Goal: Task Accomplishment & Management: Complete application form

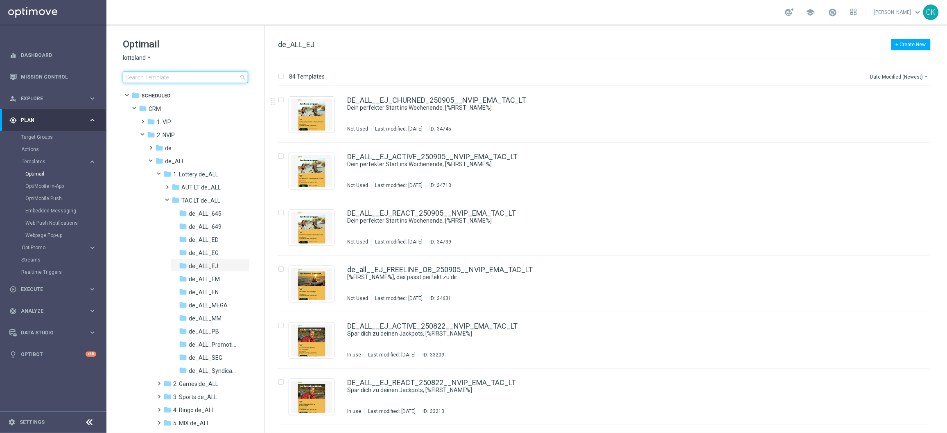
click at [155, 76] on input at bounding box center [185, 77] width 125 height 11
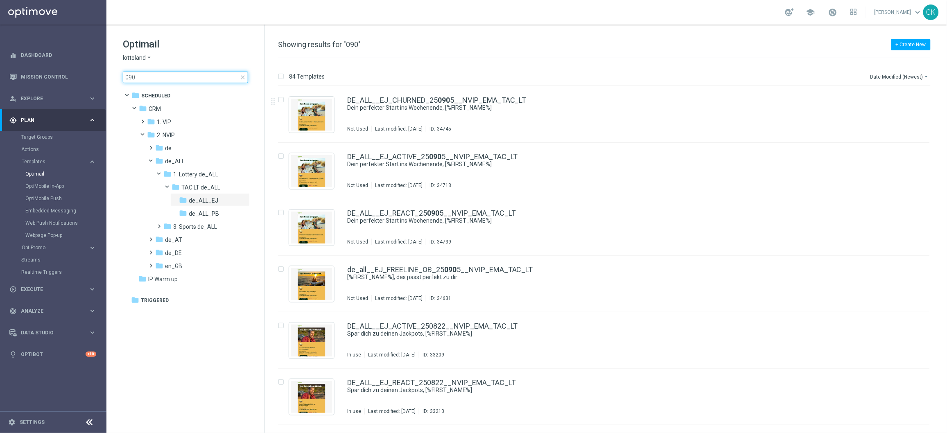
type input "0909"
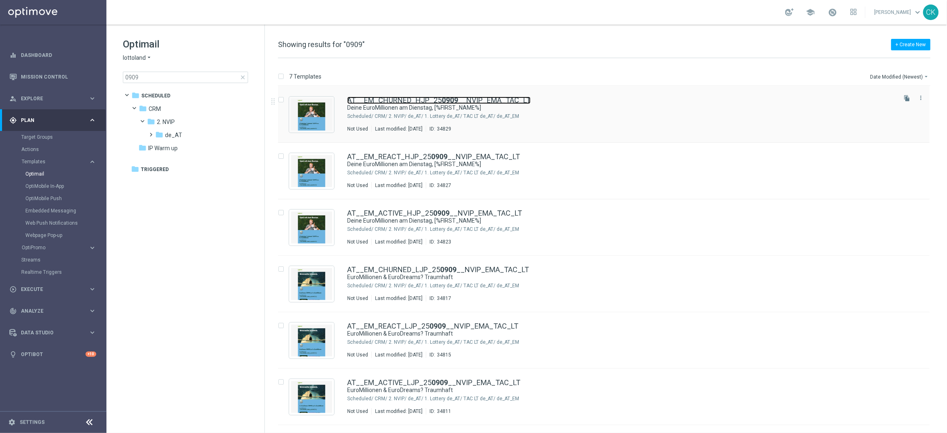
click at [387, 102] on link "AT__EM_CHURNED_HJP_25 0909 __NVIP_EMA_TAC_LT" at bounding box center [438, 100] width 183 height 7
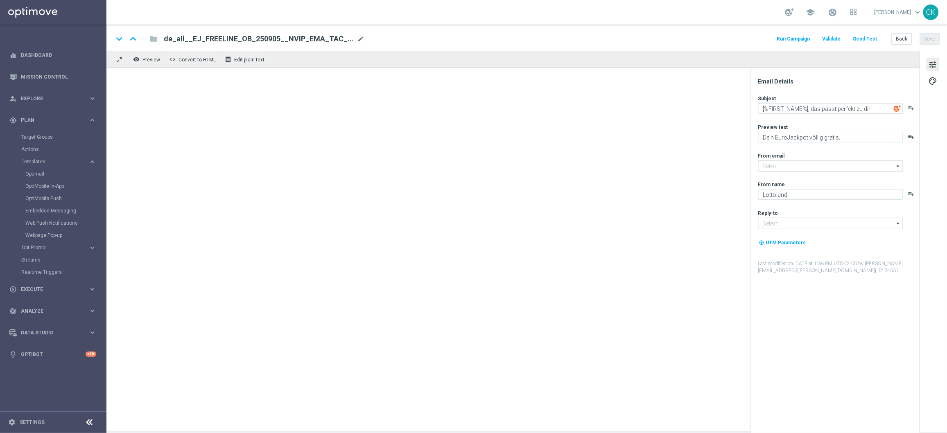
type input "[EMAIL_ADDRESS][DOMAIN_NAME]"
type textarea "Deine EuroMillionen am Dienstag, [%FIRST_NAME%]"
type textarea "Hol dir Rubbellose GRATIS."
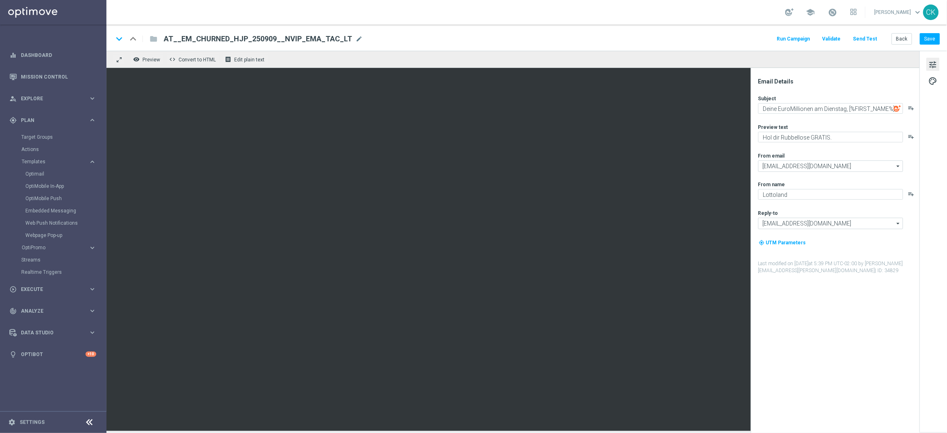
click at [867, 38] on button "Send Test" at bounding box center [865, 39] width 27 height 11
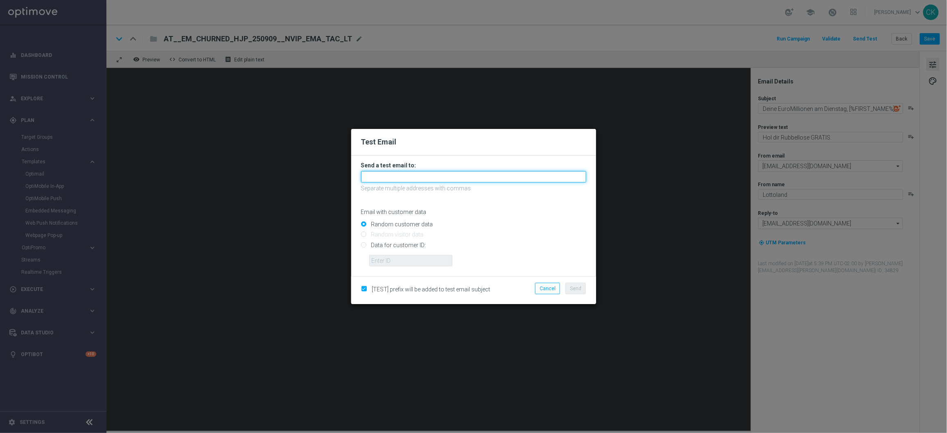
click at [437, 172] on input "text" at bounding box center [473, 176] width 225 height 11
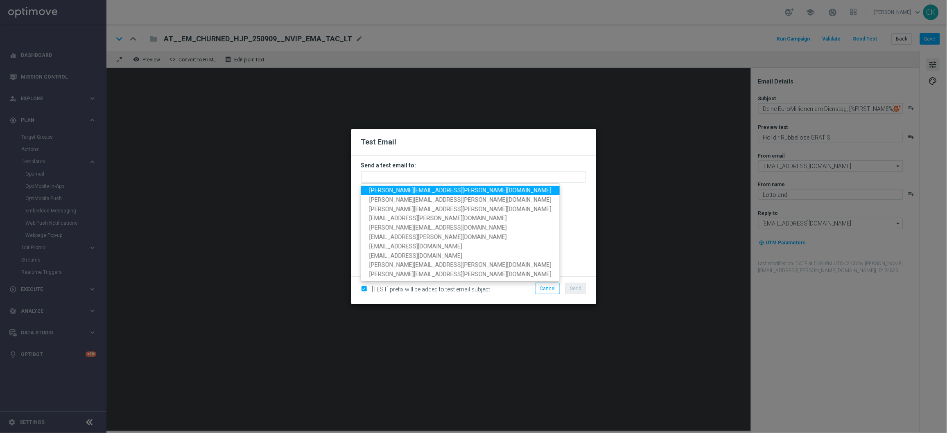
click at [412, 187] on span "[PERSON_NAME][EMAIL_ADDRESS][PERSON_NAME][DOMAIN_NAME]" at bounding box center [460, 190] width 182 height 7
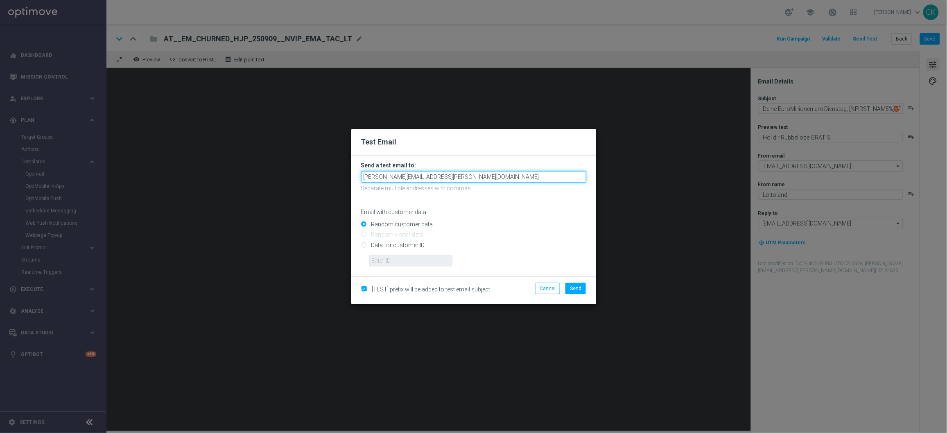
click at [481, 176] on input "[PERSON_NAME][EMAIL_ADDRESS][PERSON_NAME][DOMAIN_NAME]" at bounding box center [473, 176] width 225 height 11
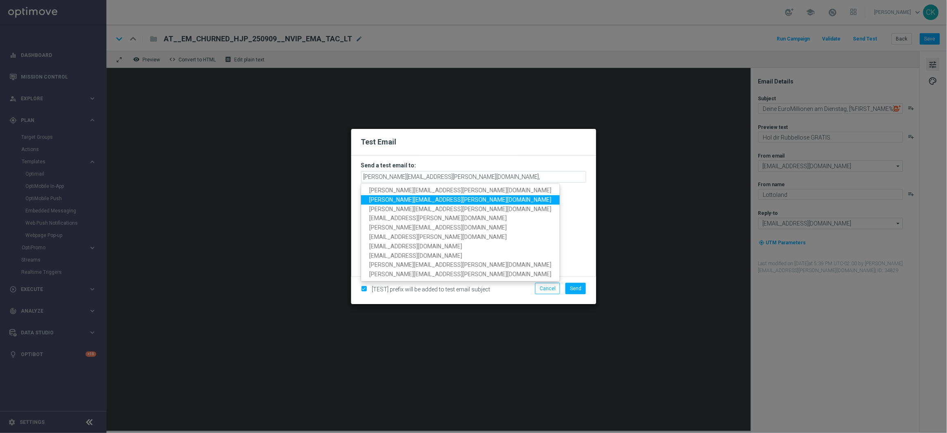
click at [413, 198] on span "[PERSON_NAME][EMAIL_ADDRESS][PERSON_NAME][DOMAIN_NAME]" at bounding box center [460, 199] width 182 height 7
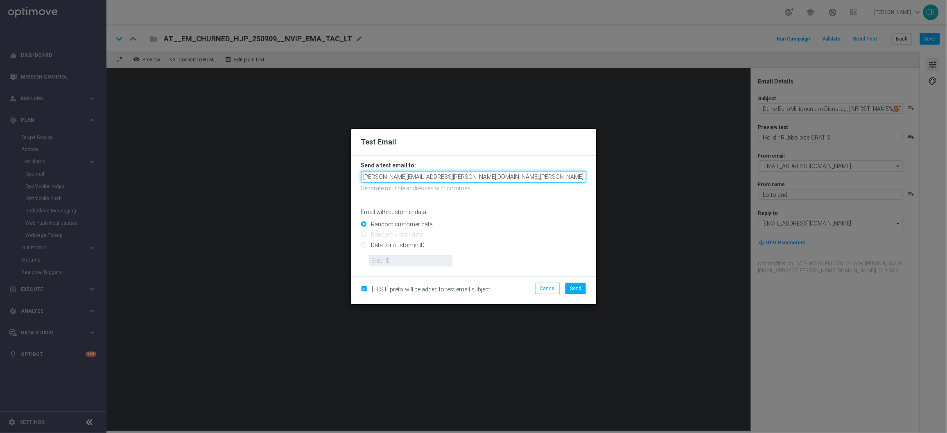
click at [563, 178] on input "[PERSON_NAME][EMAIL_ADDRESS][PERSON_NAME][DOMAIN_NAME],[PERSON_NAME][DOMAIN_NAM…" at bounding box center [473, 176] width 225 height 11
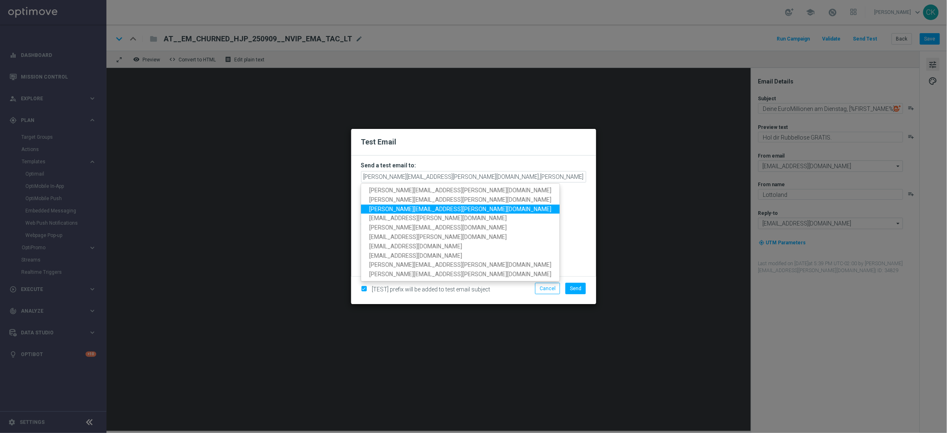
click at [448, 209] on span "[PERSON_NAME][EMAIL_ADDRESS][PERSON_NAME][DOMAIN_NAME]" at bounding box center [460, 208] width 182 height 7
type input "[EMAIL_ADDRESS][PERSON_NAME][DOMAIN_NAME],[DOMAIN_NAME][EMAIL_ADDRESS][PERSON_N…"
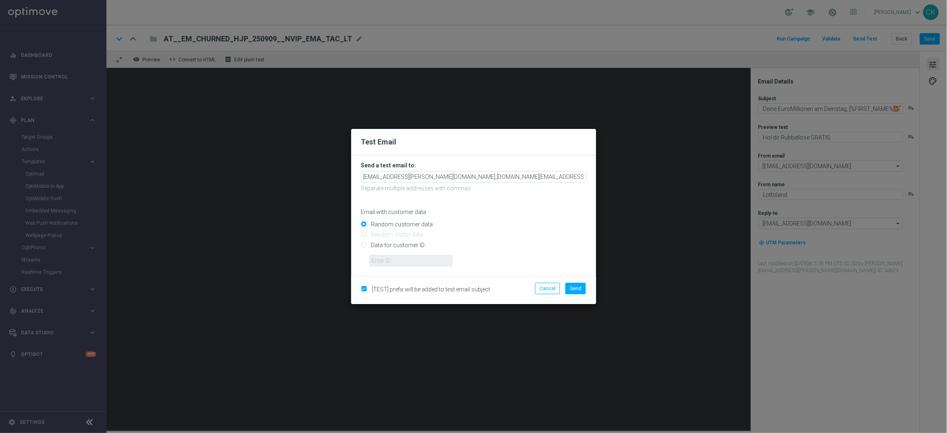
click at [382, 243] on input "Data for customer ID:" at bounding box center [473, 248] width 225 height 11
radio input "true"
click at [382, 262] on input "text" at bounding box center [410, 260] width 83 height 11
type input "14586067"
click at [576, 288] on span "Send" at bounding box center [575, 289] width 11 height 6
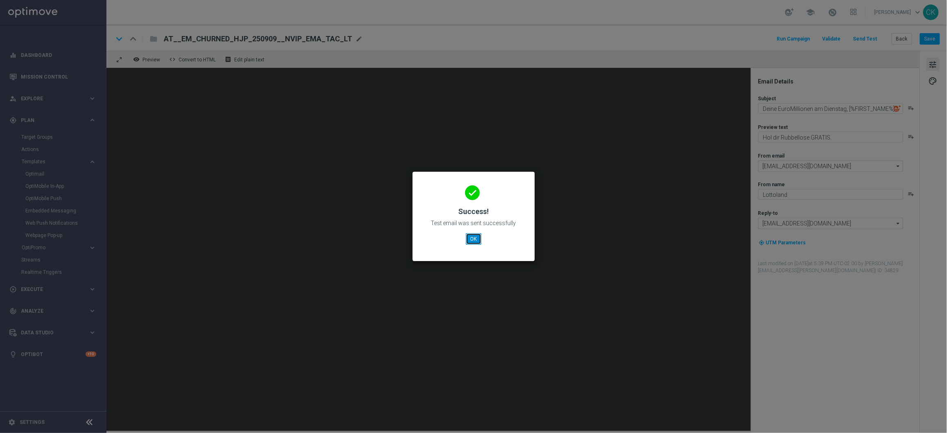
click at [471, 235] on button "OK" at bounding box center [474, 238] width 16 height 11
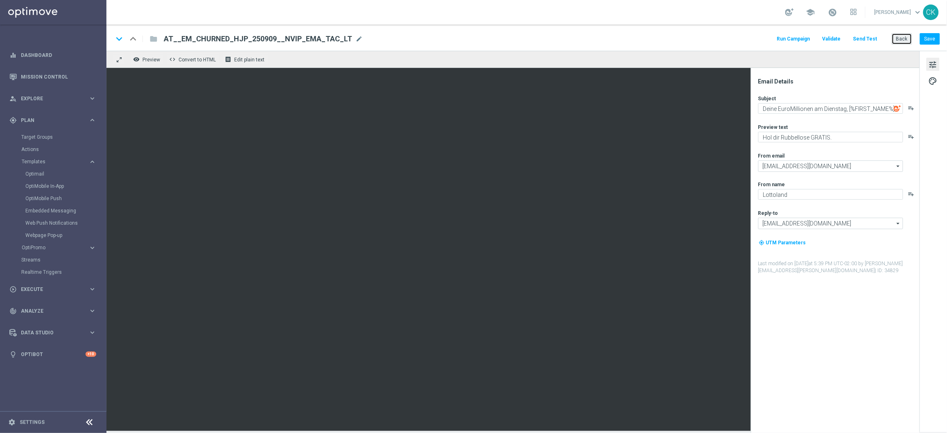
click at [900, 40] on button "Back" at bounding box center [901, 38] width 20 height 11
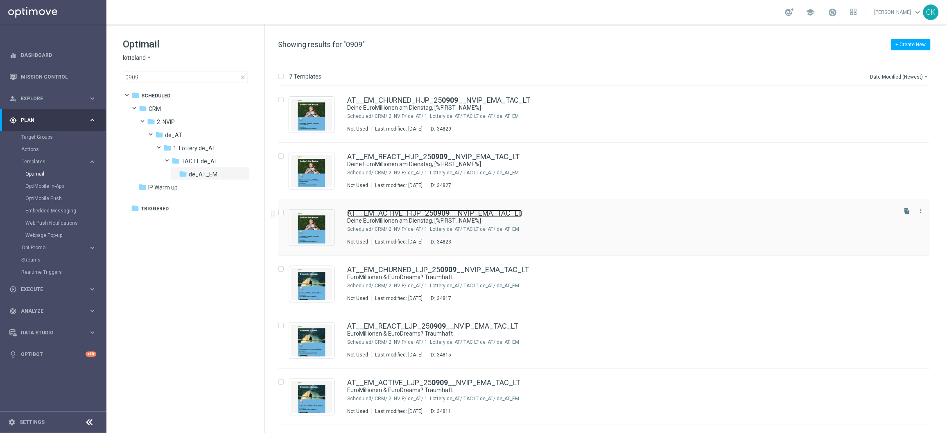
click at [383, 212] on link "AT__EM_ACTIVE_HJP_25 0909 __NVIP_EMA_TAC_LT" at bounding box center [434, 213] width 175 height 7
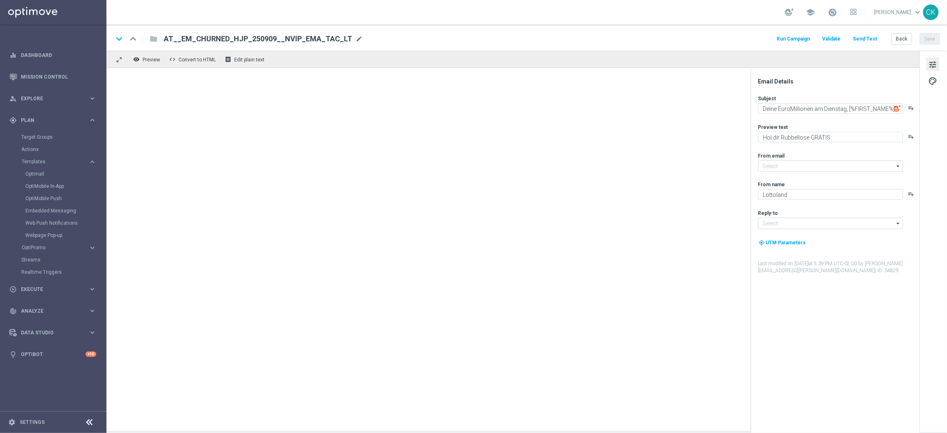
type input "[EMAIL_ADDRESS][DOMAIN_NAME]"
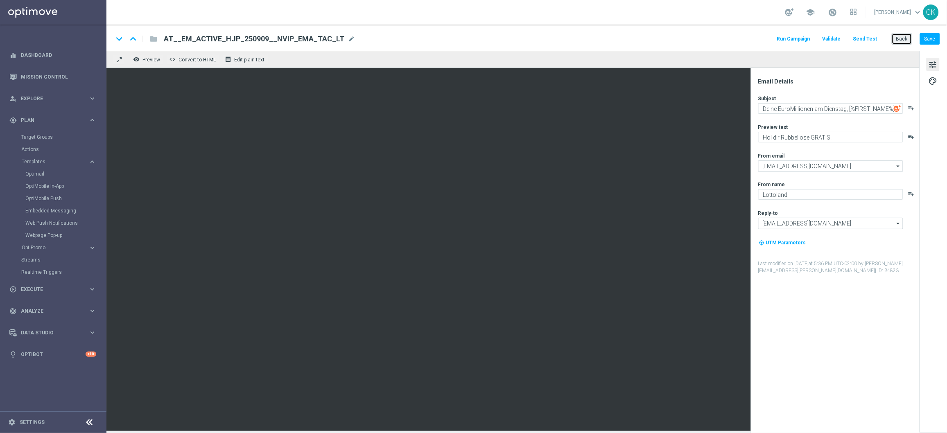
click at [898, 38] on button "Back" at bounding box center [901, 38] width 20 height 11
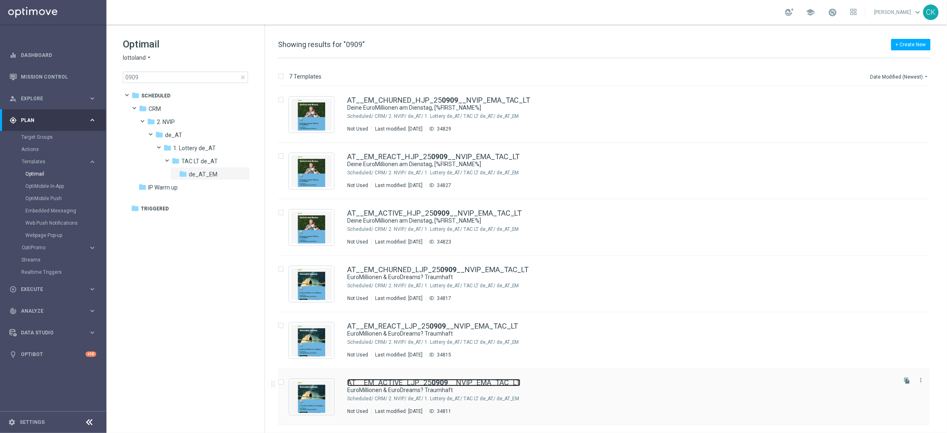
click at [383, 381] on link "AT__EM_ACTIVE_LJP_25 0909 __NVIP_EMA_TAC_LT" at bounding box center [433, 382] width 173 height 7
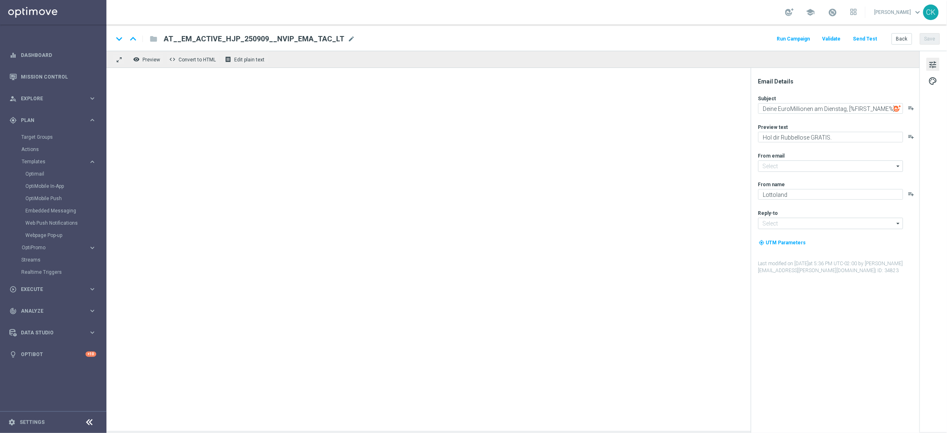
type input "[EMAIL_ADDRESS][DOMAIN_NAME]"
type textarea "EuroMillionen & EuroDreams? Traumhaft"
type textarea "Die perfekte Euro-Kombi wartet auf dich."
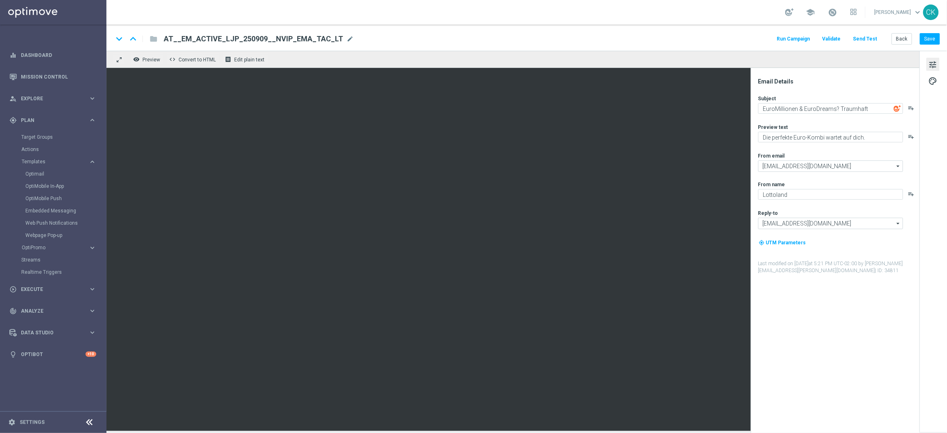
click at [869, 40] on button "Send Test" at bounding box center [865, 39] width 27 height 11
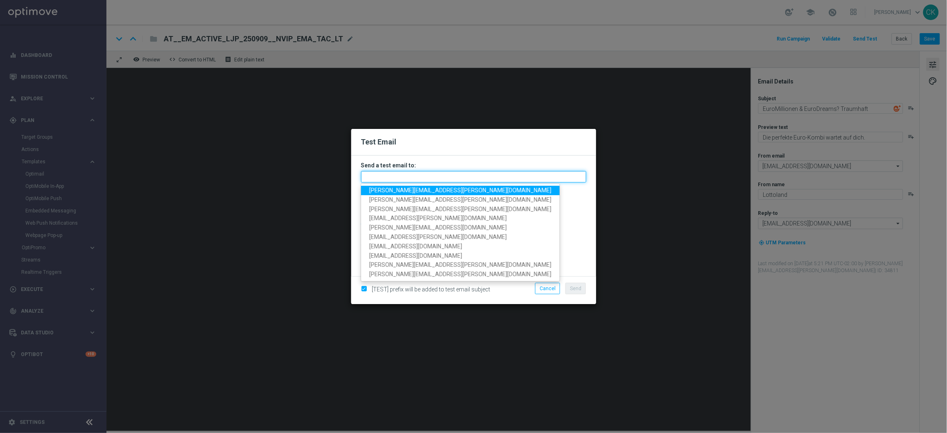
click at [420, 176] on input "text" at bounding box center [473, 176] width 225 height 11
click at [411, 188] on span "[PERSON_NAME][EMAIL_ADDRESS][PERSON_NAME][DOMAIN_NAME]" at bounding box center [460, 190] width 182 height 7
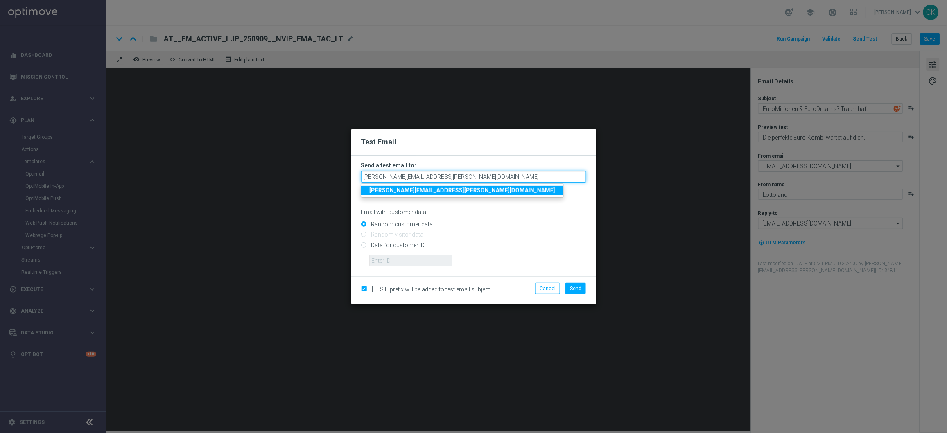
click at [481, 177] on input "[PERSON_NAME][EMAIL_ADDRESS][PERSON_NAME][DOMAIN_NAME]" at bounding box center [473, 176] width 225 height 11
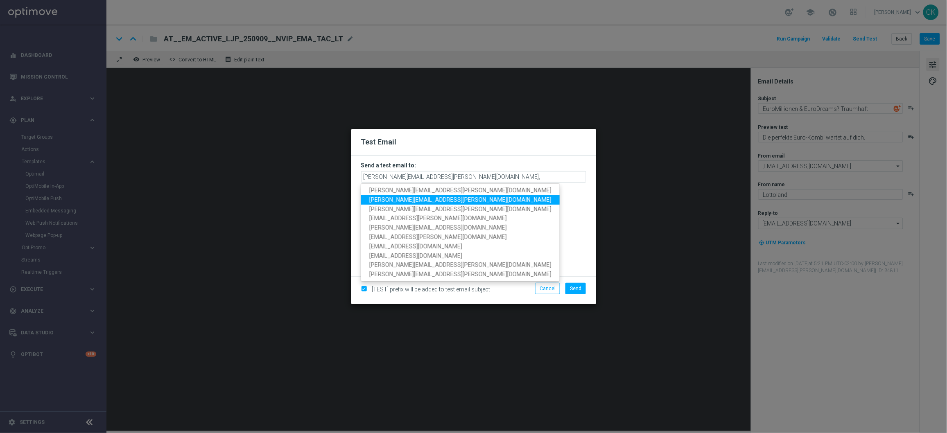
click at [410, 199] on span "[PERSON_NAME][EMAIL_ADDRESS][PERSON_NAME][DOMAIN_NAME]" at bounding box center [460, 199] width 182 height 7
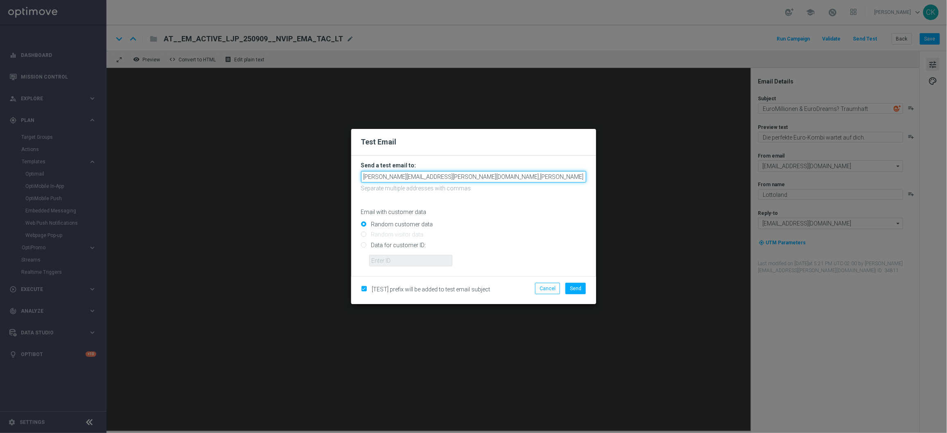
click at [568, 174] on input "[PERSON_NAME][EMAIL_ADDRESS][PERSON_NAME][DOMAIN_NAME],[PERSON_NAME][DOMAIN_NAM…" at bounding box center [473, 176] width 225 height 11
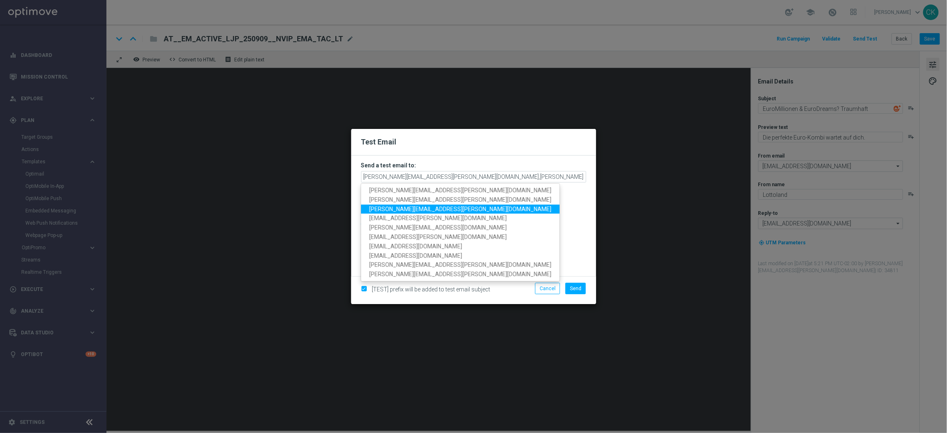
click at [426, 208] on span "[PERSON_NAME][EMAIL_ADDRESS][PERSON_NAME][DOMAIN_NAME]" at bounding box center [460, 208] width 182 height 7
type input "[EMAIL_ADDRESS][PERSON_NAME][DOMAIN_NAME],[DOMAIN_NAME][EMAIL_ADDRESS][PERSON_N…"
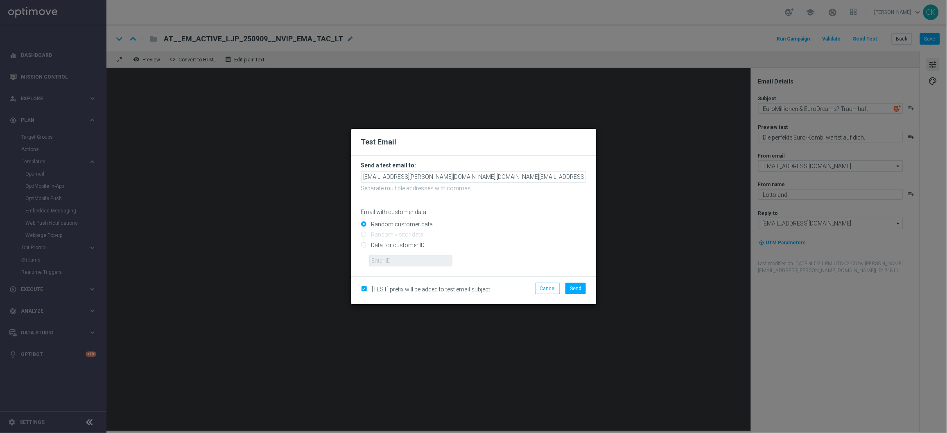
click at [393, 245] on input "Data for customer ID:" at bounding box center [473, 248] width 225 height 11
radio input "true"
click at [393, 262] on input "text" at bounding box center [410, 260] width 83 height 11
type input "14586067"
click at [577, 287] on span "Send" at bounding box center [575, 289] width 11 height 6
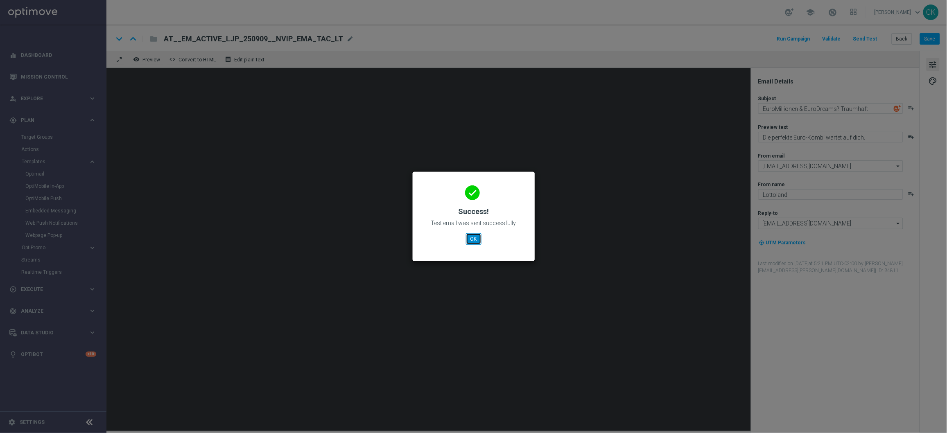
click at [470, 236] on button "OK" at bounding box center [474, 238] width 16 height 11
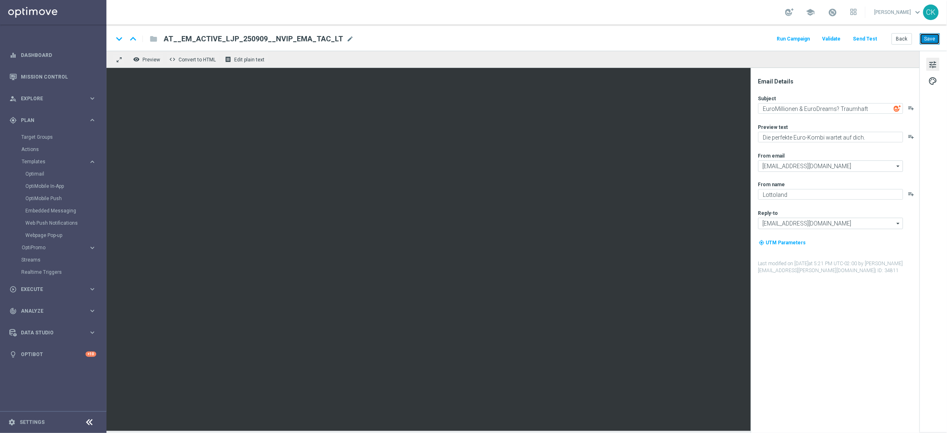
click at [930, 38] on button "Save" at bounding box center [930, 38] width 20 height 11
click at [900, 41] on button "Back" at bounding box center [901, 38] width 20 height 11
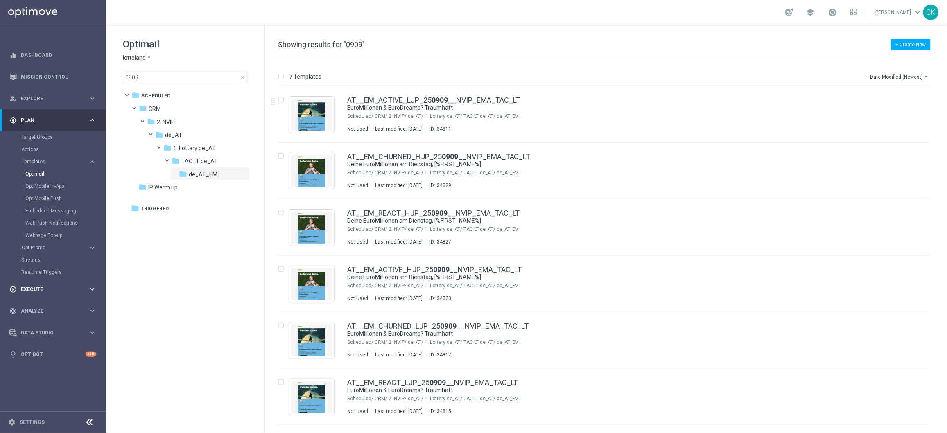
click at [40, 286] on div "play_circle_outline Execute" at bounding box center [48, 289] width 79 height 7
click at [50, 158] on link "Campaign Builder" at bounding box center [53, 159] width 64 height 7
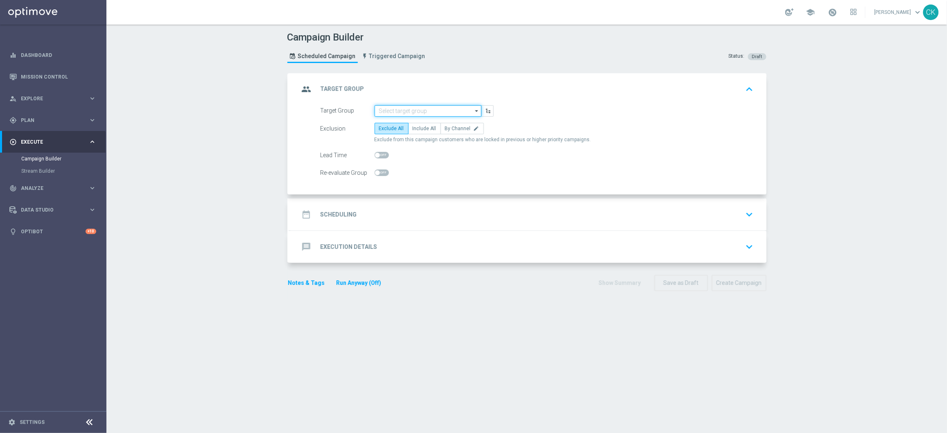
click at [409, 108] on input at bounding box center [427, 110] width 107 height 11
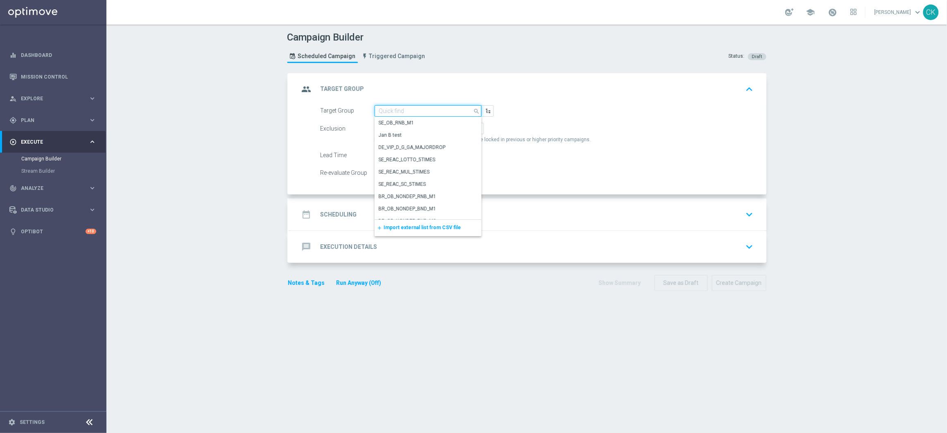
paste input "DE_ALL__LASTYEAR_LOTTO__NVIP_EMA_TAC_MIX"
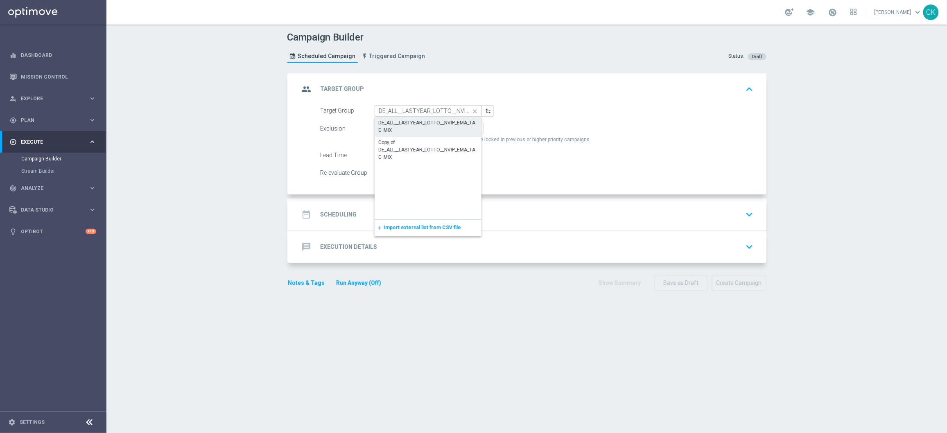
click at [409, 122] on div "DE_ALL__LASTYEAR_LOTTO__NVIP_EMA_TAC_MIX" at bounding box center [428, 126] width 99 height 15
type input "DE_ALL__LASTYEAR_LOTTO__NVIP_EMA_TAC_MIX"
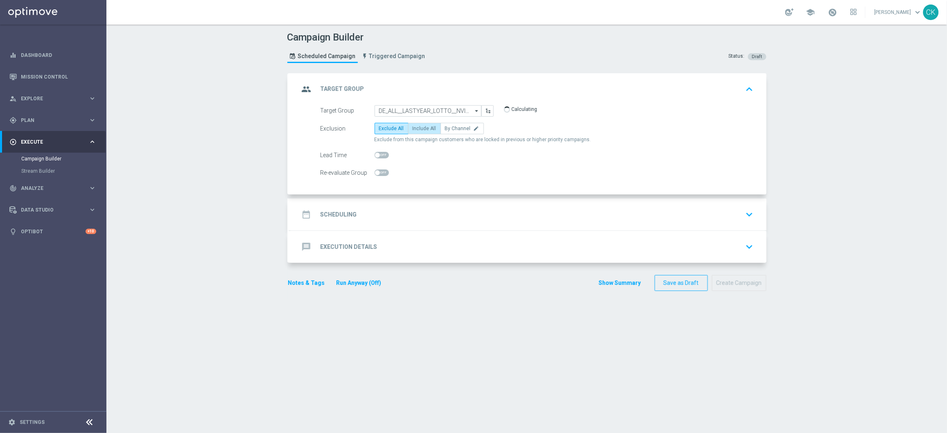
click at [422, 128] on span "Include All" at bounding box center [425, 129] width 24 height 6
click at [418, 128] on input "Include All" at bounding box center [415, 129] width 5 height 5
radio input "true"
click at [338, 213] on h2 "Scheduling" at bounding box center [338, 215] width 36 height 8
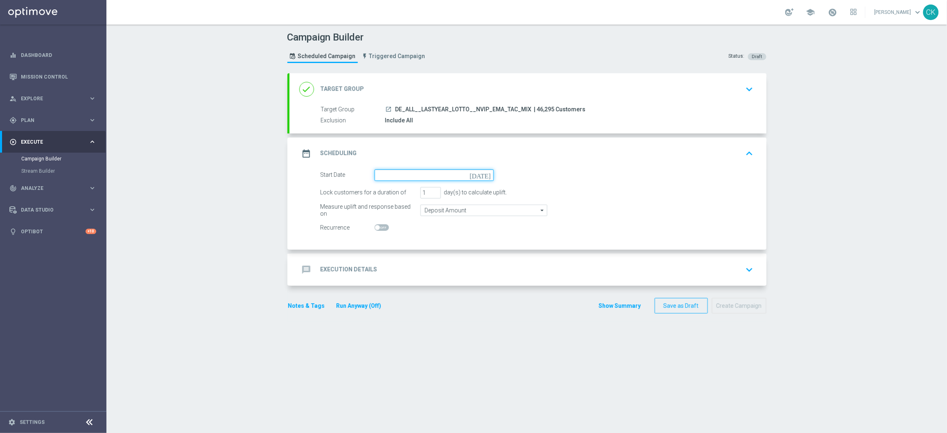
click at [418, 177] on input at bounding box center [433, 174] width 119 height 11
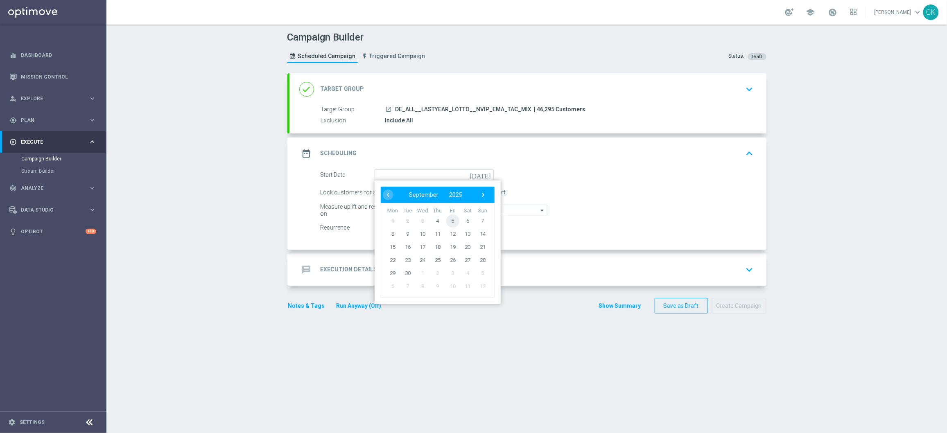
click at [446, 216] on span "5" at bounding box center [452, 220] width 13 height 13
type input "[DATE]"
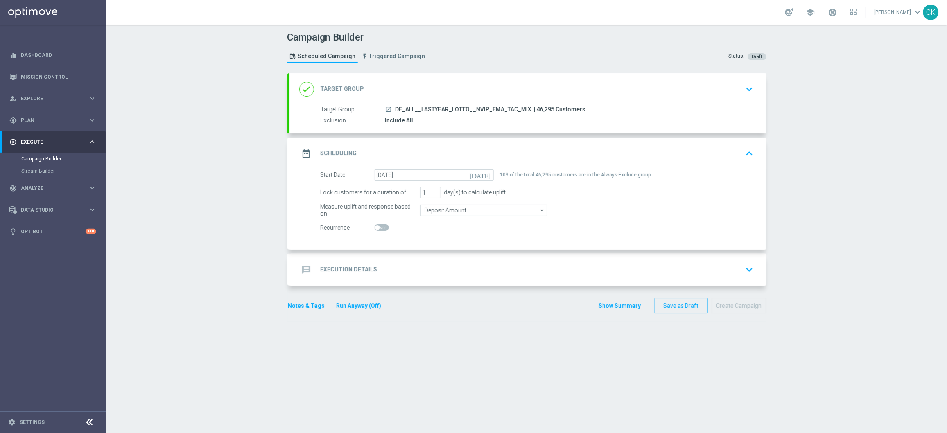
click at [332, 265] on div "message Execution Details" at bounding box center [338, 269] width 78 height 15
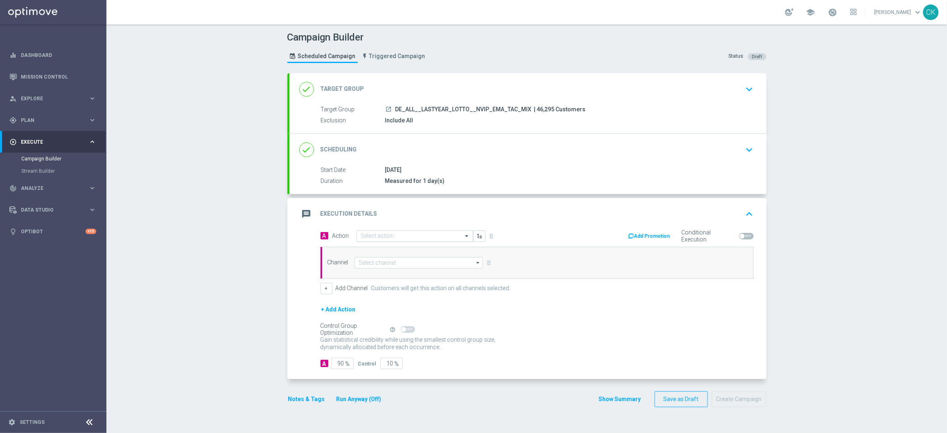
click at [420, 234] on input "text" at bounding box center [406, 236] width 91 height 7
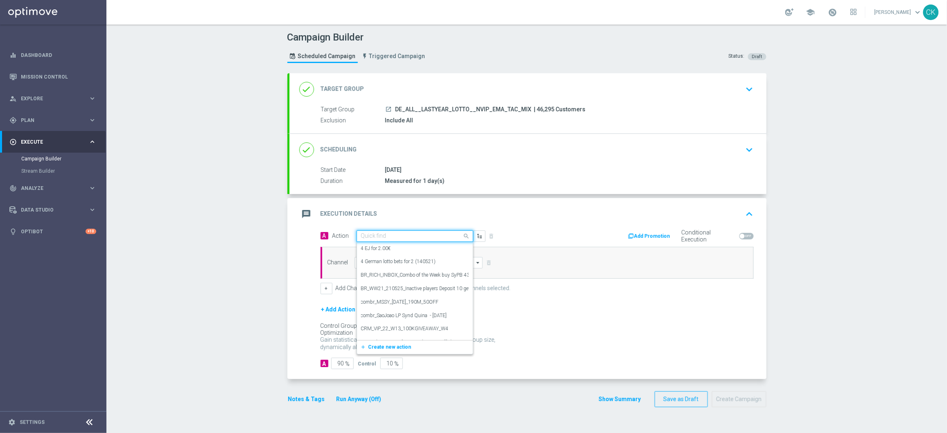
paste input "1 line EJ free, OfferBundle"
type input "1 line EJ free, OfferBundle"
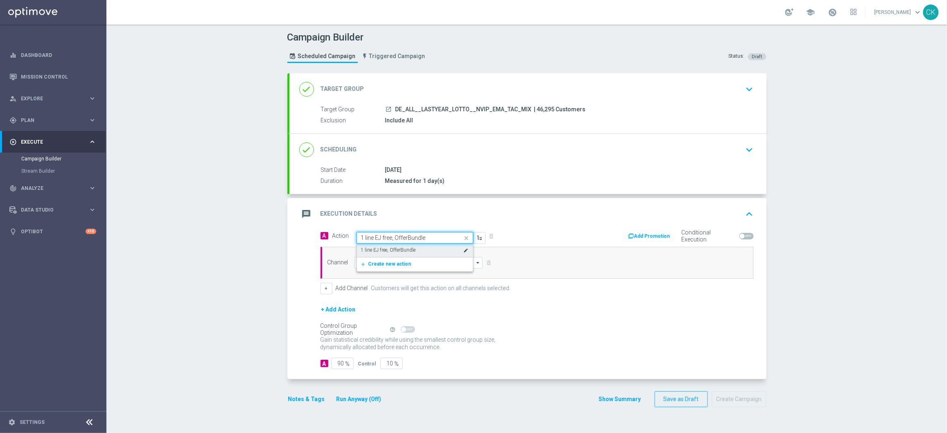
click at [399, 248] on label "1 line EJ free, OfferBundle" at bounding box center [388, 250] width 55 height 7
click at [384, 261] on input at bounding box center [418, 262] width 129 height 11
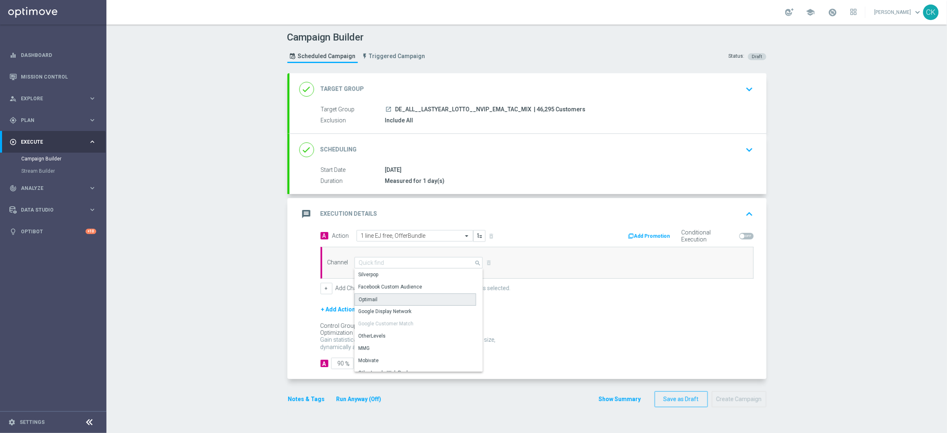
click at [383, 298] on div "Optimail" at bounding box center [415, 299] width 122 height 12
type input "Optimail"
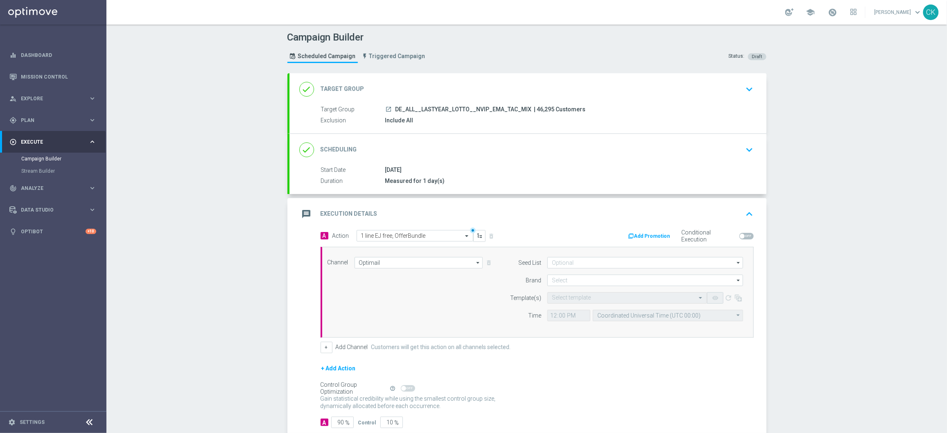
click at [740, 237] on span at bounding box center [742, 236] width 5 height 5
click at [739, 237] on input "checkbox" at bounding box center [746, 236] width 14 height 7
checkbox input "true"
click at [645, 237] on button "Add Promotion" at bounding box center [649, 236] width 45 height 9
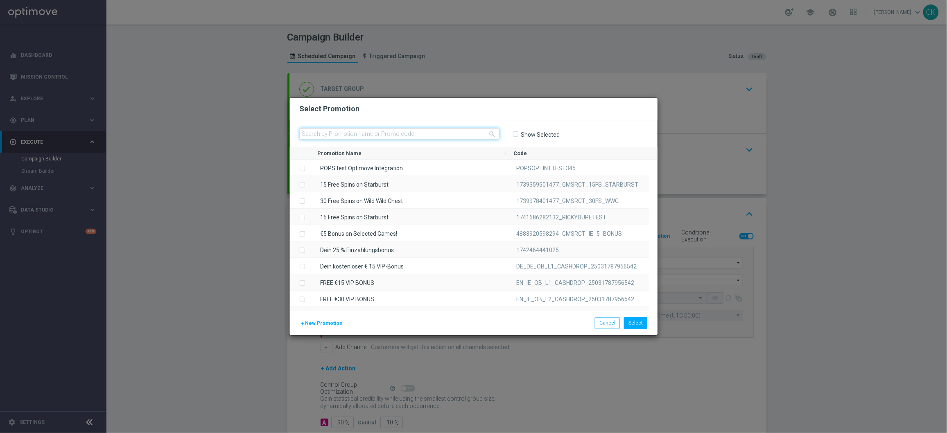
click at [390, 132] on input "text" at bounding box center [400, 133] width 200 height 11
paste input "81HU5CFDOU3ULZOJBL7A1RA"
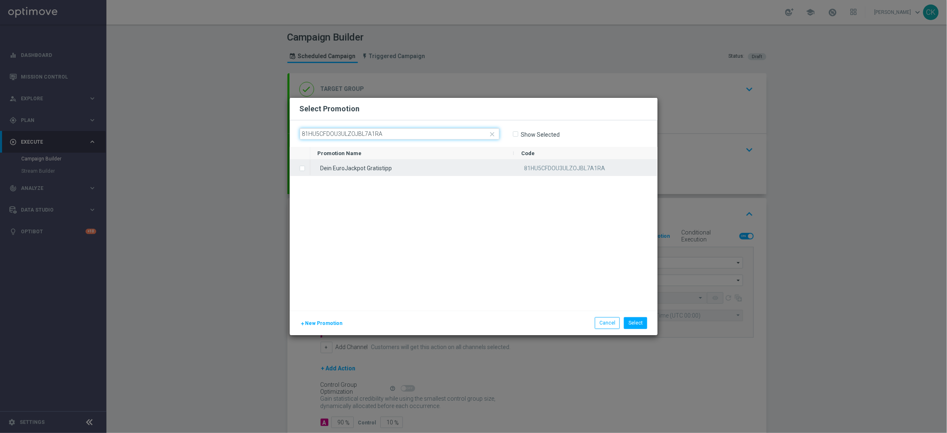
type input "81HU5CFDOU3ULZOJBL7A1RA"
click at [302, 164] on input "Press SPACE to select this row." at bounding box center [301, 164] width 5 height 5
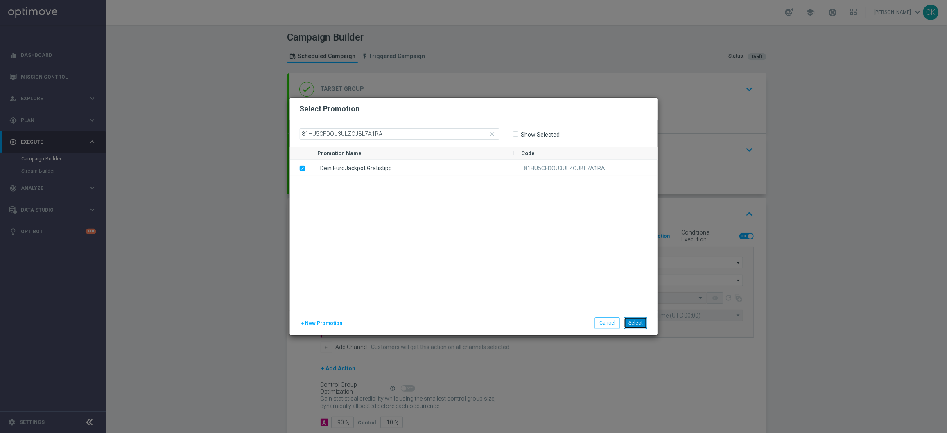
click at [641, 325] on button "Select" at bounding box center [635, 322] width 23 height 11
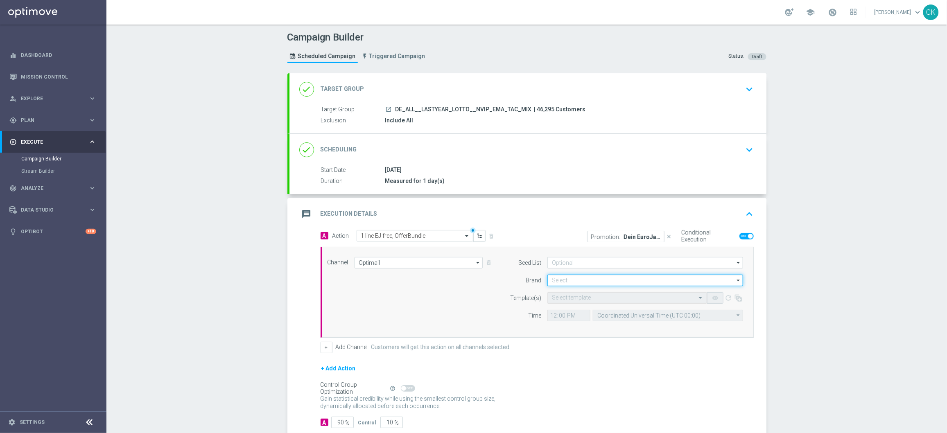
click at [583, 281] on input at bounding box center [645, 280] width 196 height 11
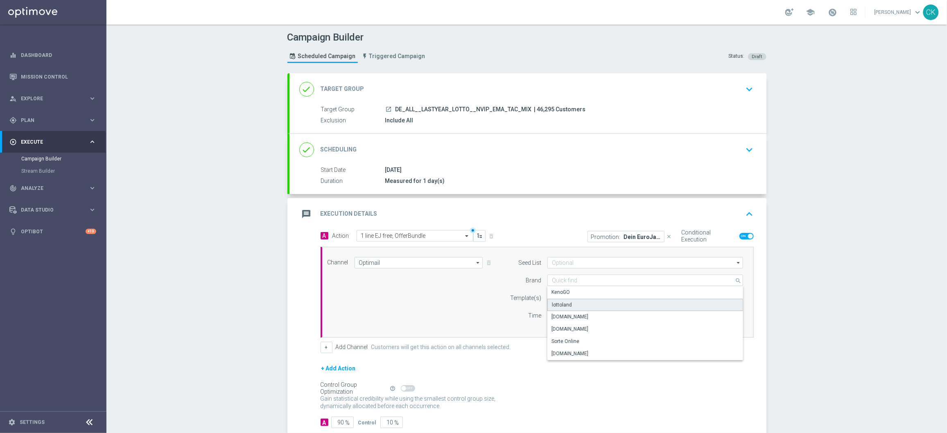
click at [581, 304] on div "lottoland" at bounding box center [645, 305] width 196 height 12
type input "lottoland"
click at [576, 300] on input "text" at bounding box center [619, 298] width 134 height 7
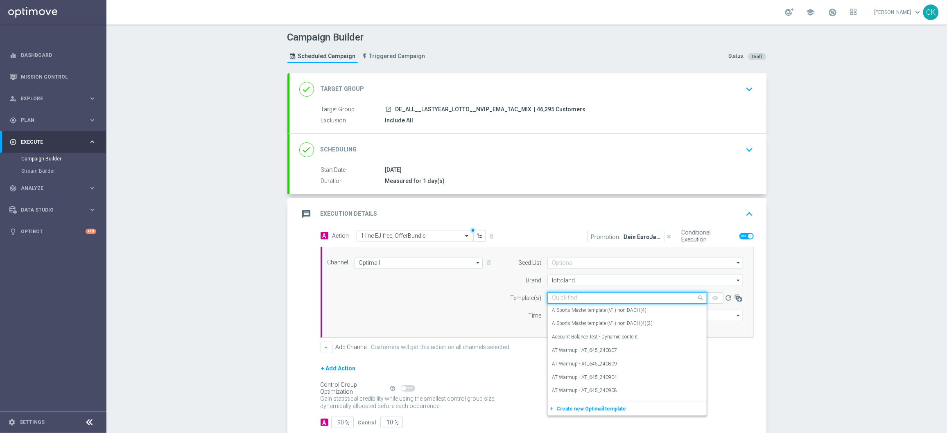
paste input "de_all__EJ_FREELINE_OB_250905__NVIP_EMA_TAC_LT"
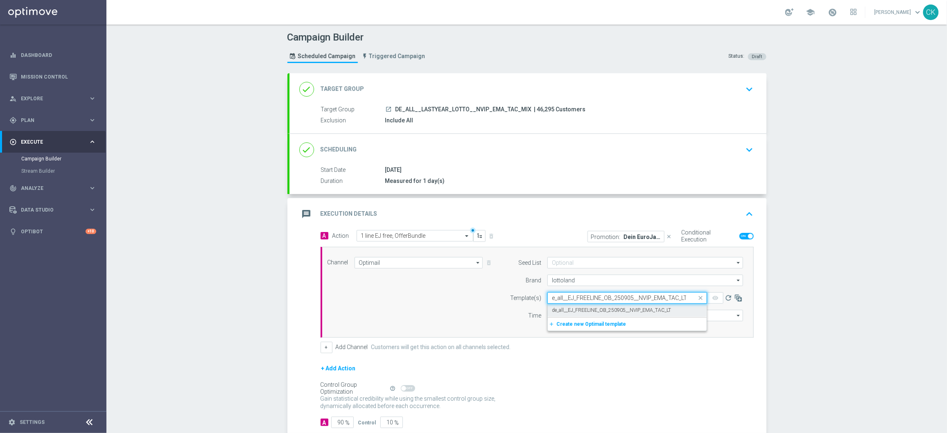
click at [580, 309] on label "de_all__EJ_FREELINE_OB_250905__NVIP_EMA_TAC_LT" at bounding box center [611, 310] width 119 height 7
type input "de_all__EJ_FREELINE_OB_250905__NVIP_EMA_TAC_LT"
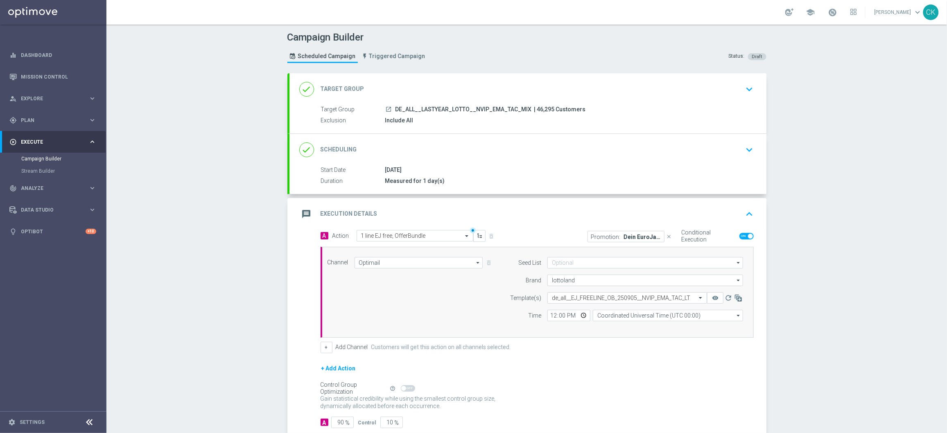
scroll to position [0, 0]
click at [547, 317] on input "12:00" at bounding box center [568, 315] width 43 height 11
type input "06:00"
click at [654, 316] on input "Coordinated Universal Time (UTC 00:00)" at bounding box center [668, 315] width 150 height 11
click at [654, 325] on div "Central European Time ([GEOGRAPHIC_DATA]) (UTC +02:00)" at bounding box center [664, 327] width 134 height 7
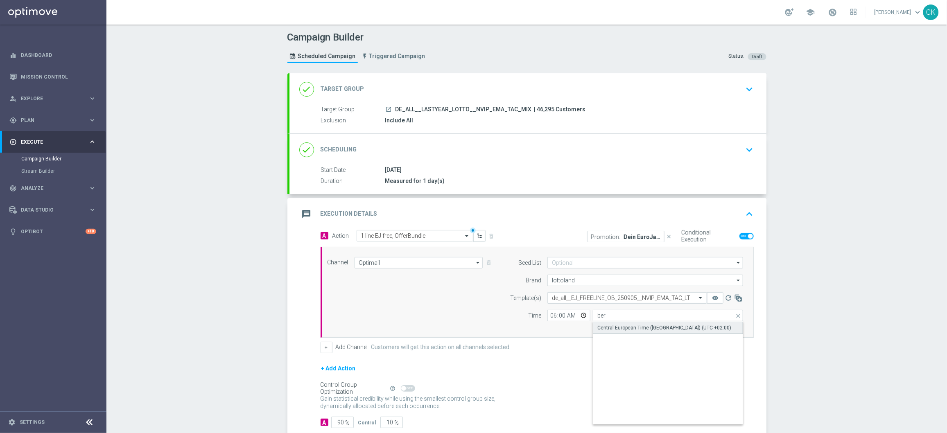
type input "Central European Time ([GEOGRAPHIC_DATA]) (UTC +02:00)"
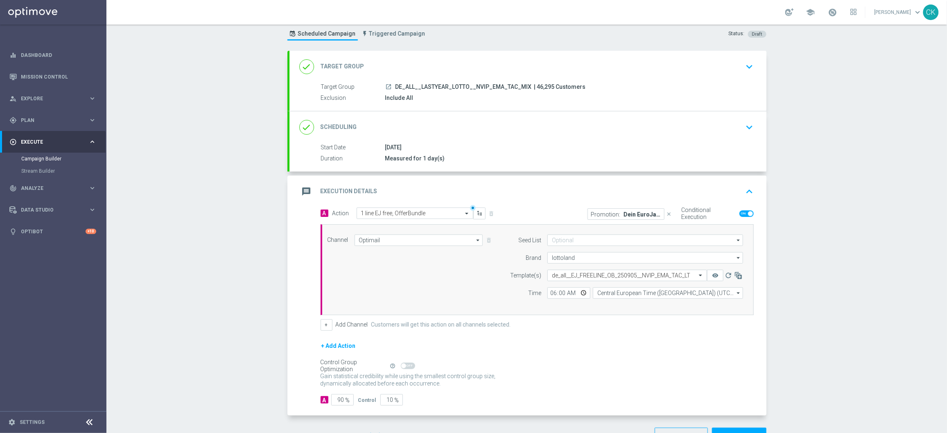
scroll to position [50, 0]
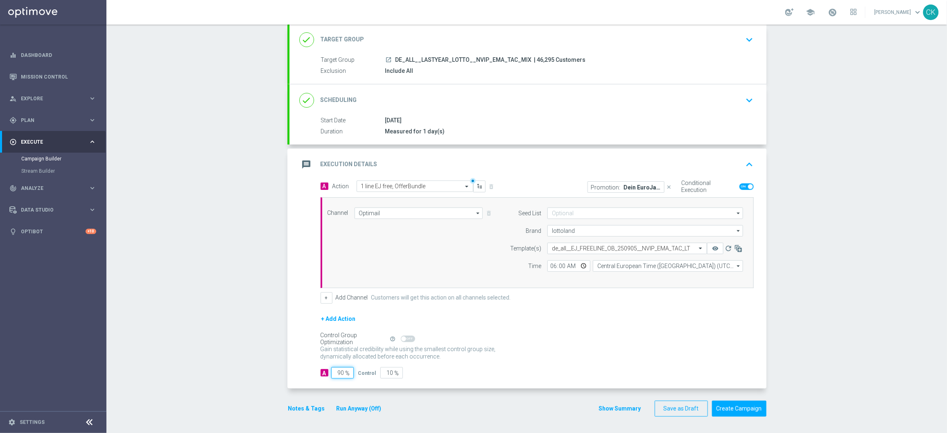
click at [341, 374] on input "90" at bounding box center [342, 372] width 23 height 11
type input "9"
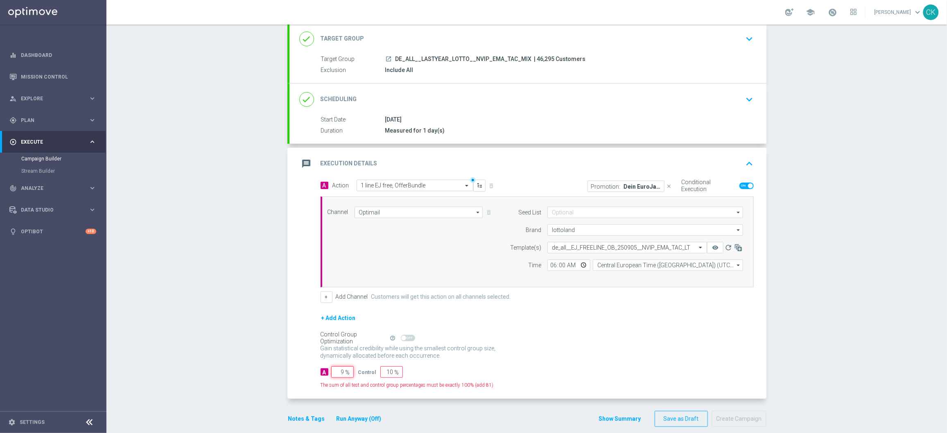
type input "91"
type input "98"
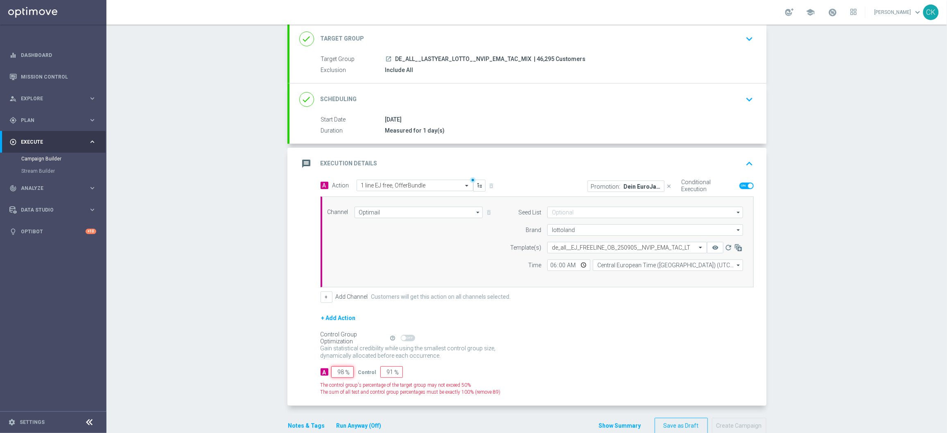
type input "2"
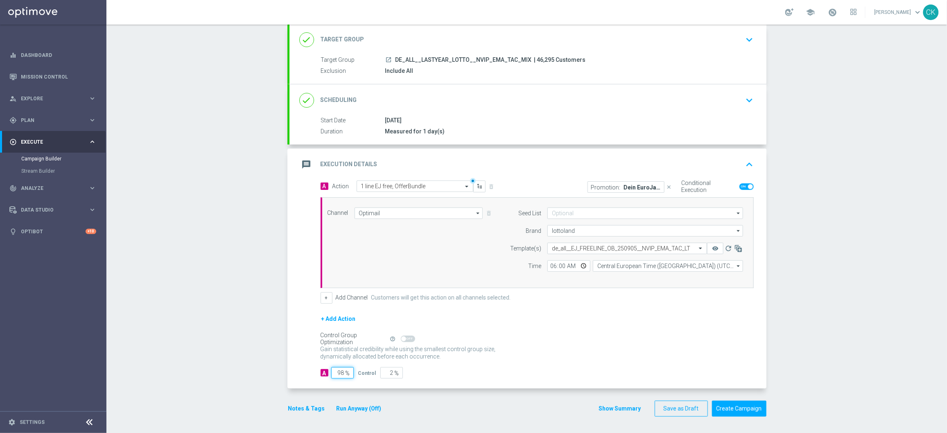
type input "98"
click at [362, 34] on div "done Target Group keyboard_arrow_down" at bounding box center [527, 40] width 457 height 16
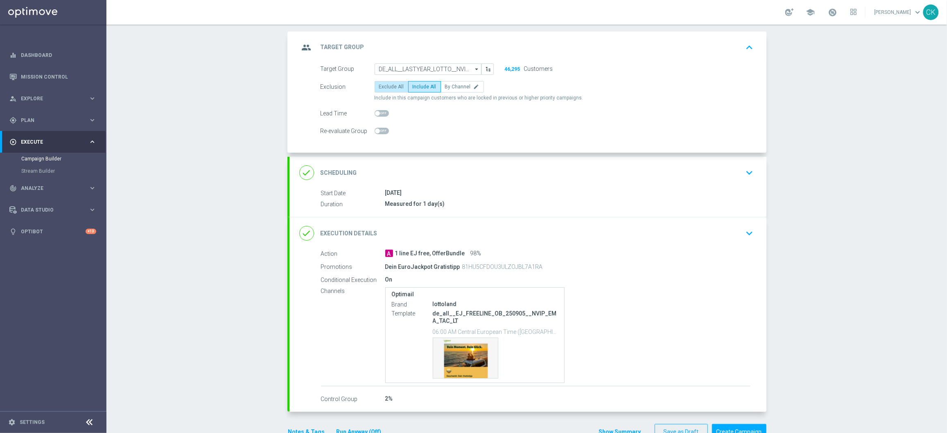
click at [383, 86] on span "Exclude All" at bounding box center [391, 87] width 25 height 6
click at [383, 86] on input "Exclude All" at bounding box center [381, 88] width 5 height 5
radio input "true"
click at [459, 89] on label "By Channel edit" at bounding box center [461, 86] width 43 height 11
click at [450, 89] on input "By Channel edit" at bounding box center [447, 88] width 5 height 5
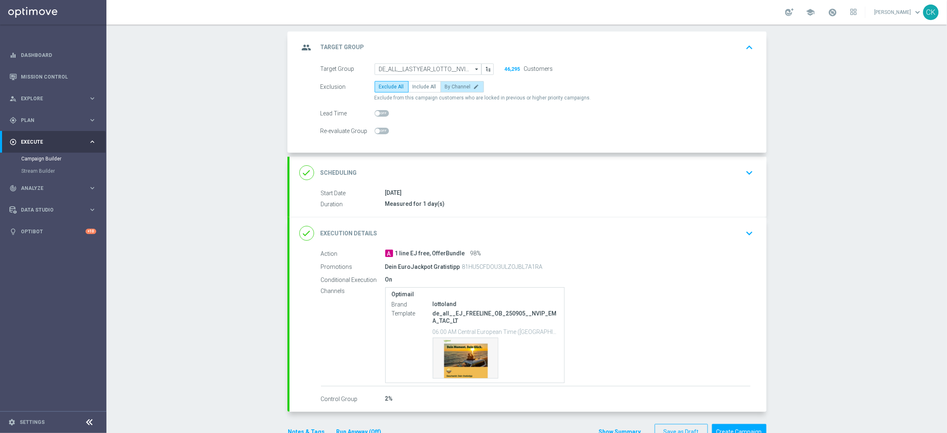
radio input "true"
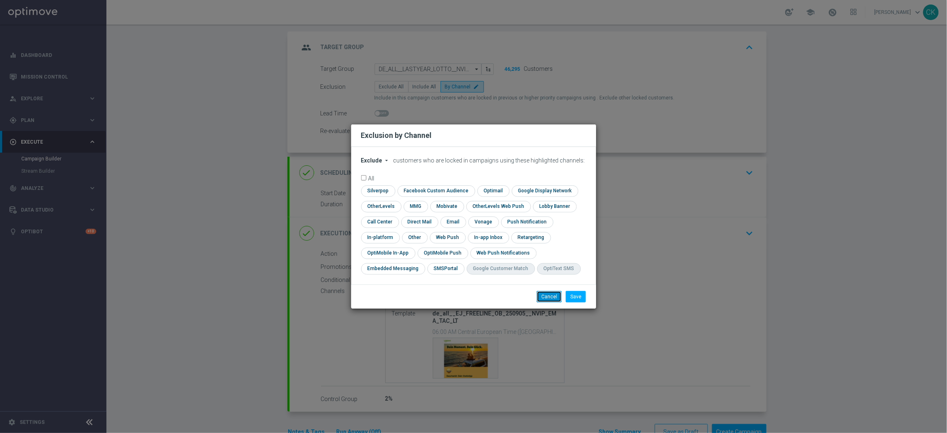
click at [546, 294] on button "Cancel" at bounding box center [549, 296] width 25 height 11
radio input "true"
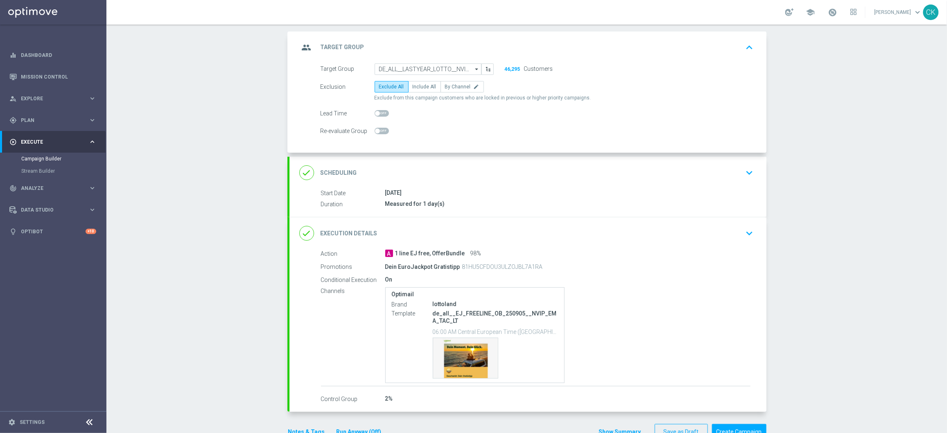
scroll to position [65, 0]
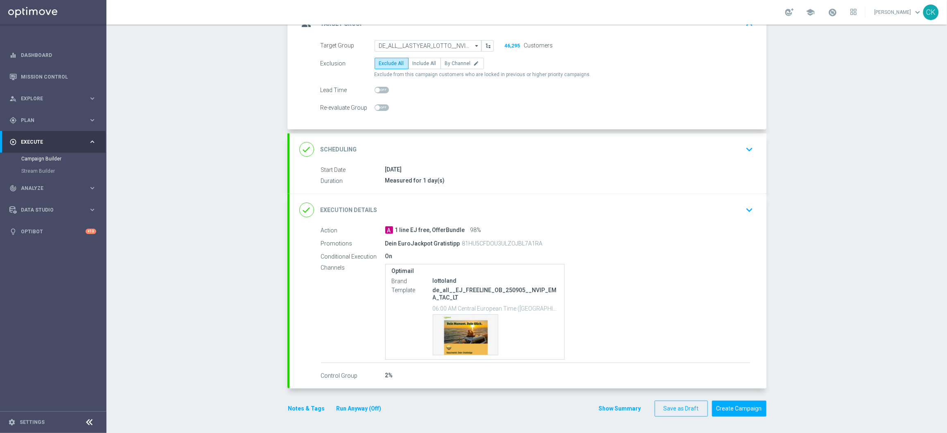
click at [330, 375] on label "Control Group" at bounding box center [353, 375] width 64 height 7
click at [328, 375] on label "Control Group" at bounding box center [353, 375] width 64 height 7
click at [336, 375] on label "Control Group" at bounding box center [353, 375] width 64 height 7
click at [328, 206] on h2 "Execution Details" at bounding box center [348, 210] width 57 height 8
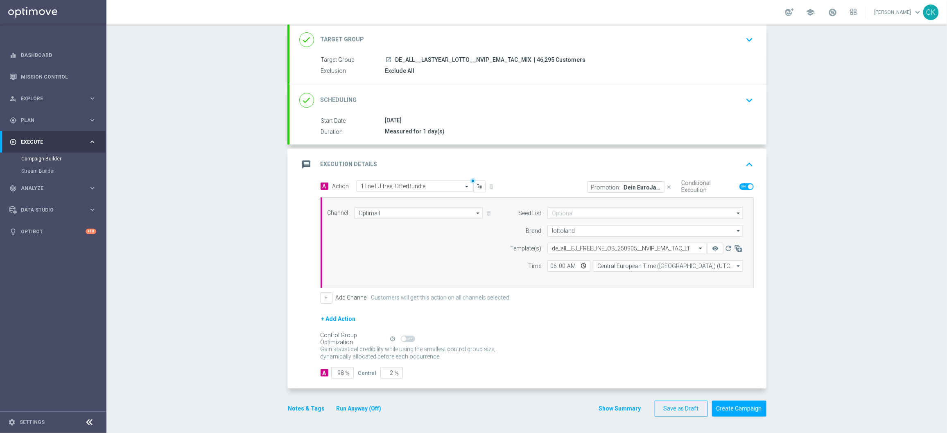
scroll to position [50, 0]
click at [295, 405] on button "Notes & Tags" at bounding box center [306, 409] width 38 height 10
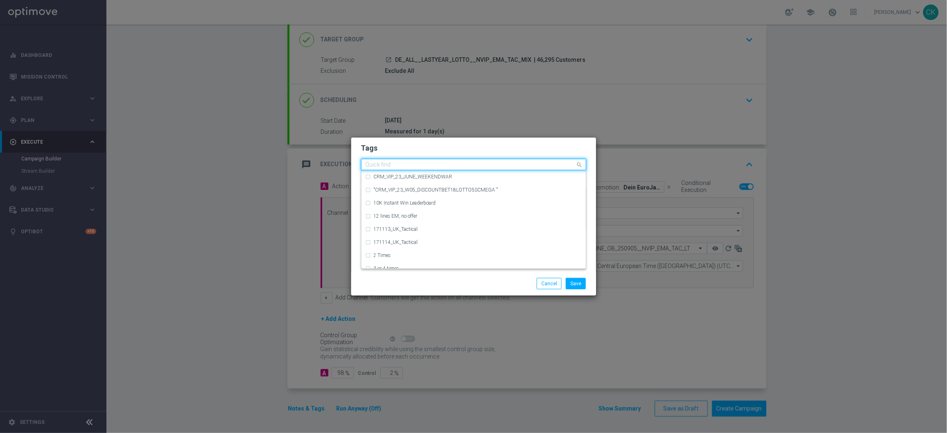
click at [391, 163] on input "text" at bounding box center [470, 165] width 210 height 7
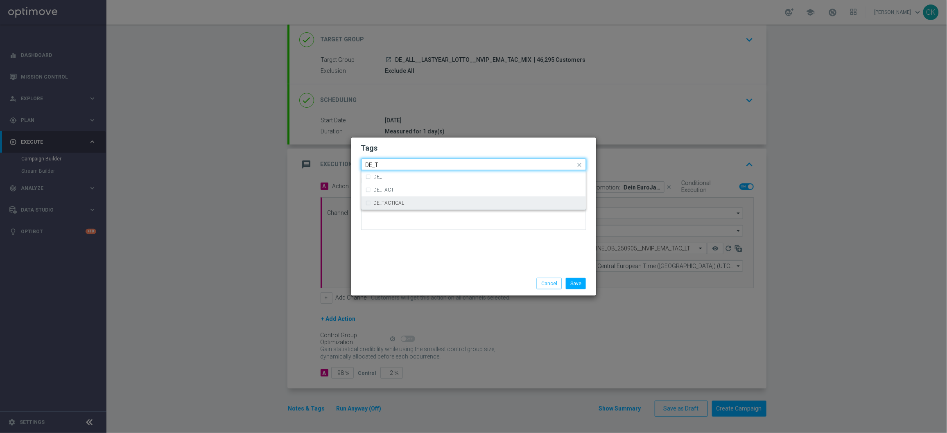
click at [404, 201] on div "DE_TACTICAL" at bounding box center [478, 203] width 208 height 5
type input "DE_T"
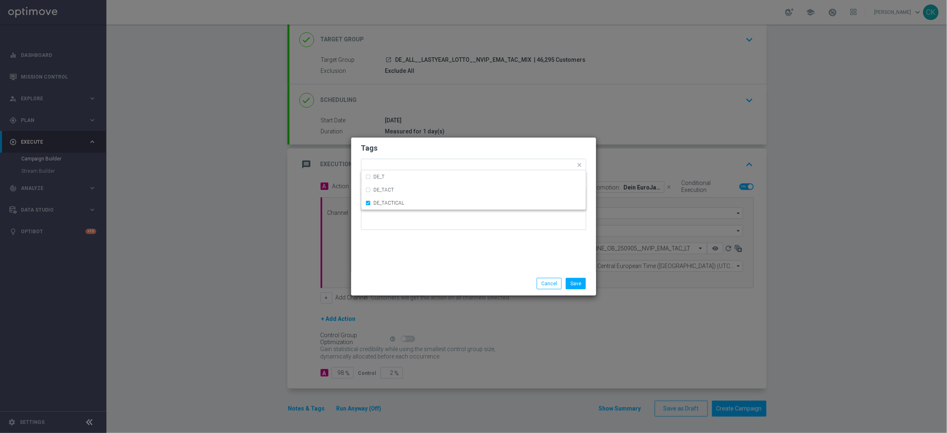
click at [421, 273] on div "Save Cancel" at bounding box center [473, 284] width 245 height 24
click at [574, 286] on button "Save" at bounding box center [576, 283] width 20 height 11
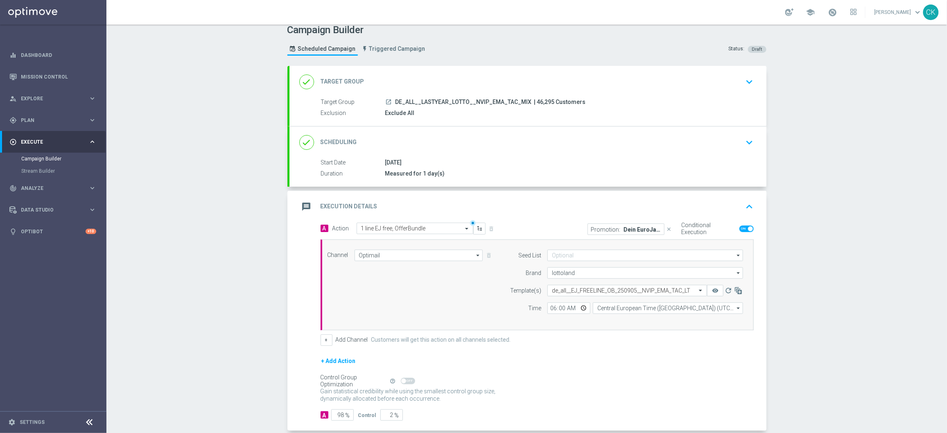
scroll to position [0, 0]
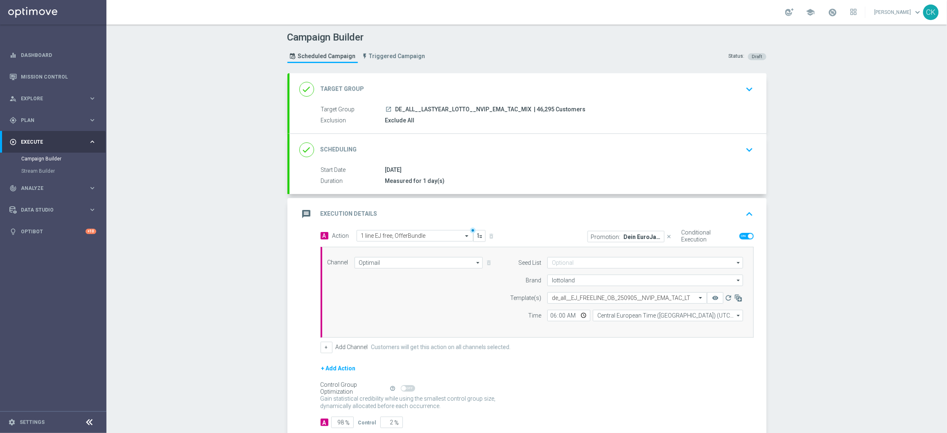
click at [418, 76] on div "done Target Group keyboard_arrow_down" at bounding box center [527, 89] width 477 height 32
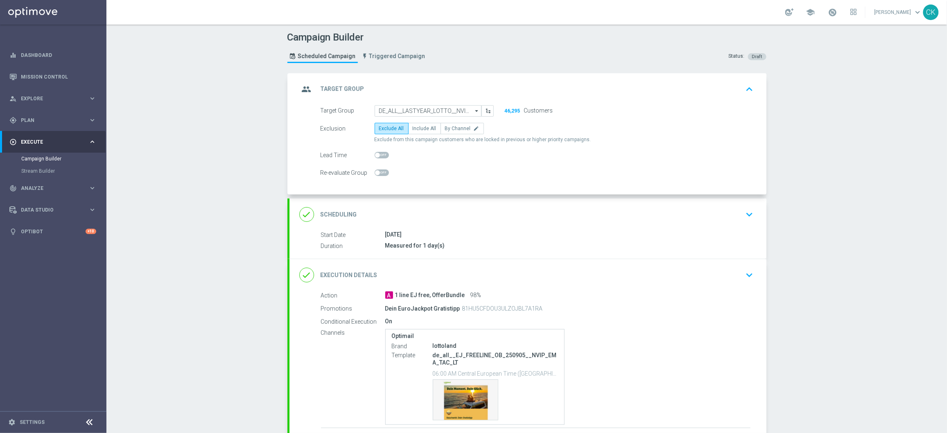
scroll to position [65, 0]
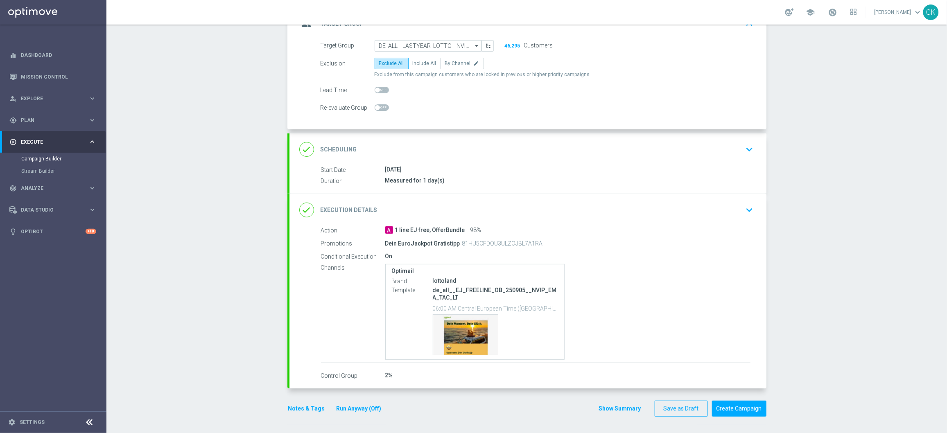
click at [345, 409] on button "Run Anyway (Off)" at bounding box center [359, 409] width 47 height 10
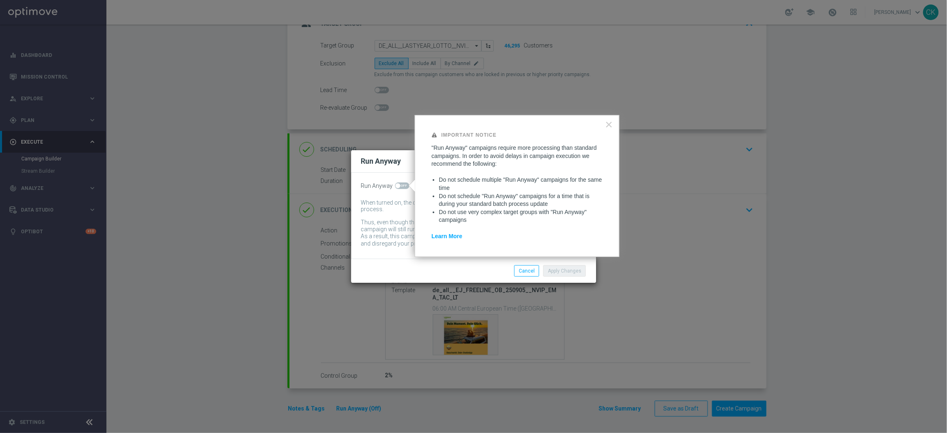
click at [399, 183] on span at bounding box center [397, 185] width 5 height 5
click at [399, 183] on input "checkbox" at bounding box center [402, 186] width 14 height 7
checkbox input "true"
click at [564, 273] on button "Apply Changes" at bounding box center [564, 270] width 43 height 11
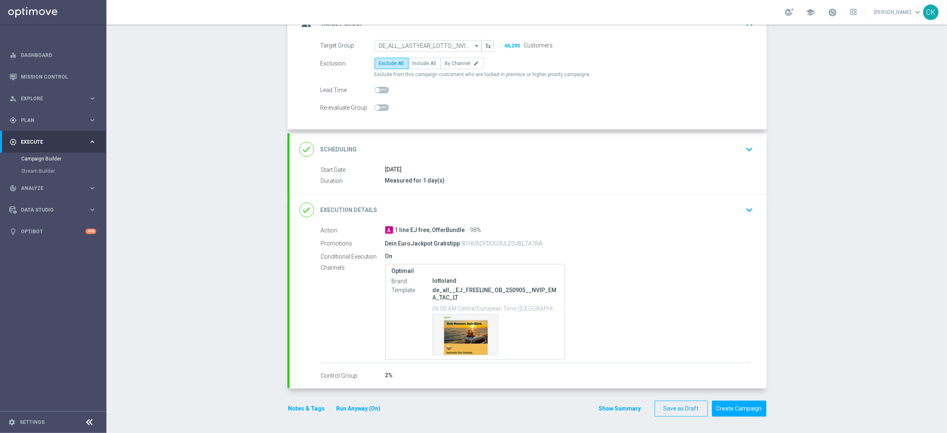
click at [426, 203] on div "done Execution Details keyboard_arrow_down" at bounding box center [527, 210] width 457 height 16
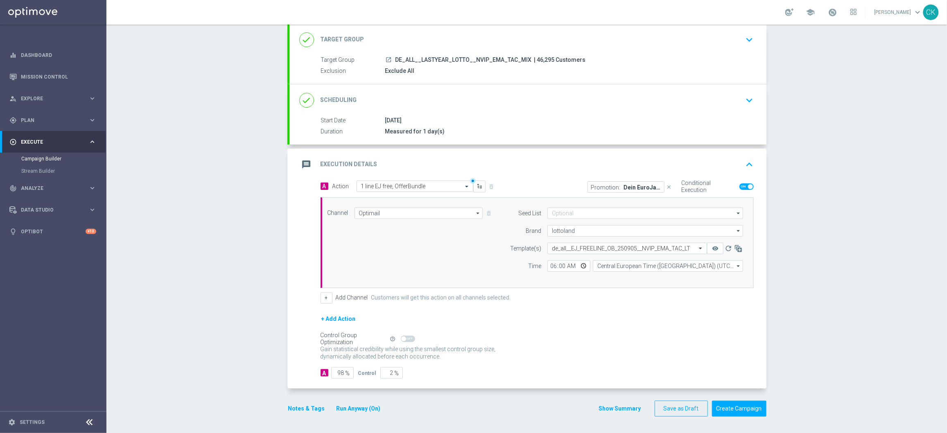
scroll to position [50, 0]
click at [744, 407] on button "Create Campaign" at bounding box center [739, 409] width 54 height 16
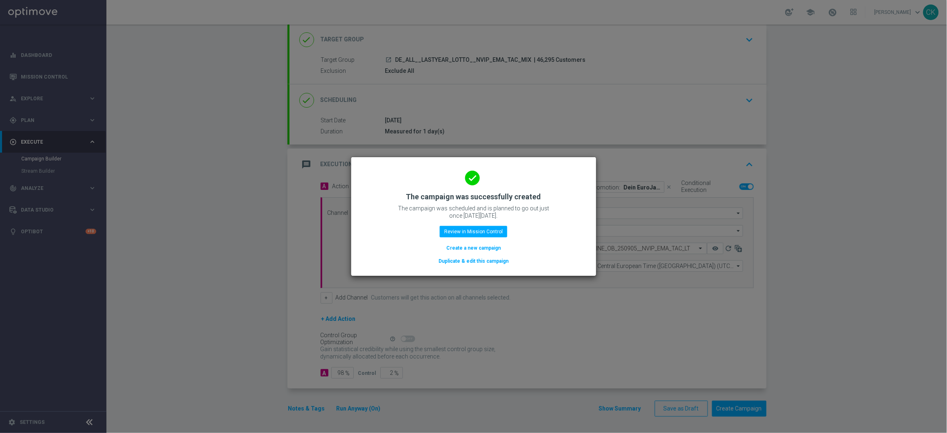
click at [469, 261] on button "Duplicate & edit this campaign" at bounding box center [474, 261] width 72 height 9
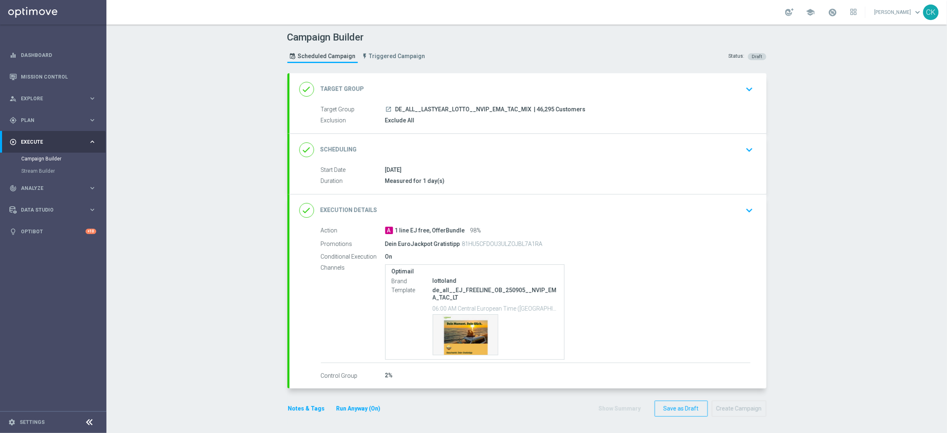
click at [378, 83] on div "done Target Group keyboard_arrow_down" at bounding box center [527, 89] width 457 height 16
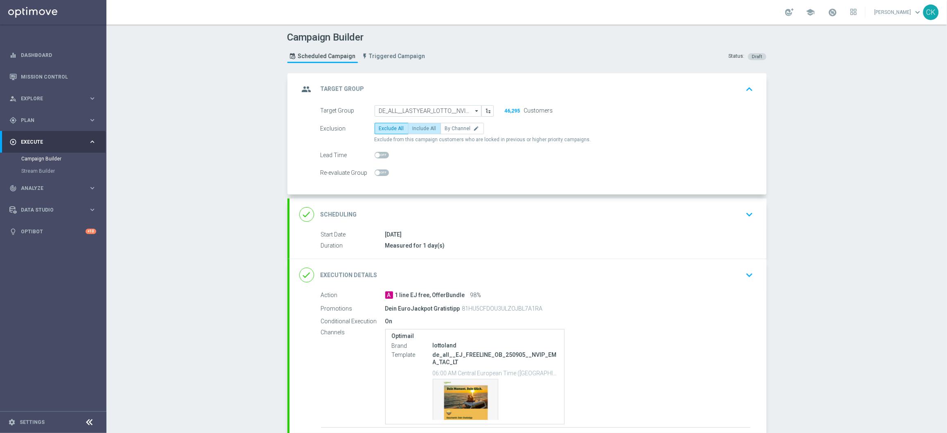
click at [417, 129] on span "Include All" at bounding box center [425, 129] width 24 height 6
click at [417, 129] on input "Include All" at bounding box center [415, 129] width 5 height 5
radio input "true"
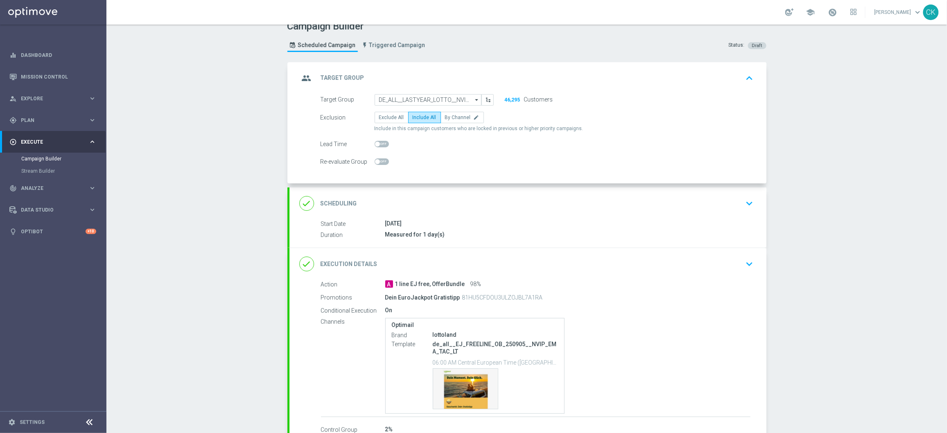
scroll to position [11, 0]
click at [418, 95] on input "DE_ALL__LASTYEAR_LOTTO__NVIP_EMA_TAC_MIX" at bounding box center [427, 99] width 107 height 11
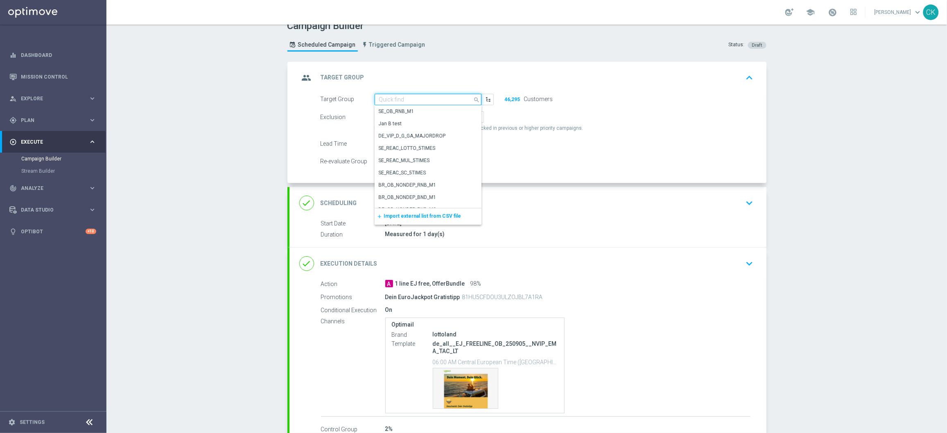
click at [418, 95] on input at bounding box center [427, 99] width 107 height 11
paste input "de_all__EJ_1FREE__NVIP_EMA_TAC_LT"
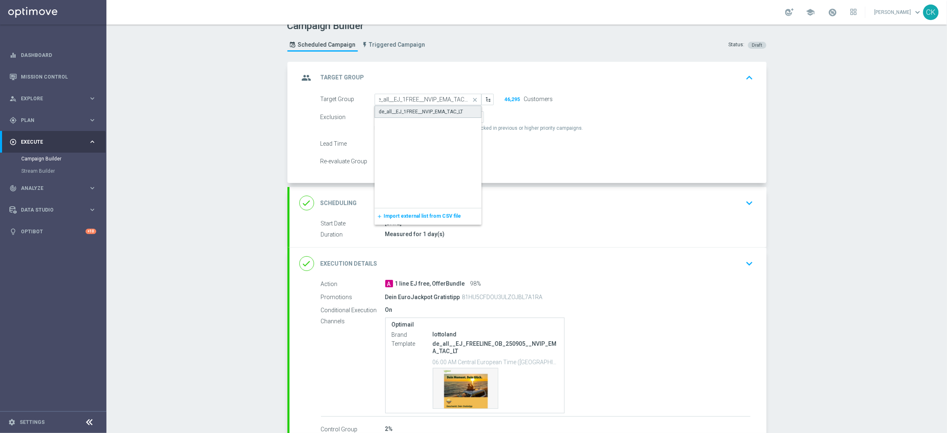
scroll to position [0, 0]
click at [418, 109] on div "de_all__EJ_1FREE__NVIP_EMA_TAC_LT" at bounding box center [421, 111] width 84 height 7
type input "de_all__EJ_1FREE__NVIP_EMA_TAC_LT"
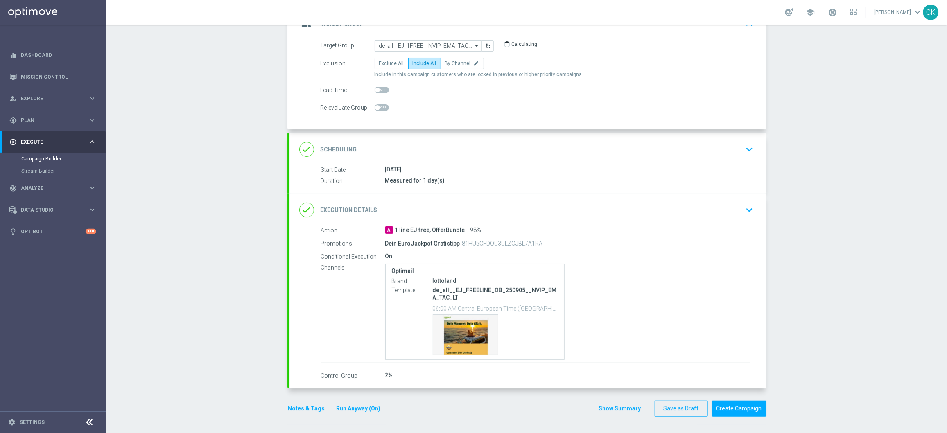
scroll to position [63, 0]
click at [343, 147] on h2 "Scheduling" at bounding box center [338, 151] width 36 height 8
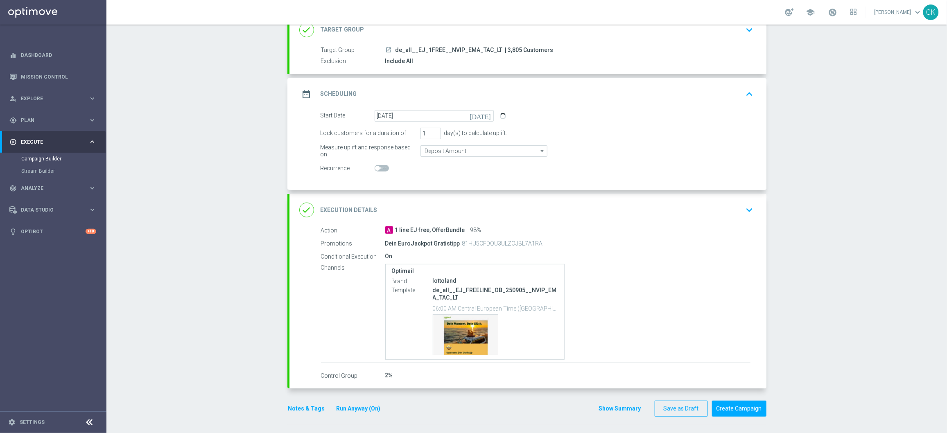
scroll to position [56, 0]
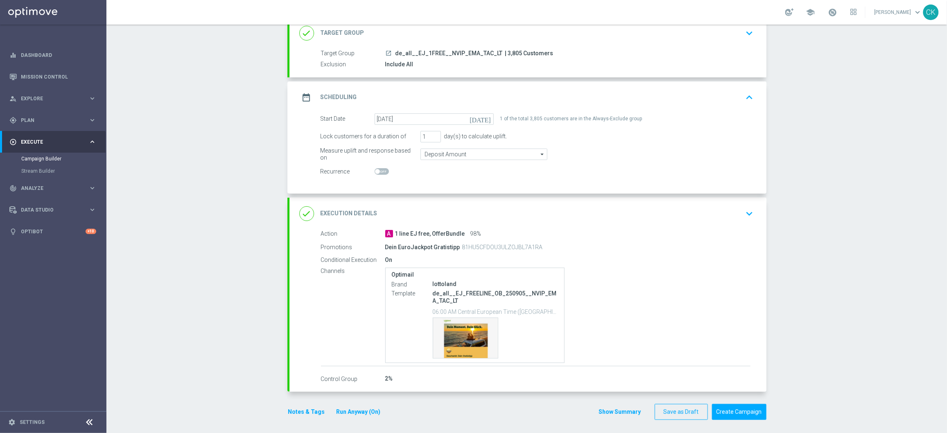
click at [462, 214] on div "done Execution Details keyboard_arrow_down" at bounding box center [527, 214] width 457 height 16
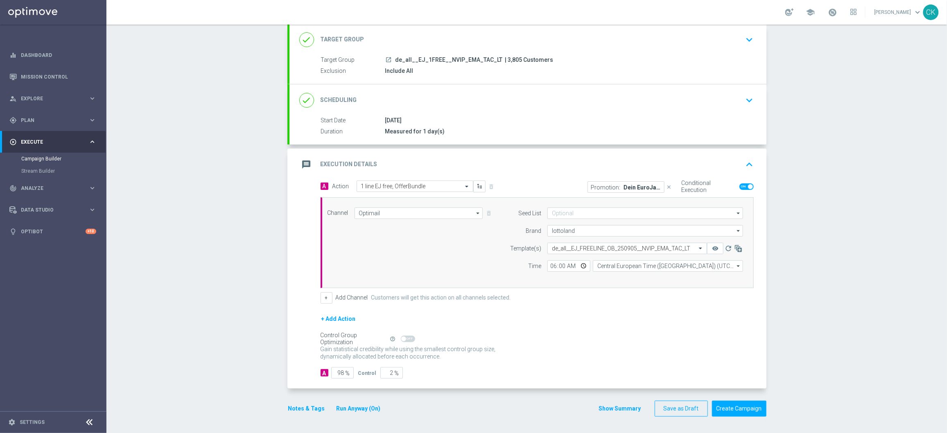
scroll to position [50, 0]
click at [733, 408] on button "Create Campaign" at bounding box center [739, 409] width 54 height 16
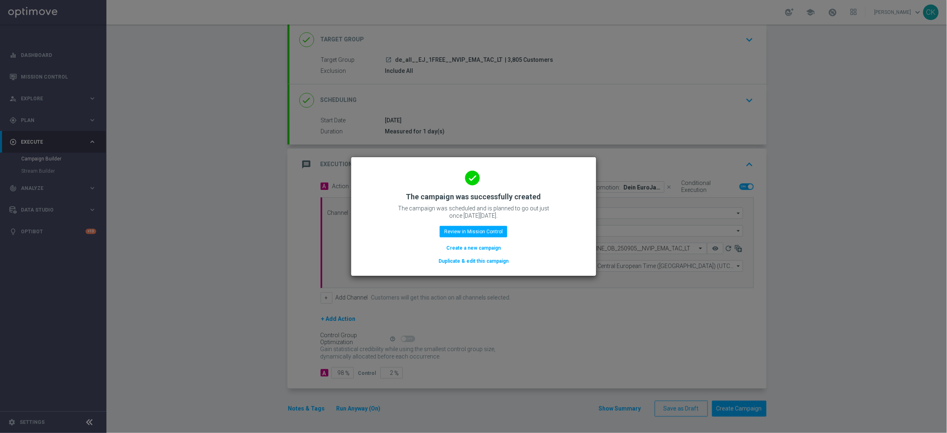
click at [467, 260] on button "Duplicate & edit this campaign" at bounding box center [474, 261] width 72 height 9
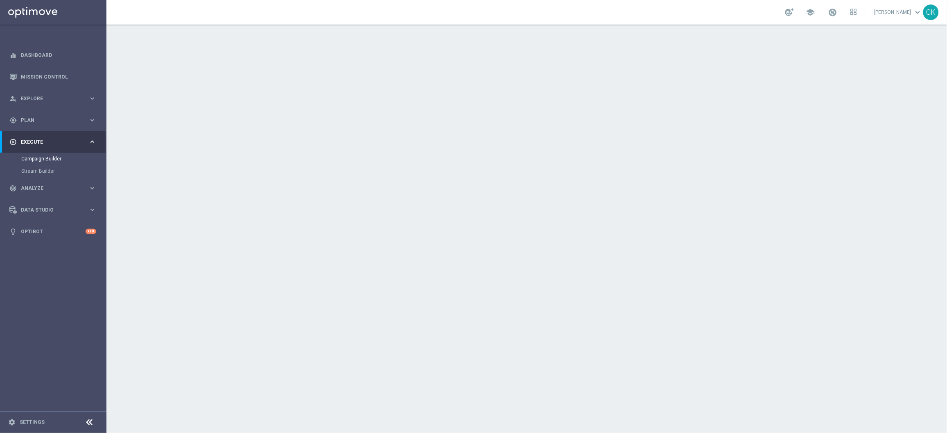
click at [399, 81] on div "done Target Group keyboard_arrow_down" at bounding box center [527, 89] width 457 height 16
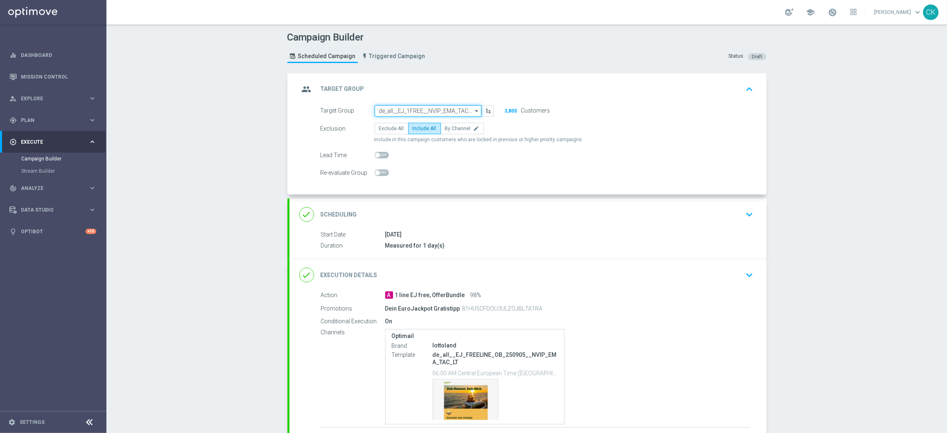
click at [401, 108] on input "de_all__EJ_1FREE__NVIP_EMA_TAC_LT" at bounding box center [427, 110] width 107 height 11
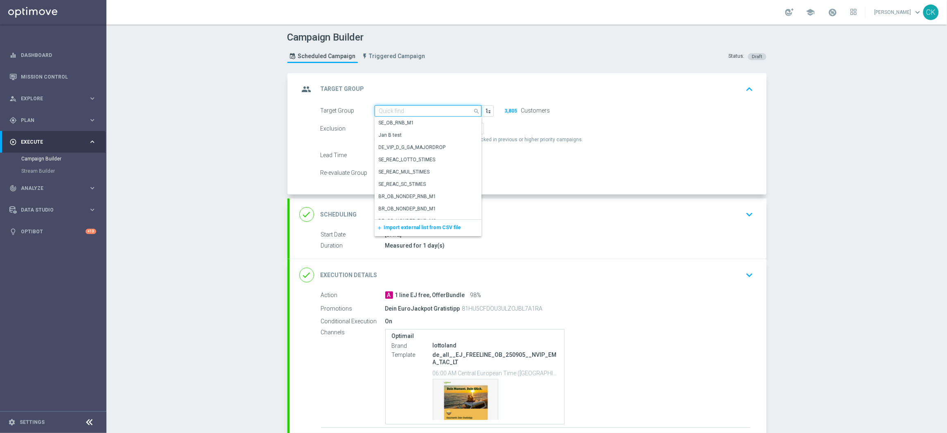
click at [401, 108] on input at bounding box center [427, 110] width 107 height 11
paste input "de_all__EJ_1FREE__REACT_NVIP_EMA_TAC_LT"
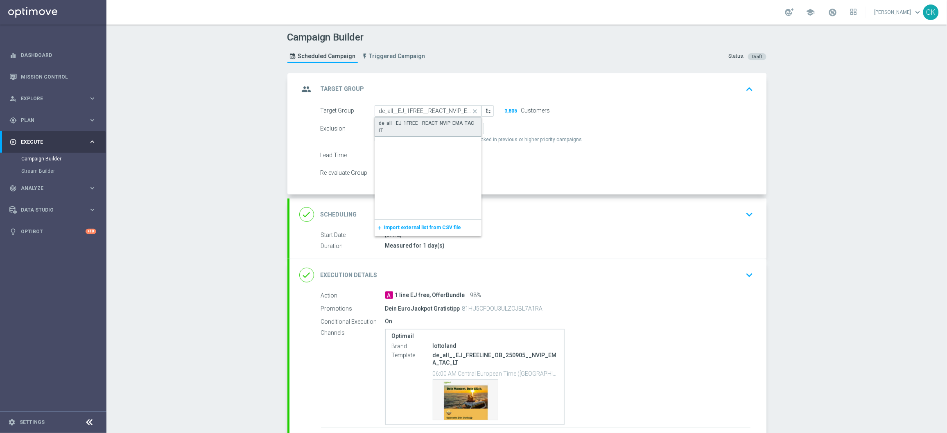
click at [401, 126] on div "de_all__EJ_1FREE__REACT_NVIP_EMA_TAC_LT" at bounding box center [428, 127] width 98 height 15
type input "de_all__EJ_1FREE__REACT_NVIP_EMA_TAC_LT"
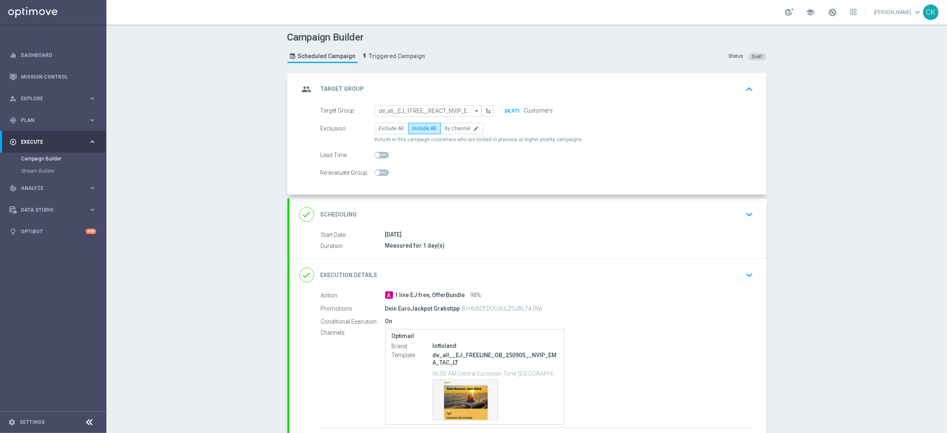
click at [364, 209] on div "done Scheduling keyboard_arrow_down" at bounding box center [527, 215] width 457 height 16
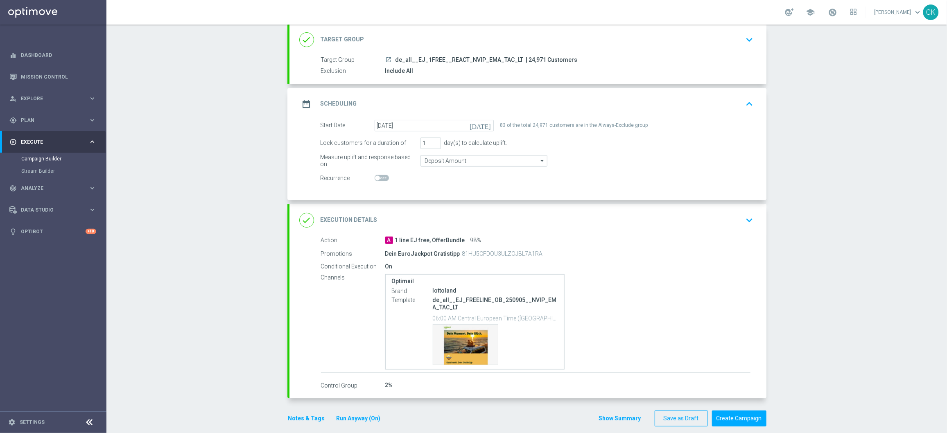
scroll to position [60, 0]
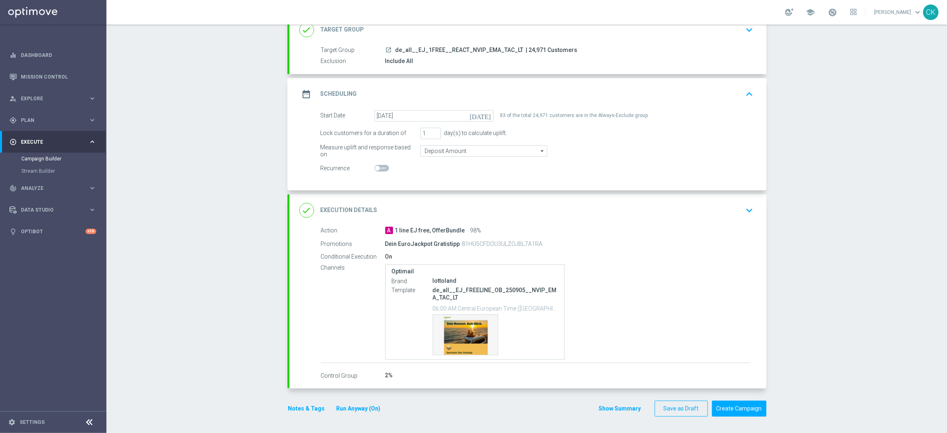
click at [536, 213] on div "done Execution Details keyboard_arrow_down" at bounding box center [527, 211] width 457 height 16
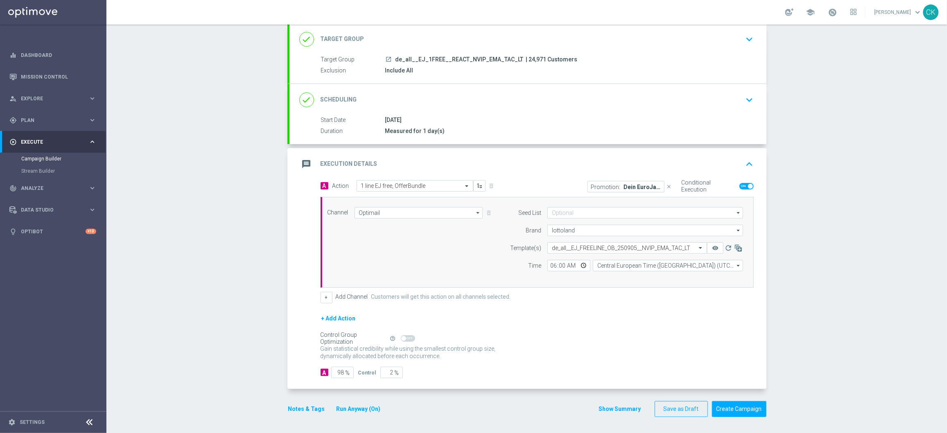
scroll to position [50, 0]
click at [743, 408] on button "Create Campaign" at bounding box center [739, 409] width 54 height 16
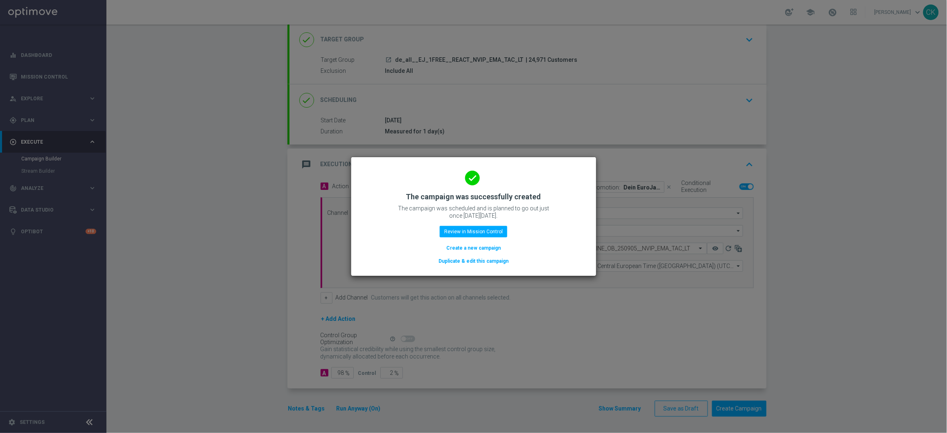
click at [472, 248] on button "Create a new campaign" at bounding box center [473, 248] width 56 height 9
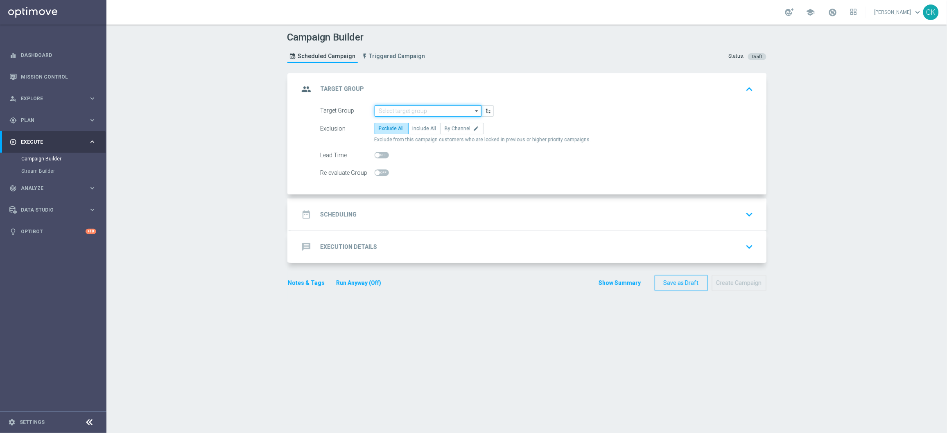
click at [412, 108] on input at bounding box center [427, 110] width 107 height 11
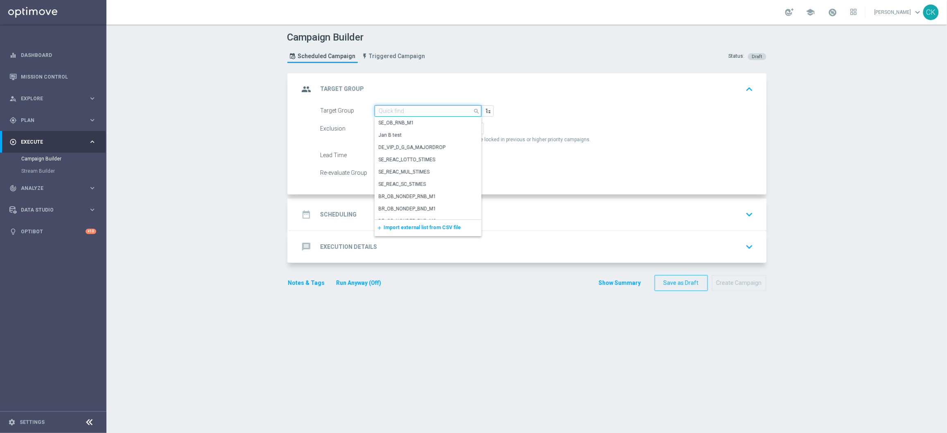
paste input "de_all_TGT_NVIP_EM_TAC_LT__ACTIVE_EJ"
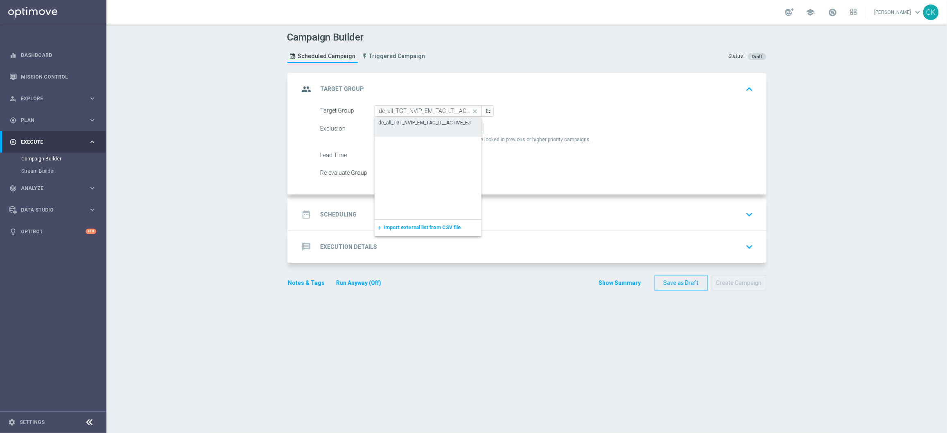
click at [411, 123] on div "de_all_TGT_NVIP_EM_TAC_LT__ACTIVE_EJ" at bounding box center [425, 122] width 92 height 7
type input "de_all_TGT_NVIP_EM_TAC_LT__ACTIVE_EJ"
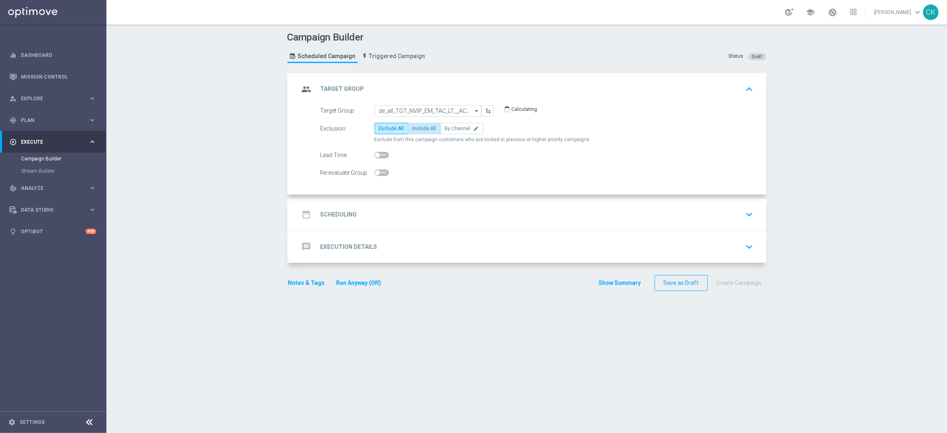
click at [422, 126] on span "Include All" at bounding box center [425, 129] width 24 height 6
click at [418, 127] on input "Include All" at bounding box center [415, 129] width 5 height 5
radio input "true"
click at [377, 152] on span at bounding box center [381, 155] width 14 height 7
click at [377, 152] on input "checkbox" at bounding box center [381, 155] width 14 height 7
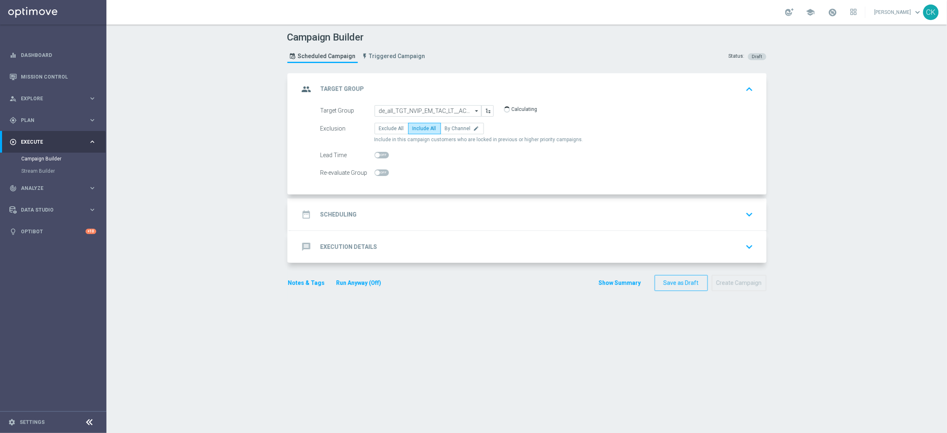
checkbox input "true"
click at [325, 211] on h2 "Scheduling" at bounding box center [338, 215] width 36 height 8
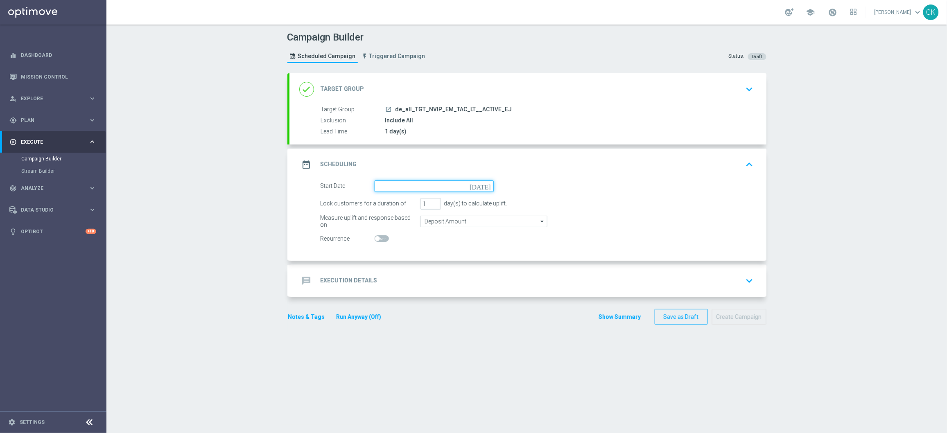
click at [385, 184] on input at bounding box center [433, 185] width 119 height 11
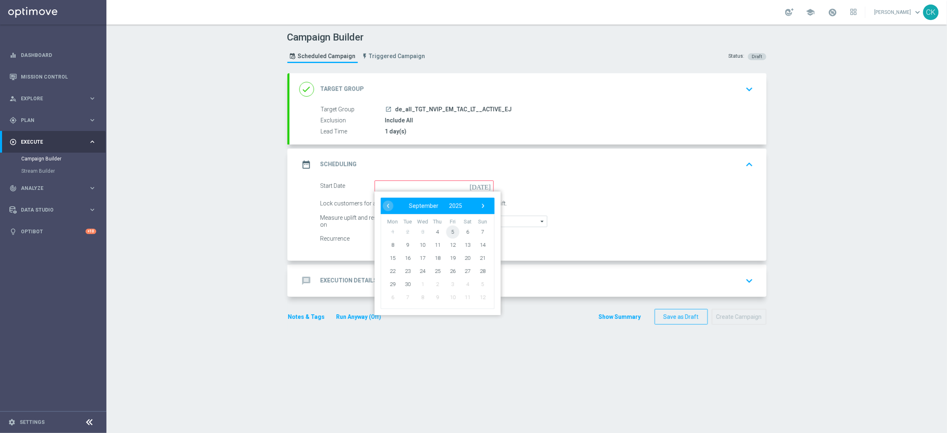
click at [448, 228] on span "5" at bounding box center [452, 231] width 13 height 13
type input "[DATE]"
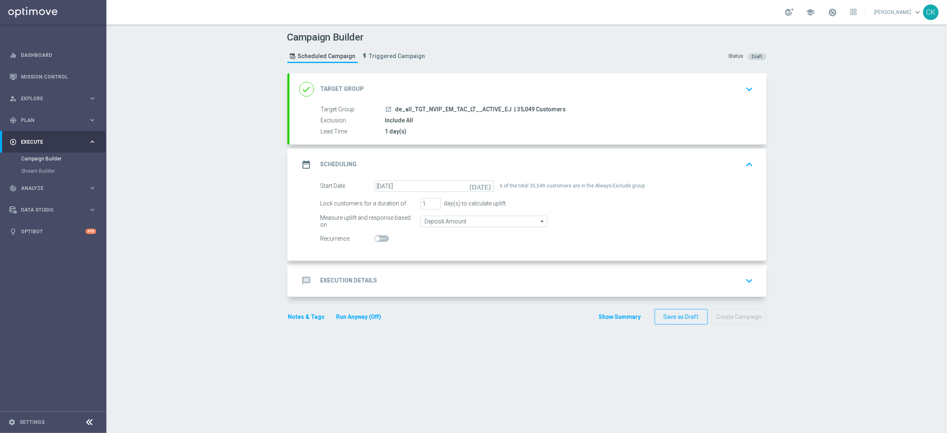
click at [336, 278] on h2 "Execution Details" at bounding box center [348, 281] width 57 height 8
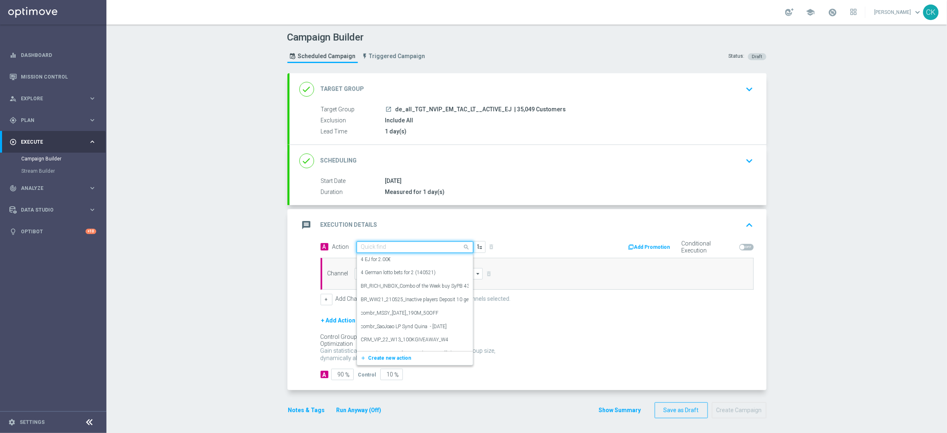
click at [383, 246] on input "text" at bounding box center [406, 247] width 91 height 7
paste input "12 lines EJ inkl. extra games for price of 10"
type input "12 lines EJ inkl. extra games for price of 10"
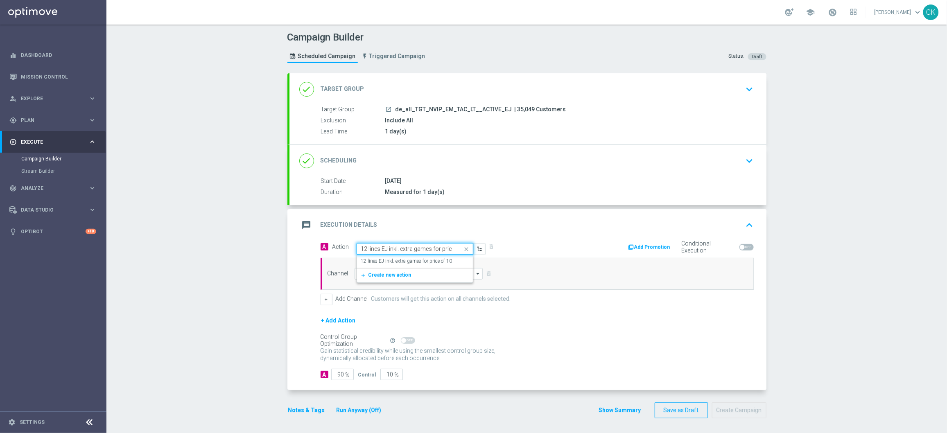
scroll to position [0, 16]
click at [390, 260] on label "12 lines EJ inkl. extra games for price of 10" at bounding box center [406, 261] width 91 height 7
click at [365, 276] on input at bounding box center [418, 273] width 129 height 11
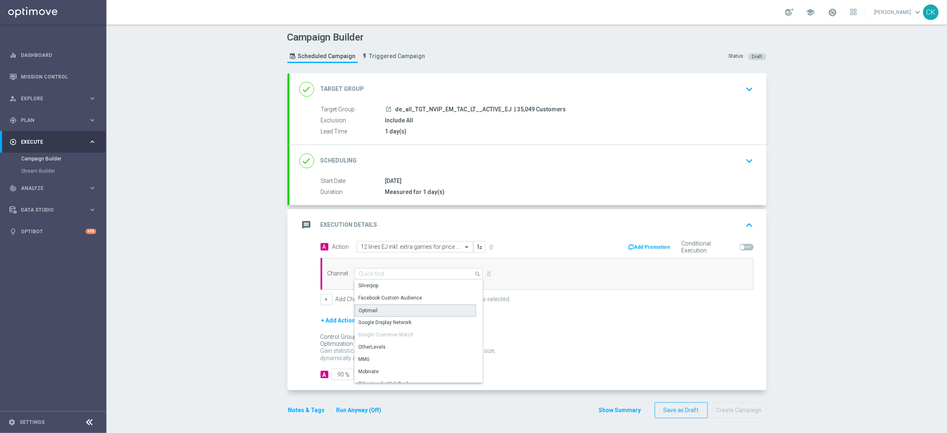
click at [368, 310] on div "Optimail" at bounding box center [368, 310] width 19 height 7
type input "Optimail"
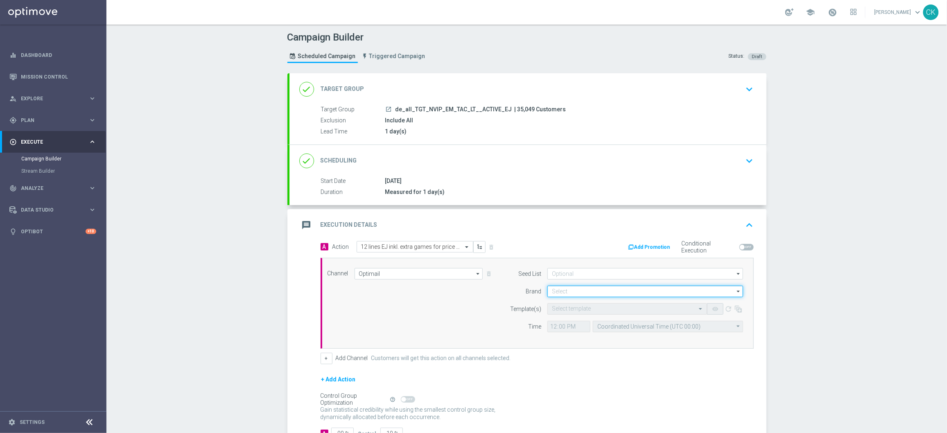
click at [575, 291] on input at bounding box center [645, 291] width 196 height 11
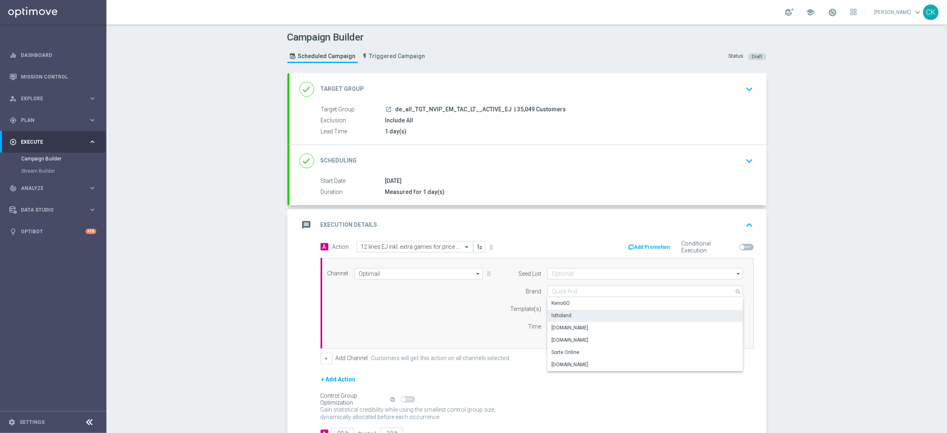
click at [566, 313] on div "lottoland" at bounding box center [561, 315] width 20 height 7
type input "lottoland"
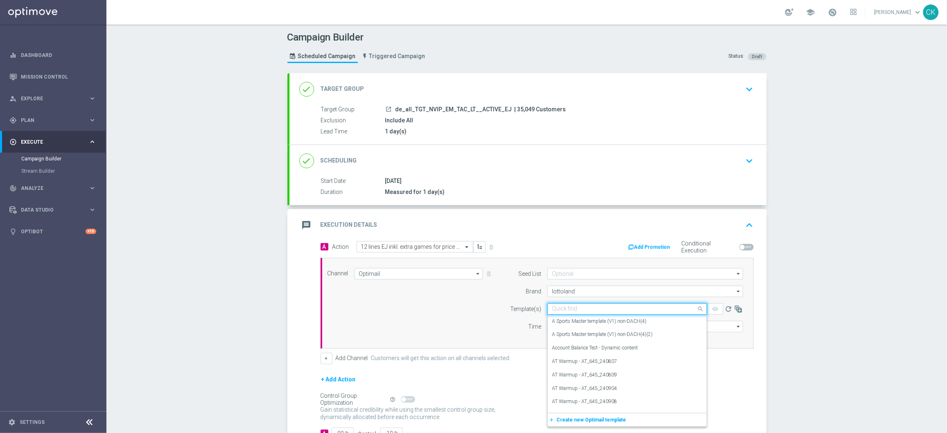
click at [574, 307] on input "text" at bounding box center [619, 309] width 134 height 7
paste input "DE_ALL__EJ_ACTIVE_250905__NVIP_EMA_TAC_LT"
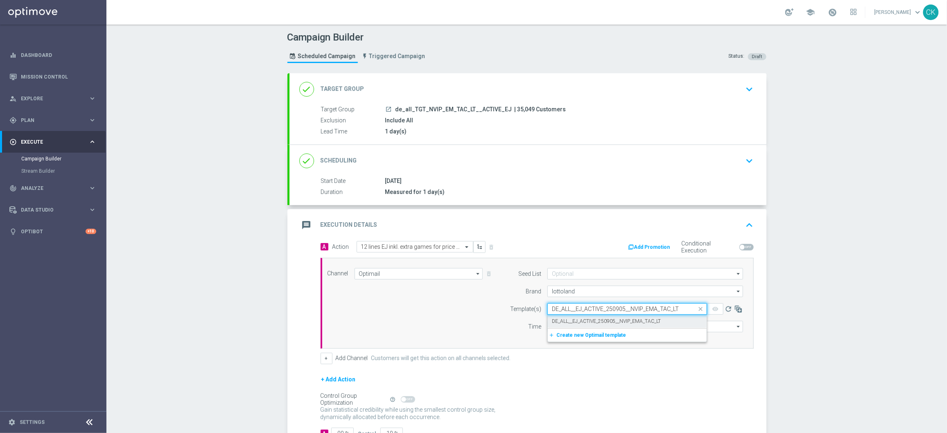
click at [579, 323] on label "DE_ALL__EJ_ACTIVE_250905__NVIP_EMA_TAC_LT" at bounding box center [606, 321] width 109 height 7
type input "DE_ALL__EJ_ACTIVE_250905__NVIP_EMA_TAC_LT"
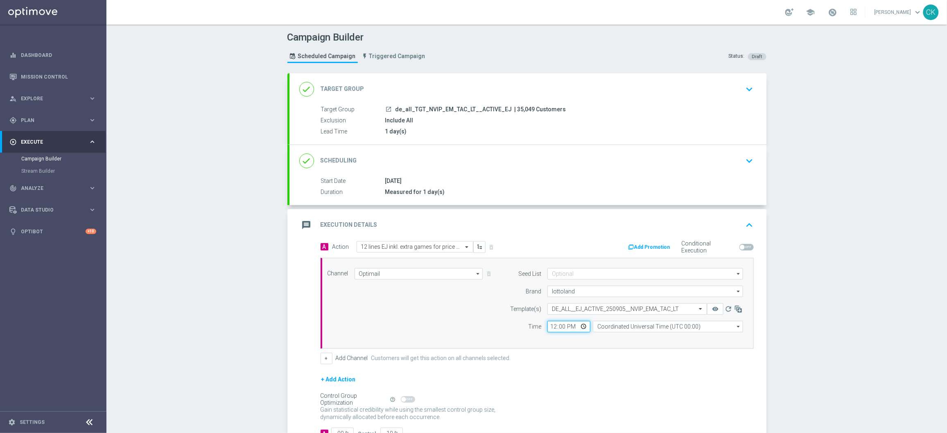
click at [551, 328] on input "12:00" at bounding box center [568, 326] width 43 height 11
type input "06:00"
click at [661, 327] on input "Coordinated Universal Time (UTC 00:00)" at bounding box center [668, 326] width 150 height 11
click at [661, 346] on div "Central European Time ([GEOGRAPHIC_DATA]) (UTC +02:00)" at bounding box center [668, 384] width 150 height 103
click at [628, 335] on div "Central European Time ([GEOGRAPHIC_DATA]) (UTC +02:00)" at bounding box center [664, 338] width 134 height 7
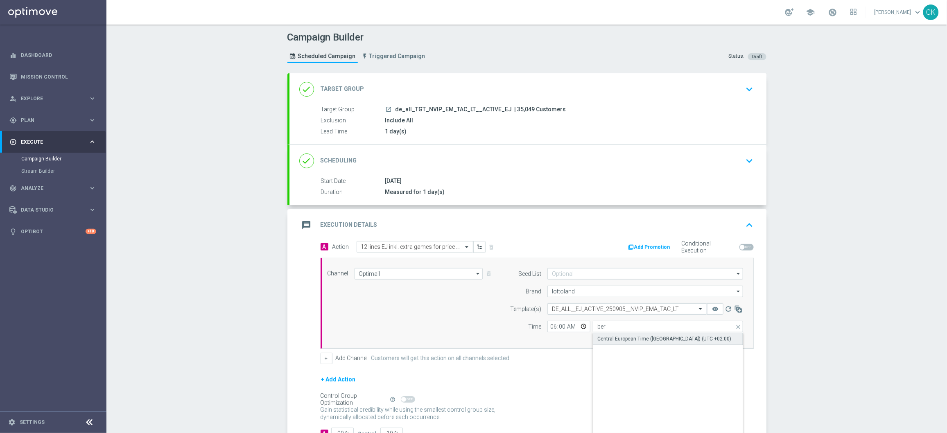
type input "Central European Time ([GEOGRAPHIC_DATA]) (UTC +02:00)"
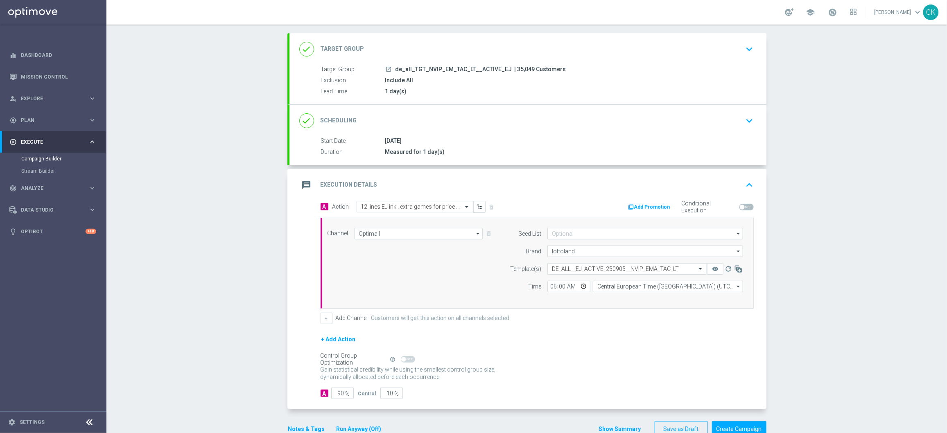
scroll to position [61, 0]
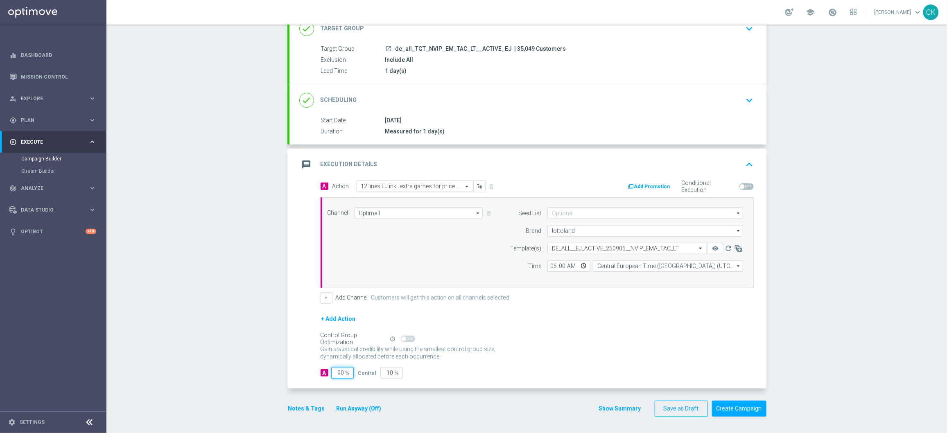
click at [341, 373] on input "90" at bounding box center [342, 372] width 23 height 11
type input "9"
type input "91"
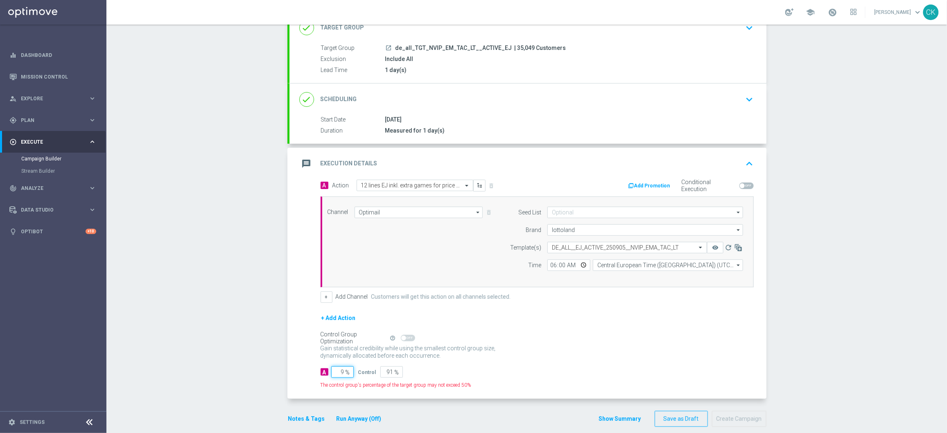
type input "98"
type input "2"
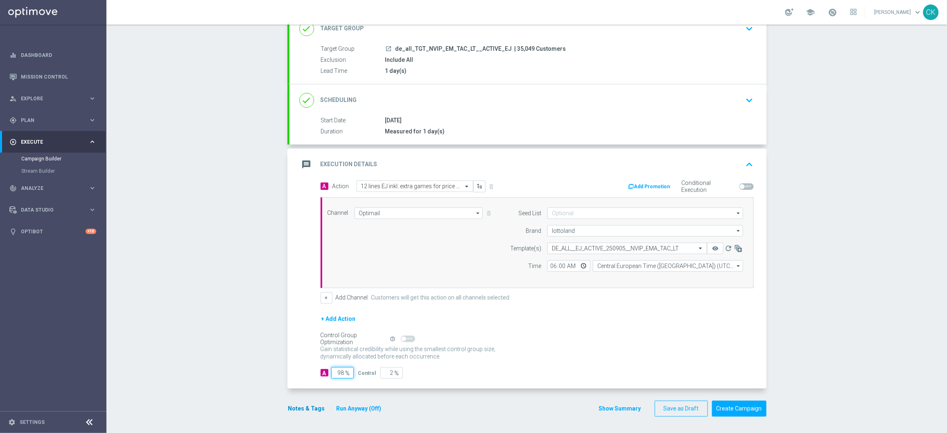
type input "98"
click at [298, 406] on button "Notes & Tags" at bounding box center [306, 409] width 38 height 10
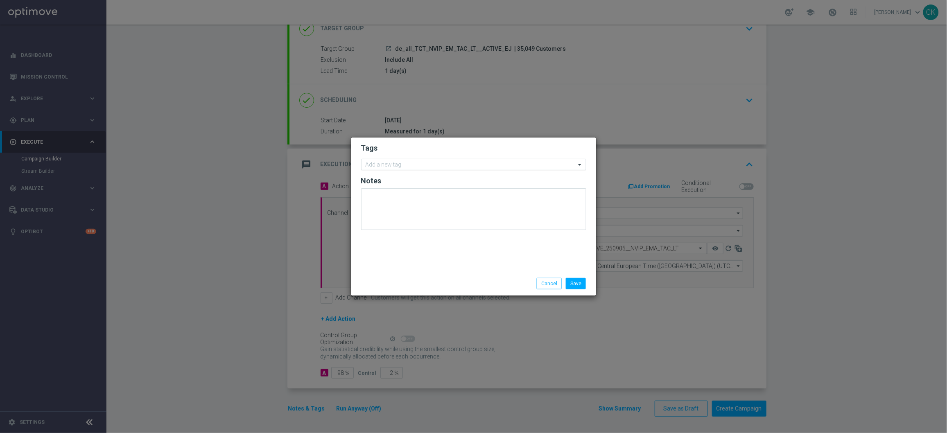
click at [398, 165] on input "text" at bounding box center [470, 165] width 210 height 7
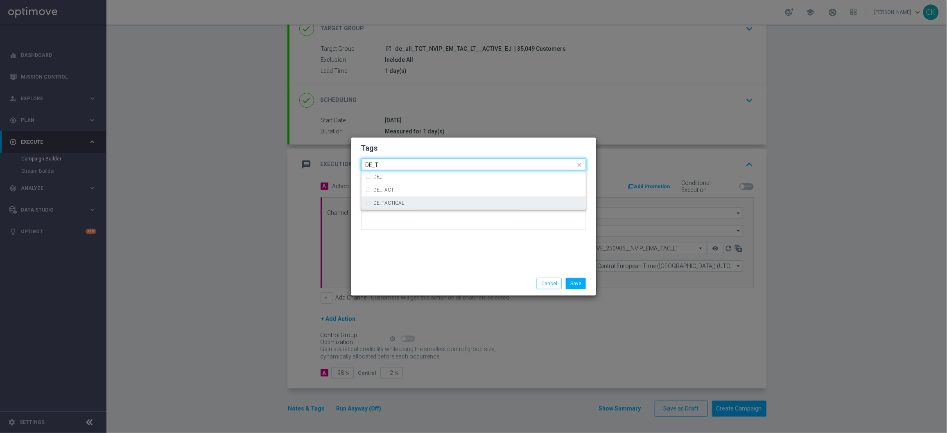
click at [406, 203] on div "DE_TACTICAL" at bounding box center [478, 203] width 208 height 5
type input "DE_T"
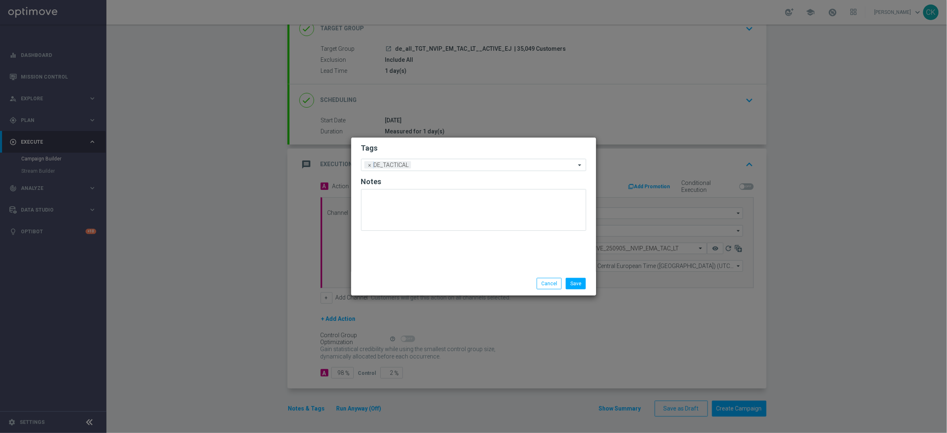
click at [401, 276] on div "Save Cancel" at bounding box center [473, 284] width 245 height 24
click at [576, 282] on button "Save" at bounding box center [576, 283] width 20 height 11
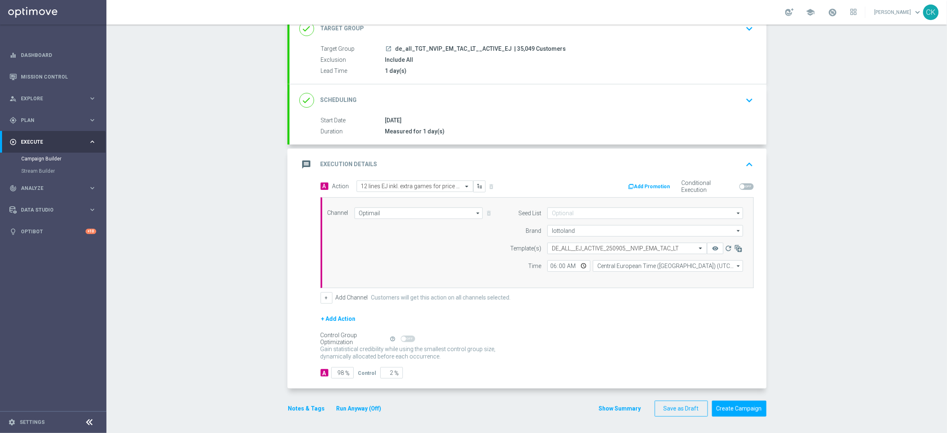
click at [298, 412] on button "Notes & Tags" at bounding box center [306, 409] width 38 height 10
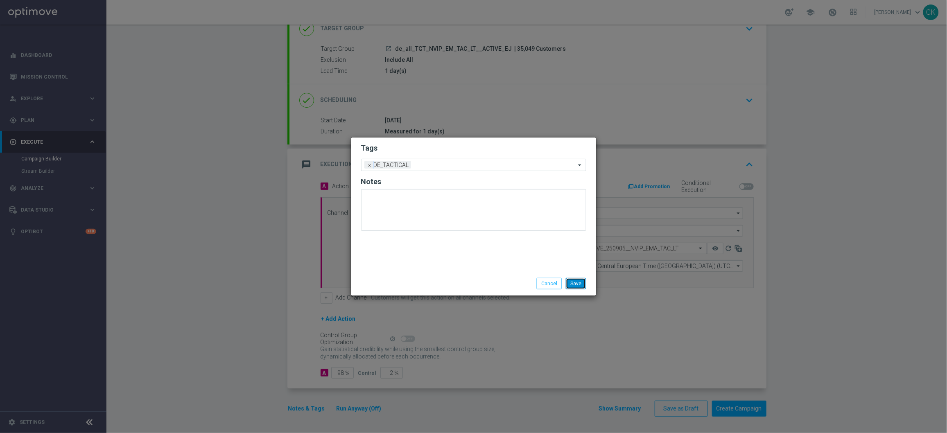
click at [574, 280] on button "Save" at bounding box center [576, 283] width 20 height 11
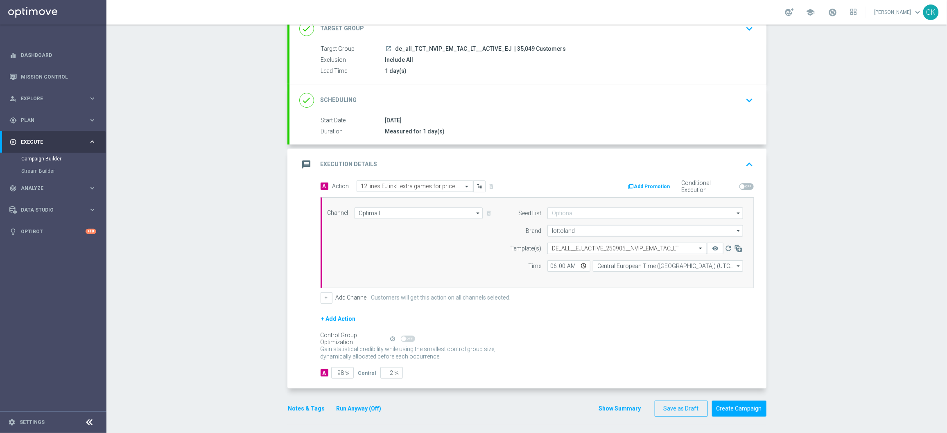
click at [302, 410] on button "Notes & Tags" at bounding box center [306, 409] width 38 height 10
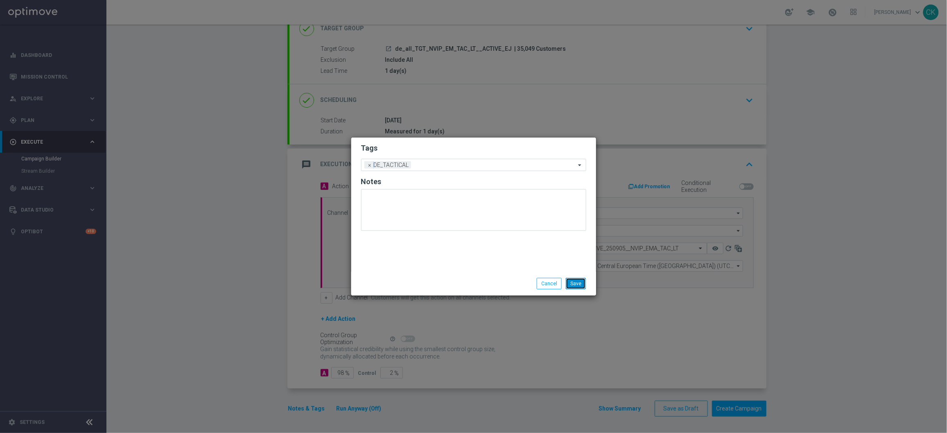
click at [579, 283] on button "Save" at bounding box center [576, 283] width 20 height 11
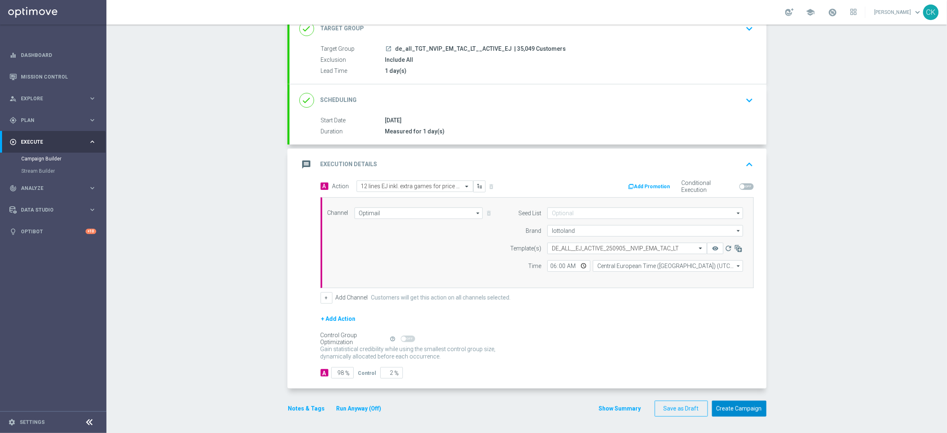
click at [730, 409] on button "Create Campaign" at bounding box center [739, 409] width 54 height 16
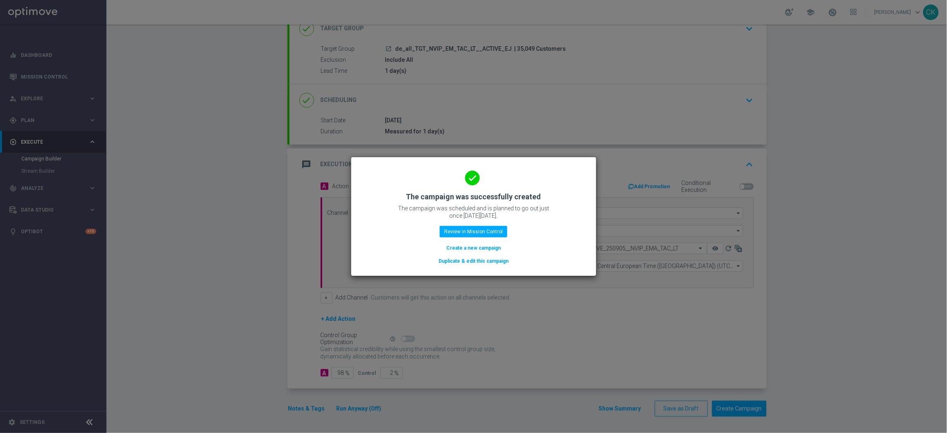
click at [458, 247] on button "Create a new campaign" at bounding box center [473, 248] width 56 height 9
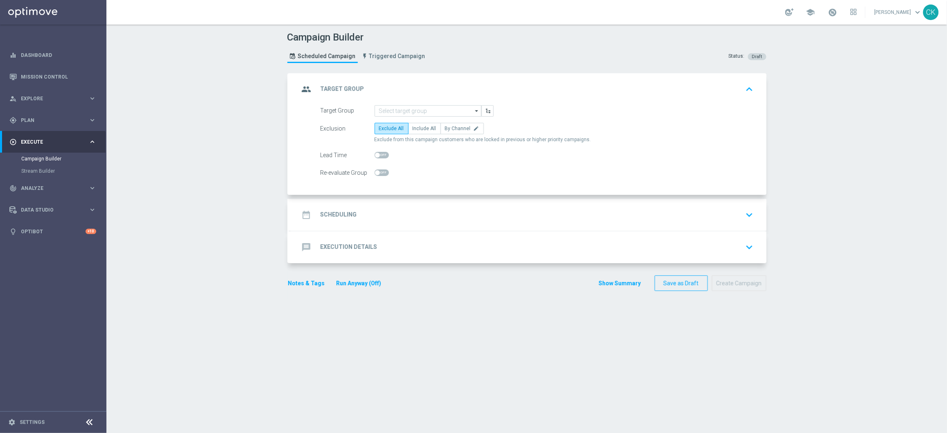
scroll to position [0, 0]
click at [395, 115] on input at bounding box center [427, 110] width 107 height 11
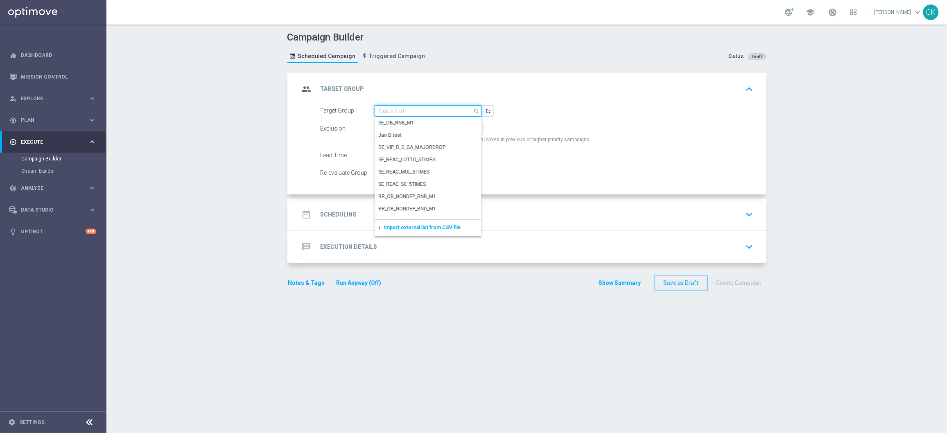
paste input "de_all_TGT_NVIP_EM_TAC_LT__REACTIVATED_EJ"
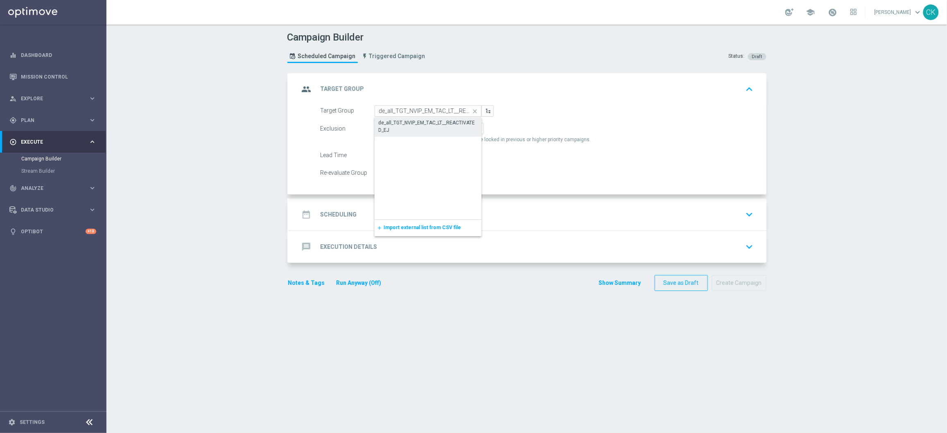
click at [396, 127] on div "de_all_TGT_NVIP_EM_TAC_LT__REACTIVATED_EJ" at bounding box center [428, 126] width 99 height 15
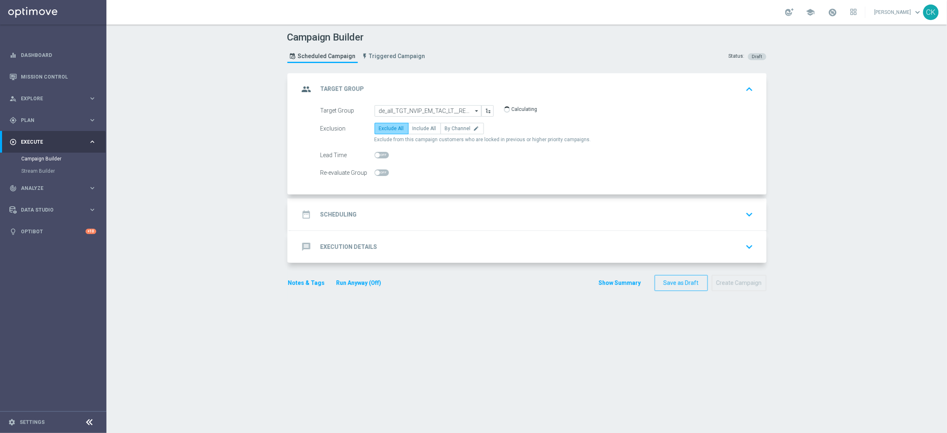
type input "de_all_TGT_NVIP_EM_TAC_LT__REACTIVATED_EJ"
click at [418, 128] on span "Include All" at bounding box center [425, 129] width 24 height 6
click at [418, 128] on input "Include All" at bounding box center [415, 129] width 5 height 5
radio input "true"
click at [374, 156] on span at bounding box center [381, 155] width 14 height 7
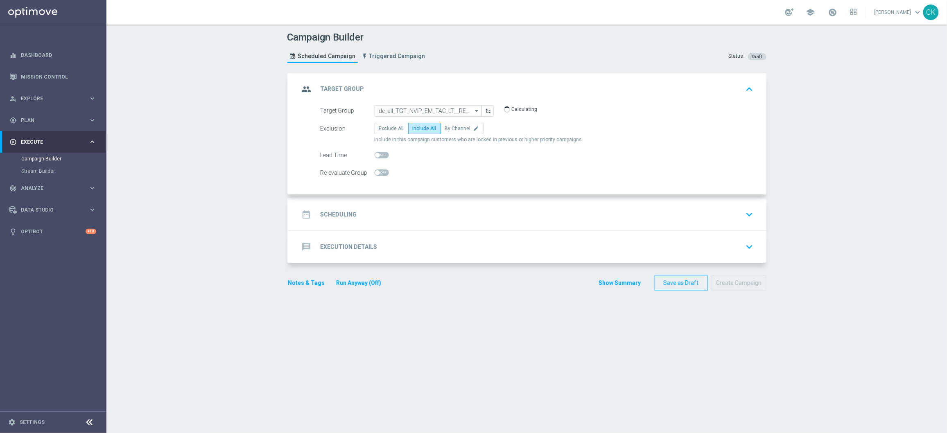
click at [374, 156] on input "checkbox" at bounding box center [381, 155] width 14 height 7
checkbox input "true"
click at [325, 210] on div "date_range Scheduling" at bounding box center [328, 214] width 58 height 15
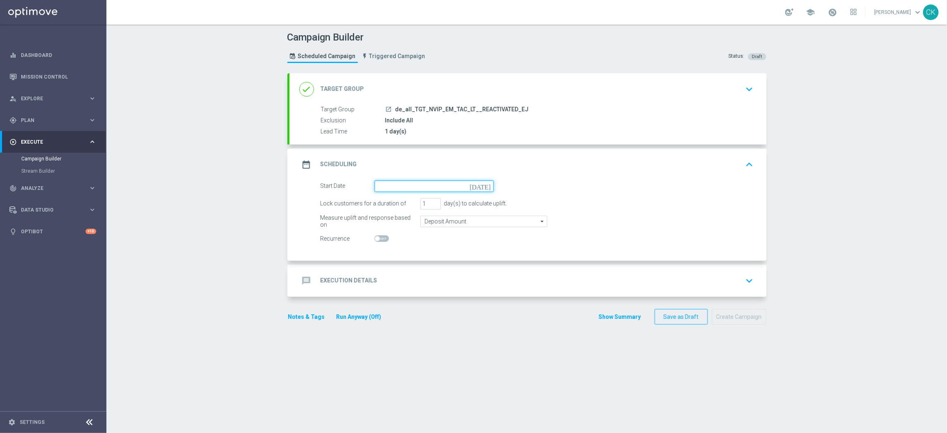
click at [401, 182] on input at bounding box center [433, 185] width 119 height 11
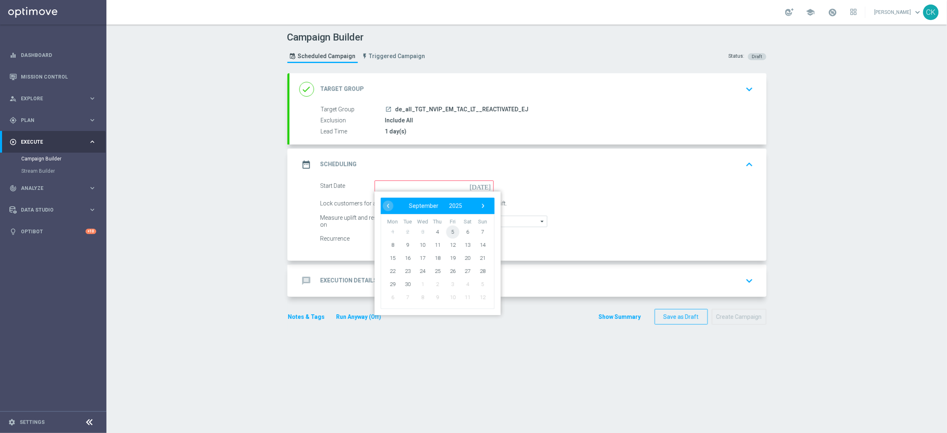
click at [446, 228] on span "5" at bounding box center [452, 231] width 13 height 13
type input "[DATE]"
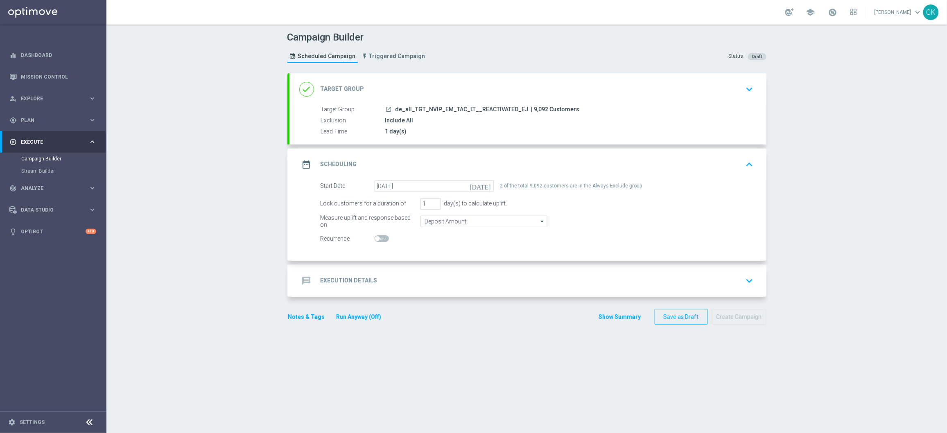
click at [334, 278] on h2 "Execution Details" at bounding box center [348, 281] width 57 height 8
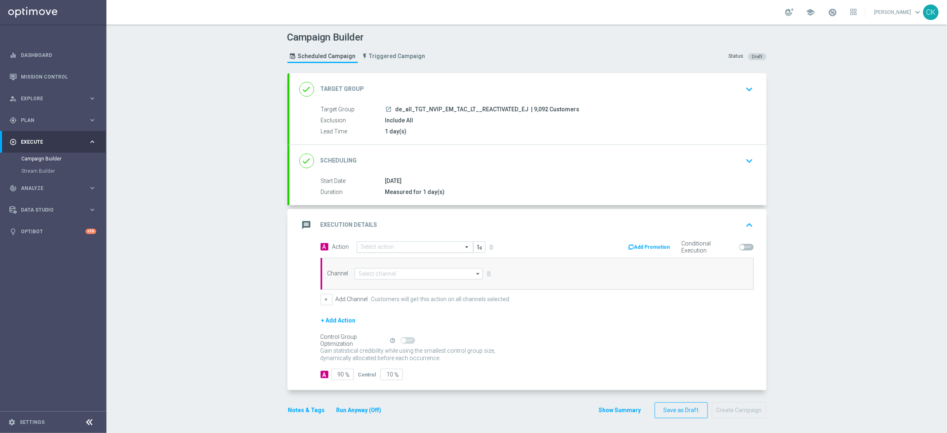
click at [404, 245] on input "text" at bounding box center [406, 247] width 91 height 7
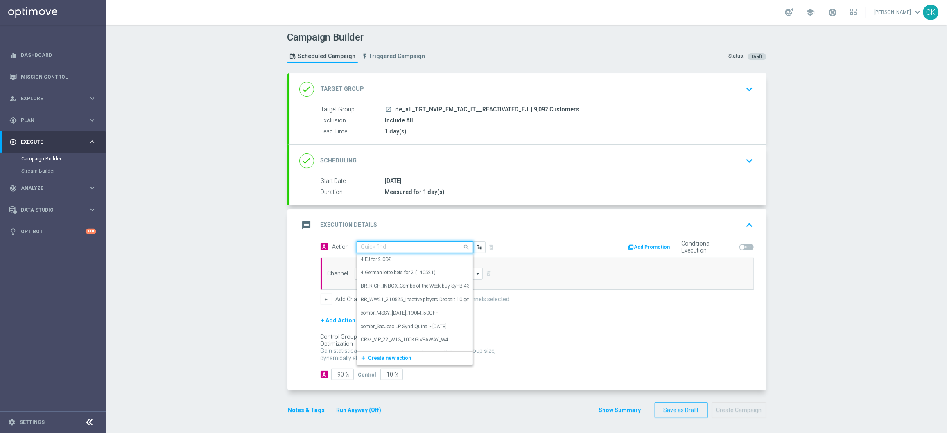
paste input "6 lines EJ inkl. extra games for price of 4"
type input "6 lines EJ inkl. extra games for price of 4"
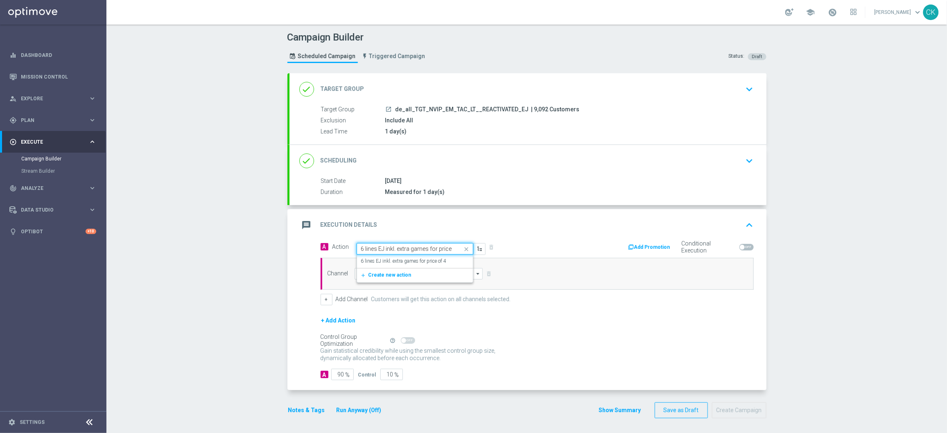
scroll to position [0, 9]
click at [406, 260] on label "6 lines EJ inkl. extra games for price of 4" at bounding box center [404, 261] width 86 height 7
click at [407, 274] on input at bounding box center [418, 273] width 129 height 11
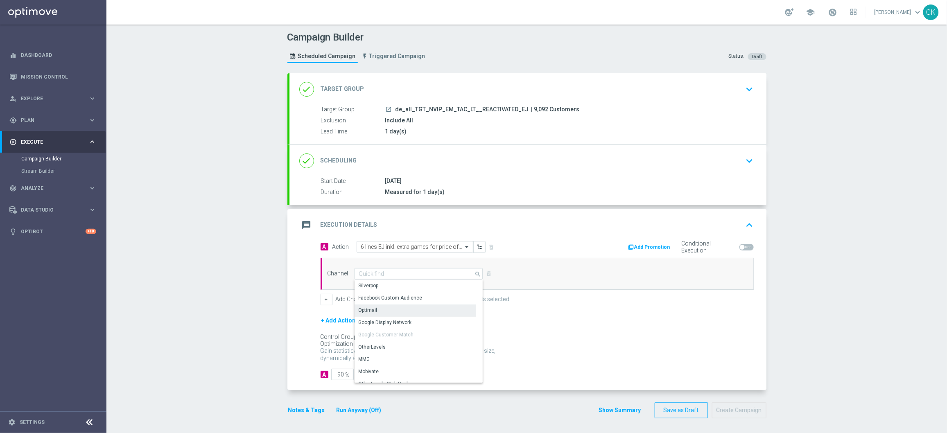
click at [386, 311] on div "Optimail" at bounding box center [415, 309] width 122 height 11
type input "Optimail"
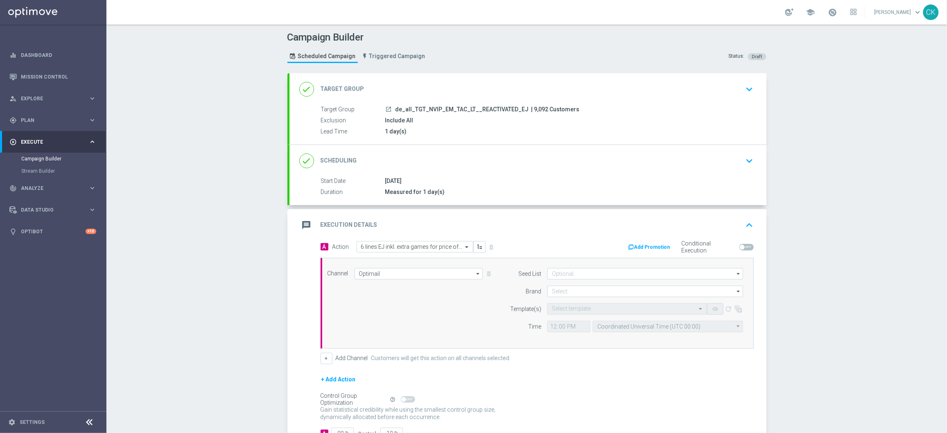
scroll to position [61, 0]
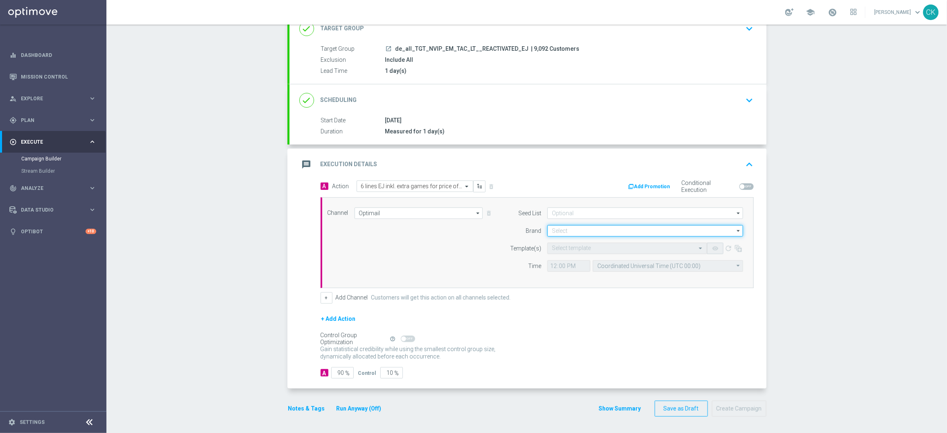
click at [575, 231] on input at bounding box center [645, 230] width 196 height 11
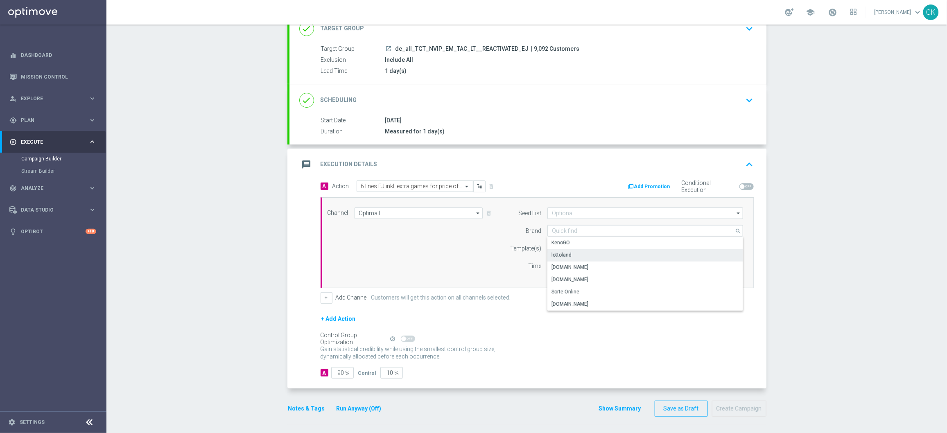
click at [568, 256] on div "lottoland" at bounding box center [645, 254] width 196 height 11
type input "lottoland"
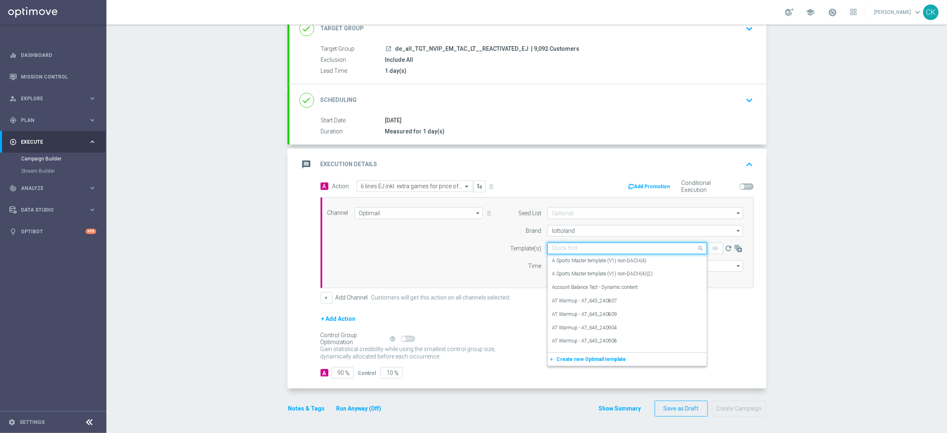
click at [568, 249] on input "text" at bounding box center [619, 248] width 134 height 7
paste input "DE_ALL__EJ_REACT_250905__NVIP_EMA_TAC_LT"
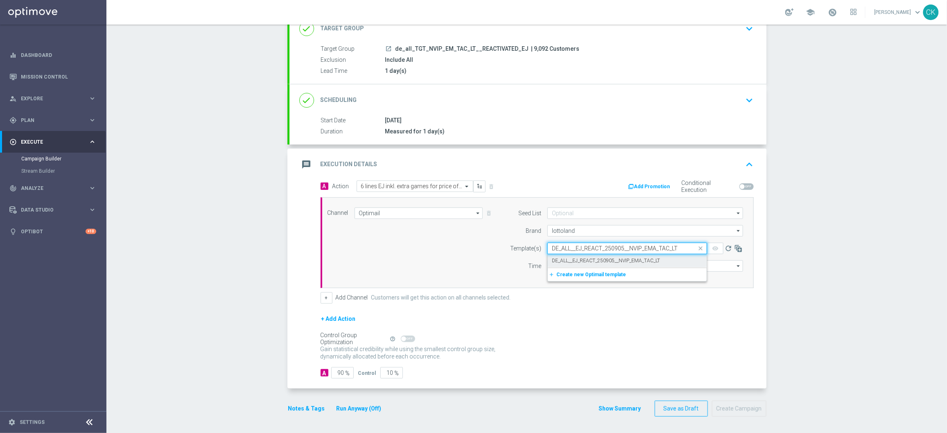
click at [564, 258] on label "DE_ALL__EJ_REACT_250905__NVIP_EMA_TAC_LT" at bounding box center [606, 260] width 108 height 7
type input "DE_ALL__EJ_REACT_250905__NVIP_EMA_TAC_LT"
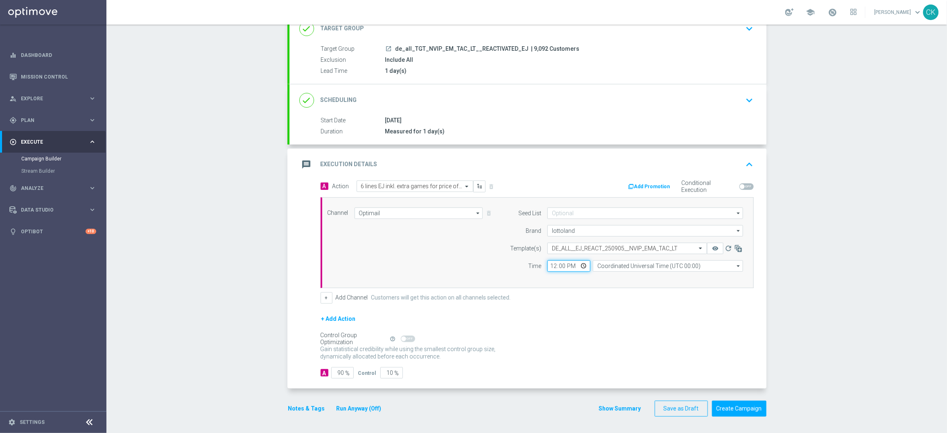
click at [548, 267] on input "12:00" at bounding box center [568, 265] width 43 height 11
type input "06:00"
click at [627, 264] on input "Coordinated Universal Time (UTC 00:00)" at bounding box center [668, 265] width 150 height 11
click at [627, 275] on div "Central European Time ([GEOGRAPHIC_DATA]) (UTC +02:00)" at bounding box center [664, 277] width 134 height 7
type input "Central European Time ([GEOGRAPHIC_DATA]) (UTC +02:00)"
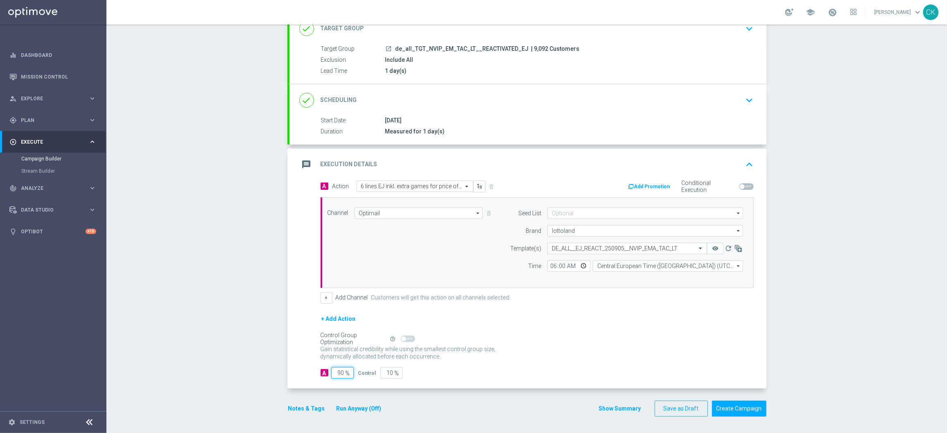
click at [341, 370] on input "90" at bounding box center [342, 372] width 23 height 11
type input "9"
type input "91"
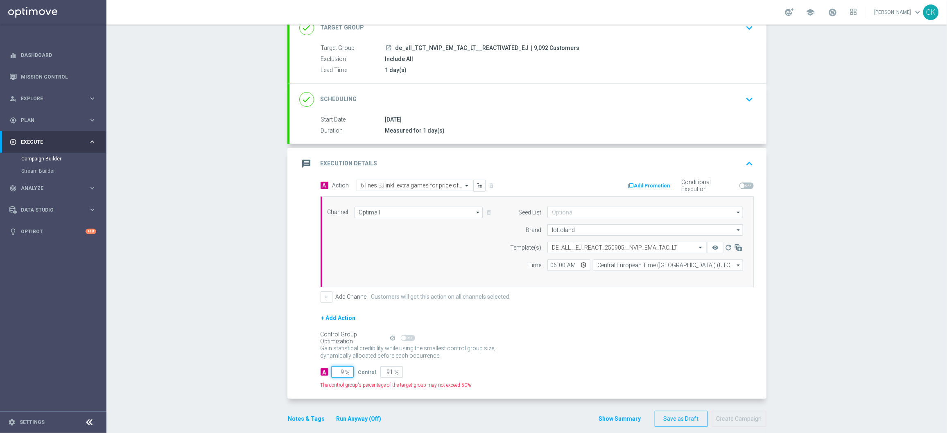
type input "98"
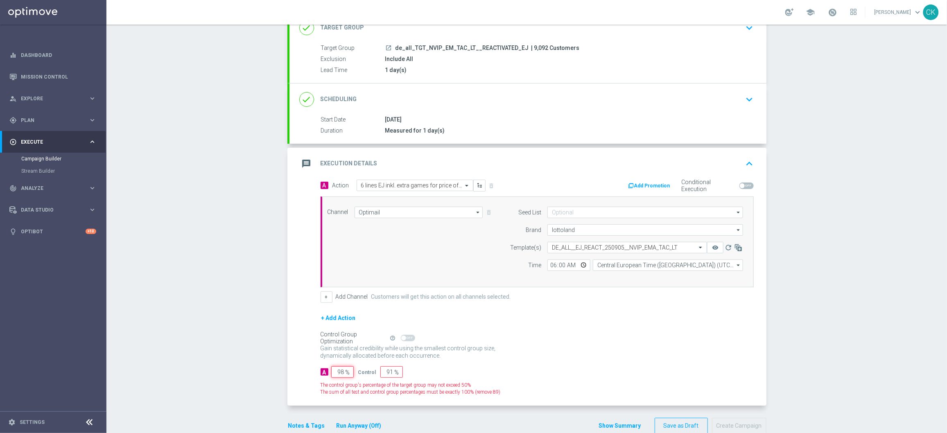
type input "2"
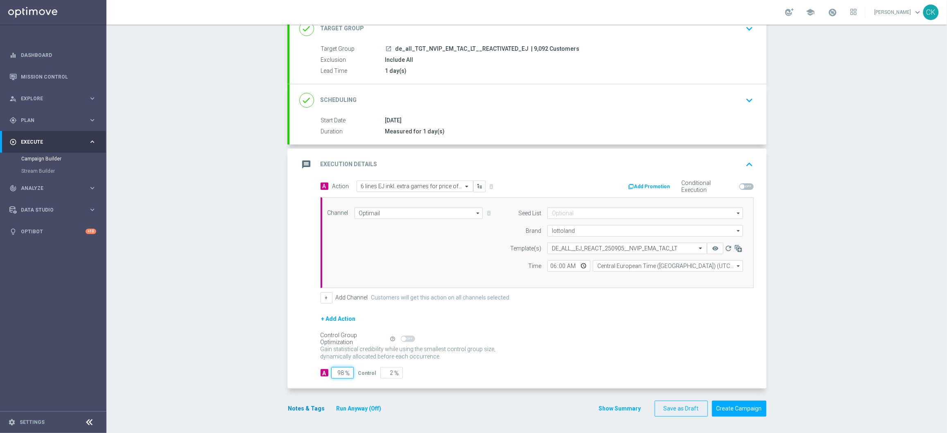
type input "98"
click at [294, 408] on button "Notes & Tags" at bounding box center [306, 409] width 38 height 10
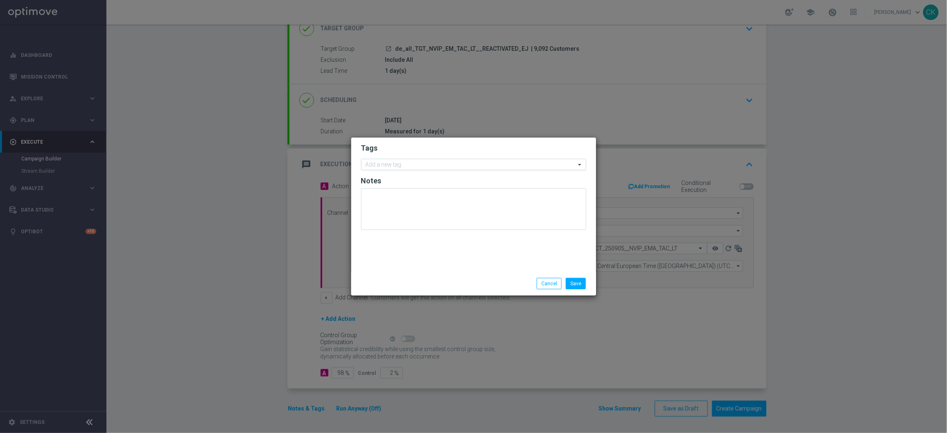
click at [377, 168] on input "text" at bounding box center [470, 165] width 210 height 7
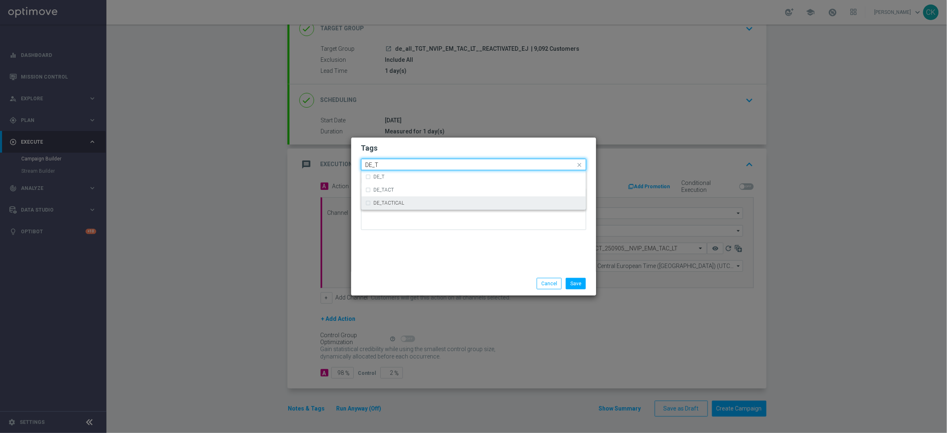
click at [390, 199] on div "DE_TACTICAL" at bounding box center [473, 202] width 216 height 13
type input "DE_T"
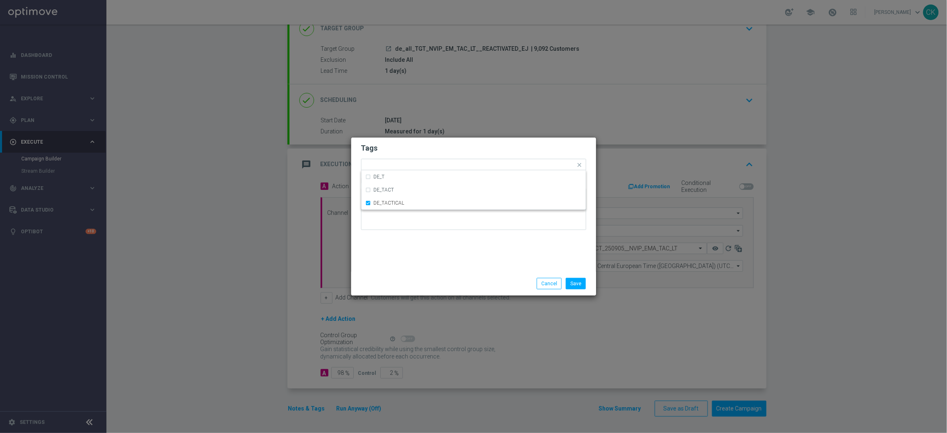
click at [395, 238] on div "Tags Quick find × DE_TACTICAL DE_T DE_TACT DE_TACTICAL Notes" at bounding box center [473, 205] width 245 height 134
click at [577, 279] on button "Save" at bounding box center [576, 283] width 20 height 11
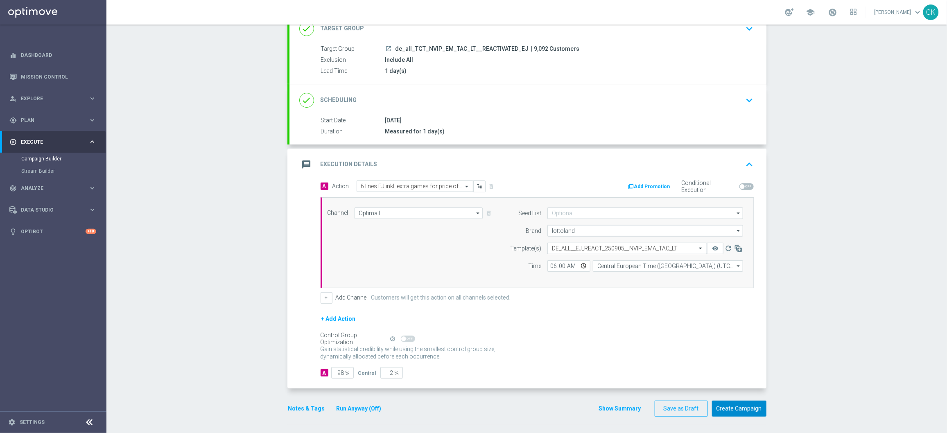
click at [721, 406] on button "Create Campaign" at bounding box center [739, 409] width 54 height 16
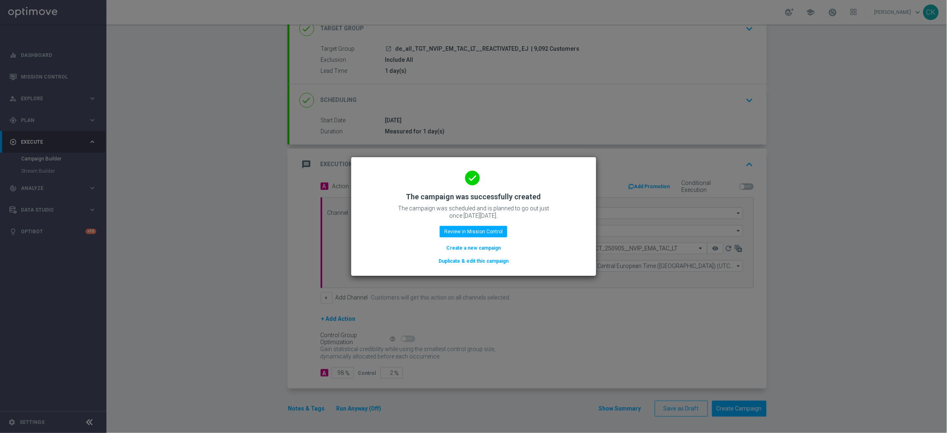
click at [465, 246] on button "Create a new campaign" at bounding box center [473, 248] width 56 height 9
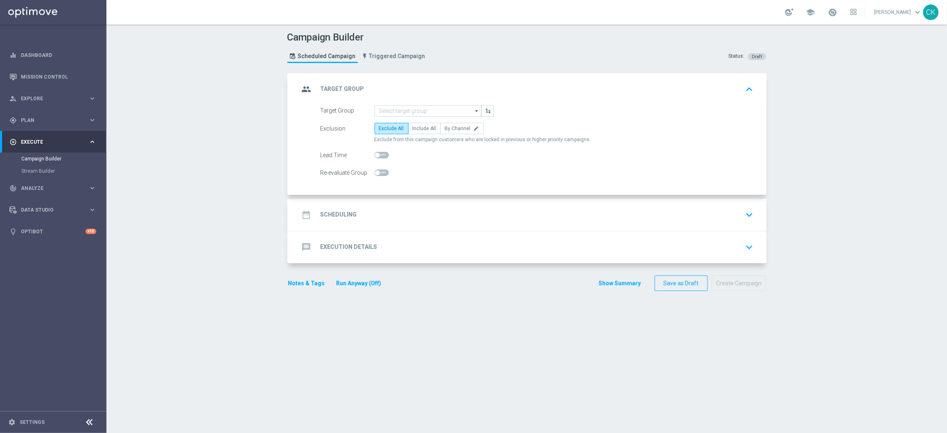
scroll to position [0, 0]
click at [398, 109] on input at bounding box center [427, 110] width 107 height 11
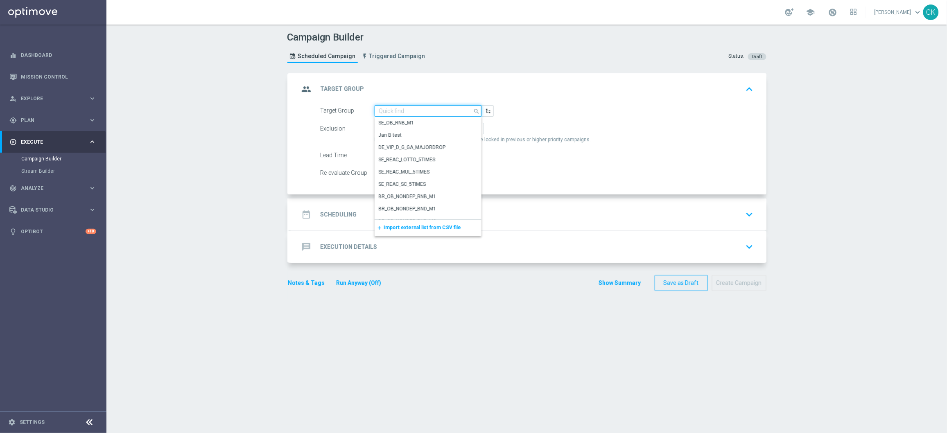
paste input "de_all_TGT_NVIP_EM_TAC_LT__CHURNED_EJ"
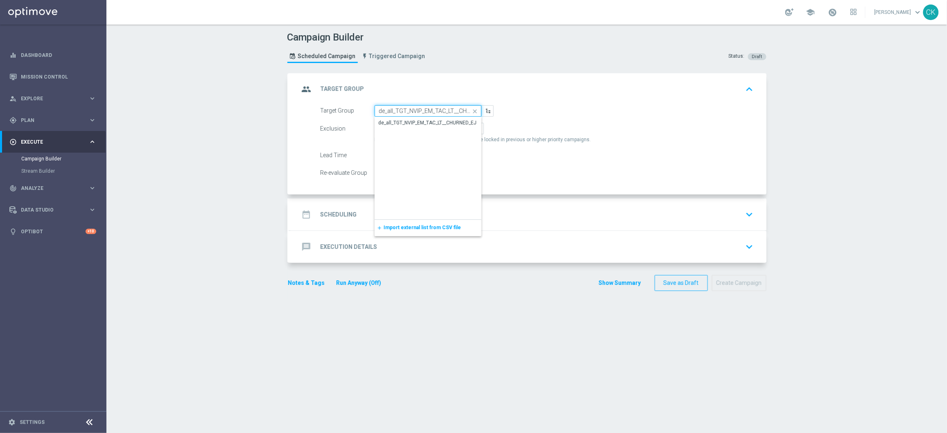
scroll to position [0, 21]
click at [400, 123] on div "de_all_TGT_NVIP_EM_TAC_LT__CHURNED_EJ" at bounding box center [428, 122] width 98 height 7
type input "de_all_TGT_NVIP_EM_TAC_LT__CHURNED_EJ"
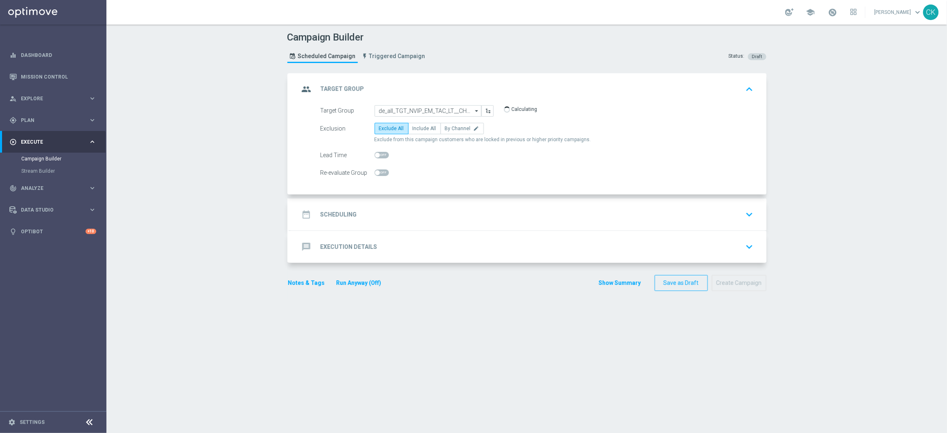
click at [375, 154] on span at bounding box center [377, 155] width 5 height 5
click at [374, 154] on input "checkbox" at bounding box center [381, 155] width 14 height 7
checkbox input "true"
click at [333, 214] on h2 "Scheduling" at bounding box center [338, 215] width 36 height 8
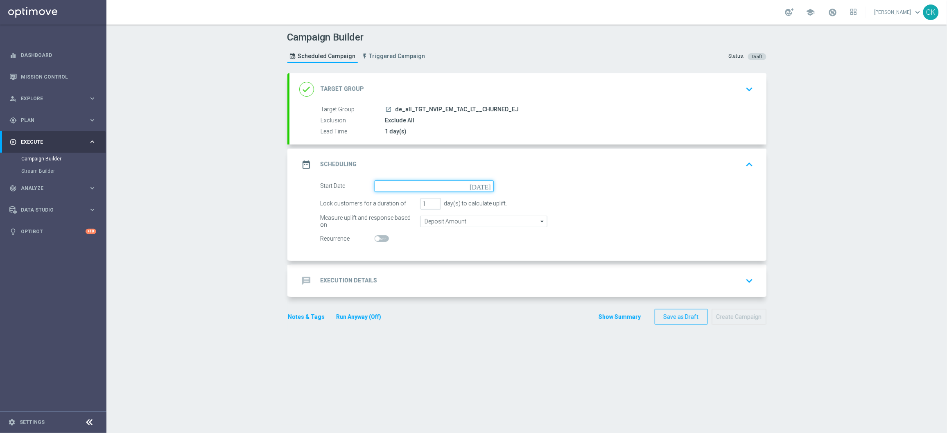
click at [398, 184] on input at bounding box center [433, 185] width 119 height 11
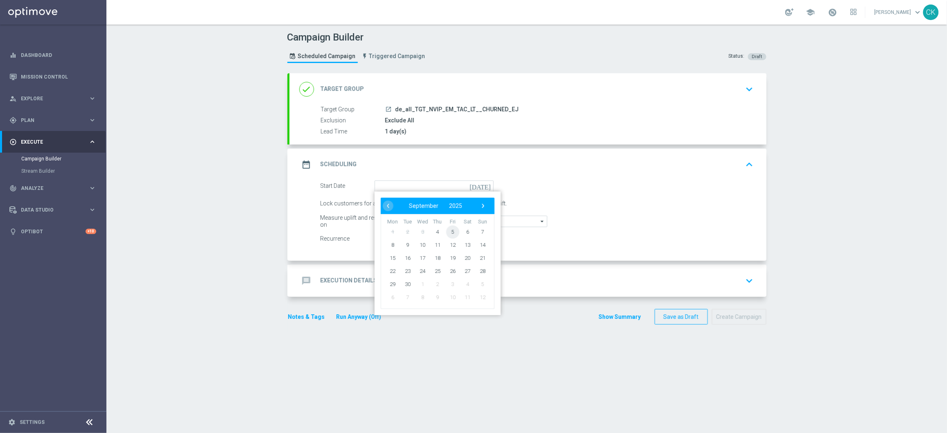
click at [448, 229] on span "5" at bounding box center [452, 231] width 13 height 13
type input "[DATE]"
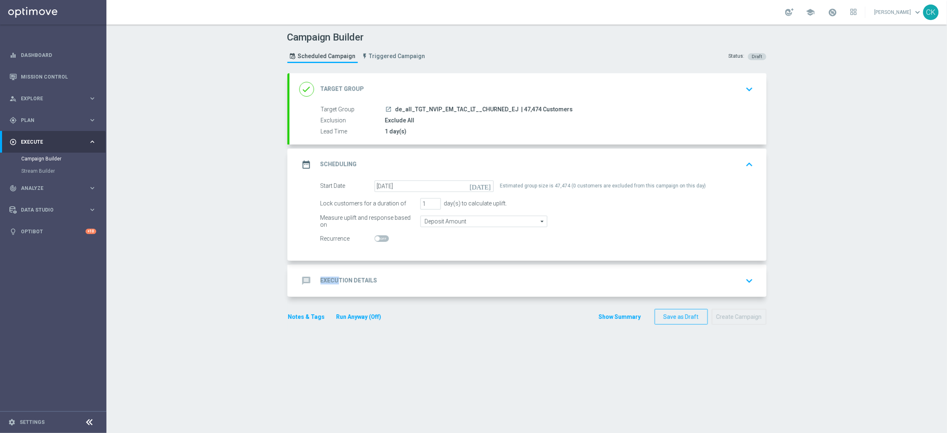
click at [336, 277] on h2 "Execution Details" at bounding box center [348, 281] width 57 height 8
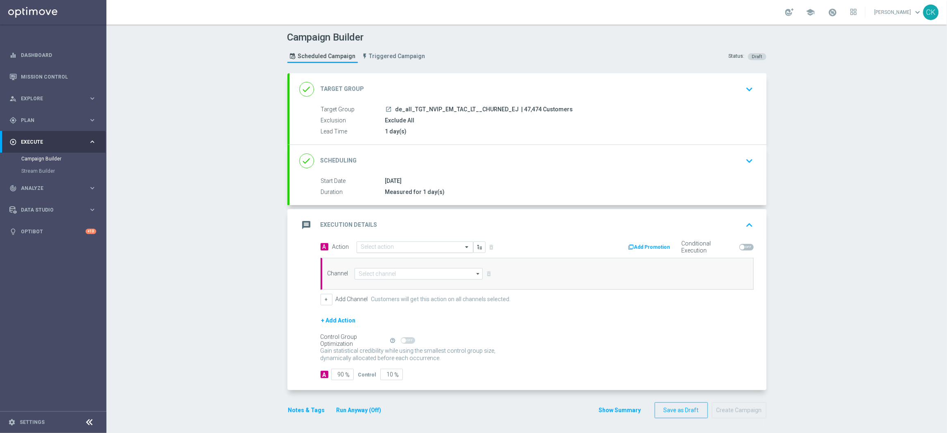
click at [390, 244] on input "text" at bounding box center [406, 247] width 91 height 7
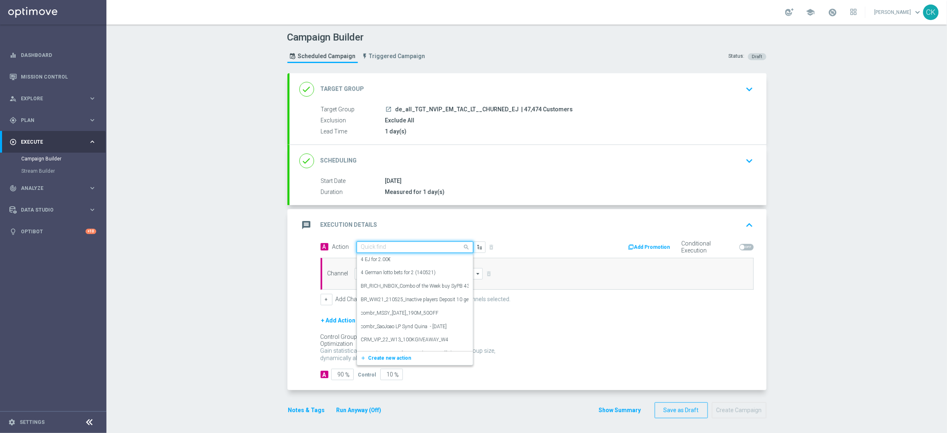
paste input "3 lines EJ inkl. extra games for price of 1"
type input "3 lines EJ inkl. extra games for price of 1"
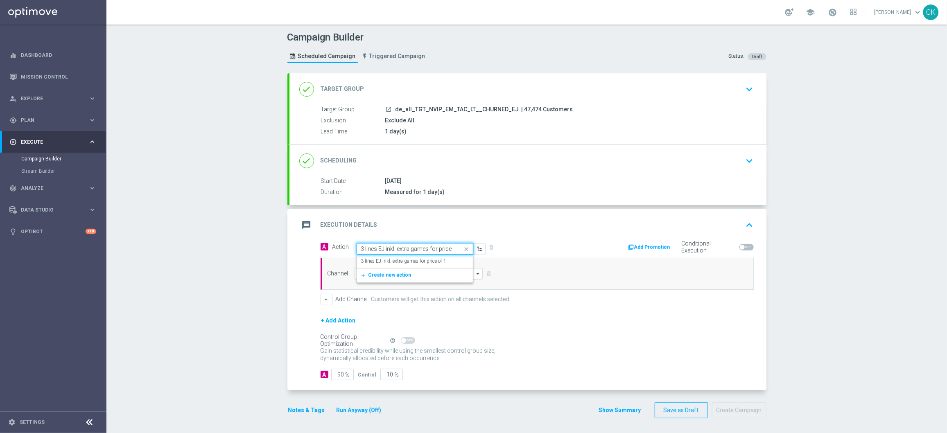
scroll to position [0, 9]
click at [390, 259] on label "3 lines EJ inkl. extra games for price of 1" at bounding box center [404, 261] width 86 height 7
click at [382, 271] on input at bounding box center [418, 273] width 129 height 11
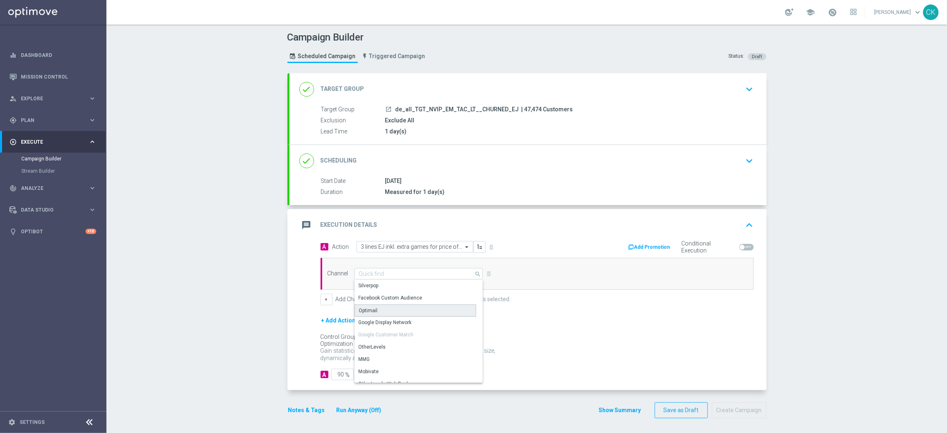
click at [372, 310] on div "Optimail" at bounding box center [415, 310] width 122 height 12
type input "Optimail"
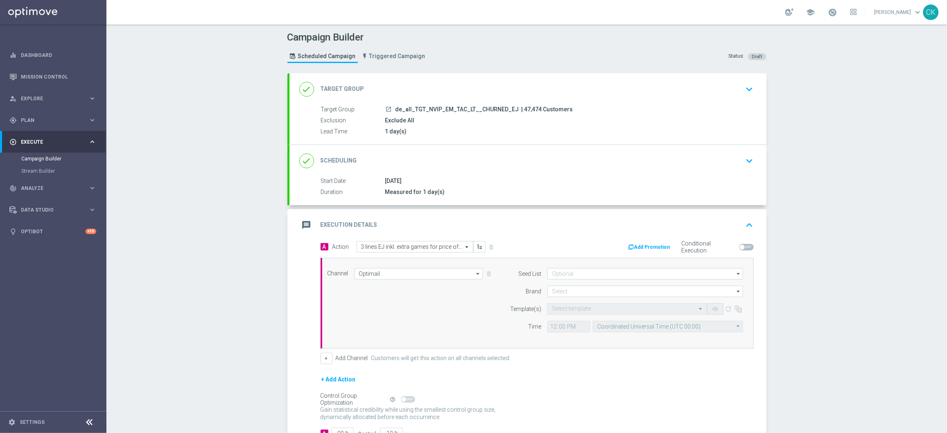
click at [411, 153] on div "done Scheduling keyboard_arrow_down" at bounding box center [527, 161] width 457 height 16
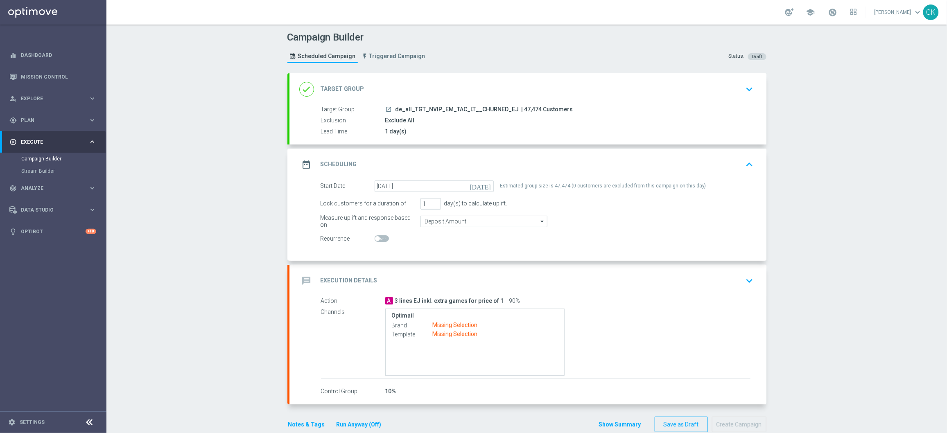
click at [394, 278] on div "message Execution Details keyboard_arrow_down" at bounding box center [527, 281] width 457 height 16
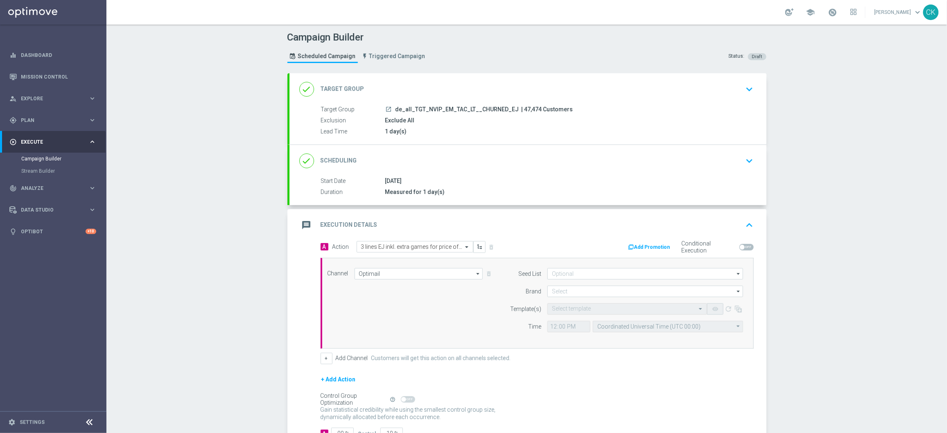
scroll to position [61, 0]
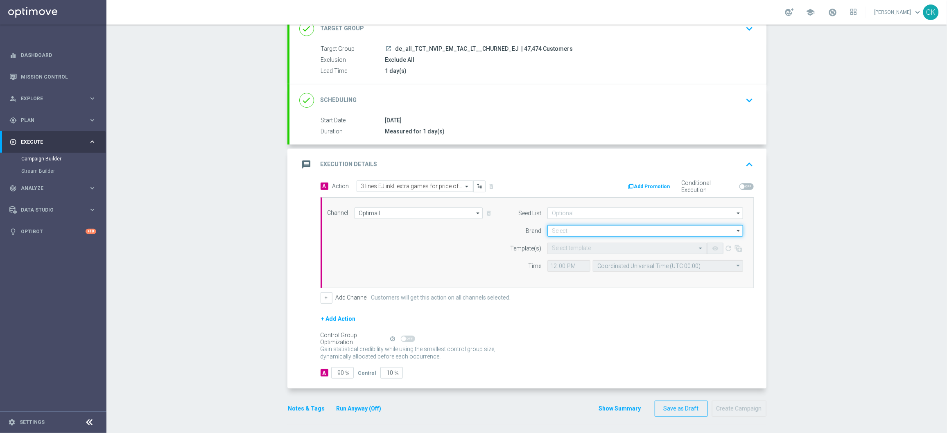
click at [562, 231] on input at bounding box center [645, 230] width 196 height 11
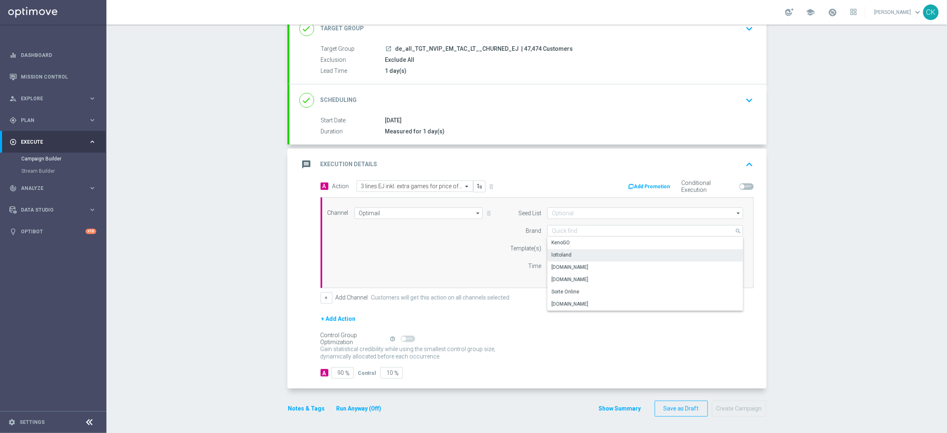
click at [564, 252] on div "lottoland" at bounding box center [561, 254] width 20 height 7
type input "lottoland"
click at [572, 246] on input "text" at bounding box center [619, 248] width 134 height 7
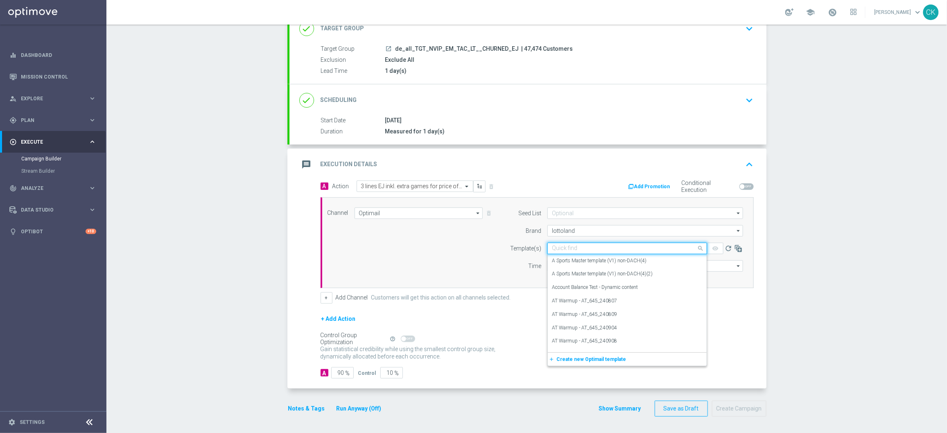
paste input "DE_ALL__EJ_CHURNED_250905__NVIP_EMA_TAC_LT"
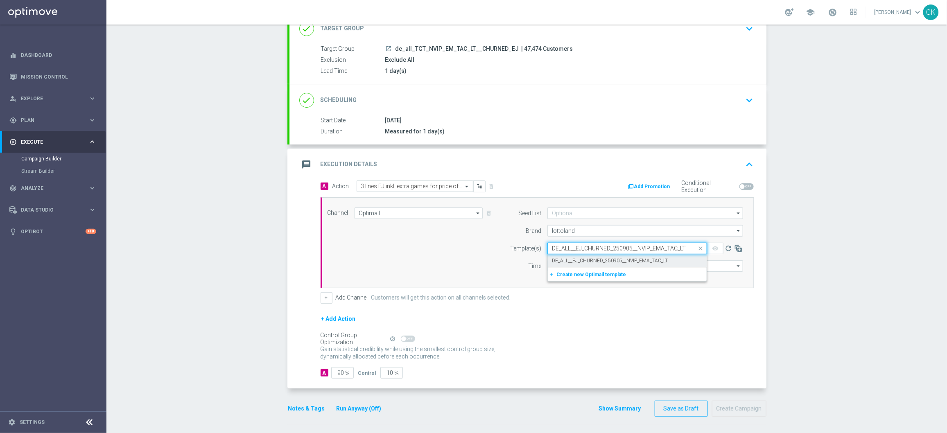
click at [571, 254] on div "DE_ALL__EJ_CHURNED_250905__NVIP_EMA_TAC_LT" at bounding box center [627, 261] width 151 height 14
type input "DE_ALL__EJ_CHURNED_250905__NVIP_EMA_TAC_LT"
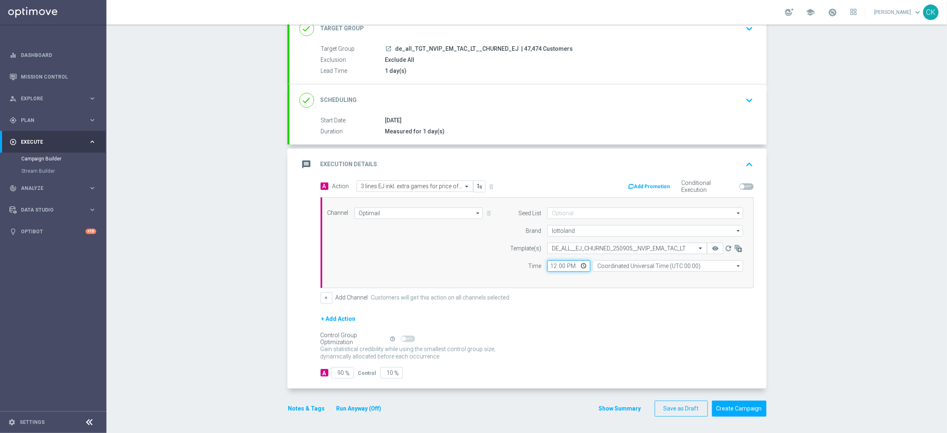
click at [549, 266] on input "12:00" at bounding box center [568, 265] width 43 height 11
type input "06:00"
click at [681, 268] on input "Coordinated Universal Time (UTC 00:00)" at bounding box center [668, 265] width 150 height 11
click at [676, 281] on div "Central European Time ([GEOGRAPHIC_DATA]) (UTC +02:00)" at bounding box center [668, 278] width 150 height 12
type input "Central European Time ([GEOGRAPHIC_DATA]) (UTC +02:00)"
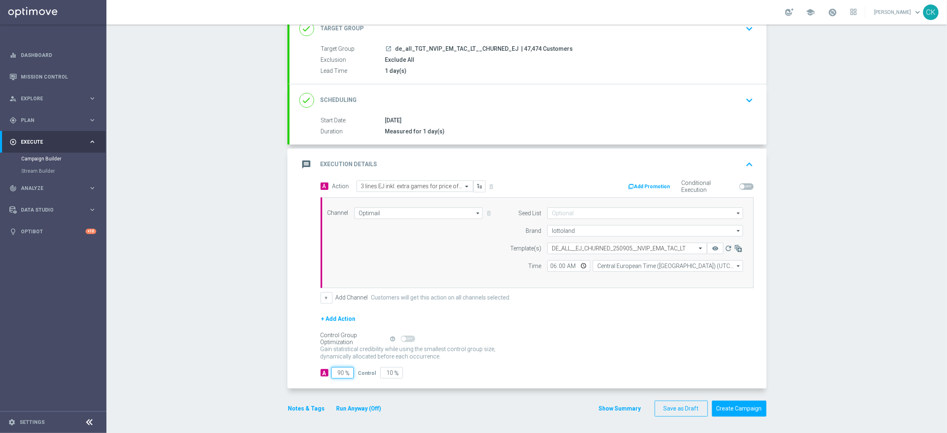
click at [340, 370] on input "90" at bounding box center [342, 372] width 23 height 11
type input "9"
type input "91"
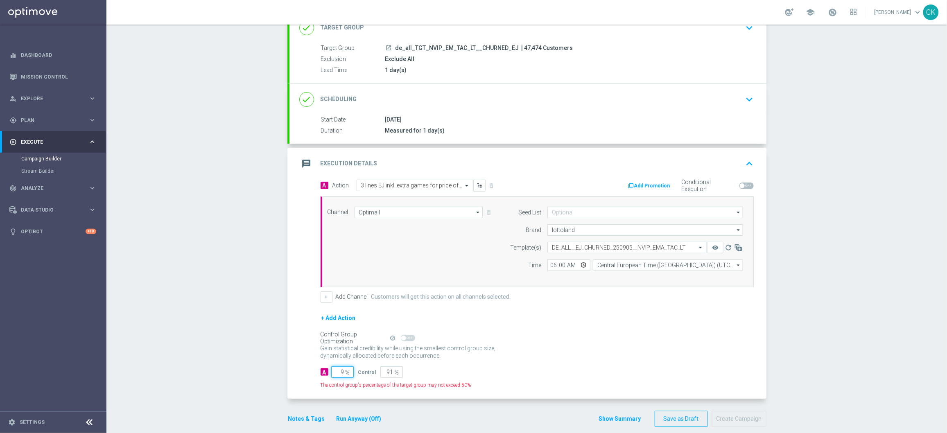
type input "98"
type input "2"
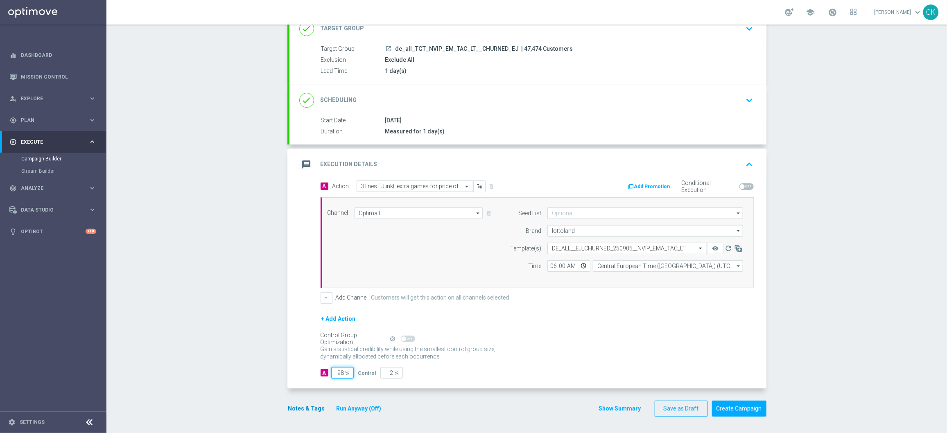
type input "98"
click at [309, 406] on button "Notes & Tags" at bounding box center [306, 409] width 38 height 10
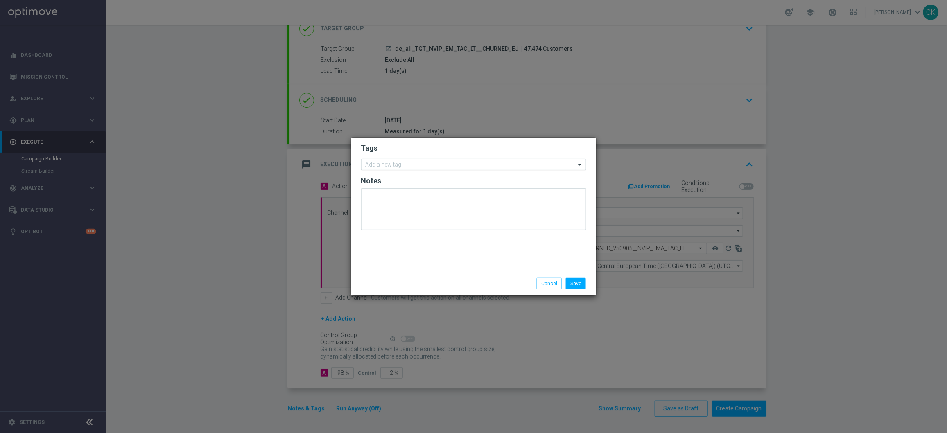
click at [395, 164] on input "text" at bounding box center [470, 165] width 210 height 7
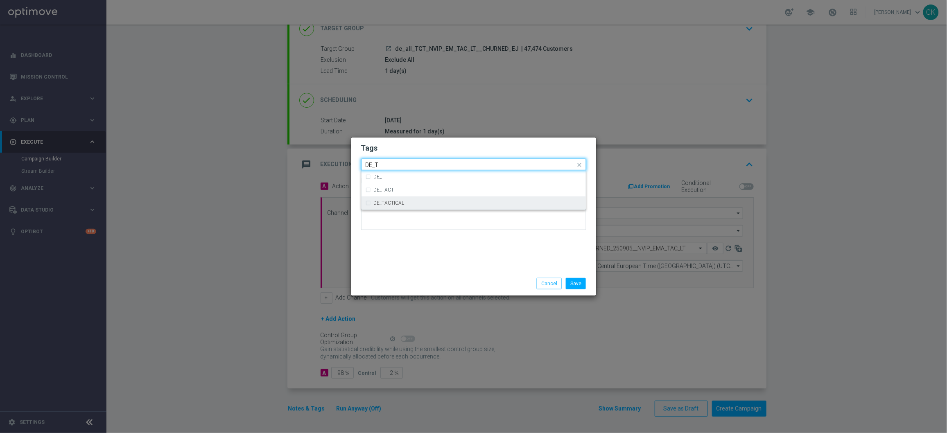
click at [403, 198] on div "DE_TACTICAL" at bounding box center [473, 202] width 216 height 13
type input "DE_T"
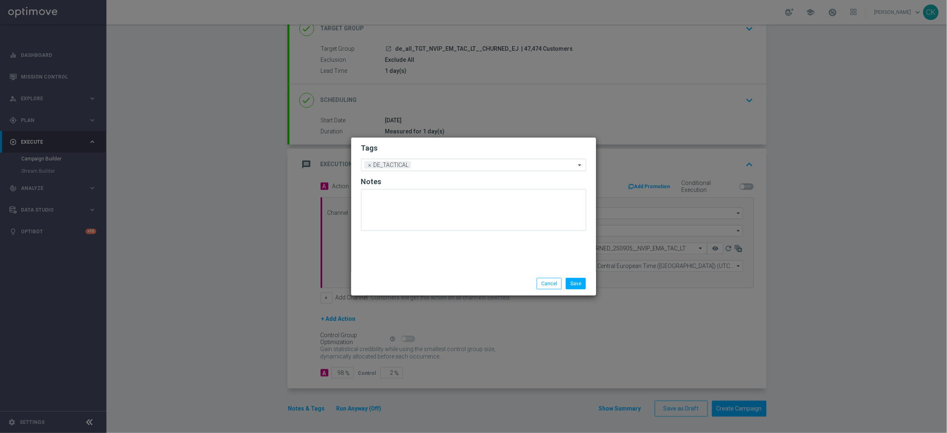
click at [402, 255] on div "Tags Add a new tag × DE_TACTICAL Notes" at bounding box center [473, 205] width 245 height 134
click at [581, 282] on button "Save" at bounding box center [576, 283] width 20 height 11
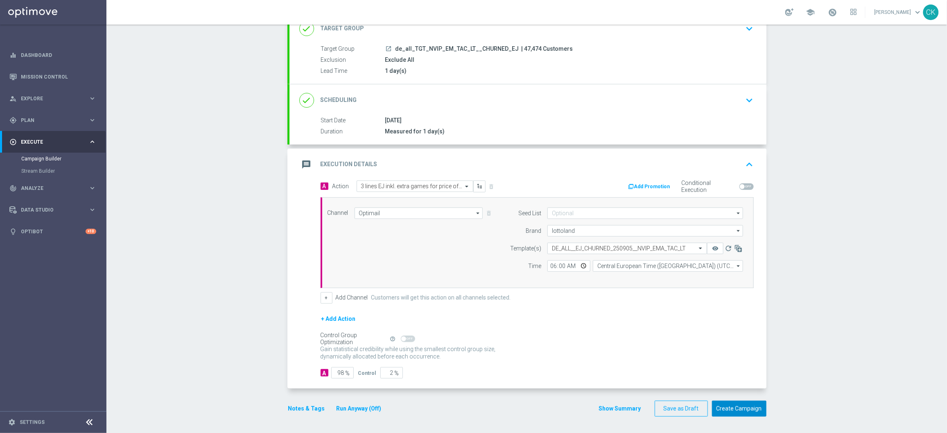
click at [726, 409] on button "Create Campaign" at bounding box center [739, 409] width 54 height 16
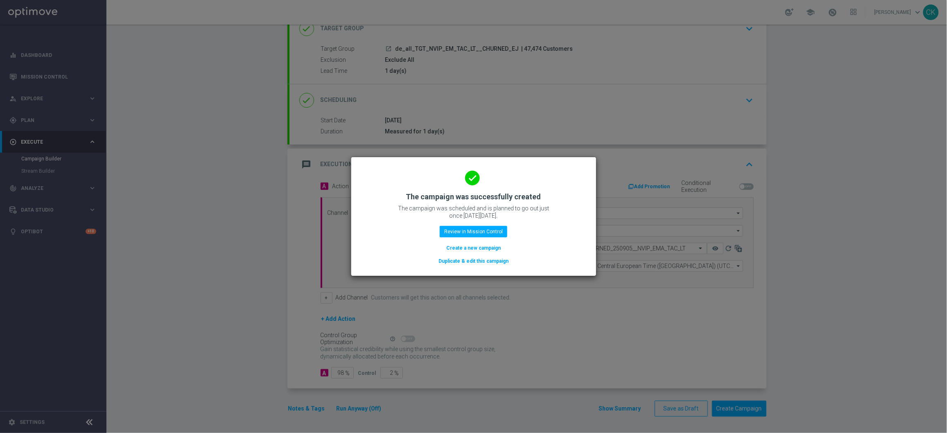
drag, startPoint x: 463, startPoint y: 244, endPoint x: 411, endPoint y: 0, distance: 249.1
click at [463, 244] on button "Create a new campaign" at bounding box center [473, 248] width 56 height 9
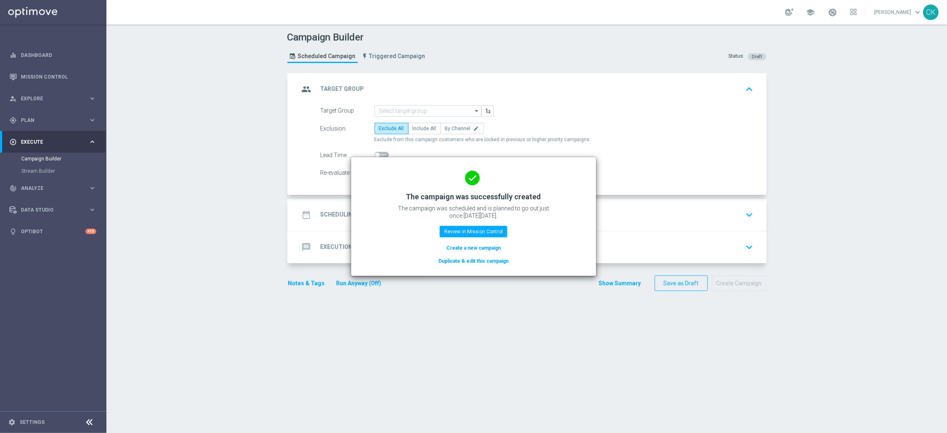
scroll to position [0, 0]
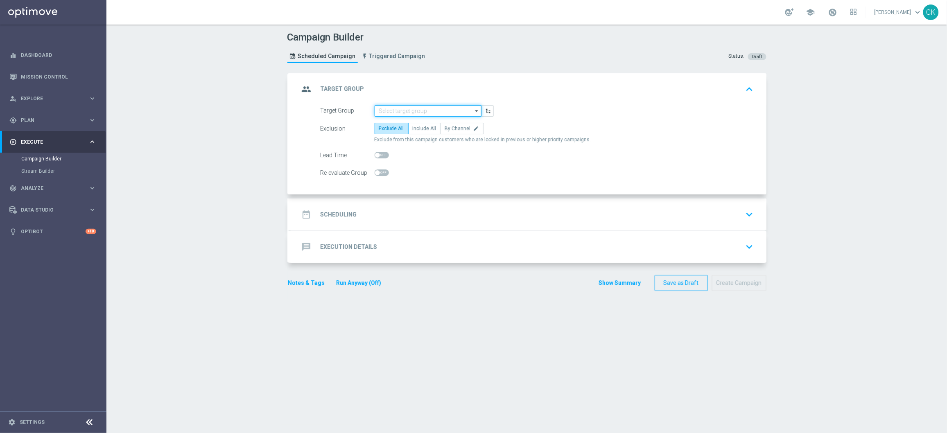
click at [404, 112] on input at bounding box center [427, 110] width 107 height 11
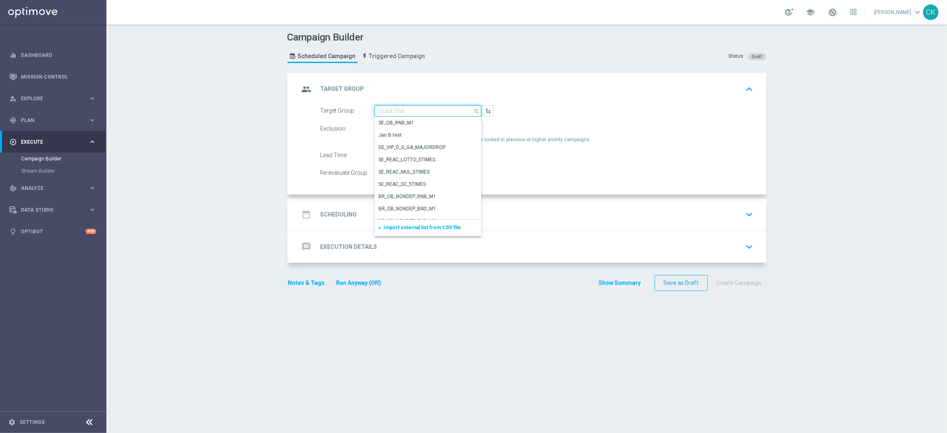
paste input "AT__LASTYEAR_LOTTO__NVIP_EMA_TAC_MIX"
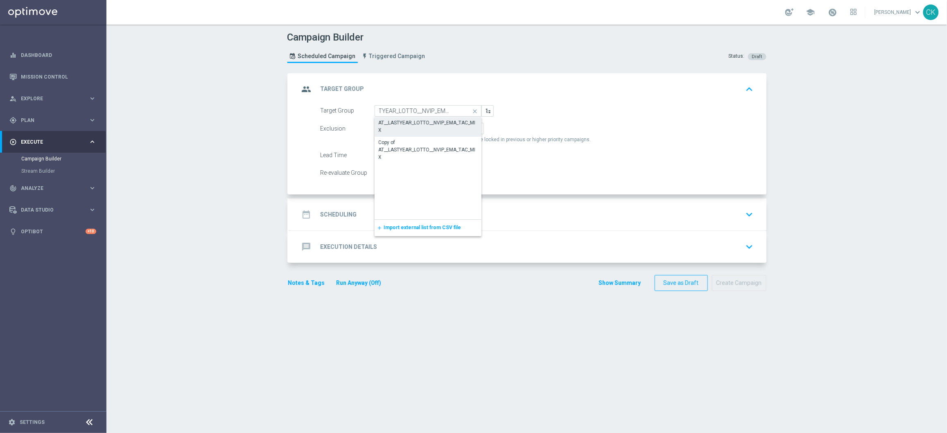
click at [399, 121] on div "AT__LASTYEAR_LOTTO__NVIP_EMA_TAC_MIX" at bounding box center [428, 126] width 99 height 15
type input "AT__LASTYEAR_LOTTO__NVIP_EMA_TAC_MIX"
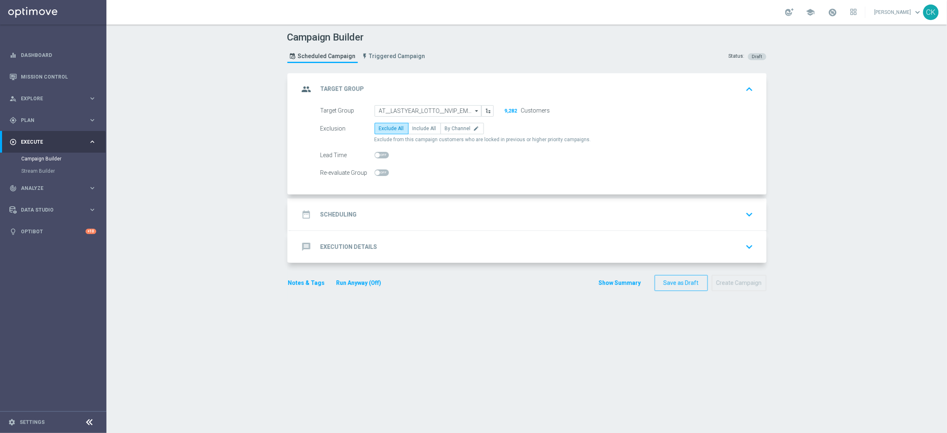
click at [329, 212] on h2 "Scheduling" at bounding box center [338, 215] width 36 height 8
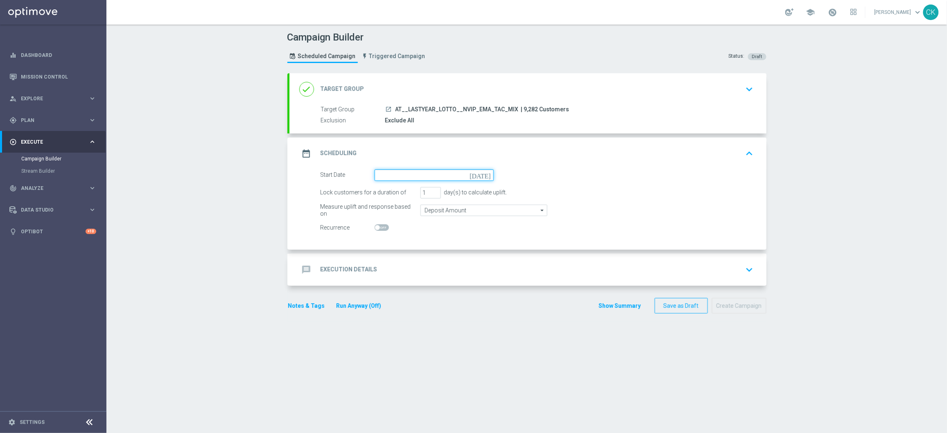
click at [435, 178] on input at bounding box center [433, 174] width 119 height 11
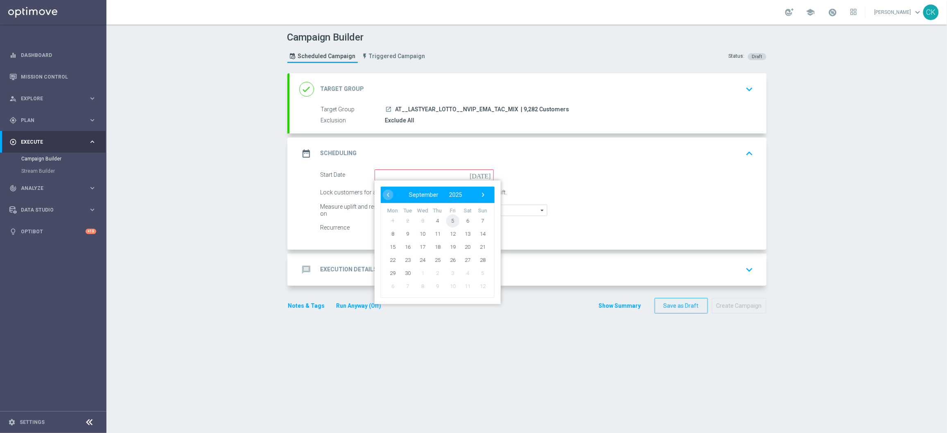
click at [447, 220] on span "5" at bounding box center [452, 220] width 13 height 13
type input "[DATE]"
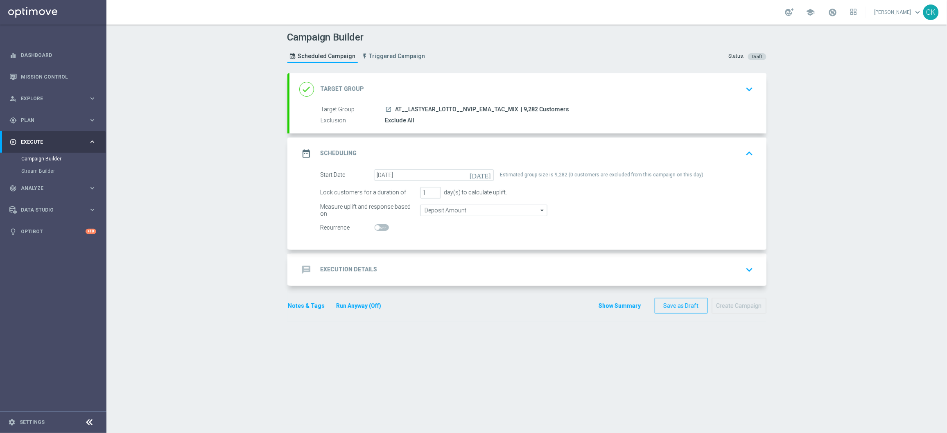
click at [333, 274] on div "message Execution Details" at bounding box center [338, 269] width 78 height 15
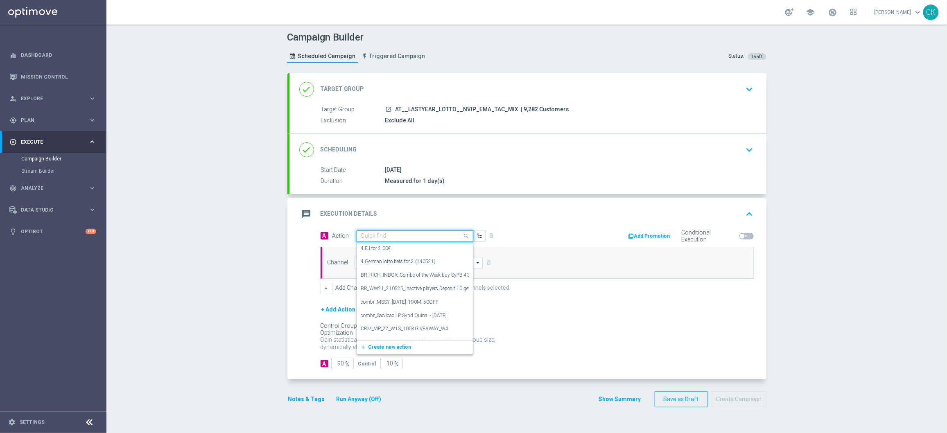
click at [392, 236] on input "text" at bounding box center [406, 236] width 91 height 7
paste input "1 line EM free, OfferBundle"
type input "1 line EM free, OfferBundle"
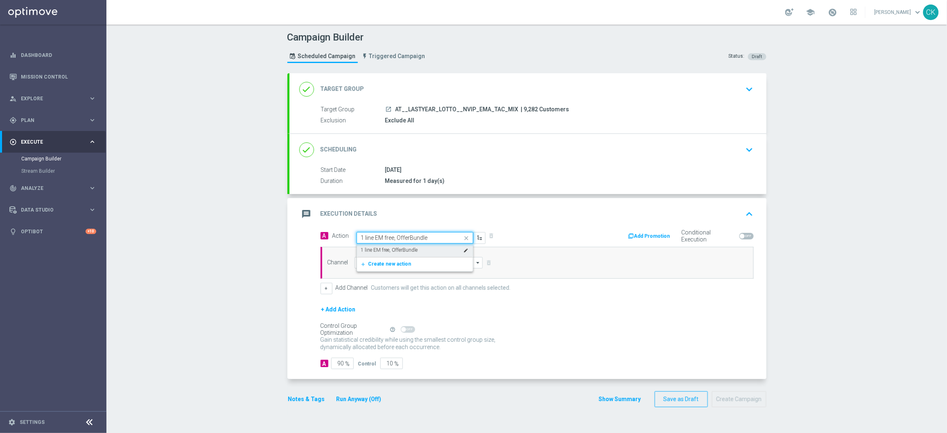
click at [393, 247] on label "1 line EM free, OfferBundle" at bounding box center [389, 250] width 57 height 7
click at [390, 262] on input at bounding box center [418, 262] width 129 height 11
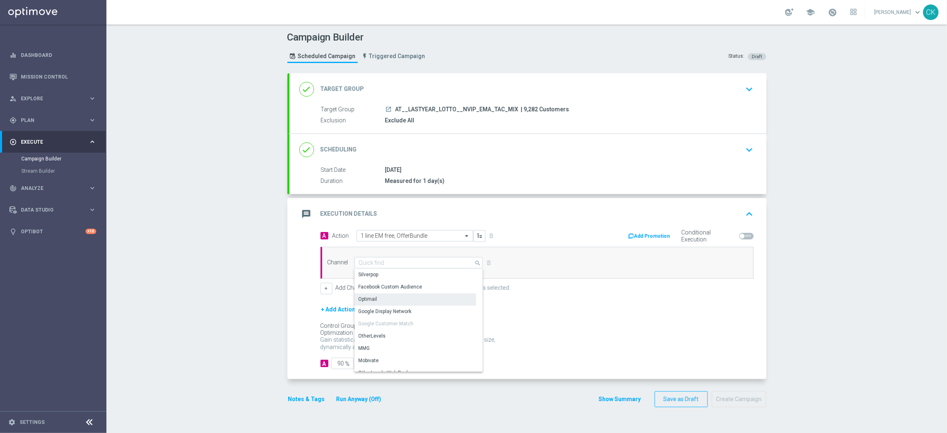
click at [384, 303] on div "Optimail" at bounding box center [415, 298] width 122 height 11
type input "Optimail"
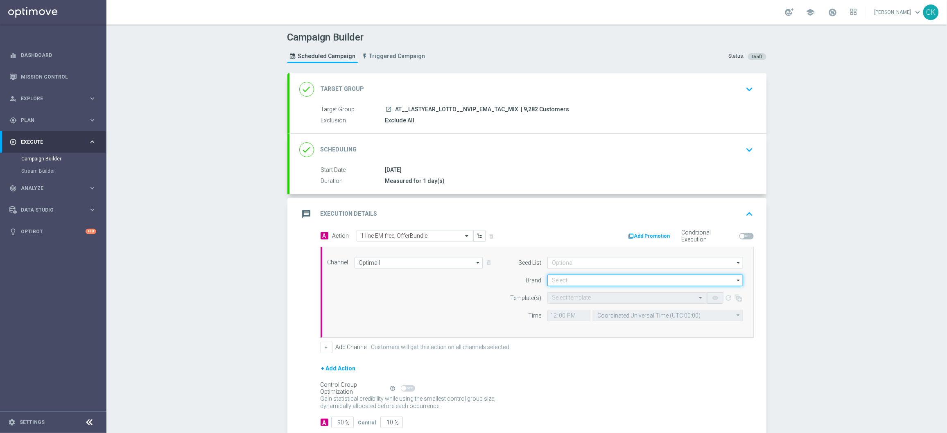
click at [572, 278] on input at bounding box center [645, 280] width 196 height 11
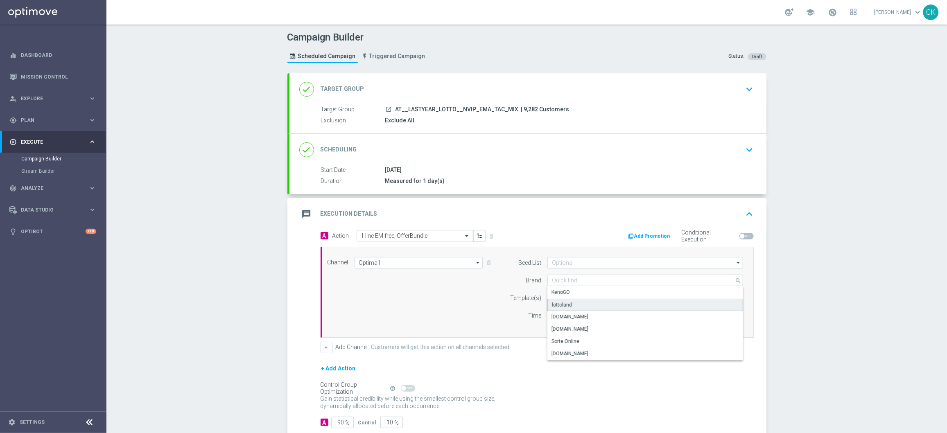
click at [563, 302] on div "lottoland" at bounding box center [562, 304] width 20 height 7
type input "lottoland"
click at [561, 302] on div "Select template" at bounding box center [627, 297] width 160 height 11
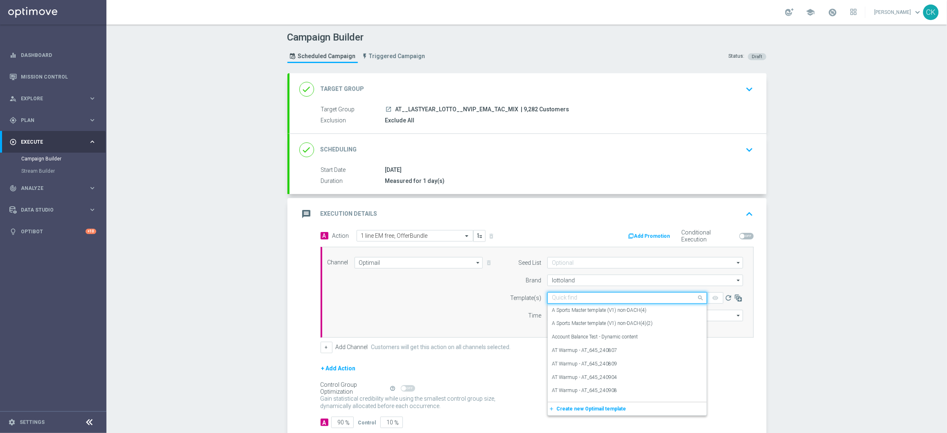
paste input "HNY2R9DONGZ6MQLKG6S7247"
type input "HNY2R9DONGZ6MQLKG6S7247"
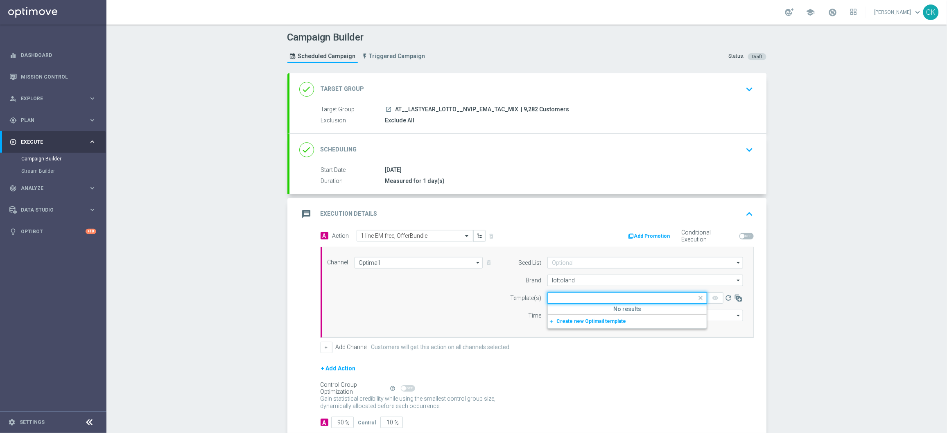
click at [696, 296] on span at bounding box center [701, 298] width 10 height 10
click at [740, 236] on span at bounding box center [742, 236] width 5 height 5
click at [740, 236] on input "checkbox" at bounding box center [746, 236] width 14 height 7
checkbox input "true"
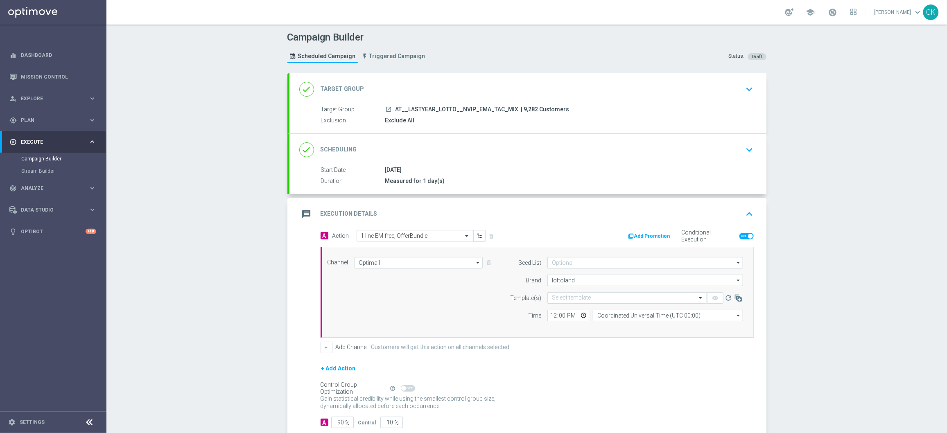
click at [652, 235] on button "Add Promotion" at bounding box center [649, 236] width 45 height 9
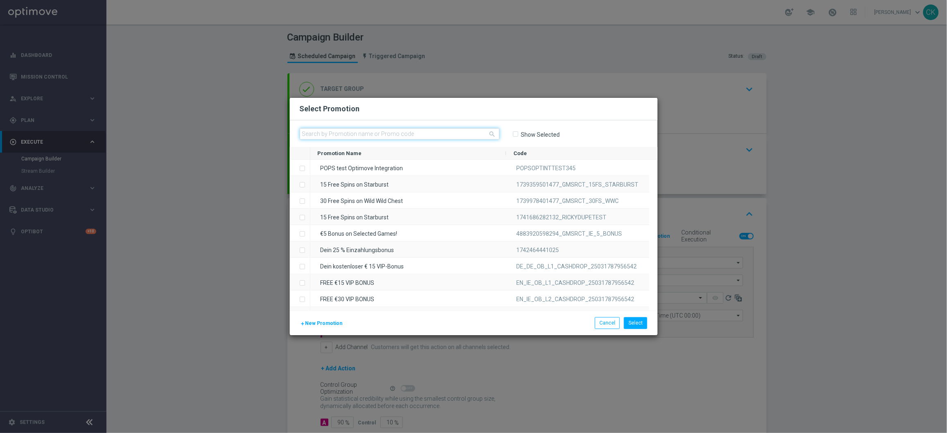
click at [382, 130] on input "text" at bounding box center [400, 133] width 200 height 11
paste input "HNY2R9DONGZ6MQLKG6S7247"
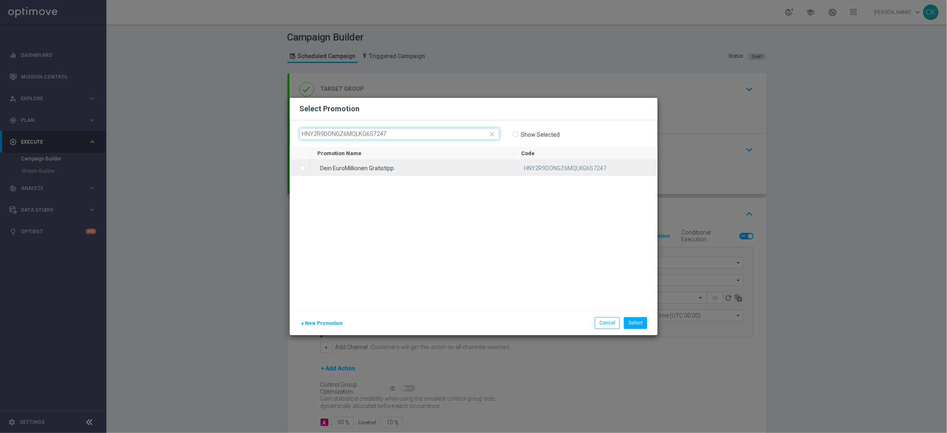
type input "HNY2R9DONGZ6MQLKG6S7247"
click at [307, 167] on label "Press SPACE to select this row." at bounding box center [308, 168] width 3 height 7
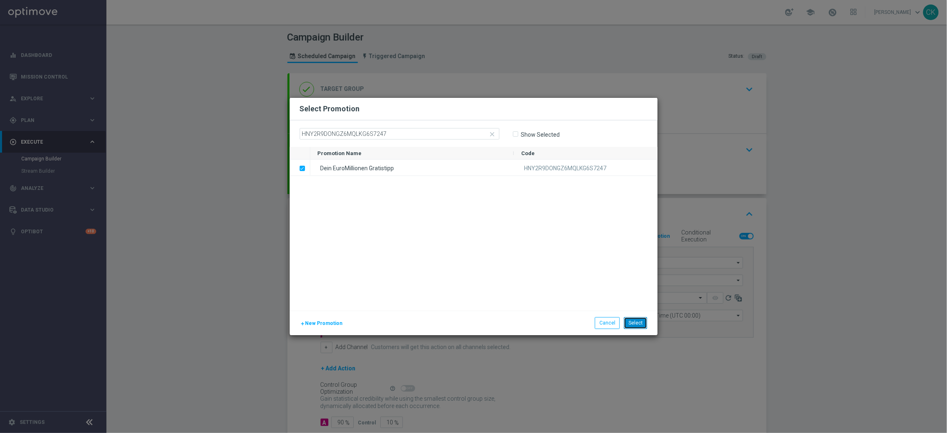
click at [636, 329] on button "Select" at bounding box center [635, 322] width 23 height 11
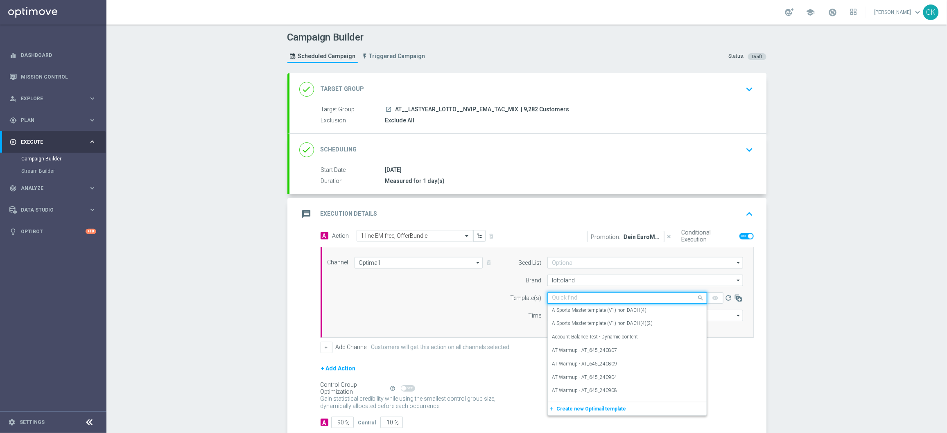
click at [576, 296] on input "text" at bounding box center [619, 298] width 134 height 7
paste input "AT__EM_FREELINE_OB_250415__NVIP_EMA_TAC_LT"
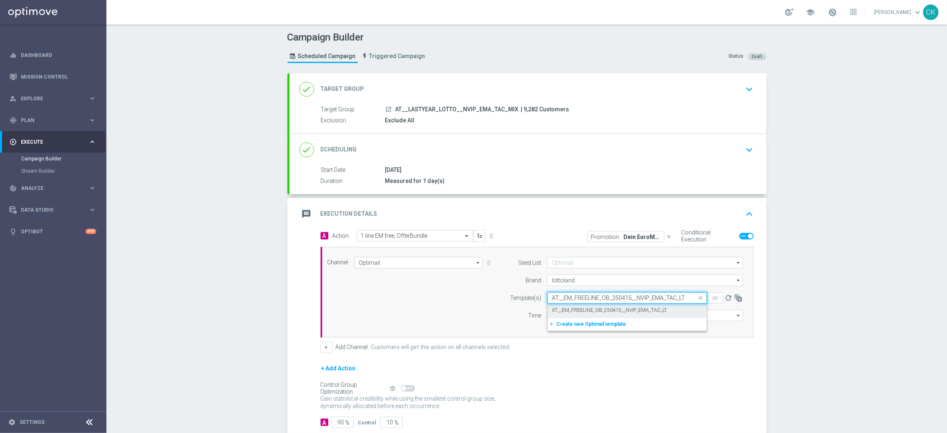
click at [568, 311] on label "AT__EM_FREELINE_OB_250415__NVIP_EMA_TAC_LT" at bounding box center [609, 310] width 115 height 7
type input "AT__EM_FREELINE_OB_250415__NVIP_EMA_TAC_LT"
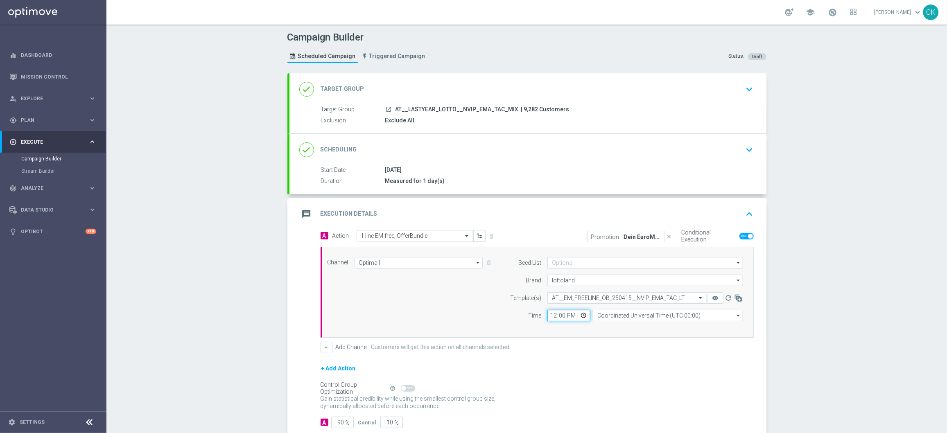
click at [548, 315] on input "12:00" at bounding box center [568, 315] width 43 height 11
type input "06:00"
click at [643, 316] on input "Coordinated Universal Time (UTC 00:00)" at bounding box center [668, 315] width 150 height 11
click at [636, 325] on div "Central European Time ([GEOGRAPHIC_DATA]) (UTC +02:00)" at bounding box center [664, 327] width 134 height 7
type input "Central European Time ([GEOGRAPHIC_DATA]) (UTC +02:00)"
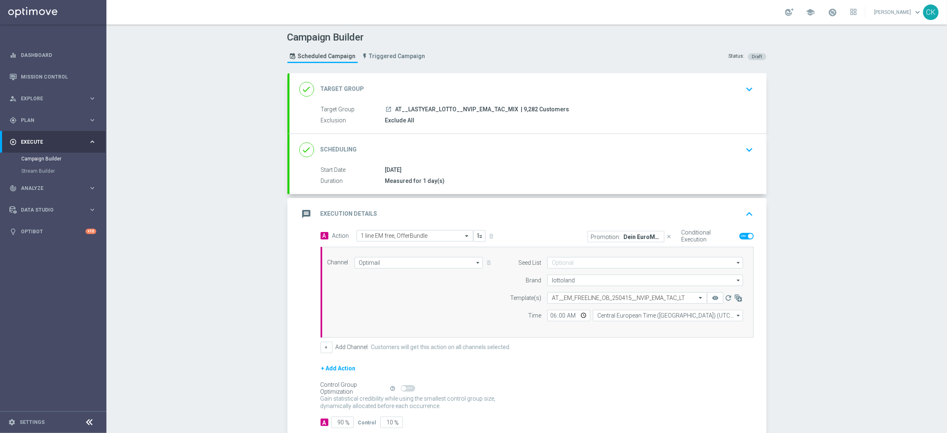
scroll to position [50, 0]
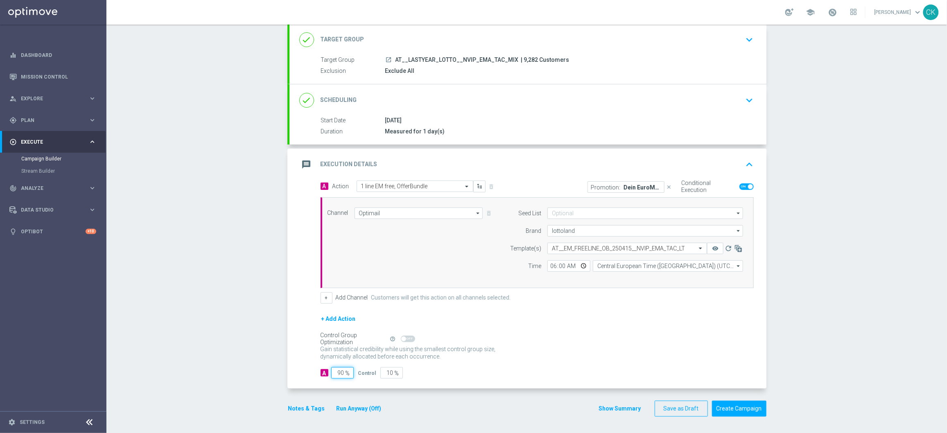
click at [340, 372] on input "90" at bounding box center [342, 372] width 23 height 11
type input "9"
type input "91"
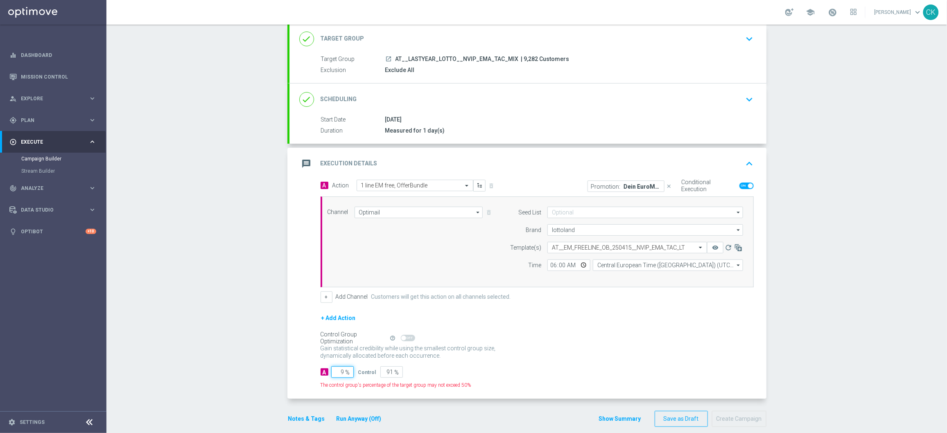
type input "98"
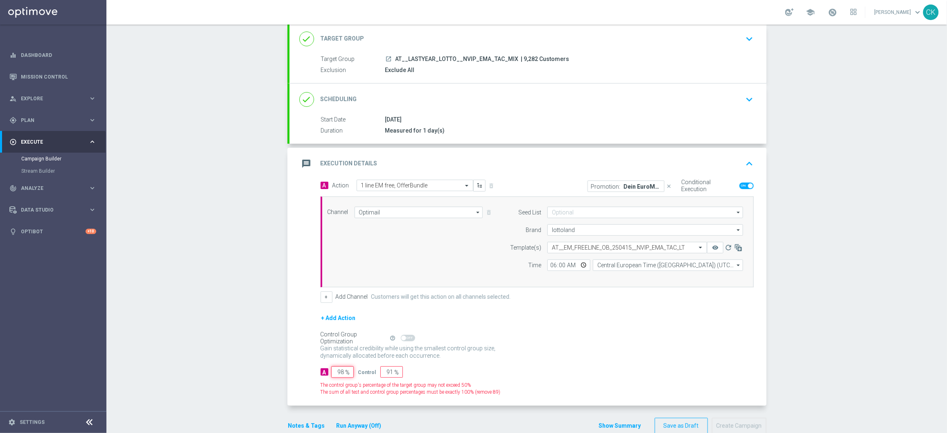
type input "2"
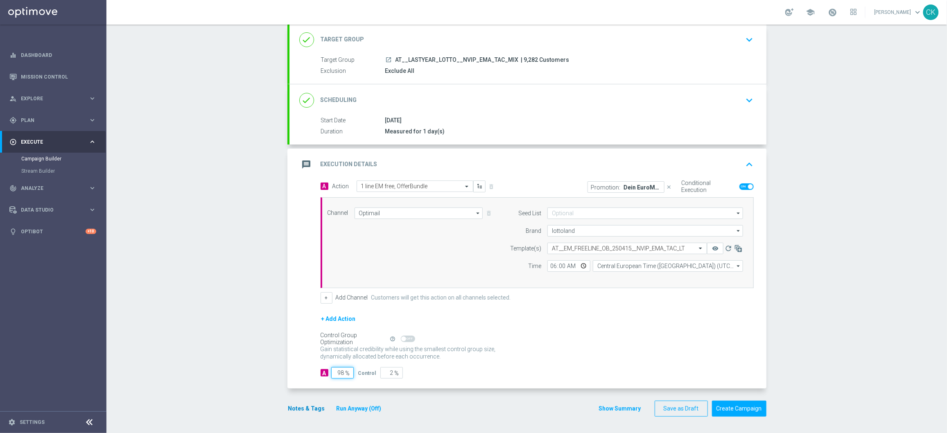
type input "98"
click at [299, 404] on button "Notes & Tags" at bounding box center [306, 409] width 38 height 10
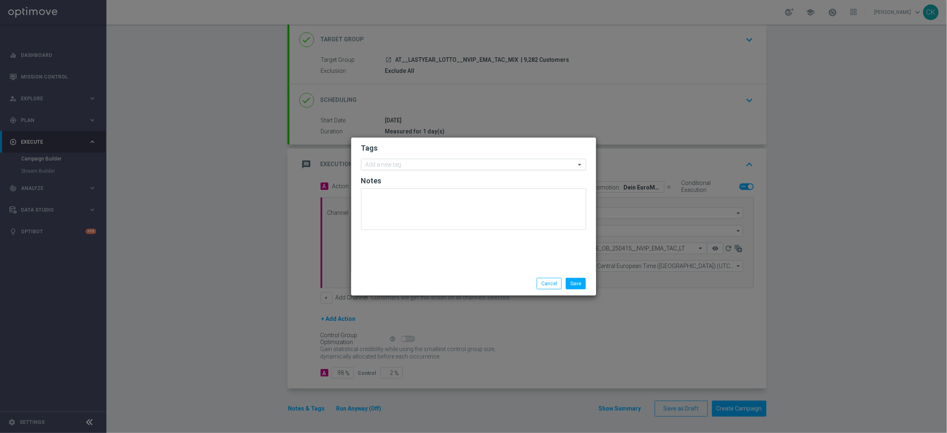
click at [393, 165] on input "text" at bounding box center [470, 165] width 210 height 7
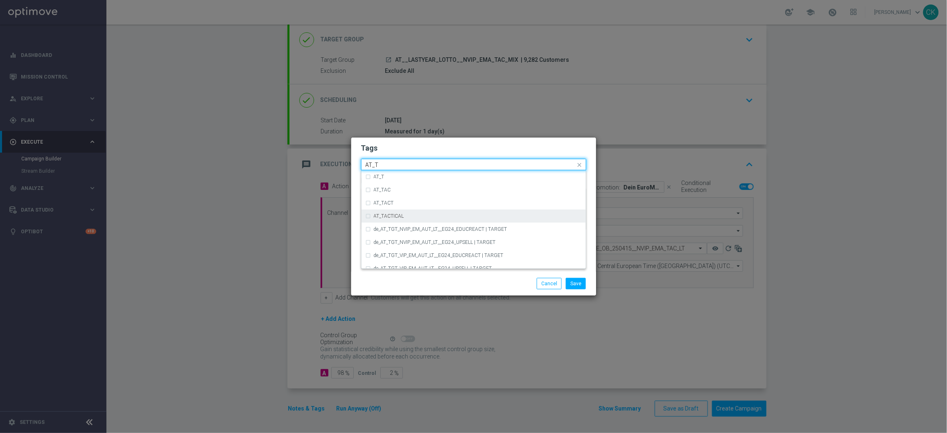
click at [413, 214] on div "AT_TACTICAL" at bounding box center [478, 216] width 208 height 5
type input "AT_T"
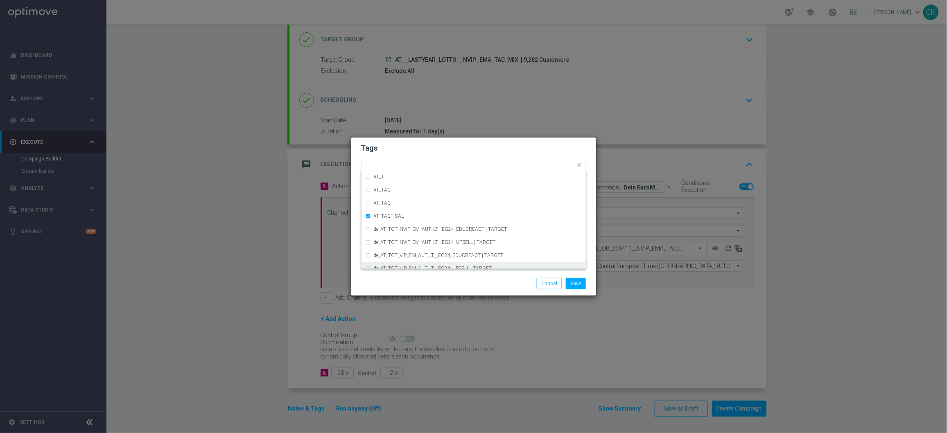
click at [399, 278] on div at bounding box center [394, 278] width 79 height 0
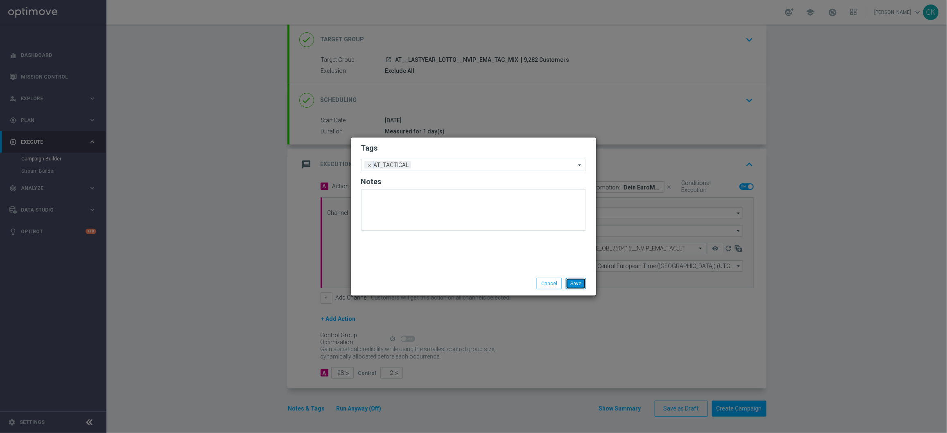
click at [578, 283] on button "Save" at bounding box center [576, 283] width 20 height 11
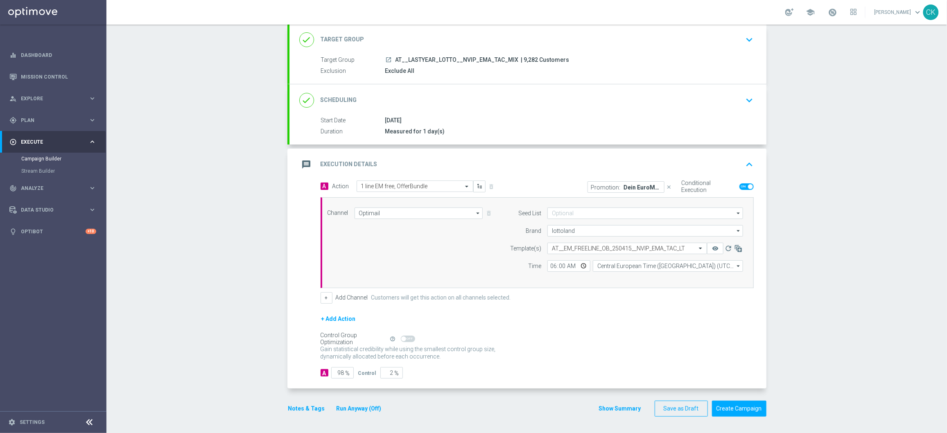
click at [359, 406] on button "Run Anyway (Off)" at bounding box center [359, 409] width 47 height 10
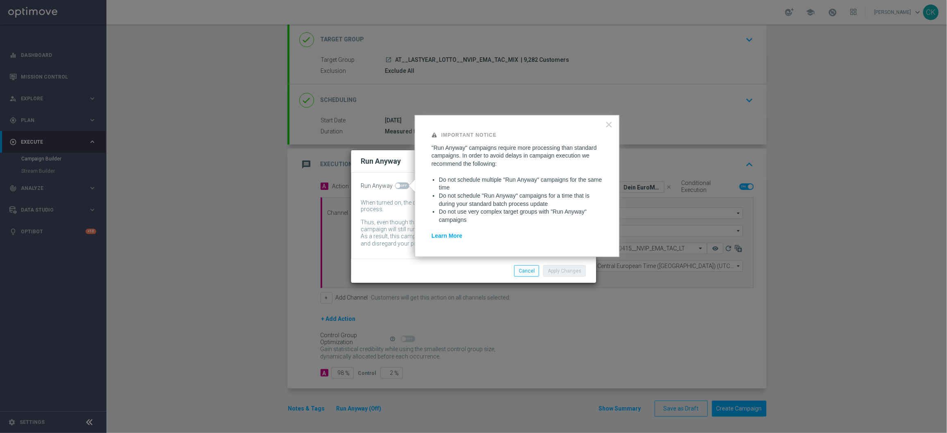
click at [399, 184] on span at bounding box center [402, 186] width 14 height 7
click at [399, 184] on input "checkbox" at bounding box center [402, 186] width 14 height 7
checkbox input "true"
click at [561, 271] on button "Apply Changes" at bounding box center [564, 270] width 43 height 11
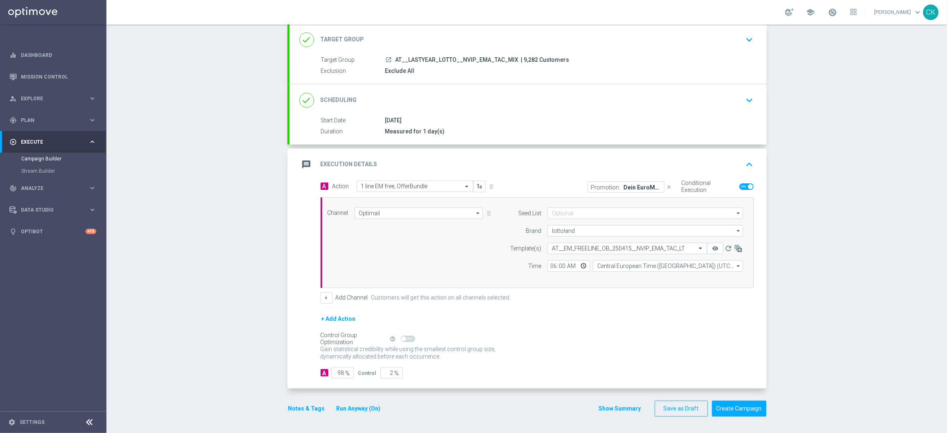
click at [369, 36] on div "done Target Group keyboard_arrow_down" at bounding box center [527, 40] width 457 height 16
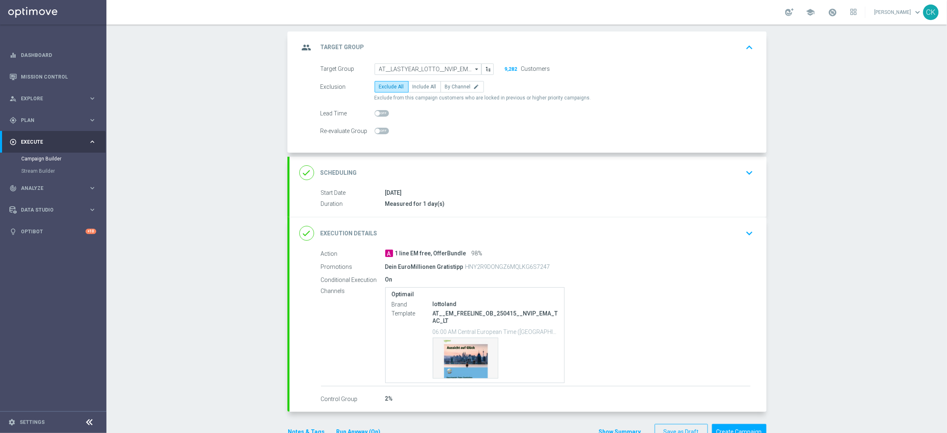
click at [369, 36] on div "group Target Group keyboard_arrow_up" at bounding box center [527, 48] width 477 height 32
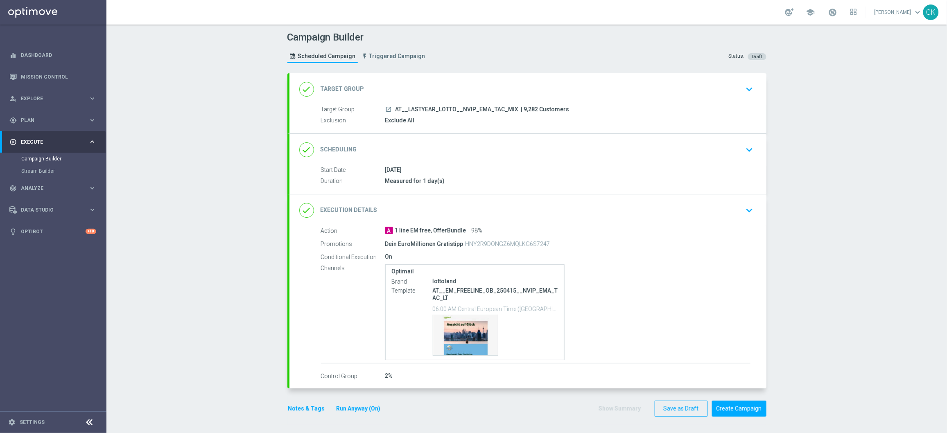
scroll to position [0, 0]
click at [540, 203] on div "done Execution Details keyboard_arrow_down" at bounding box center [527, 211] width 457 height 16
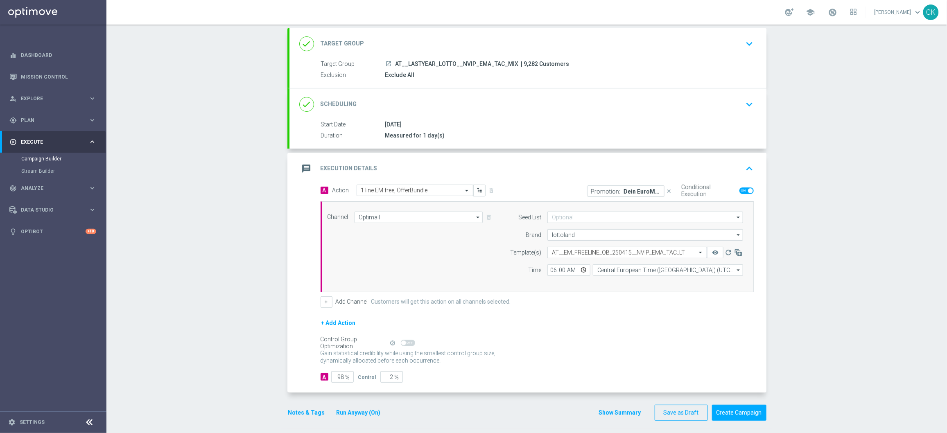
scroll to position [50, 0]
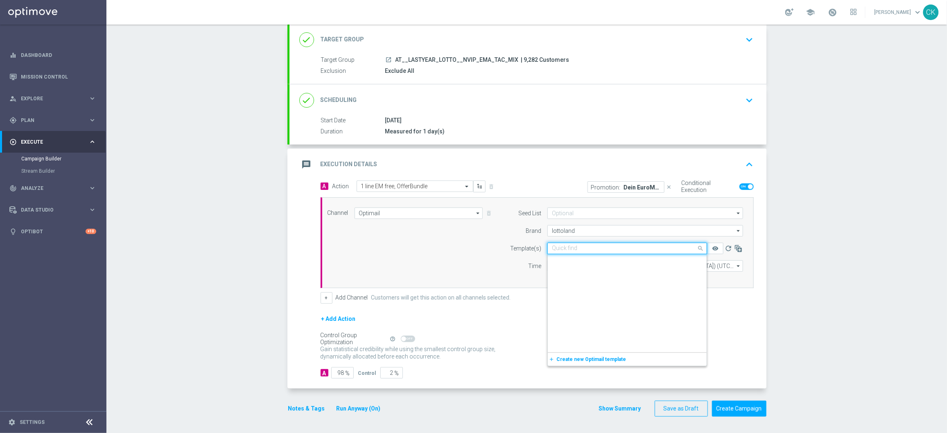
click at [616, 248] on input "text" at bounding box center [619, 248] width 134 height 7
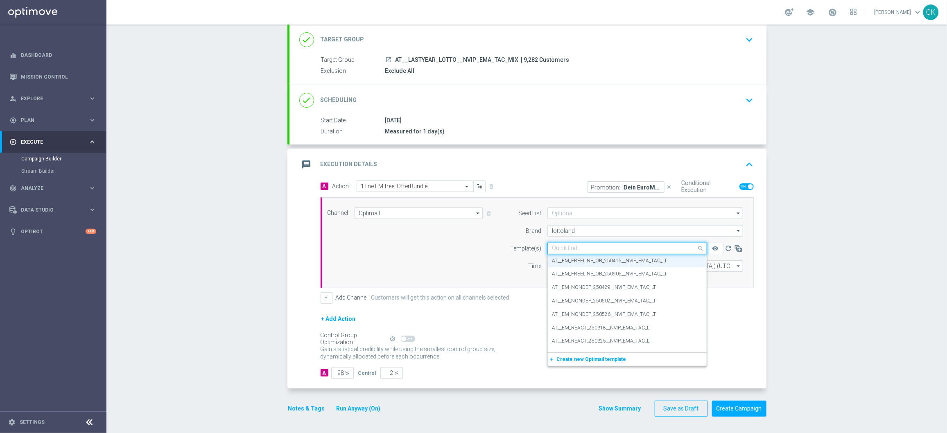
paste input "AT__EM_FREELINE_OB_250905__NVIP_EMA_TAC_LT"
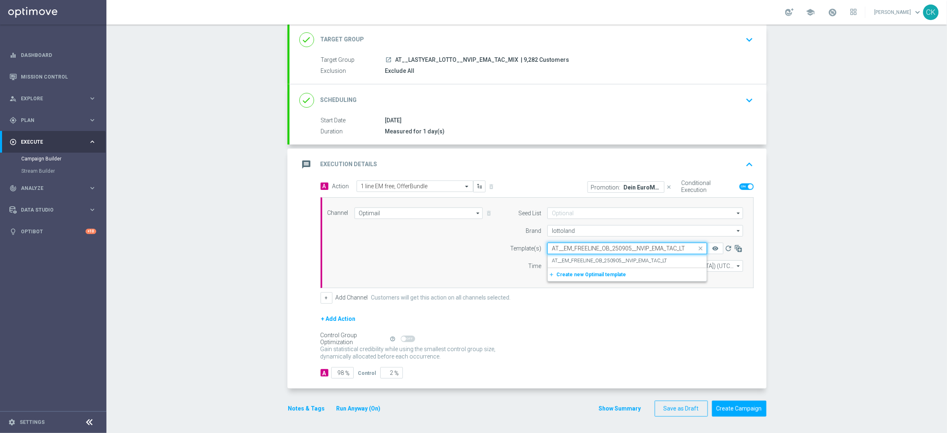
scroll to position [0, 0]
click at [588, 257] on label "AT__EM_FREELINE_OB_250905__NVIP_EMA_TAC_LT" at bounding box center [609, 260] width 115 height 7
type input "AT__EM_FREELINE_OB_250905__NVIP_EMA_TAC_LT"
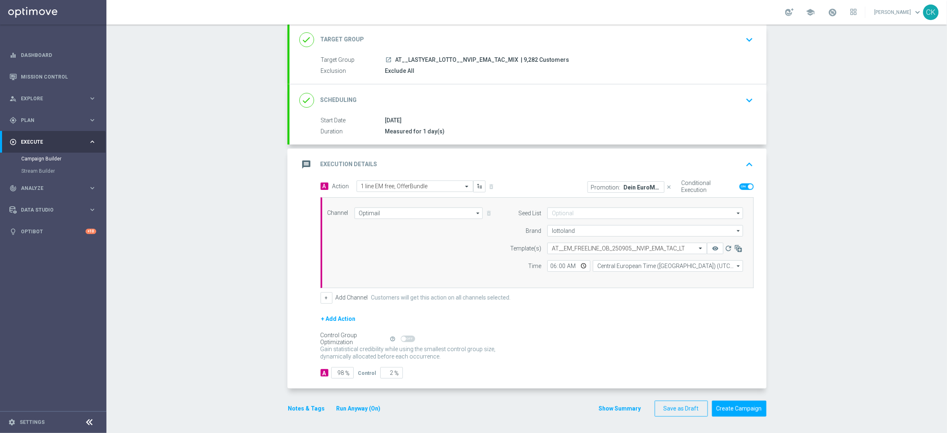
click at [294, 406] on button "Notes & Tags" at bounding box center [306, 409] width 38 height 10
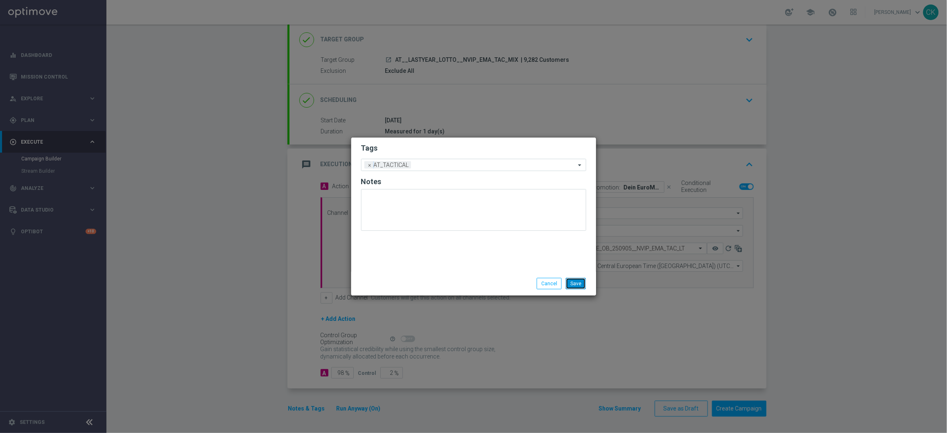
click at [577, 282] on button "Save" at bounding box center [576, 283] width 20 height 11
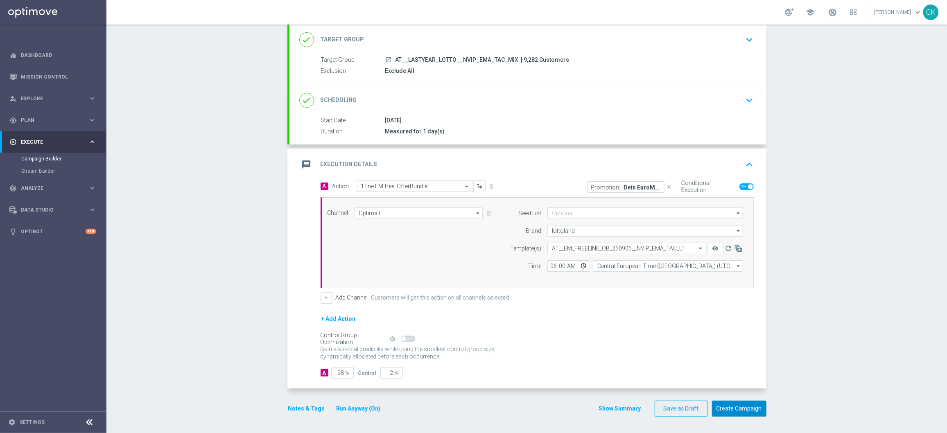
click at [734, 408] on button "Create Campaign" at bounding box center [739, 409] width 54 height 16
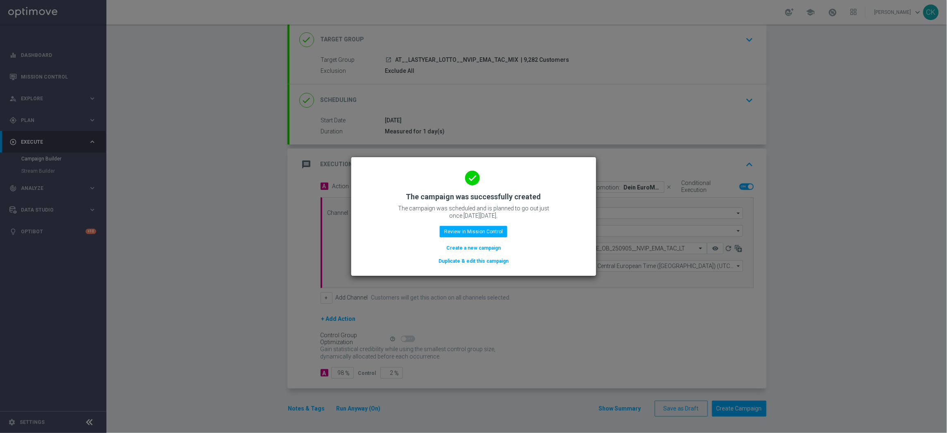
click at [456, 262] on button "Duplicate & edit this campaign" at bounding box center [474, 261] width 72 height 9
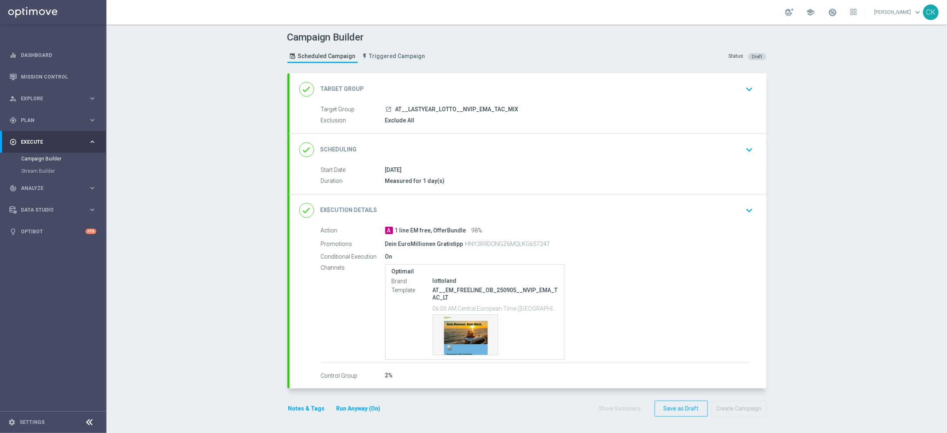
click at [404, 77] on div "done Target Group keyboard_arrow_down" at bounding box center [527, 89] width 477 height 32
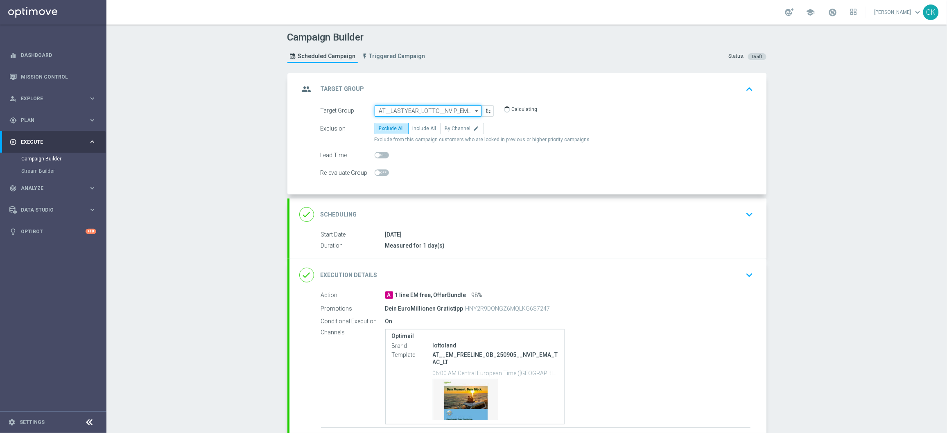
click at [406, 109] on input "AT__LASTYEAR_LOTTO__NVIP_EMA_TAC_MIX" at bounding box center [427, 110] width 107 height 11
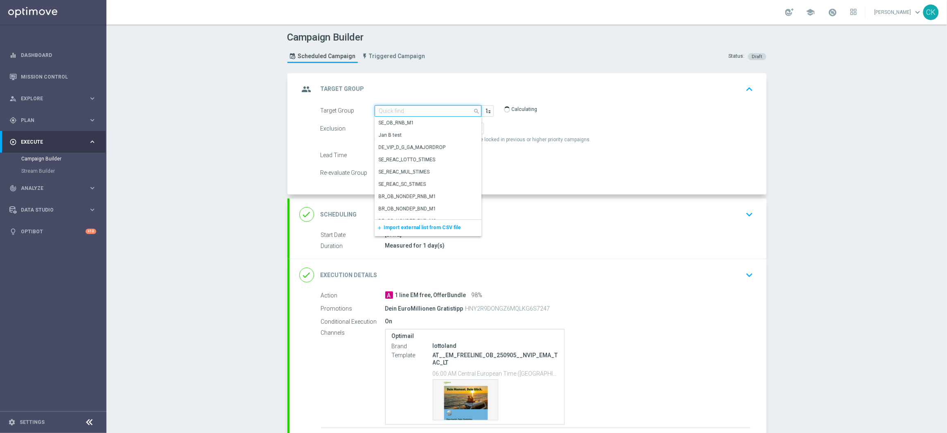
paste input "AT__EM_1FREE__NVIP_EMA_TAC_LT"
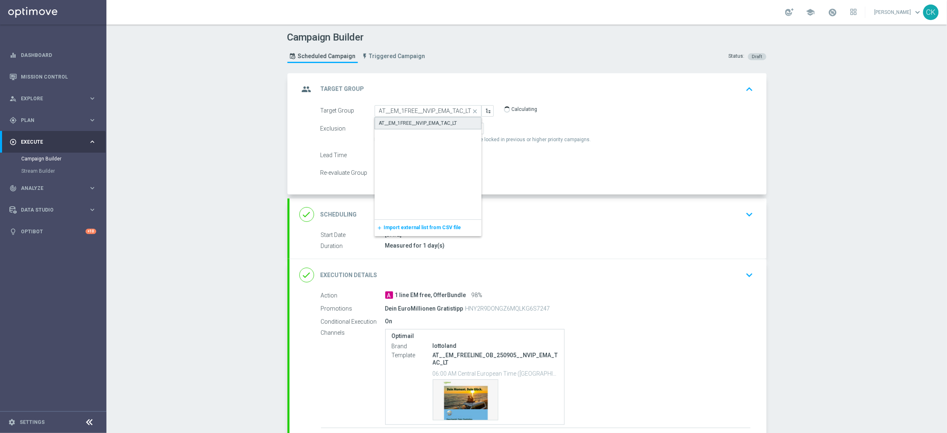
click at [406, 121] on div "AT__EM_1FREE__NVIP_EMA_TAC_LT" at bounding box center [418, 123] width 78 height 7
type input "AT__EM_1FREE__NVIP_EMA_TAC_LT"
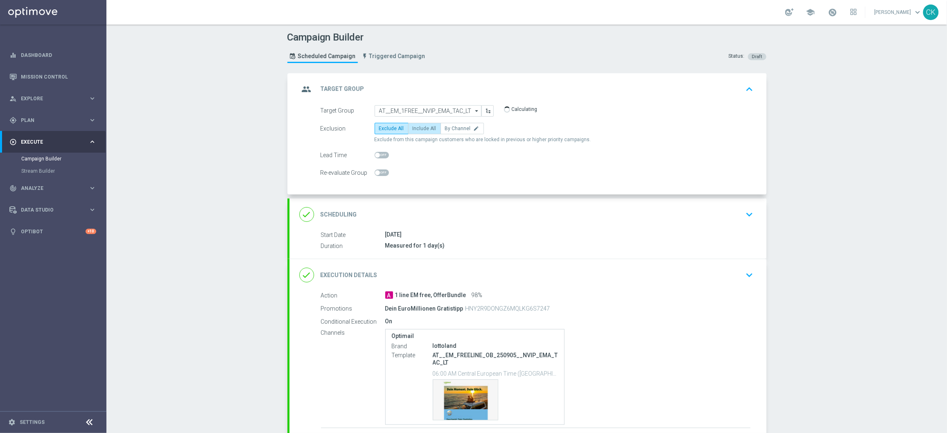
click at [415, 126] on span "Include All" at bounding box center [425, 129] width 24 height 6
click at [415, 127] on input "Include All" at bounding box center [415, 129] width 5 height 5
radio input "true"
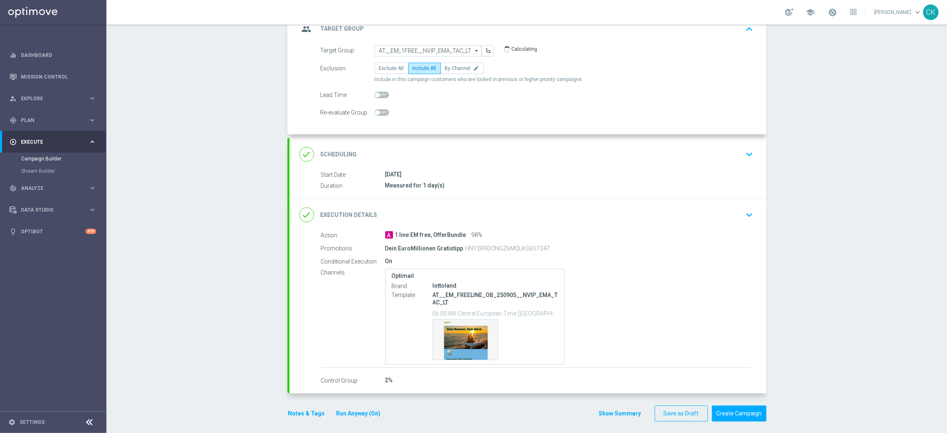
scroll to position [65, 0]
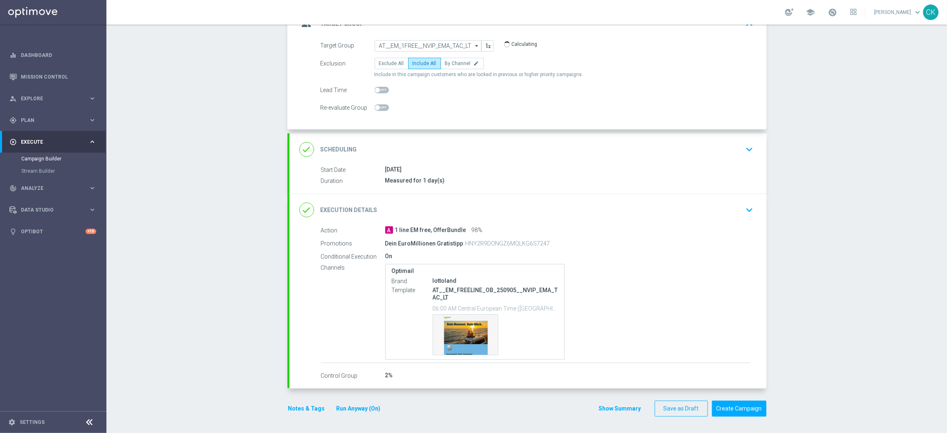
click at [360, 143] on div "done Scheduling keyboard_arrow_down" at bounding box center [527, 150] width 457 height 16
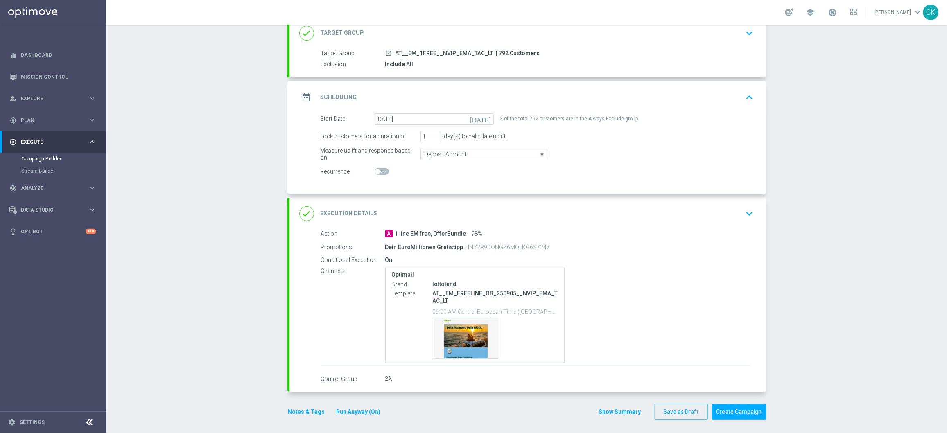
scroll to position [60, 0]
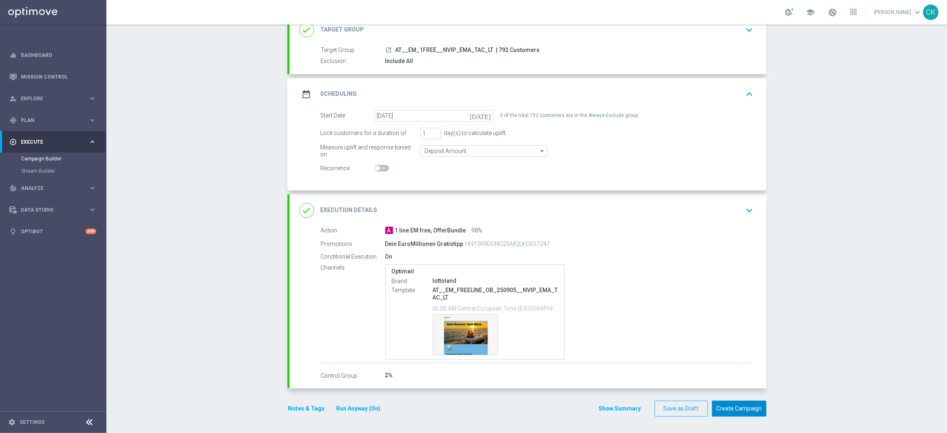
click at [732, 409] on button "Create Campaign" at bounding box center [739, 409] width 54 height 16
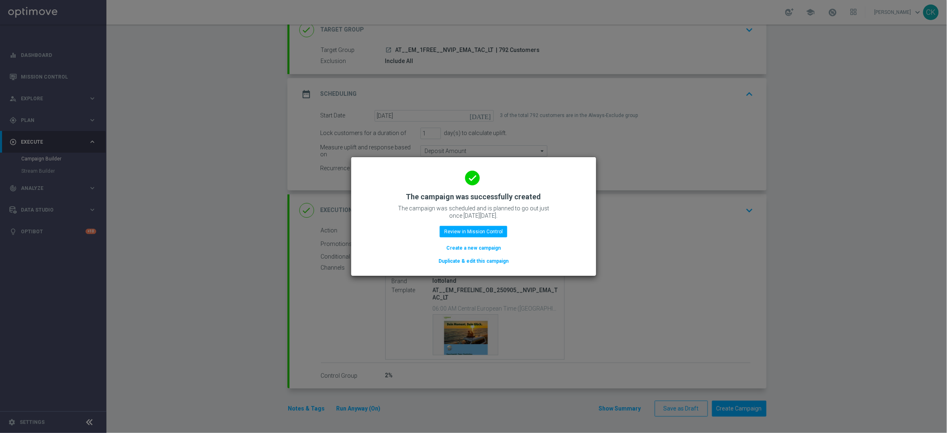
click at [468, 259] on button "Duplicate & edit this campaign" at bounding box center [474, 261] width 72 height 9
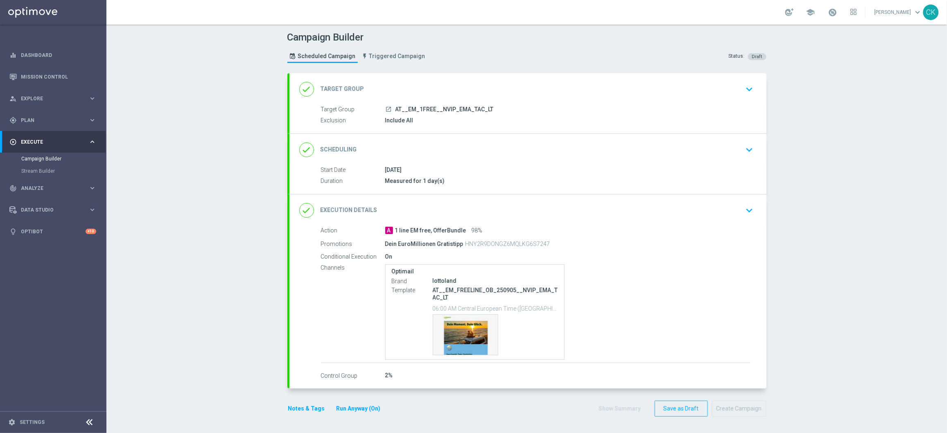
click at [425, 81] on div "done Target Group keyboard_arrow_down" at bounding box center [527, 89] width 457 height 16
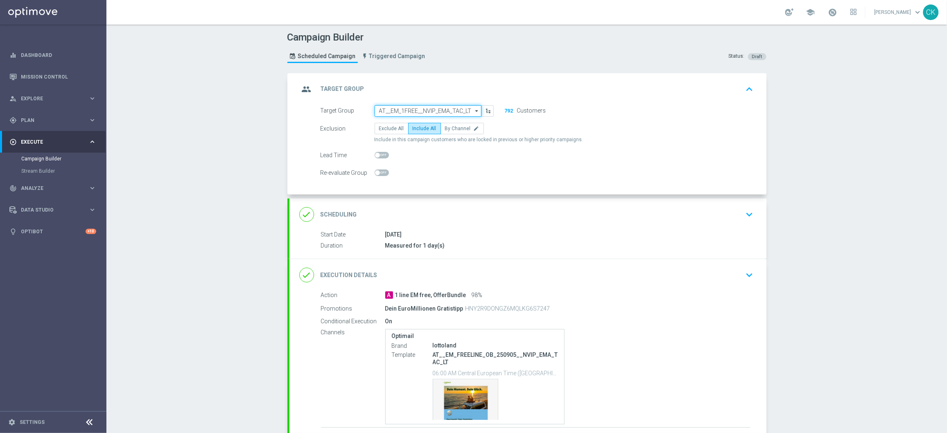
click at [426, 110] on input "AT__EM_1FREE__NVIP_EMA_TAC_LT" at bounding box center [427, 110] width 107 height 11
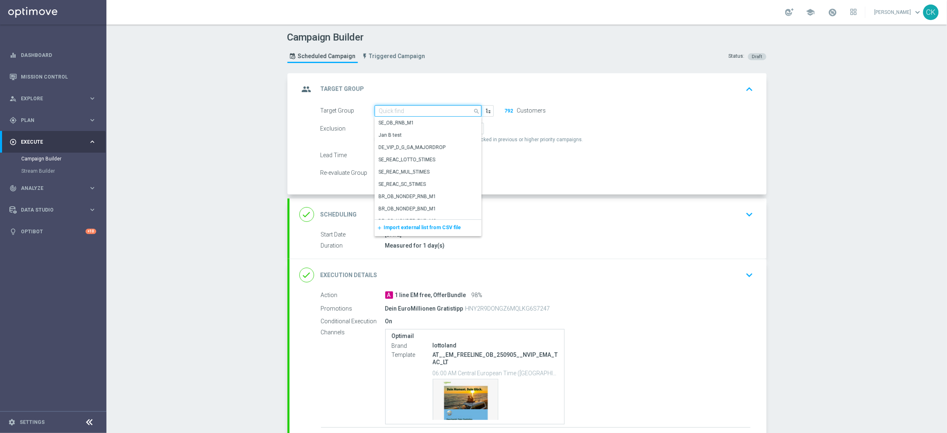
paste input "AT__EM_1FREE__REACT_NVIP_EMA_TAC_LT"
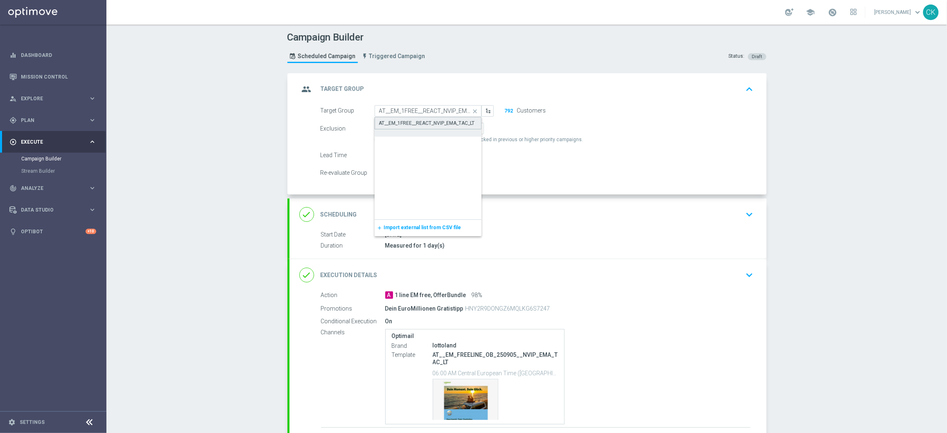
click at [426, 121] on div "AT__EM_1FREE__REACT_NVIP_EMA_TAC_LT" at bounding box center [427, 123] width 96 height 7
type input "AT__EM_1FREE__REACT_NVIP_EMA_TAC_LT"
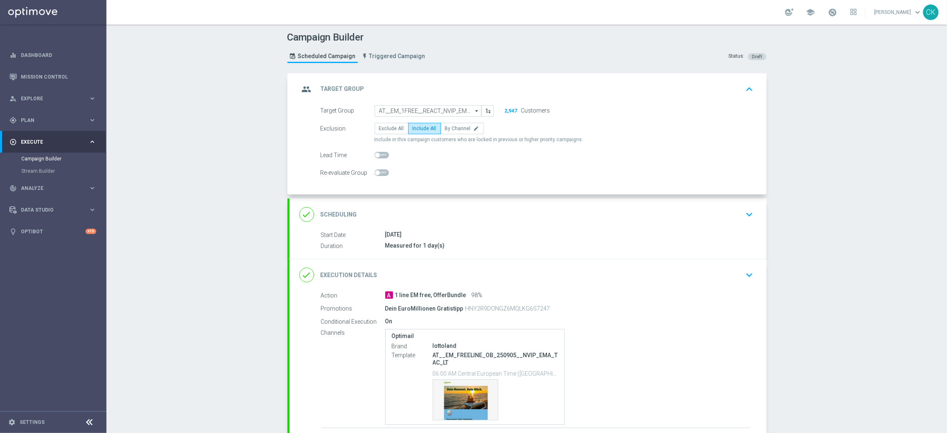
click at [355, 214] on div "done Scheduling keyboard_arrow_down" at bounding box center [527, 215] width 457 height 16
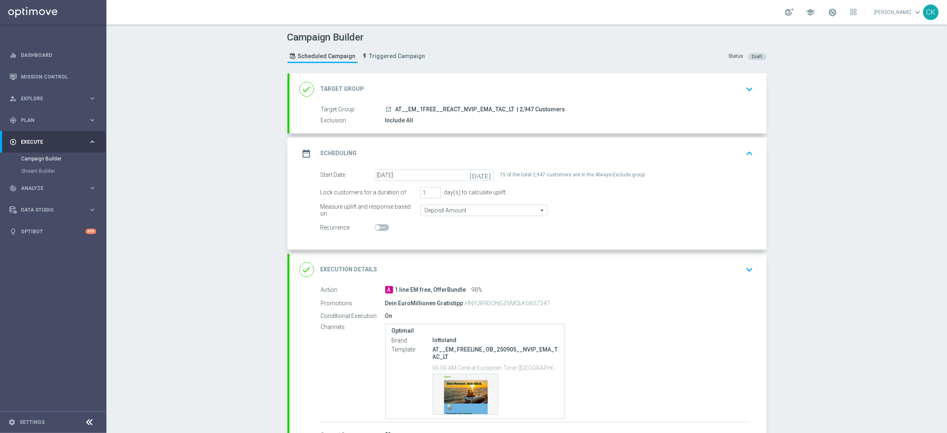
scroll to position [60, 0]
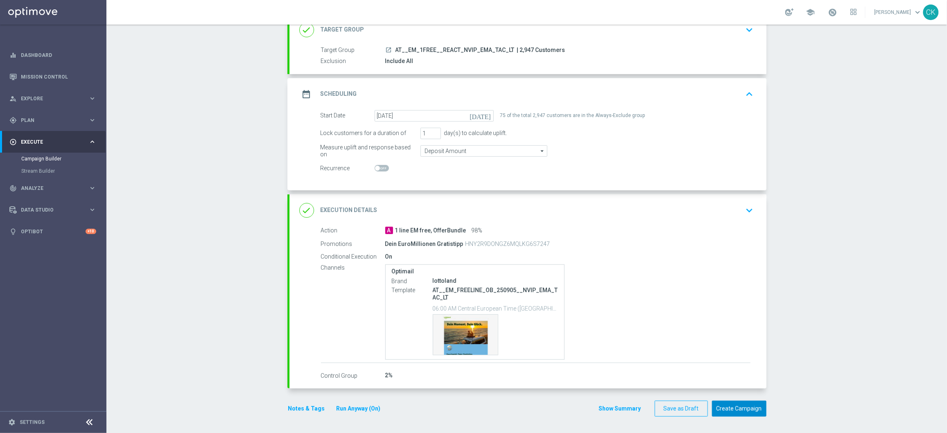
click at [725, 406] on button "Create Campaign" at bounding box center [739, 409] width 54 height 16
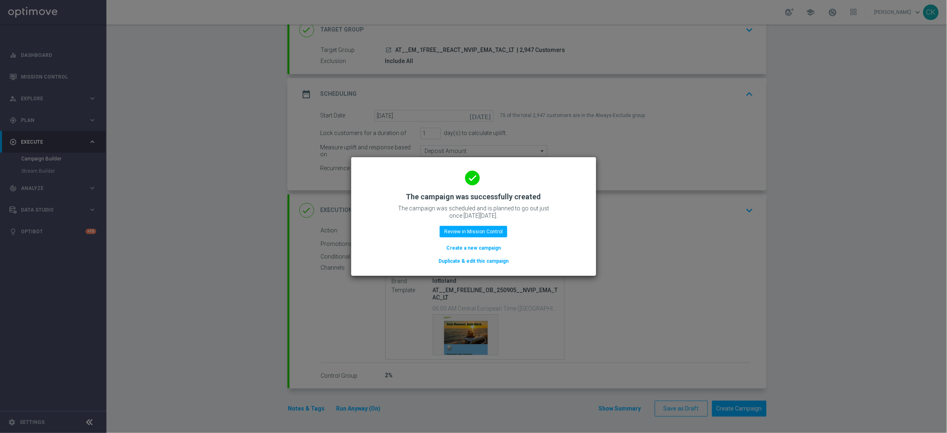
click at [462, 247] on button "Create a new campaign" at bounding box center [473, 248] width 56 height 9
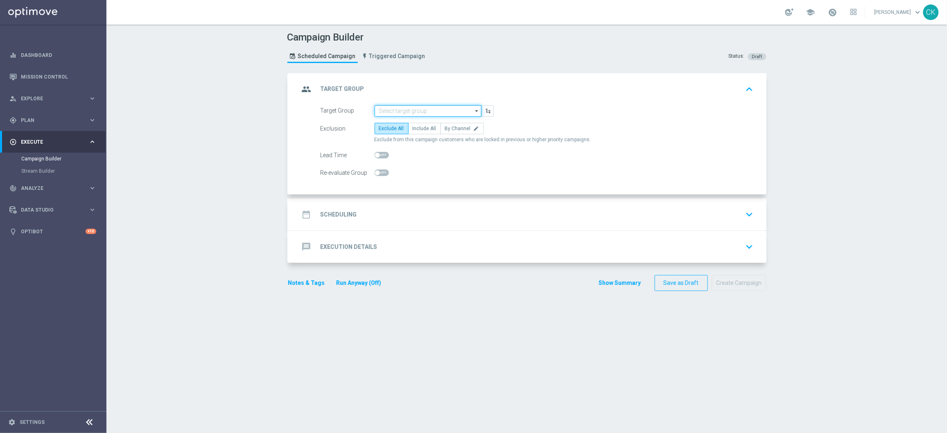
click at [391, 110] on input at bounding box center [427, 110] width 107 height 11
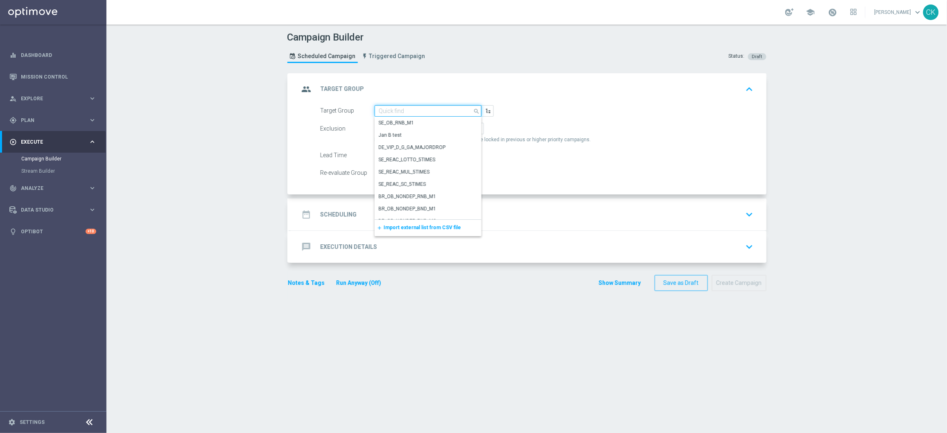
paste input "de_AT_TGT_NVIP_EM_TAC_LT__ACTIVE_EM"
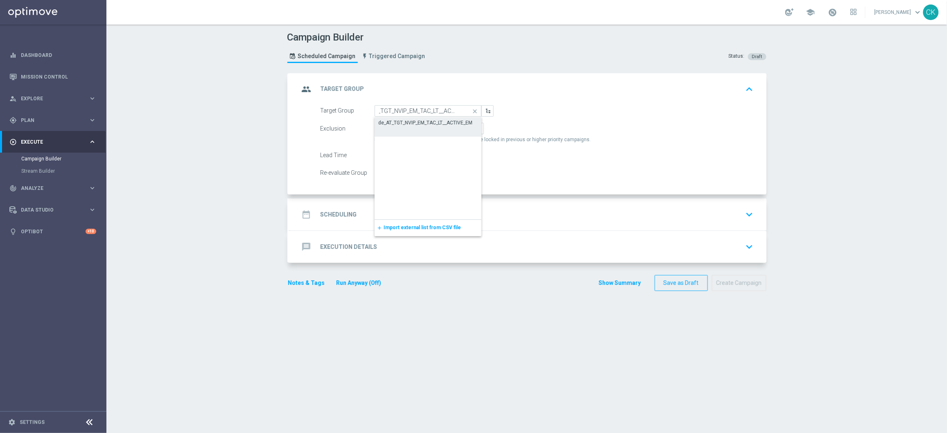
click at [399, 124] on div "de_AT_TGT_NVIP_EM_TAC_LT__ACTIVE_EM" at bounding box center [426, 122] width 94 height 7
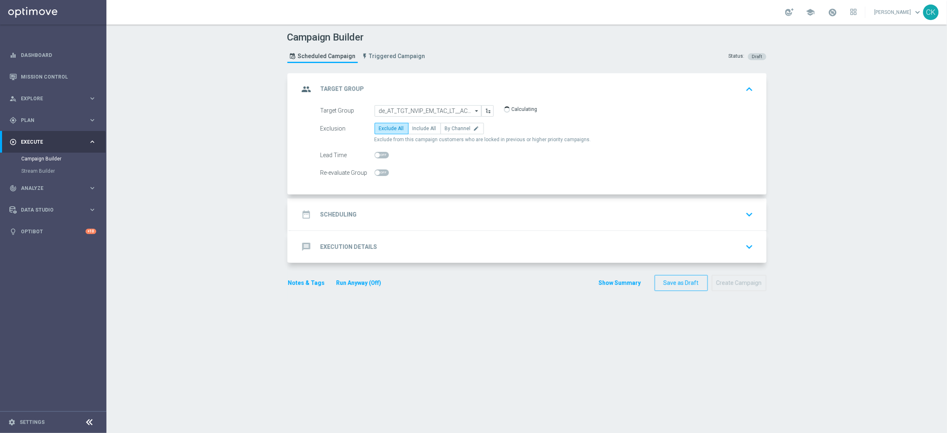
type input "de_AT_TGT_NVIP_EM_TAC_LT__ACTIVE_EM"
click at [416, 126] on span "Include All" at bounding box center [425, 129] width 24 height 6
click at [416, 127] on input "Include All" at bounding box center [415, 129] width 5 height 5
radio input "true"
click at [378, 152] on input "checkbox" at bounding box center [381, 155] width 14 height 7
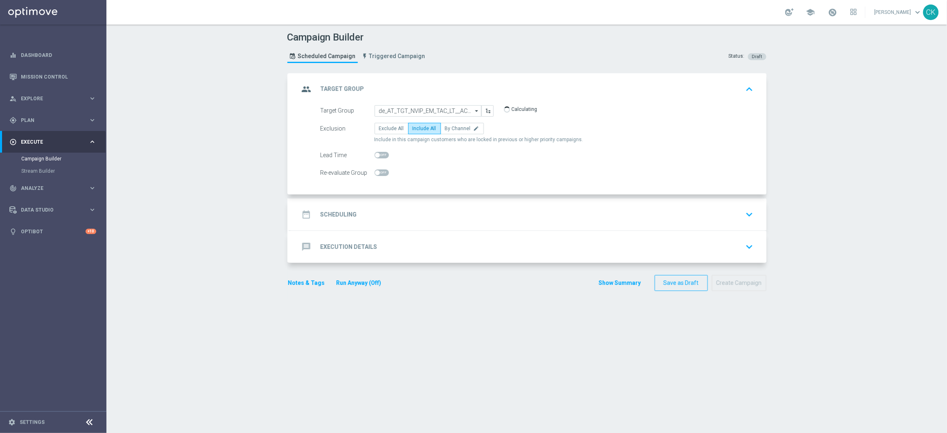
checkbox input "true"
click at [327, 218] on h2 "Scheduling" at bounding box center [338, 215] width 36 height 8
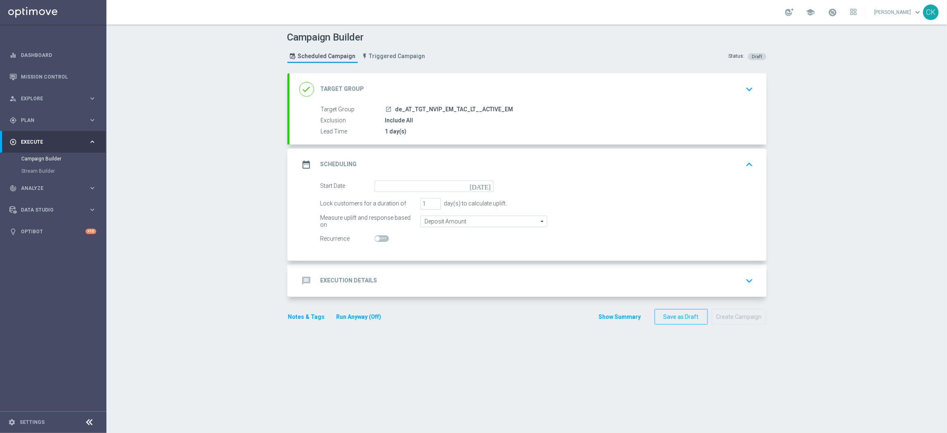
click at [446, 179] on div "date_range Scheduling keyboard_arrow_up" at bounding box center [527, 165] width 477 height 32
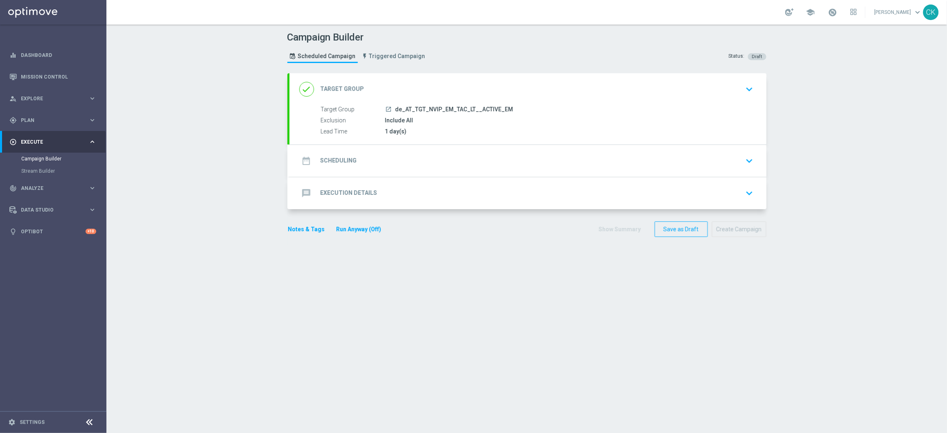
click at [421, 157] on div "date_range Scheduling keyboard_arrow_down" at bounding box center [527, 161] width 457 height 16
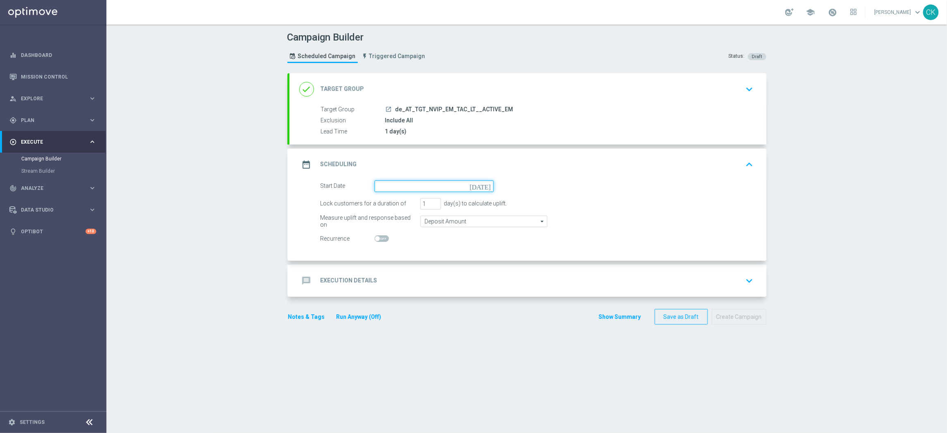
click at [416, 187] on input at bounding box center [433, 185] width 119 height 11
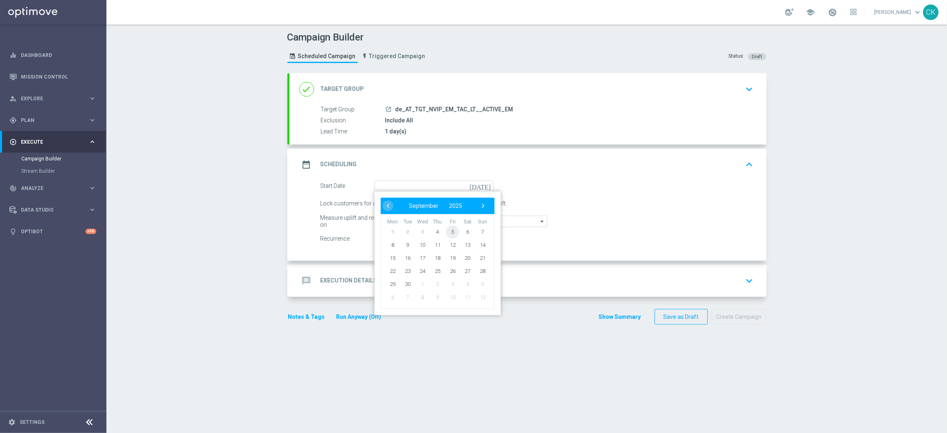
click at [447, 230] on span "5" at bounding box center [452, 231] width 13 height 13
type input "[DATE]"
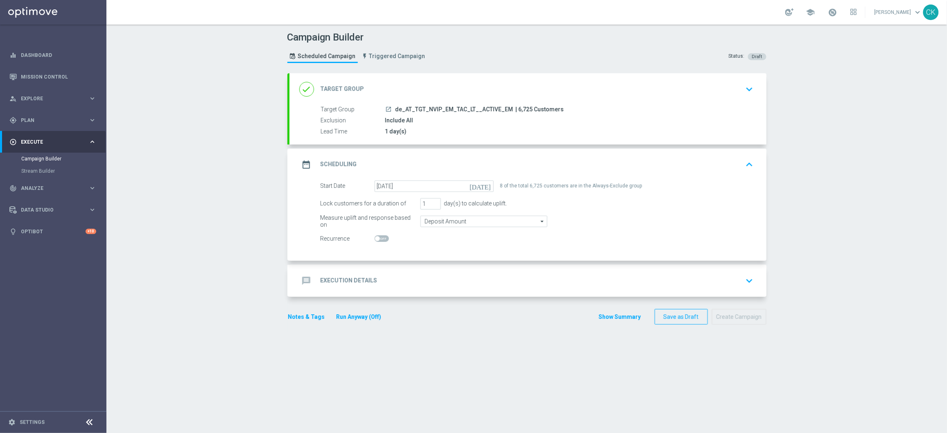
click at [324, 285] on div "message Execution Details" at bounding box center [338, 280] width 78 height 15
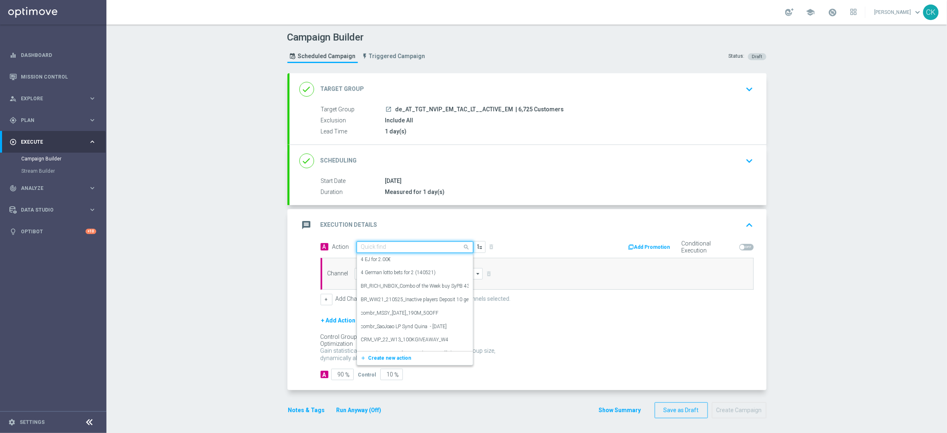
click at [395, 245] on input "text" at bounding box center [406, 247] width 91 height 7
paste input "8 lines EM with 20% off"
type input "8 lines EM with 20% off"
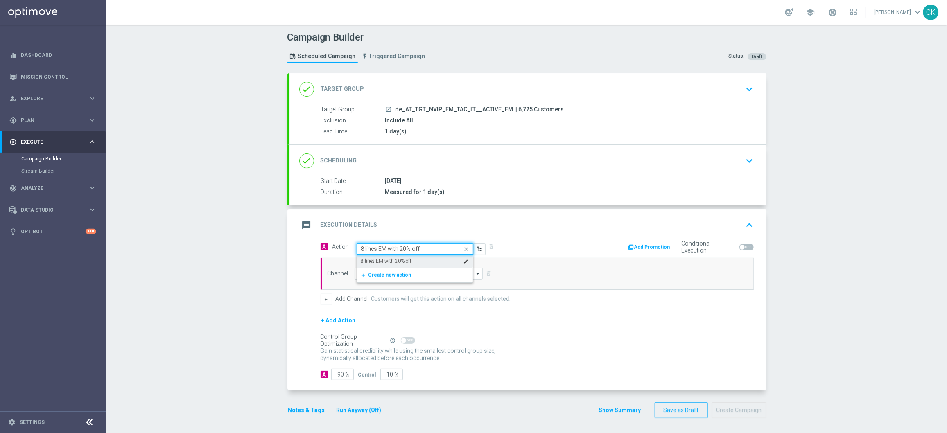
click at [389, 258] on label "8 lines EM with 20% off" at bounding box center [386, 261] width 51 height 7
click at [377, 279] on input at bounding box center [418, 273] width 129 height 11
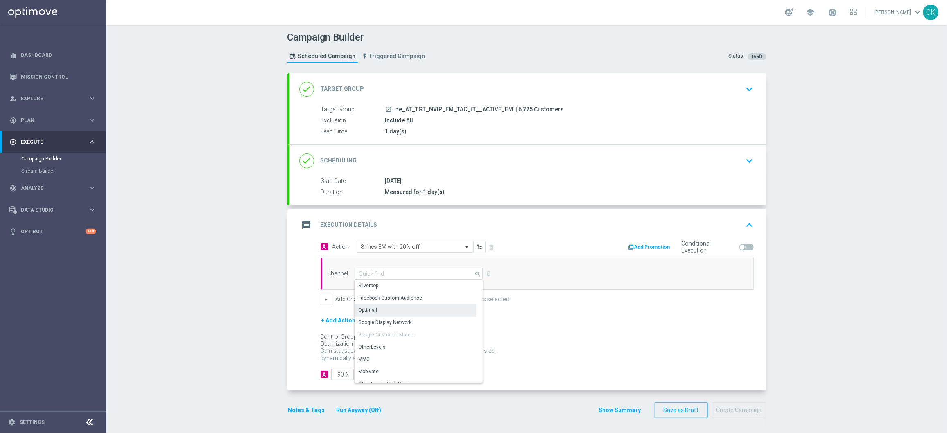
click at [378, 311] on div "Optimail" at bounding box center [415, 309] width 122 height 11
type input "Optimail"
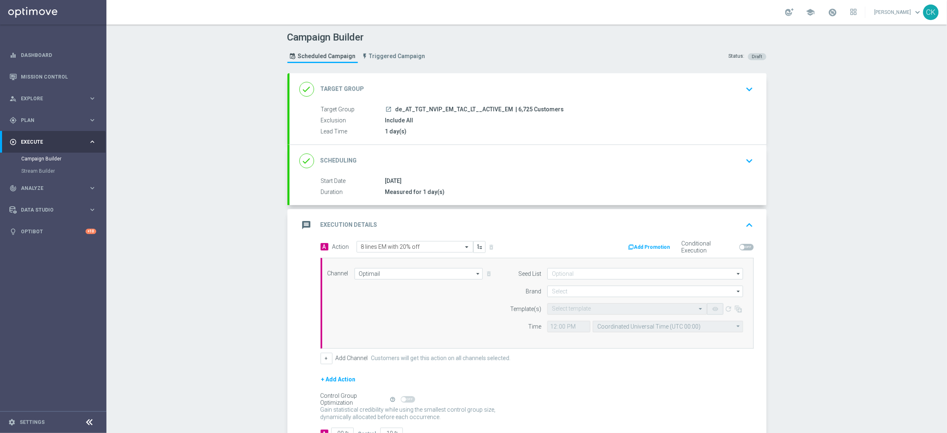
scroll to position [61, 0]
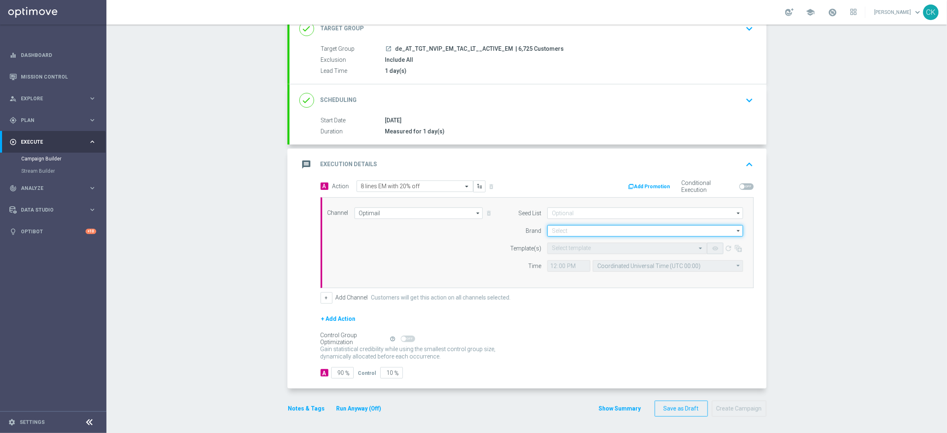
click at [577, 226] on input at bounding box center [645, 230] width 196 height 11
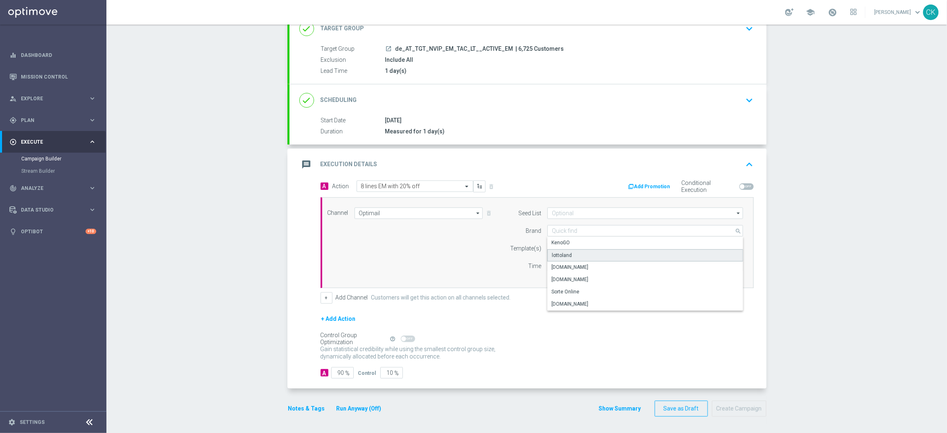
click at [577, 252] on div "lottoland" at bounding box center [645, 255] width 196 height 12
type input "lottoland"
click at [565, 248] on input "text" at bounding box center [619, 248] width 134 height 7
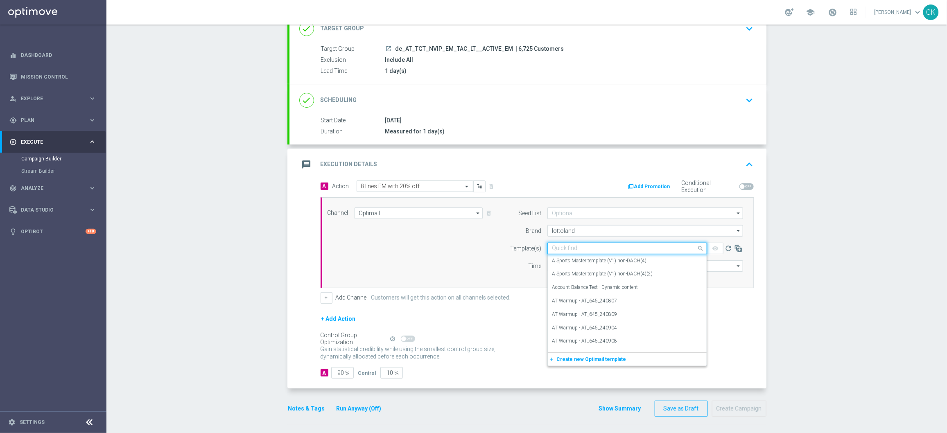
paste input "AT__EM_ACTIVE_250905__NVIP_EMA_TAC_LT"
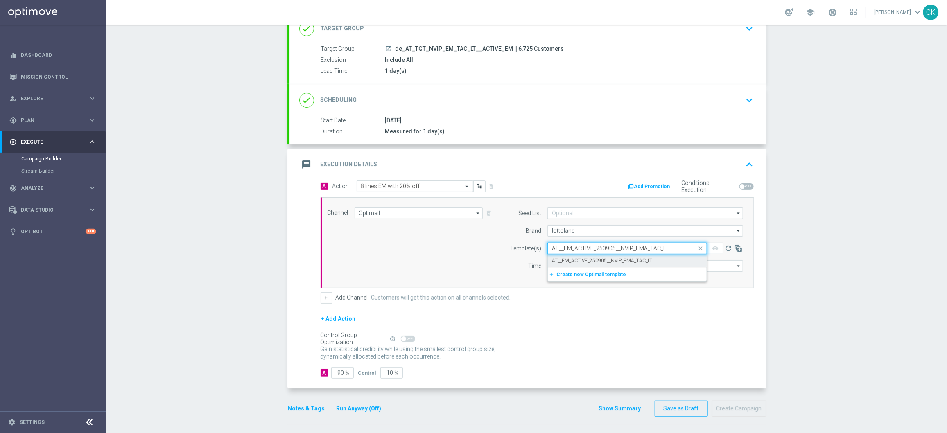
click at [565, 258] on label "AT__EM_ACTIVE_250905__NVIP_EMA_TAC_LT" at bounding box center [602, 260] width 100 height 7
type input "AT__EM_ACTIVE_250905__NVIP_EMA_TAC_LT"
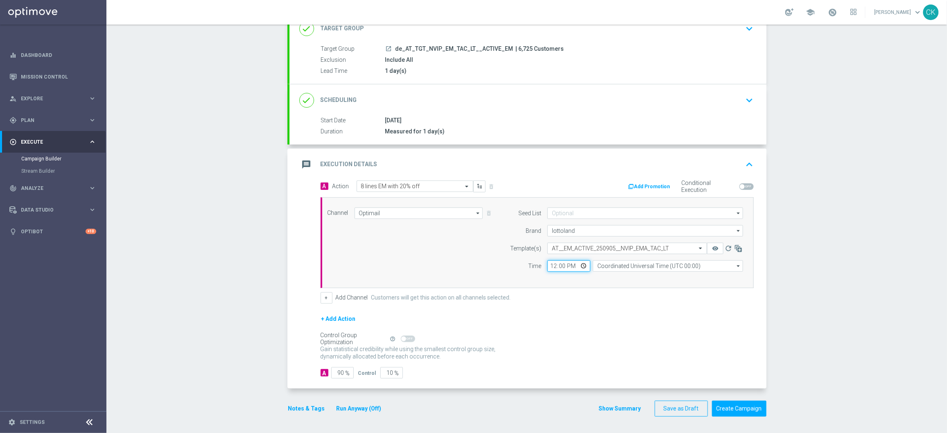
click at [551, 264] on input "12:00" at bounding box center [568, 265] width 43 height 11
type input "06:00"
click at [633, 266] on input "Coordinated Universal Time (UTC 00:00)" at bounding box center [668, 265] width 150 height 11
click at [640, 280] on div "Central European Time ([GEOGRAPHIC_DATA]) (UTC +02:00)" at bounding box center [664, 277] width 134 height 7
type input "Central European Time ([GEOGRAPHIC_DATA]) (UTC +02:00)"
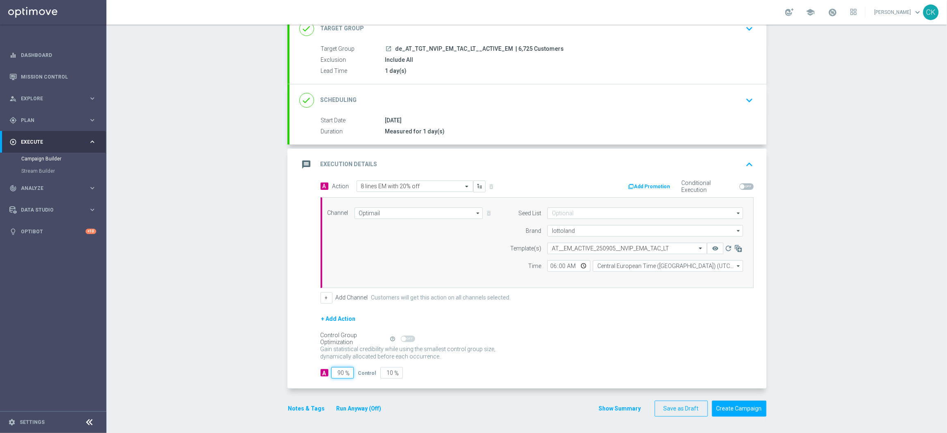
click at [341, 373] on input "90" at bounding box center [342, 372] width 23 height 11
type input "9"
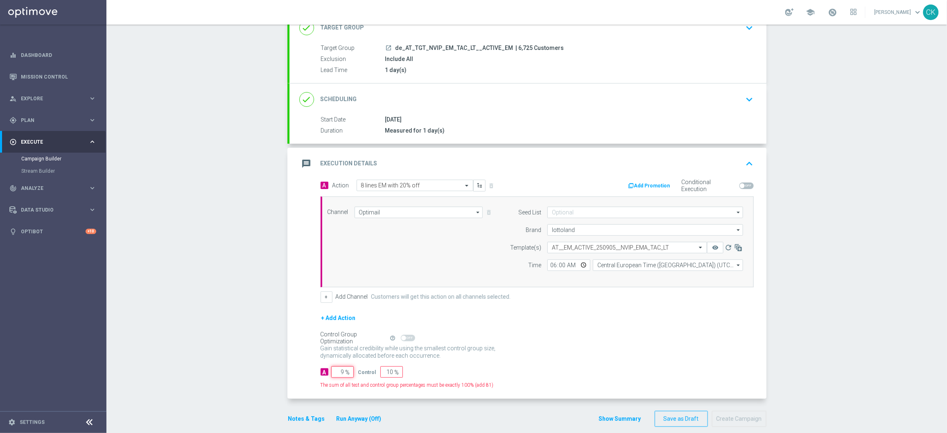
type input "91"
type input "98"
type input "2"
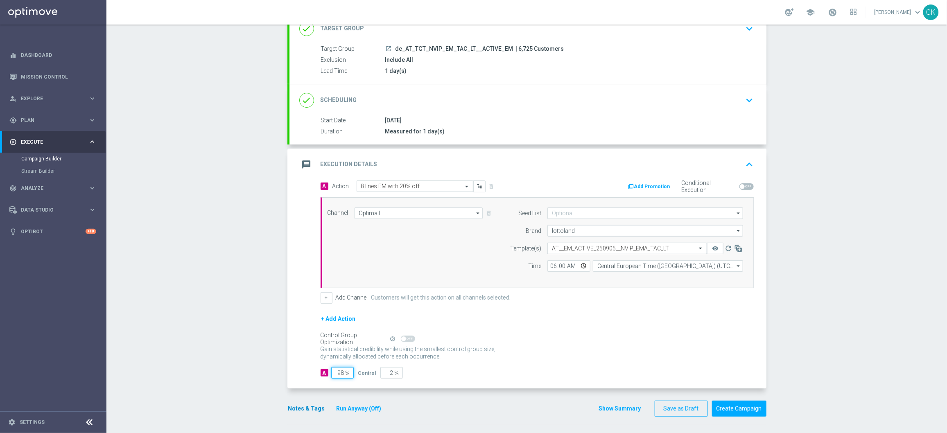
type input "98"
click at [303, 411] on button "Notes & Tags" at bounding box center [306, 409] width 38 height 10
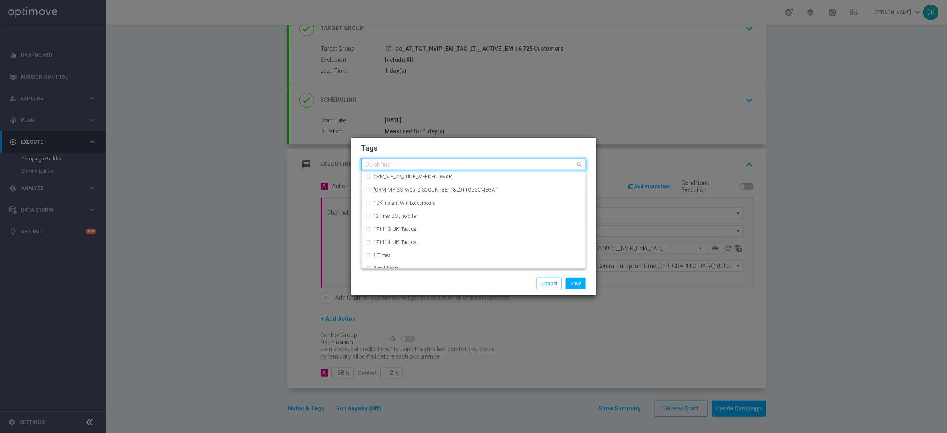
click at [397, 162] on input "text" at bounding box center [470, 165] width 210 height 7
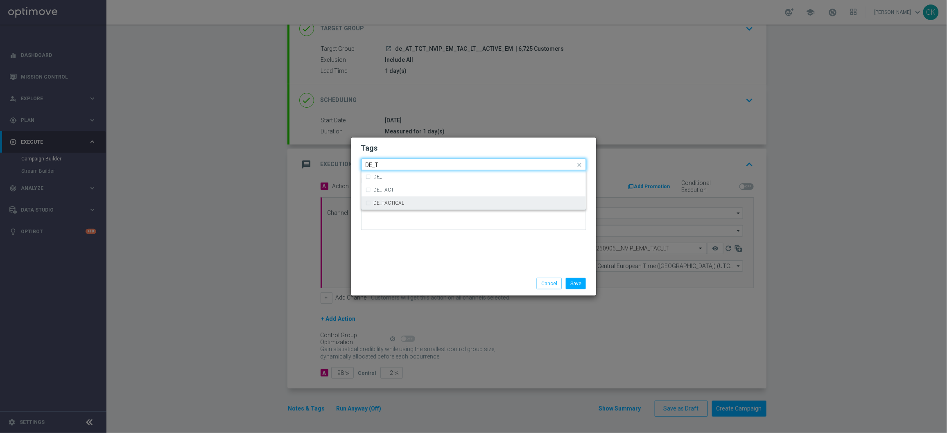
click at [419, 204] on div "DE_TACTICAL" at bounding box center [478, 203] width 208 height 5
type input "DE_T"
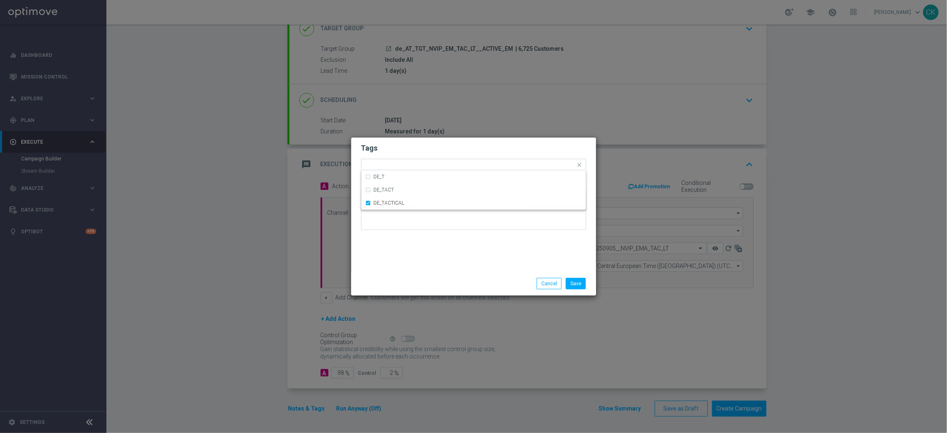
click at [414, 267] on div "Tags Quick find × DE_TACTICAL DE_T DE_TACT DE_TACTICAL Notes" at bounding box center [473, 205] width 245 height 134
click at [394, 165] on div "Add a new tag × DE_TACTICAL" at bounding box center [468, 164] width 214 height 11
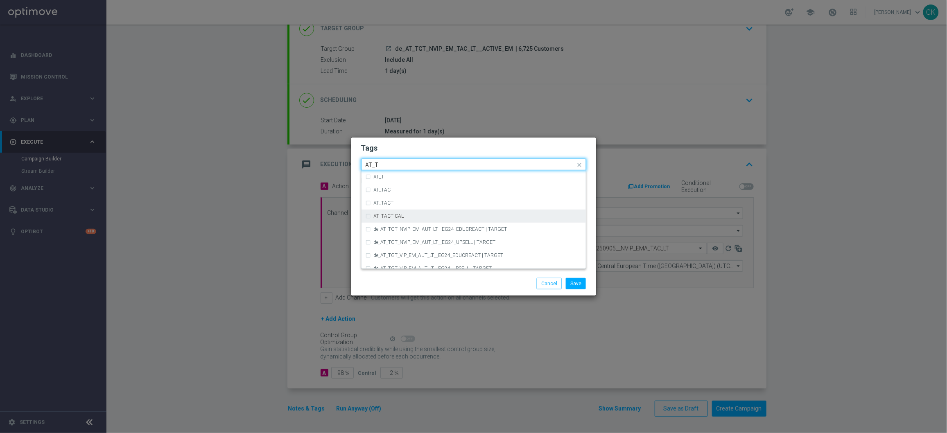
click at [384, 214] on label "AT_TACTICAL" at bounding box center [389, 216] width 30 height 5
type input "AT_T"
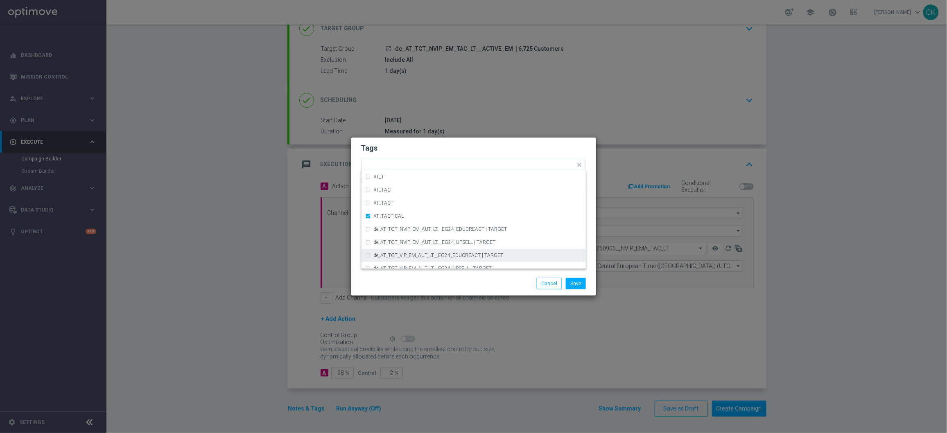
click at [405, 284] on div "Save Cancel" at bounding box center [473, 283] width 237 height 11
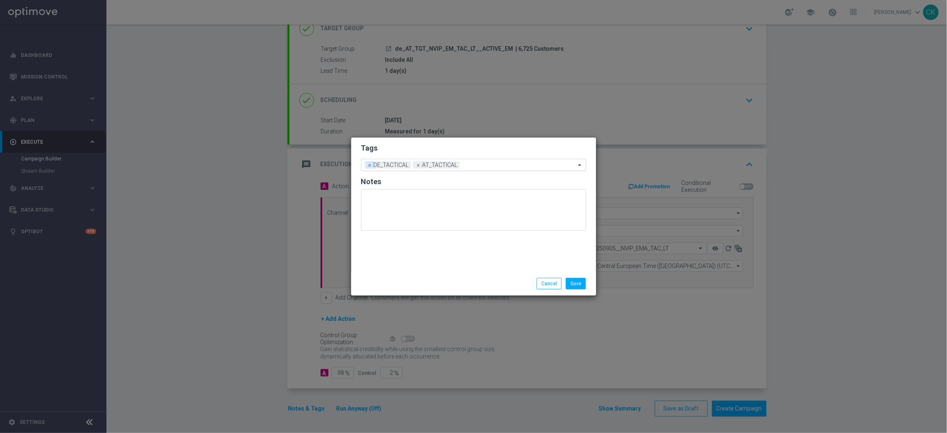
click at [370, 164] on span "×" at bounding box center [369, 164] width 7 height 7
click at [579, 286] on button "Save" at bounding box center [576, 283] width 20 height 11
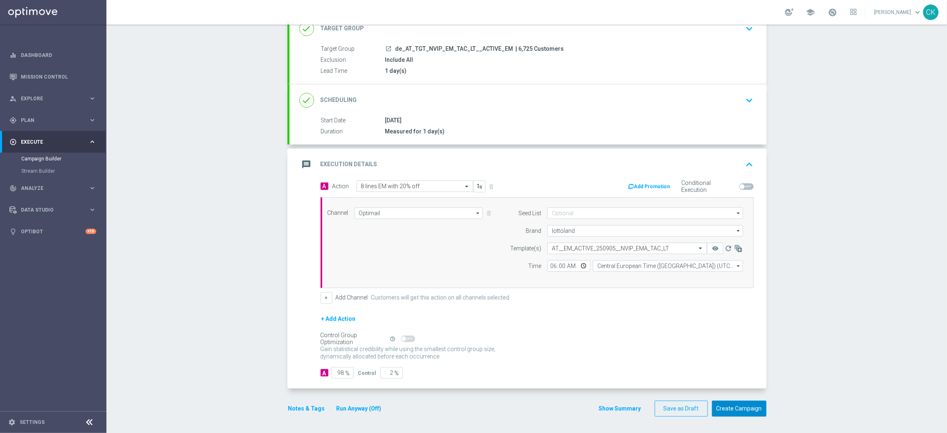
click at [732, 408] on button "Create Campaign" at bounding box center [739, 409] width 54 height 16
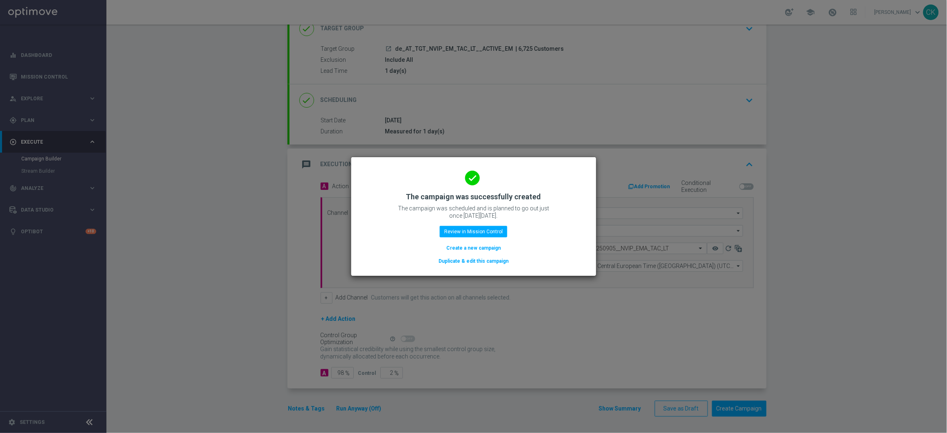
click at [451, 247] on button "Create a new campaign" at bounding box center [473, 248] width 56 height 9
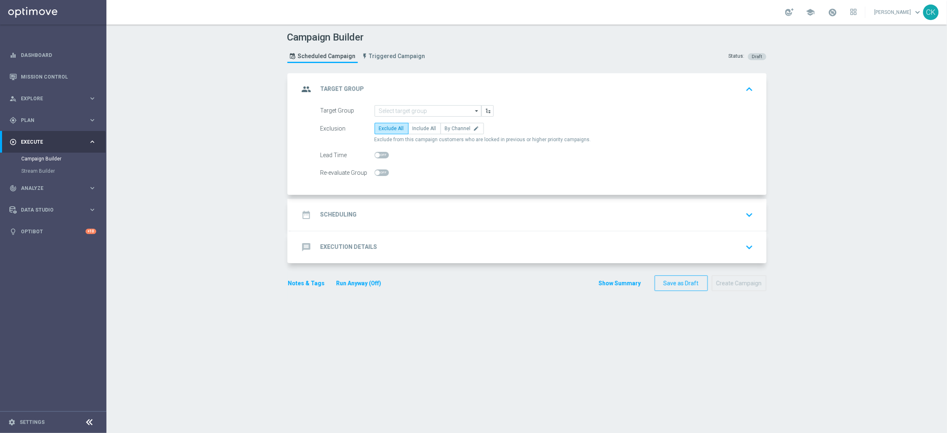
scroll to position [0, 0]
click at [426, 113] on input at bounding box center [427, 110] width 107 height 11
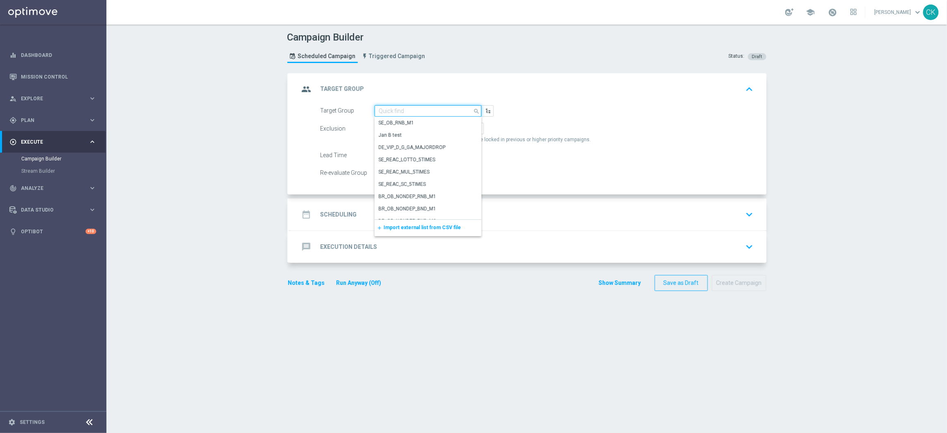
paste input "de_AT_TGT_NVIP_EM_TAC_LT__REACTIVATED_EM"
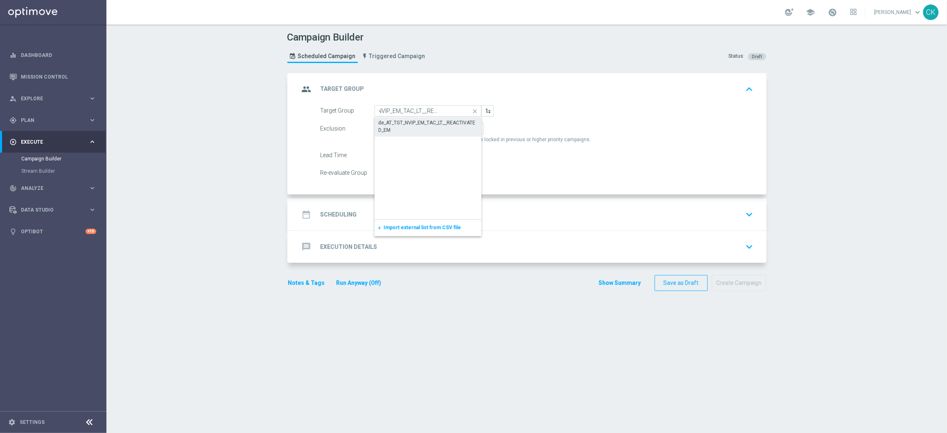
click at [413, 122] on div "de_AT_TGT_NVIP_EM_TAC_LT__REACTIVATED_EM" at bounding box center [428, 126] width 99 height 15
type input "de_AT_TGT_NVIP_EM_TAC_LT__REACTIVATED_EM"
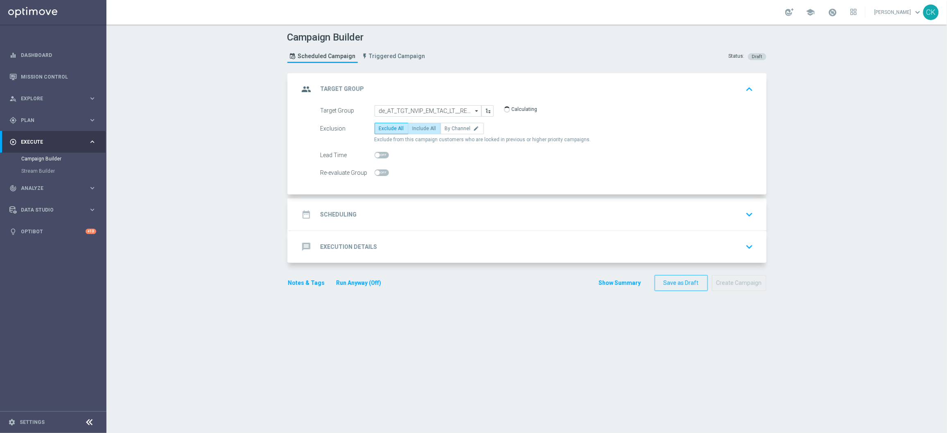
click at [413, 128] on span "Include All" at bounding box center [425, 129] width 24 height 6
click at [413, 128] on input "Include All" at bounding box center [415, 129] width 5 height 5
radio input "true"
click at [376, 154] on span at bounding box center [381, 155] width 14 height 7
click at [376, 154] on input "checkbox" at bounding box center [381, 155] width 14 height 7
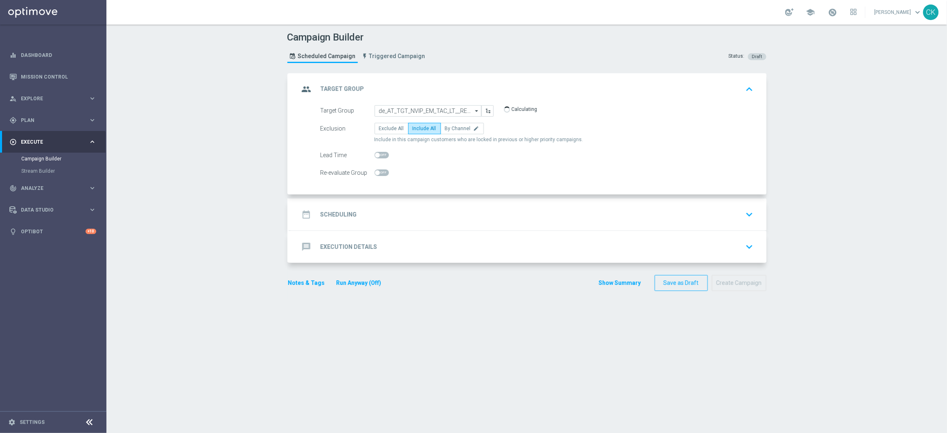
checkbox input "true"
click at [325, 216] on h2 "Scheduling" at bounding box center [338, 215] width 36 height 8
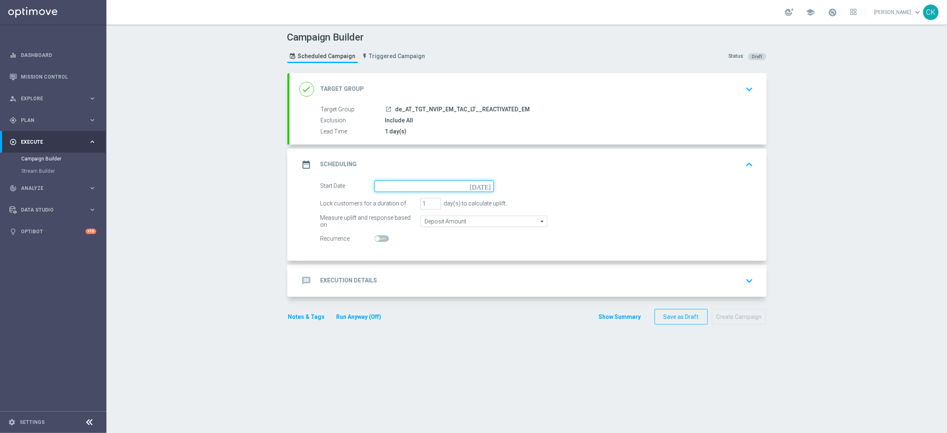
click at [410, 185] on input at bounding box center [433, 185] width 119 height 11
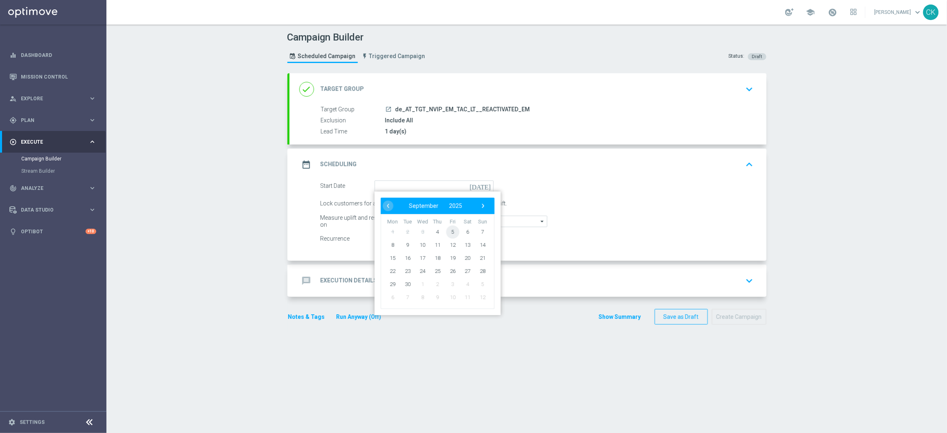
click at [446, 226] on span "5" at bounding box center [452, 231] width 13 height 13
type input "[DATE]"
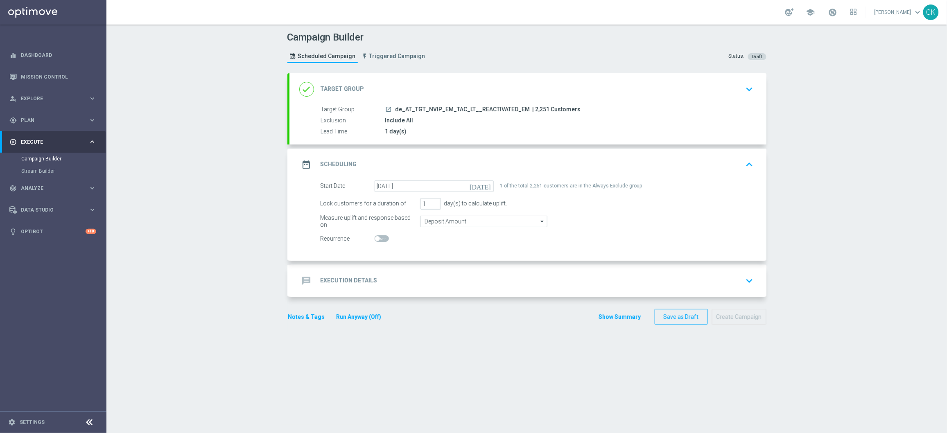
click at [333, 281] on h2 "Execution Details" at bounding box center [348, 281] width 57 height 8
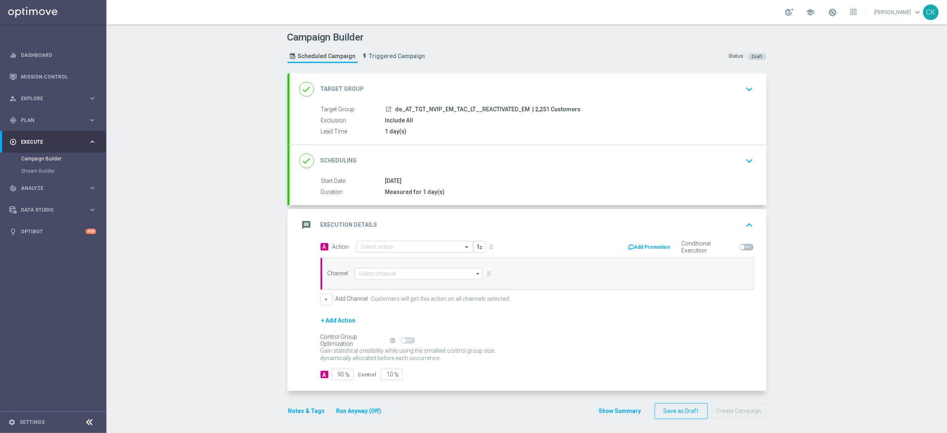
click at [393, 246] on input "text" at bounding box center [406, 247] width 91 height 7
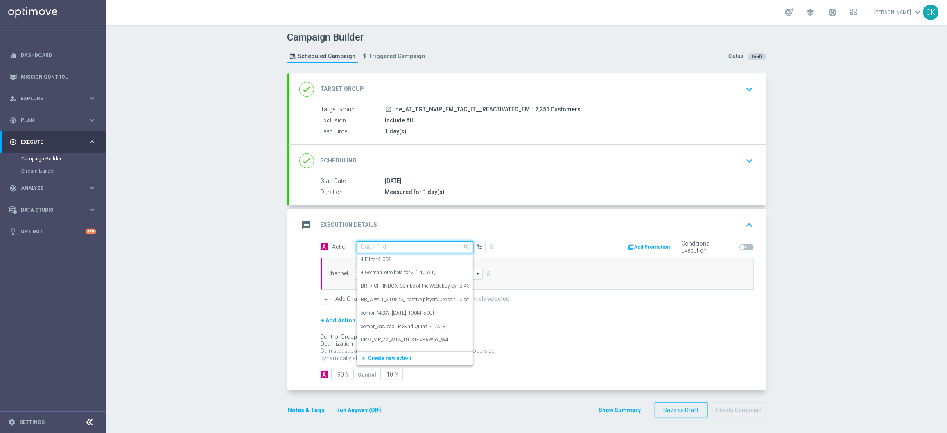
paste input "6 lines EM with 20% off"
type input "6 lines EM with 20% off"
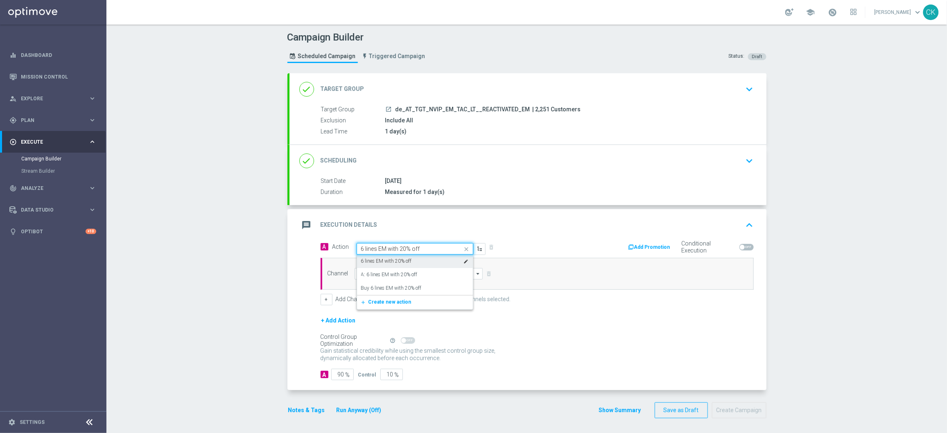
click at [390, 261] on label "6 lines EM with 20% off" at bounding box center [386, 261] width 51 height 7
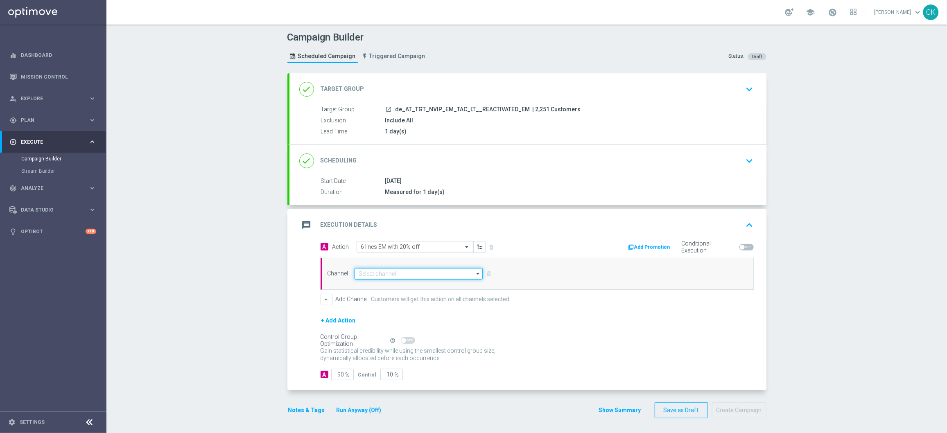
click at [384, 278] on input at bounding box center [418, 273] width 129 height 11
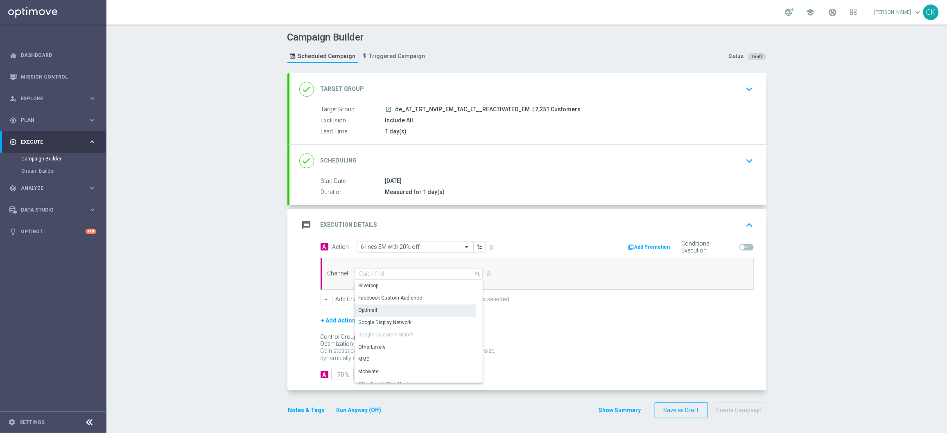
click at [377, 312] on div "Optimail" at bounding box center [415, 309] width 122 height 11
type input "Optimail"
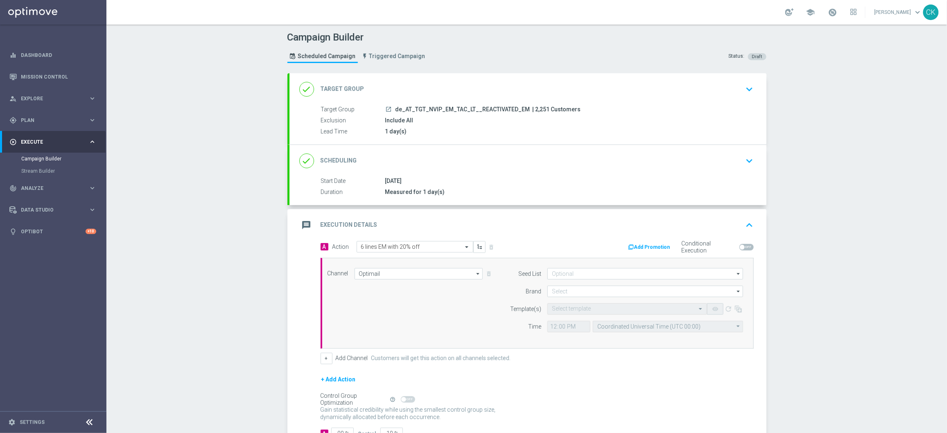
scroll to position [61, 0]
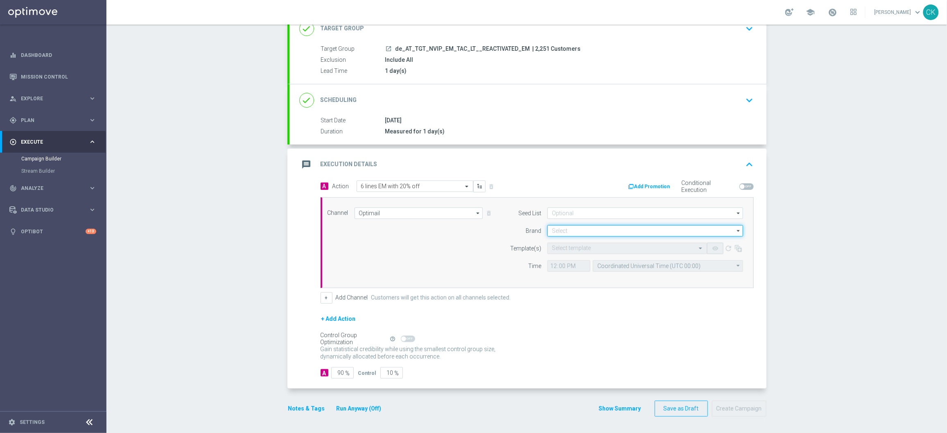
click at [574, 225] on input at bounding box center [645, 230] width 196 height 11
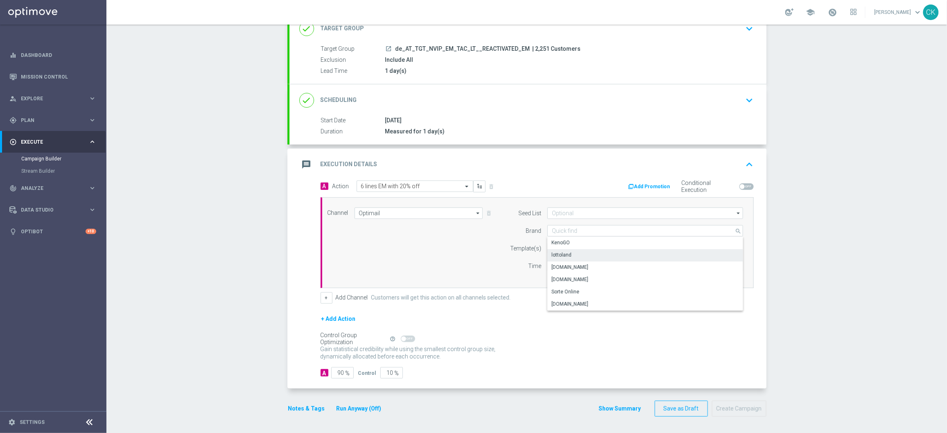
click at [573, 253] on div "lottoland" at bounding box center [645, 254] width 196 height 11
type input "lottoland"
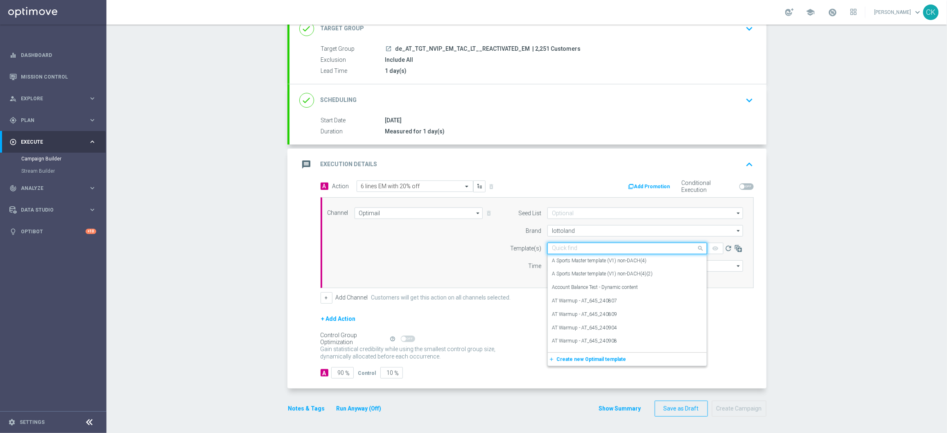
click at [567, 248] on input "text" at bounding box center [619, 248] width 134 height 7
paste input "AT__EM_REACT_250905__NVIP_EMA_TAC_LT"
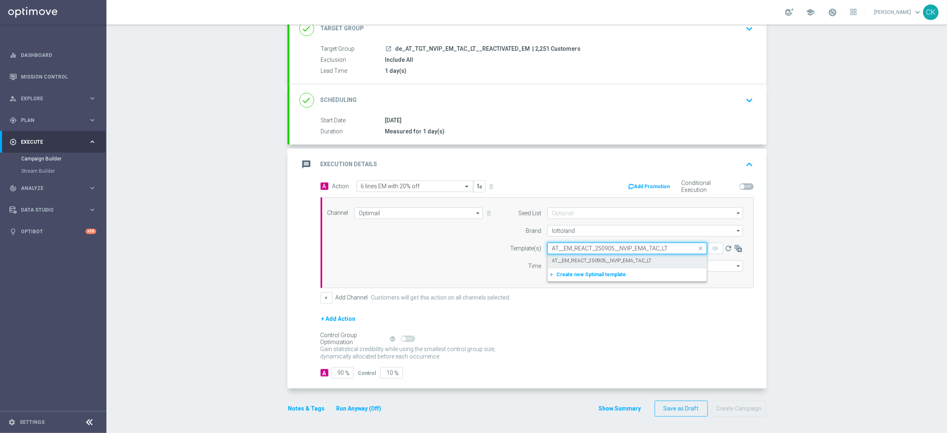
click at [561, 260] on label "AT__EM_REACT_250905__NVIP_EMA_TAC_LT" at bounding box center [601, 260] width 99 height 7
type input "AT__EM_REACT_250905__NVIP_EMA_TAC_LT"
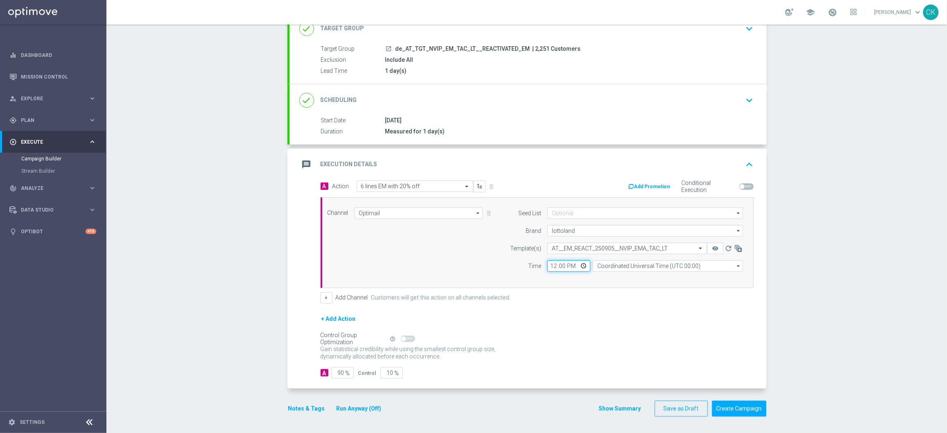
click at [550, 266] on input "12:00" at bounding box center [568, 265] width 43 height 11
type input "06:00"
click at [645, 264] on input "Coordinated Universal Time (UTC 00:00)" at bounding box center [668, 265] width 150 height 11
click at [644, 281] on div "Central European Time ([GEOGRAPHIC_DATA]) (UTC +02:00)" at bounding box center [664, 278] width 134 height 7
type input "Central European Time ([GEOGRAPHIC_DATA]) (UTC +02:00)"
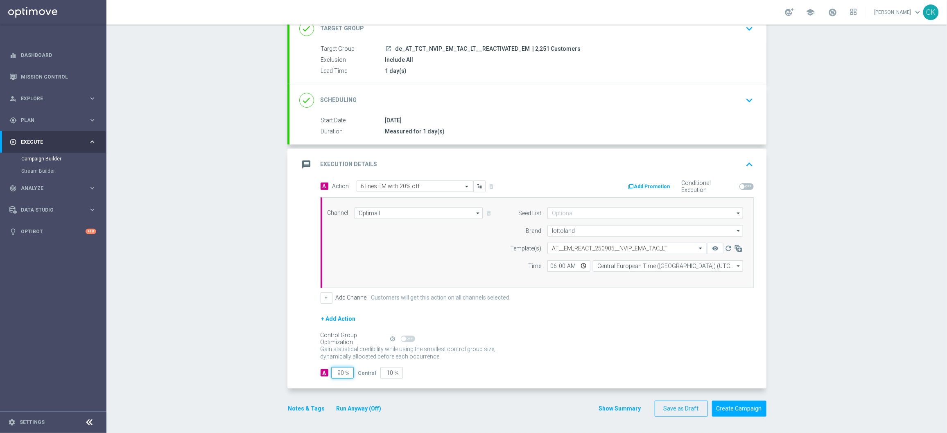
click at [340, 373] on input "90" at bounding box center [342, 372] width 23 height 11
type input "9"
type input "91"
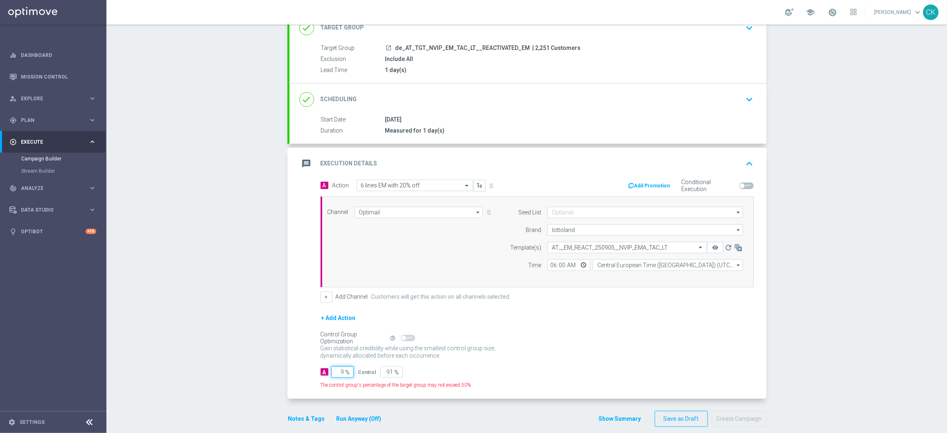
type input "98"
type input "2"
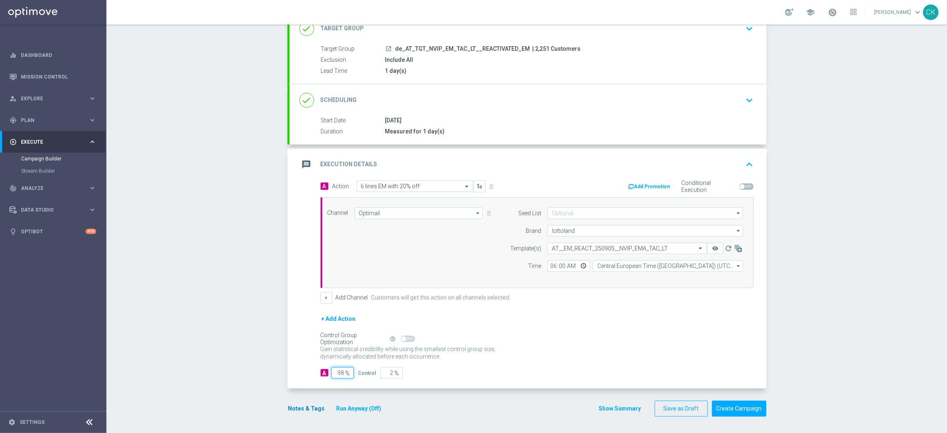
type input "98"
click at [289, 409] on button "Notes & Tags" at bounding box center [306, 409] width 38 height 10
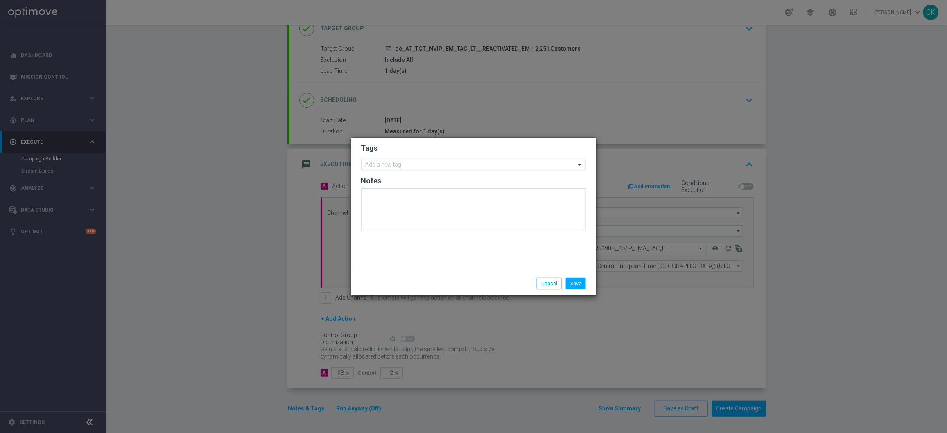
click at [384, 167] on input "text" at bounding box center [470, 165] width 210 height 7
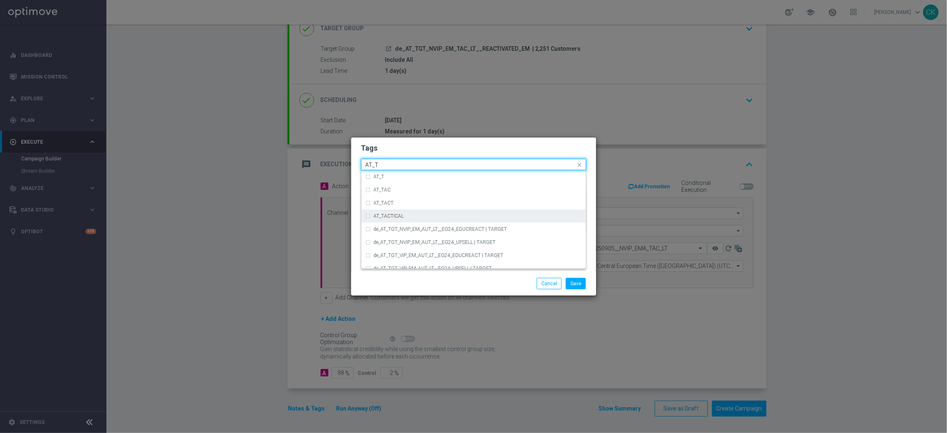
click at [404, 214] on div "AT_TACTICAL" at bounding box center [478, 216] width 208 height 5
type input "AT_T"
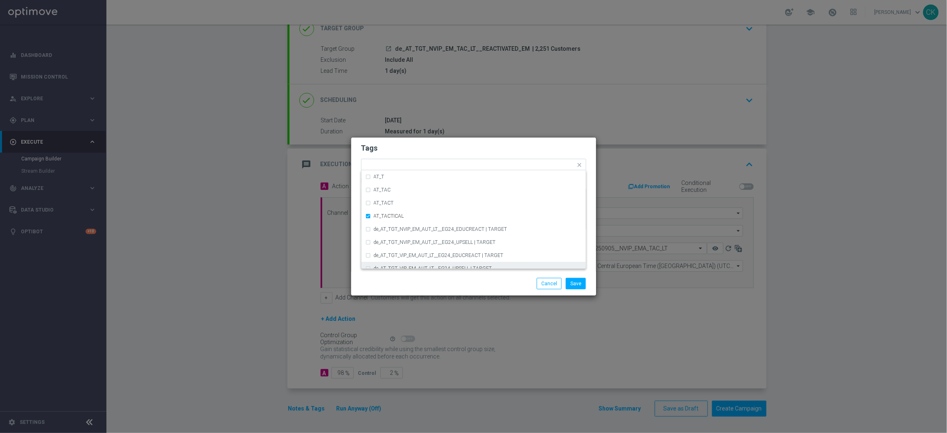
click at [404, 278] on div at bounding box center [394, 278] width 79 height 0
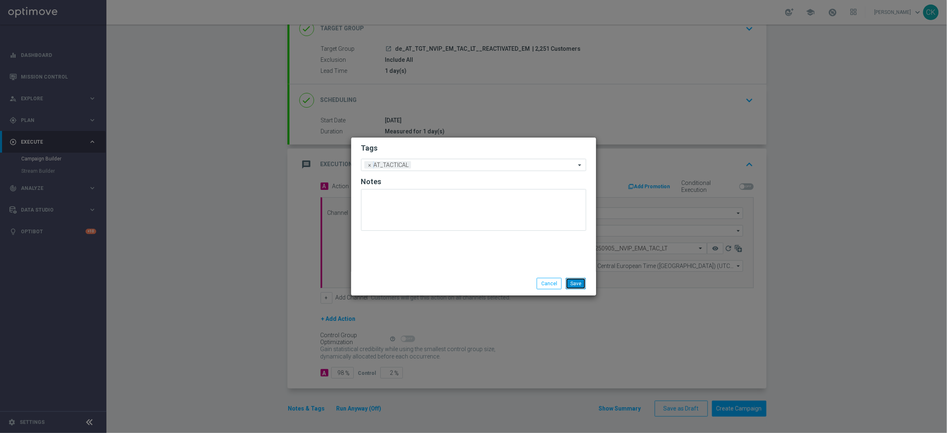
click at [577, 281] on button "Save" at bounding box center [576, 283] width 20 height 11
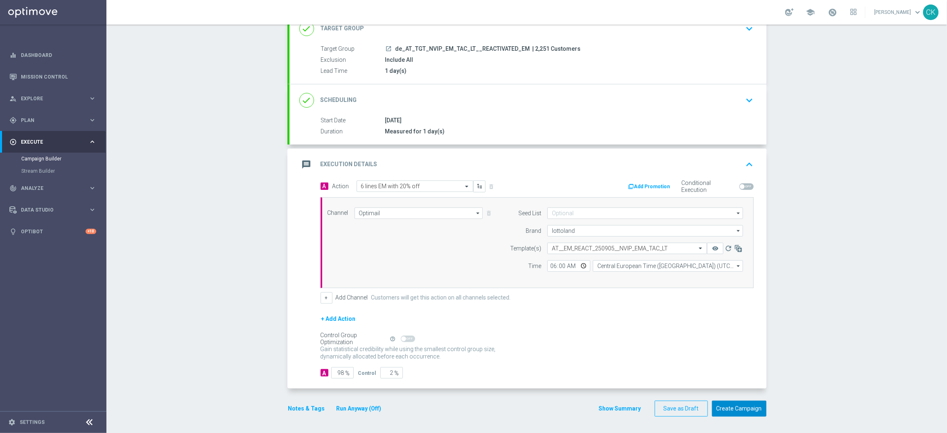
click at [732, 407] on button "Create Campaign" at bounding box center [739, 409] width 54 height 16
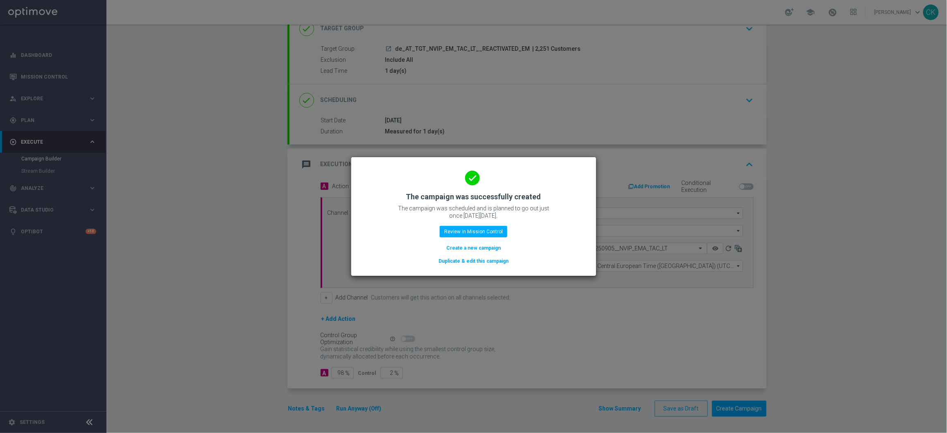
click at [465, 247] on button "Create a new campaign" at bounding box center [473, 248] width 56 height 9
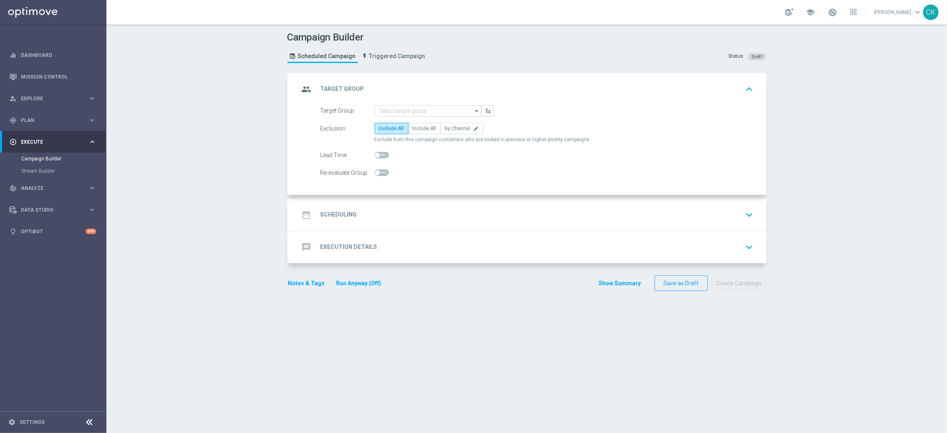
scroll to position [0, 0]
click at [410, 112] on input at bounding box center [427, 110] width 107 height 11
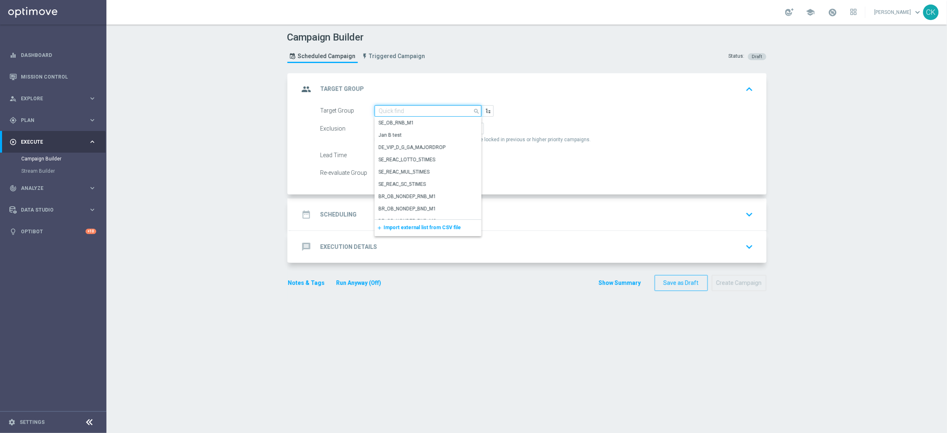
paste input "de_AT_TGT_NVIP_EM_TAC_LT__CHURNED_EM"
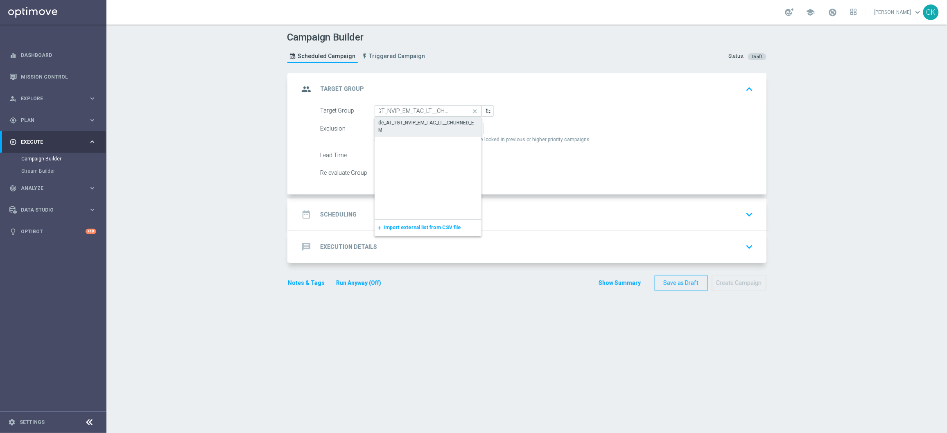
click at [409, 121] on div "de_AT_TGT_NVIP_EM_TAC_LT__CHURNED_EM" at bounding box center [428, 126] width 99 height 15
type input "de_AT_TGT_NVIP_EM_TAC_LT__CHURNED_EM"
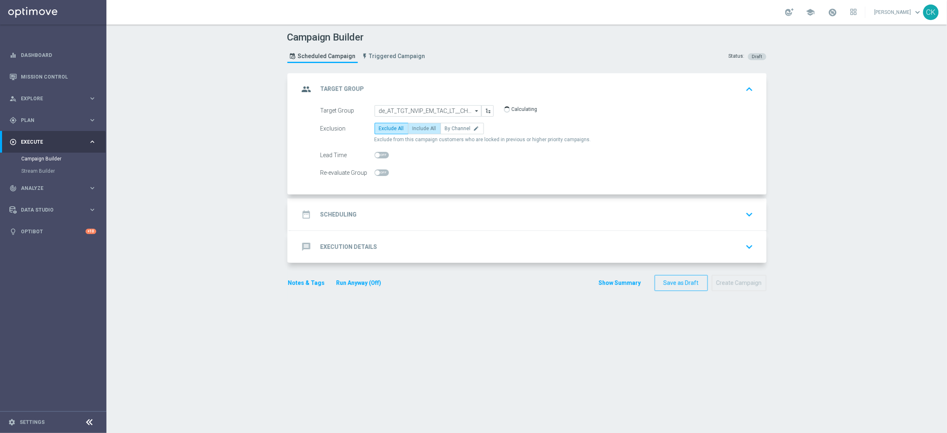
click at [421, 126] on span "Include All" at bounding box center [425, 129] width 24 height 6
click at [418, 127] on input "Include All" at bounding box center [415, 129] width 5 height 5
radio input "true"
click at [382, 126] on span "Exclude All" at bounding box center [391, 129] width 25 height 6
click at [382, 127] on input "Exclude All" at bounding box center [381, 129] width 5 height 5
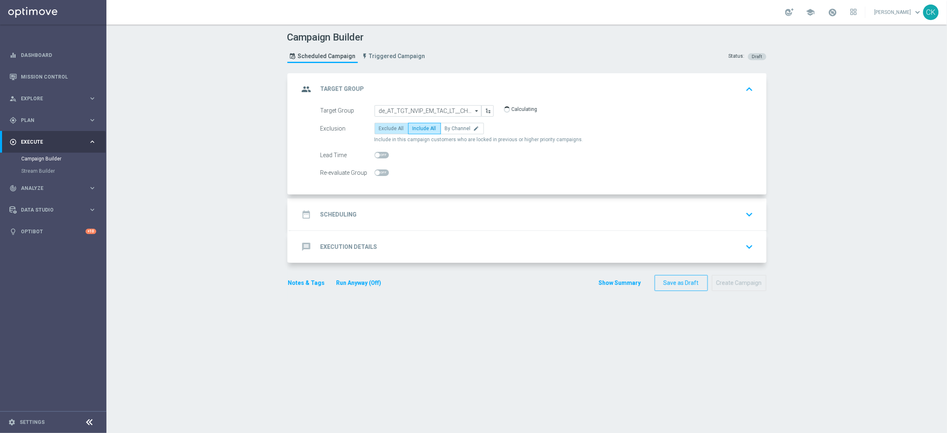
radio input "true"
click at [376, 154] on span at bounding box center [381, 155] width 14 height 7
click at [376, 154] on input "checkbox" at bounding box center [381, 155] width 14 height 7
checkbox input "true"
click at [330, 219] on div "date_range Scheduling" at bounding box center [328, 214] width 58 height 15
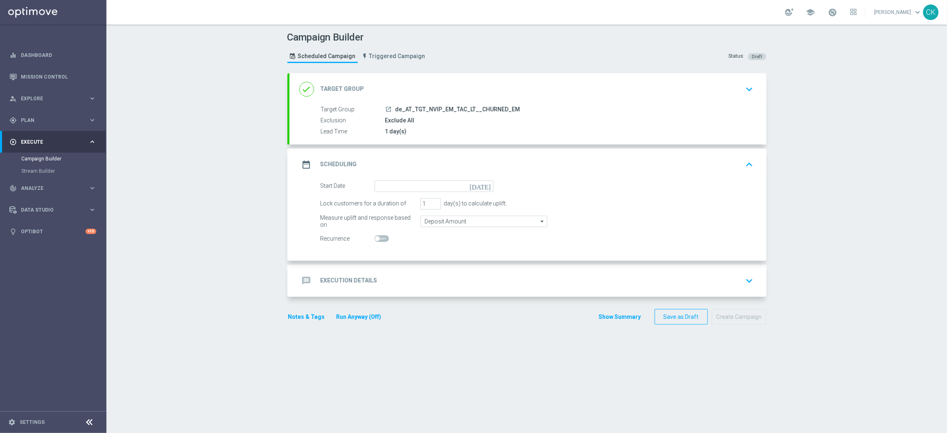
click at [397, 178] on div "date_range Scheduling keyboard_arrow_up" at bounding box center [527, 165] width 477 height 32
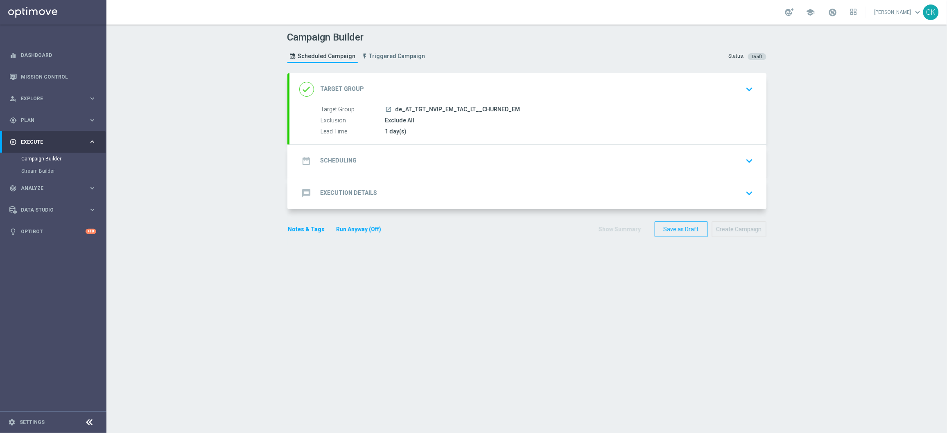
click at [363, 160] on div "date_range Scheduling keyboard_arrow_down" at bounding box center [527, 161] width 457 height 16
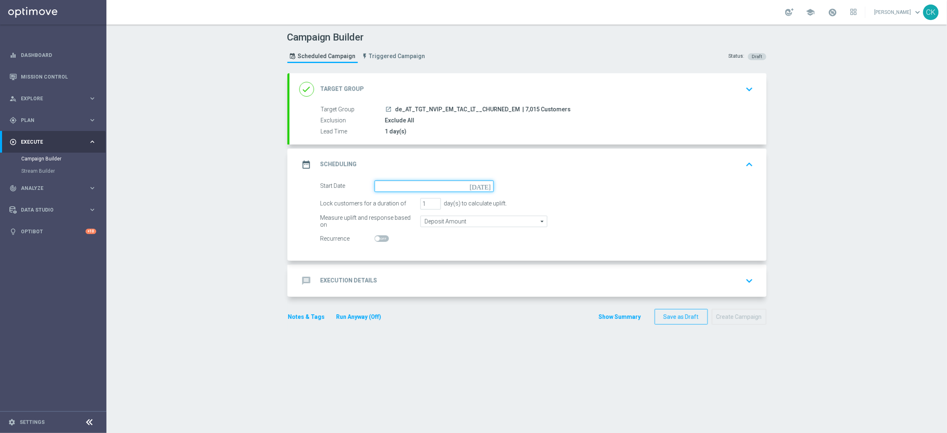
click at [414, 187] on input at bounding box center [433, 185] width 119 height 11
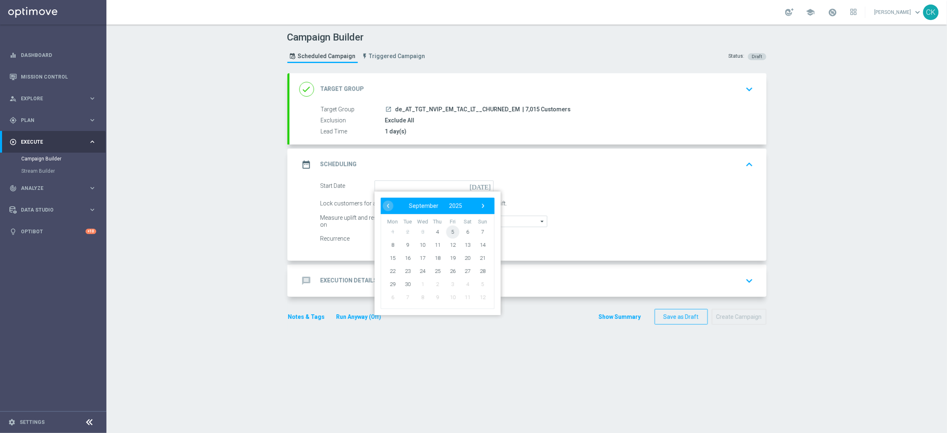
click at [448, 229] on span "5" at bounding box center [452, 231] width 13 height 13
type input "[DATE]"
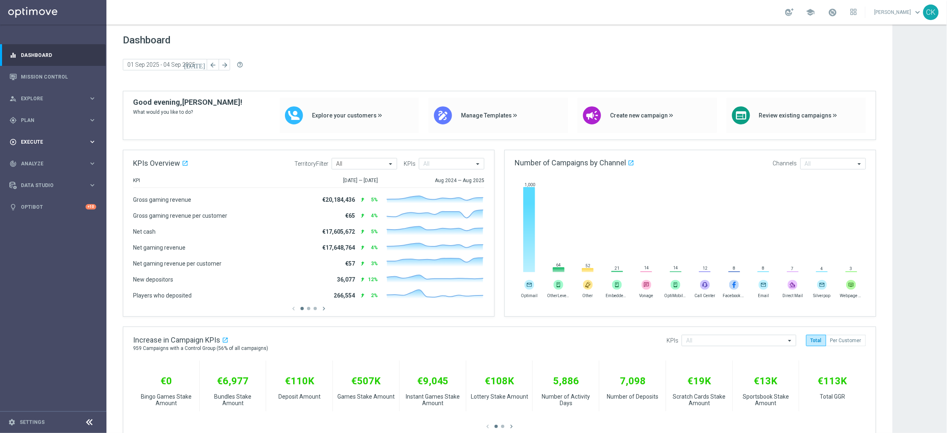
click at [31, 143] on span "Execute" at bounding box center [55, 142] width 68 height 5
click at [36, 157] on link "Campaign Builder" at bounding box center [53, 159] width 64 height 7
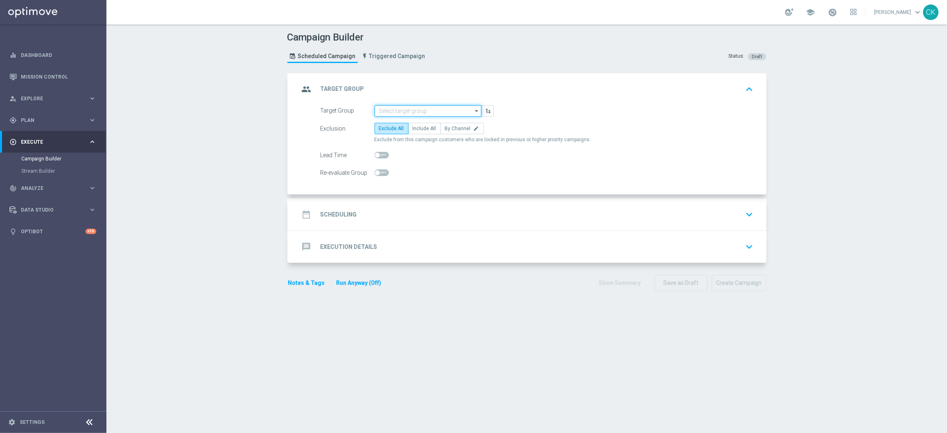
click at [406, 111] on input at bounding box center [427, 110] width 107 height 11
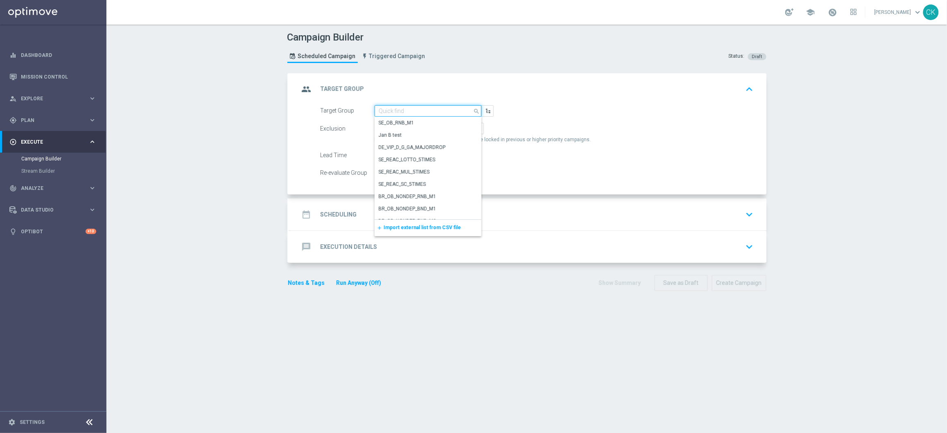
paste input "de_AT_TGT_NVIP_EM_TAC_LT__CHURNED_EM"
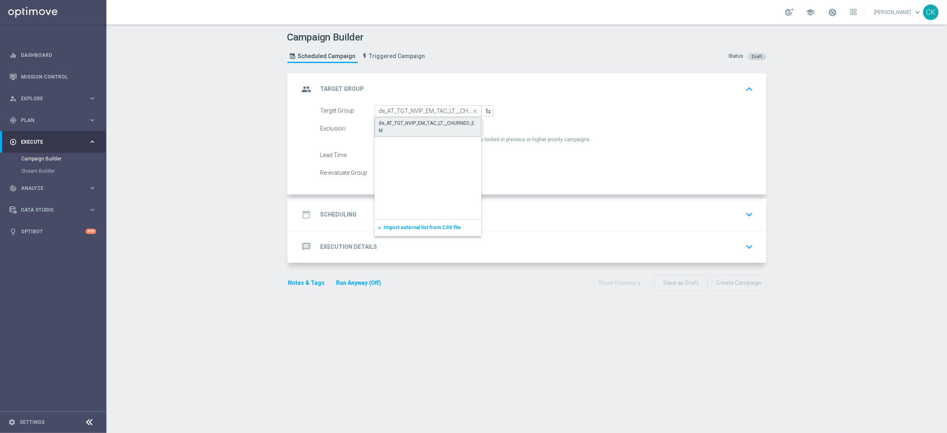
click at [402, 126] on div "de_AT_TGT_NVIP_EM_TAC_LT__CHURNED_EM" at bounding box center [428, 127] width 98 height 15
type input "de_AT_TGT_NVIP_EM_TAC_LT__CHURNED_EM"
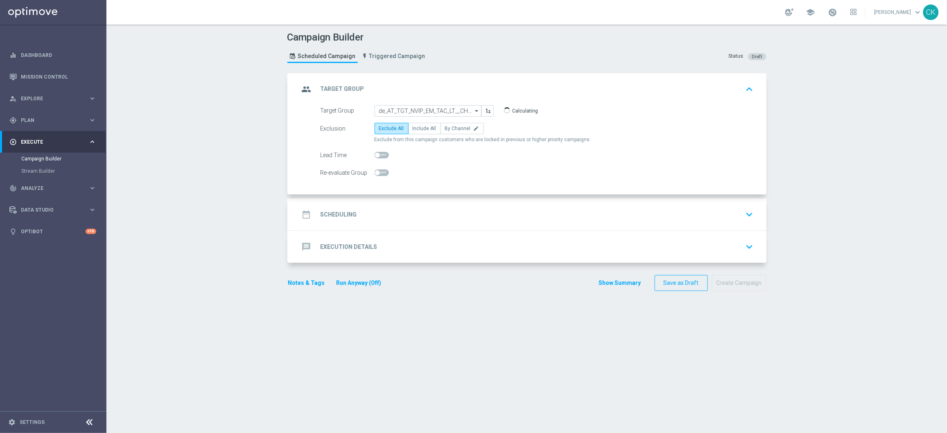
click at [375, 156] on span at bounding box center [377, 155] width 5 height 5
click at [374, 156] on input "checkbox" at bounding box center [381, 155] width 14 height 7
checkbox input "true"
click at [332, 215] on h2 "Scheduling" at bounding box center [338, 215] width 36 height 8
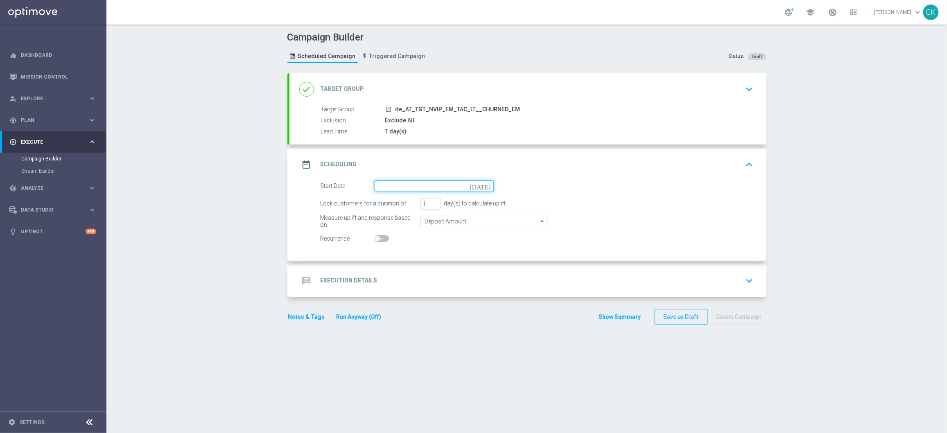
click at [431, 186] on input at bounding box center [433, 185] width 119 height 11
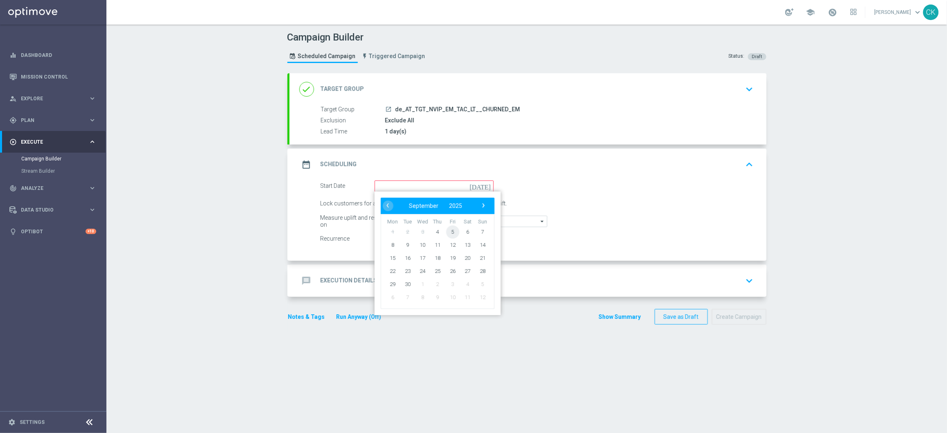
click at [450, 229] on span "5" at bounding box center [452, 231] width 13 height 13
type input "[DATE]"
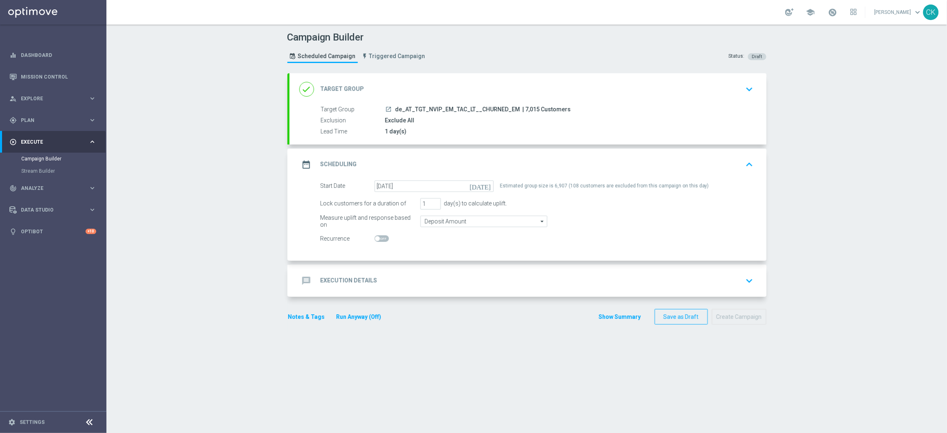
click at [323, 278] on h2 "Execution Details" at bounding box center [348, 281] width 57 height 8
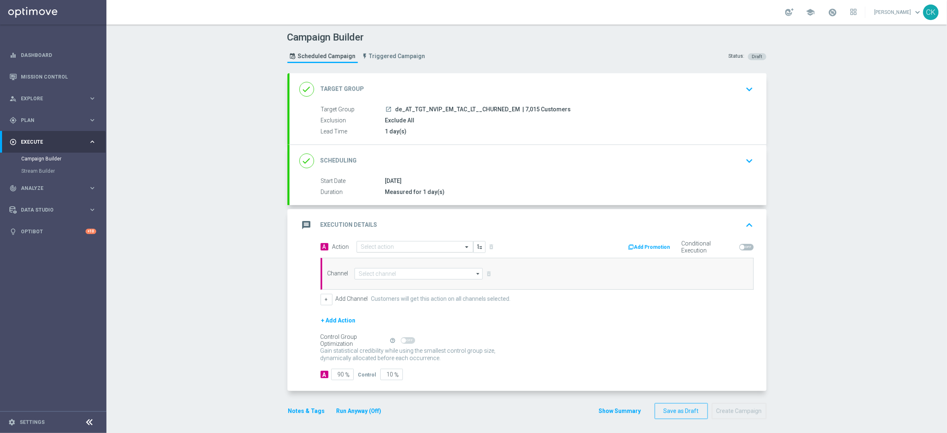
click at [367, 246] on input "text" at bounding box center [406, 247] width 91 height 7
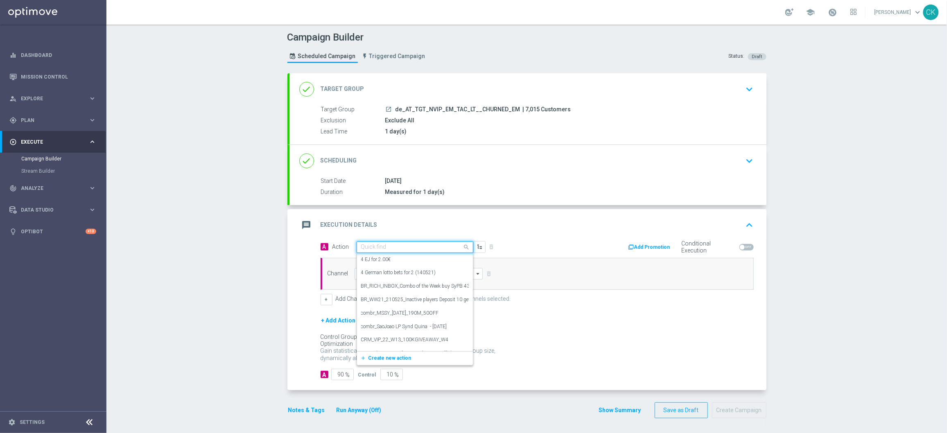
paste input "6 lines EM with 50% off"
type input "6 lines EM with 50% off"
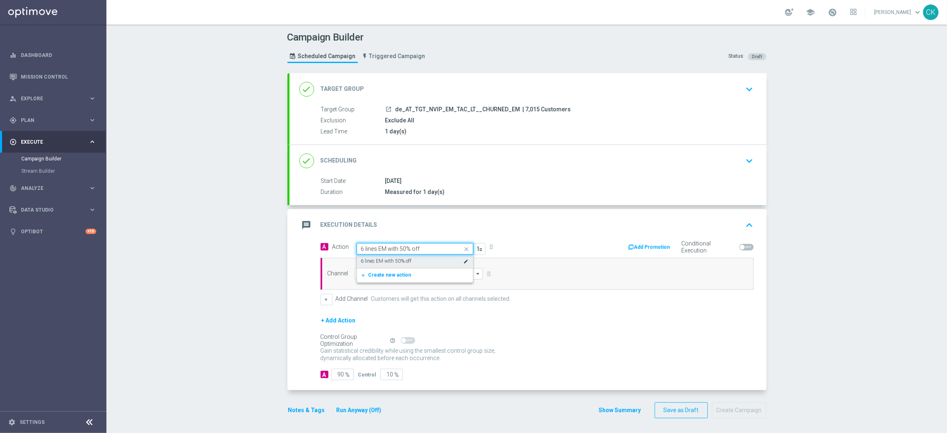
click at [372, 261] on label "6 lines EM with 50% off" at bounding box center [386, 261] width 51 height 7
click at [374, 274] on input at bounding box center [418, 273] width 129 height 11
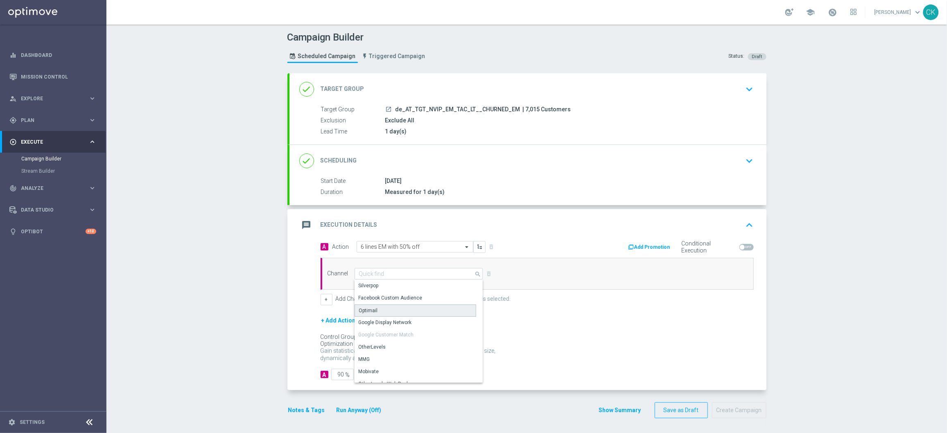
click at [374, 310] on div "Optimail" at bounding box center [415, 310] width 122 height 12
type input "Optimail"
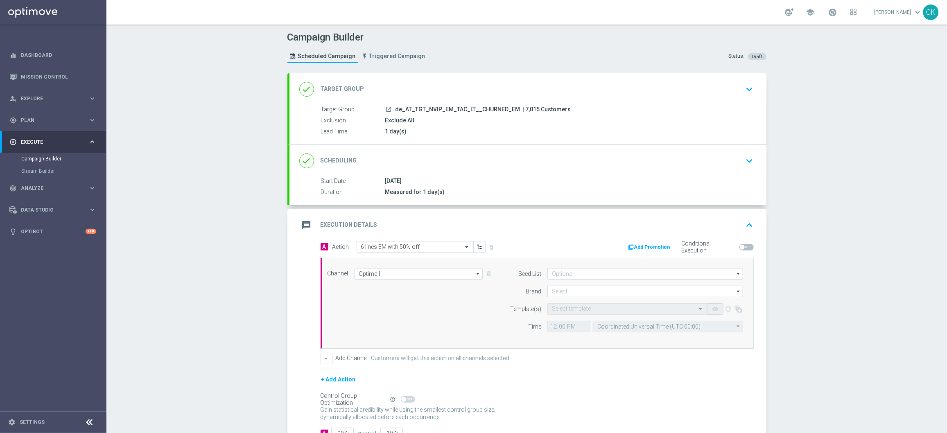
scroll to position [61, 0]
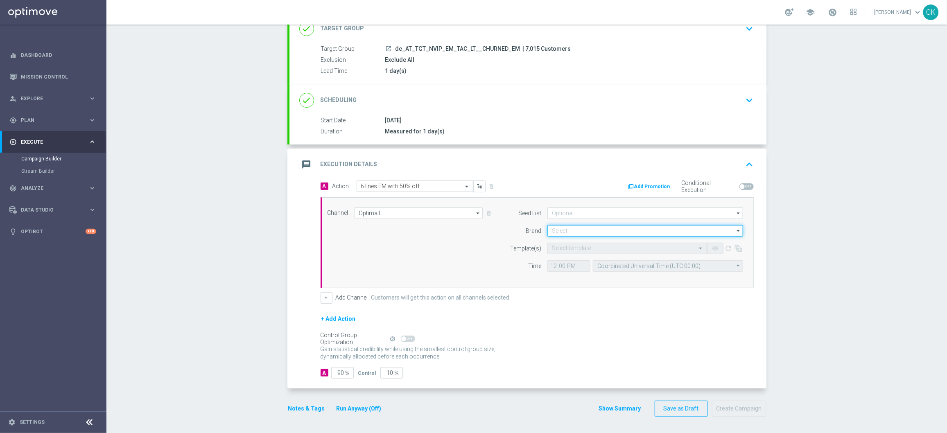
click at [585, 228] on input at bounding box center [645, 230] width 196 height 11
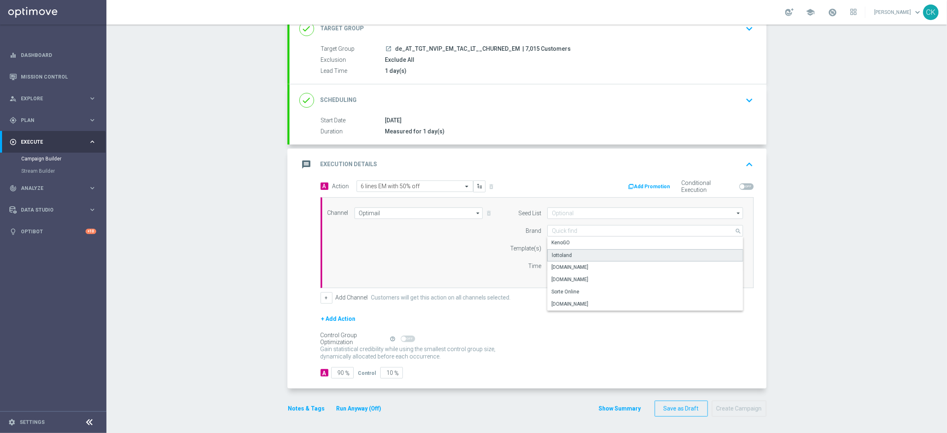
click at [575, 252] on div "lottoland" at bounding box center [645, 255] width 196 height 12
type input "lottoland"
click at [568, 247] on input "text" at bounding box center [619, 248] width 134 height 7
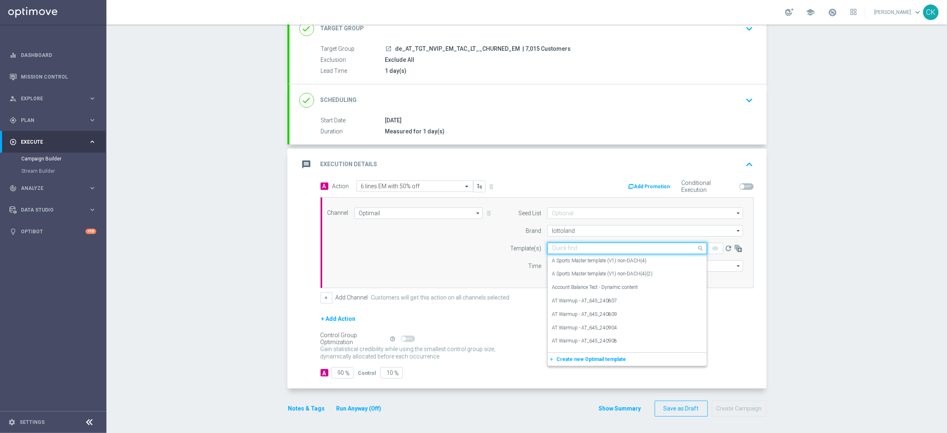
paste input "AT__EM_CHURNED_250905__NVIP_EMA_TAC_LT"
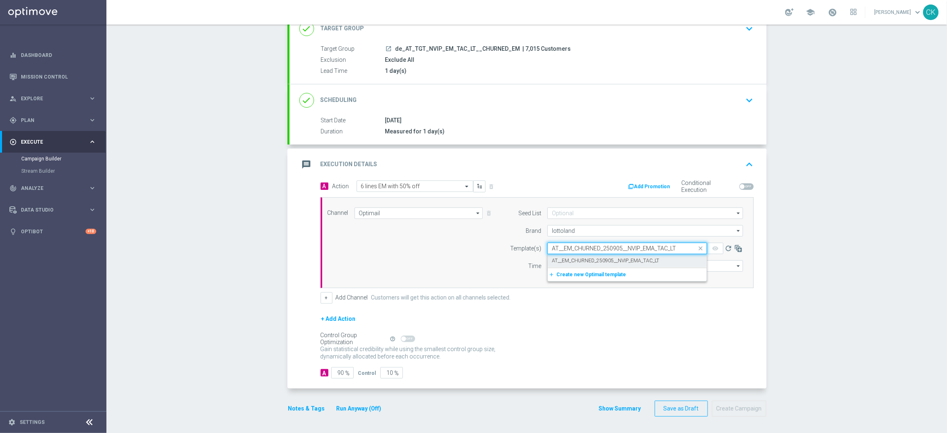
click at [560, 259] on label "AT__EM_CHURNED_250905__NVIP_EMA_TAC_LT" at bounding box center [605, 260] width 107 height 7
type input "AT__EM_CHURNED_250905__NVIP_EMA_TAC_LT"
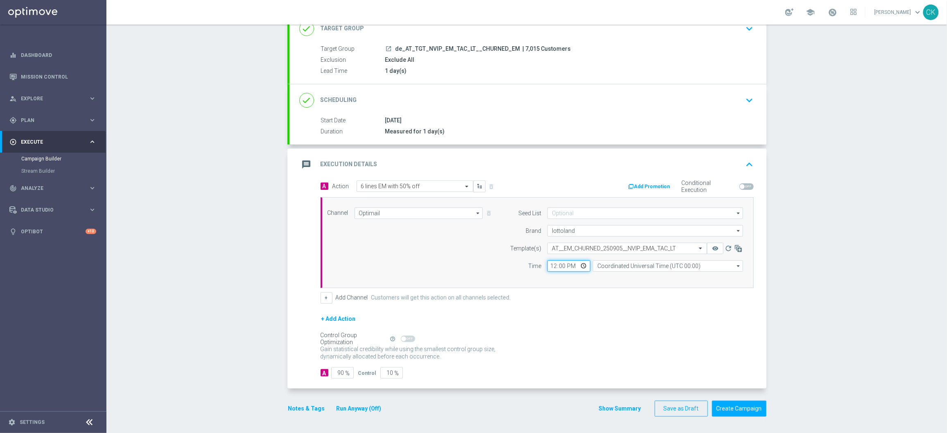
click at [548, 266] on input "12:00" at bounding box center [568, 265] width 43 height 11
type input "06:00"
click at [667, 264] on input "Coordinated Universal Time (UTC 00:00)" at bounding box center [668, 265] width 150 height 11
click at [666, 278] on div "Central European Time ([GEOGRAPHIC_DATA]) (UTC +02:00)" at bounding box center [664, 277] width 134 height 7
type input "Central European Time ([GEOGRAPHIC_DATA]) (UTC +02:00)"
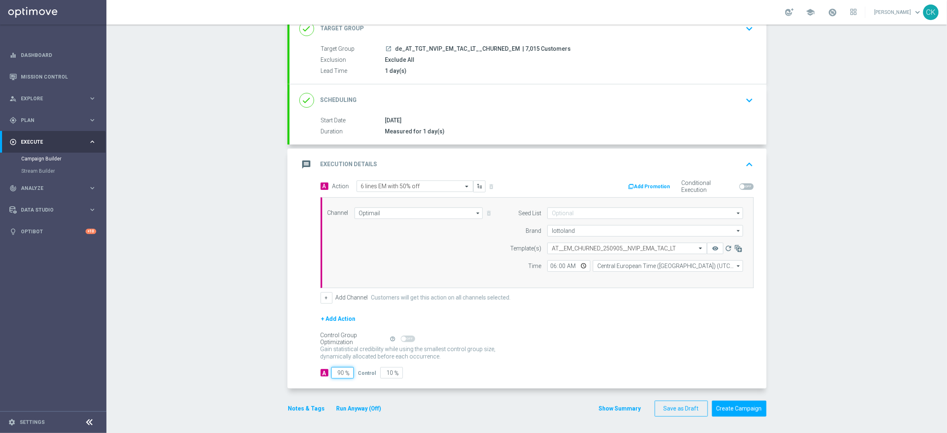
click at [341, 346] on input "90" at bounding box center [342, 372] width 23 height 11
type input "9"
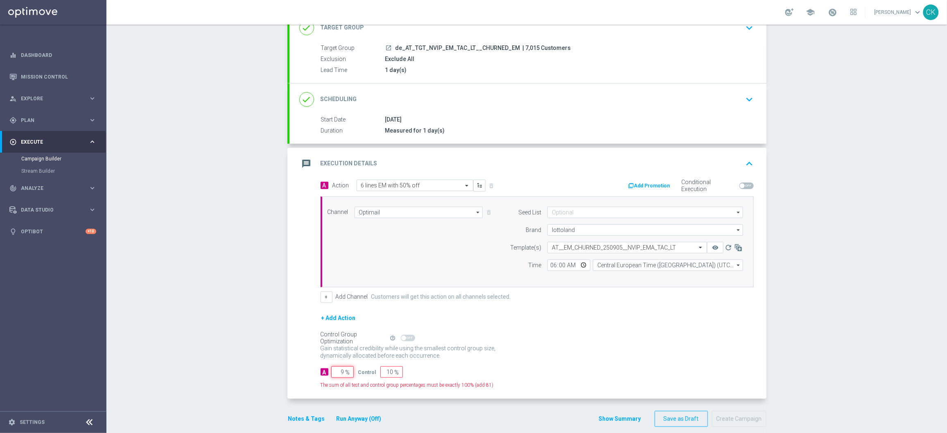
type input "91"
type input "98"
type input "2"
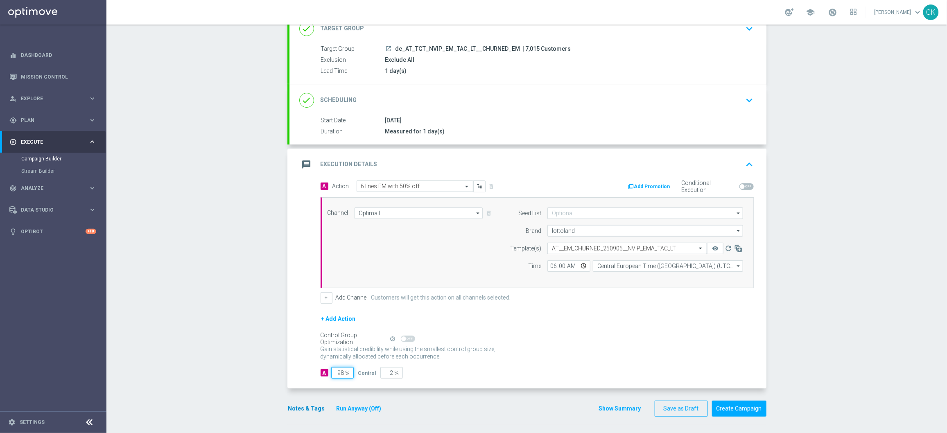
type input "98"
click at [301, 346] on button "Notes & Tags" at bounding box center [306, 409] width 38 height 10
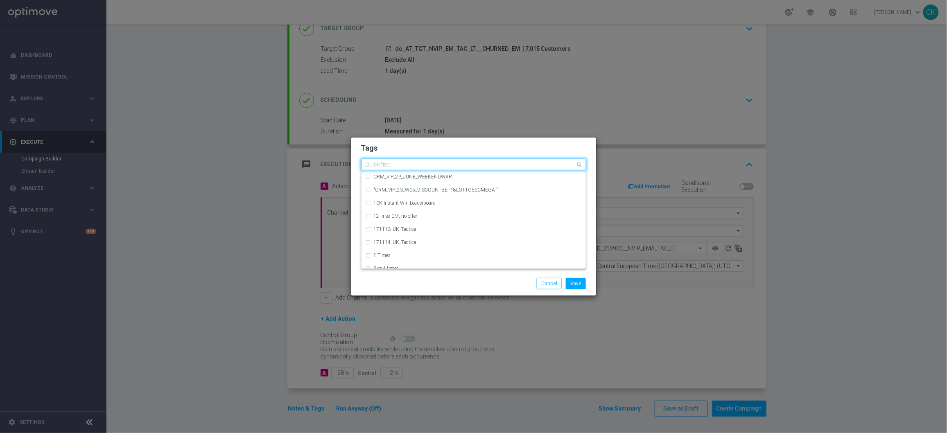
click at [383, 167] on input "text" at bounding box center [470, 165] width 210 height 7
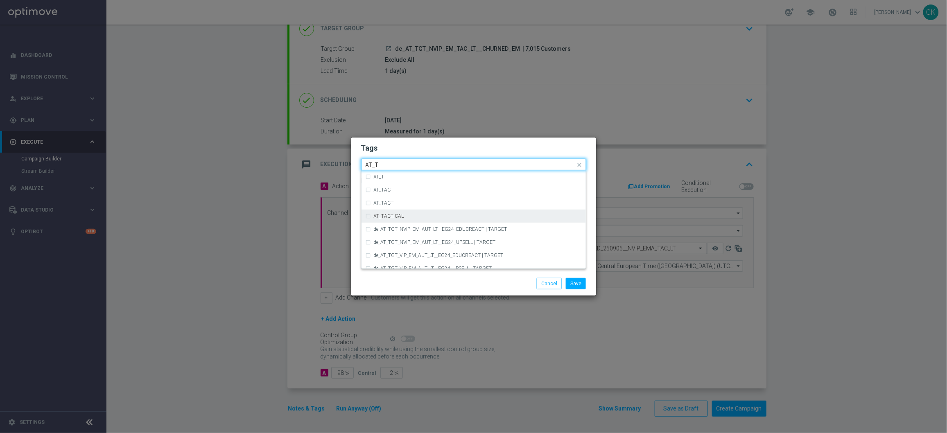
click at [406, 212] on div "AT_TACTICAL" at bounding box center [473, 216] width 216 height 13
type input "AT_T"
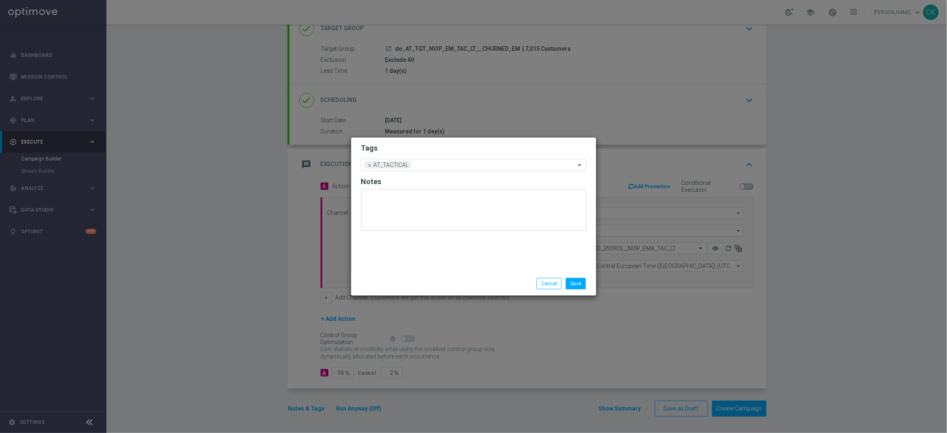
click at [408, 270] on div "Tags Add a new tag × AT_TACTICAL Notes" at bounding box center [473, 205] width 245 height 134
click at [579, 284] on button "Save" at bounding box center [576, 283] width 20 height 11
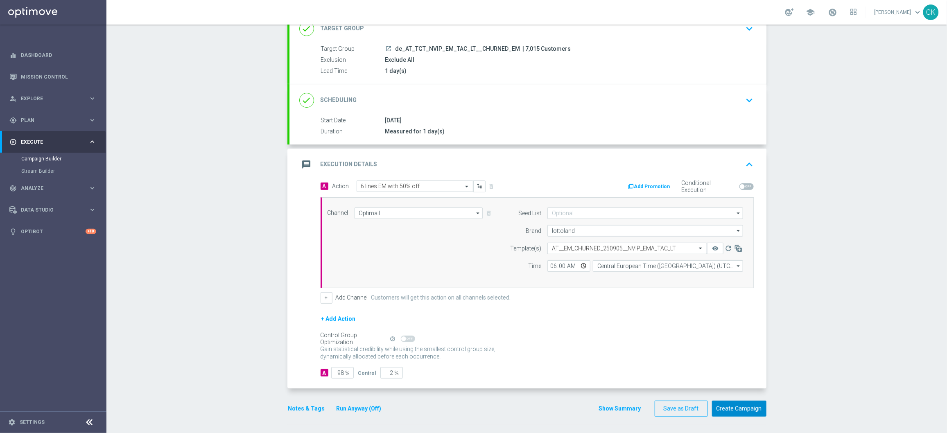
click at [736, 346] on button "Create Campaign" at bounding box center [739, 409] width 54 height 16
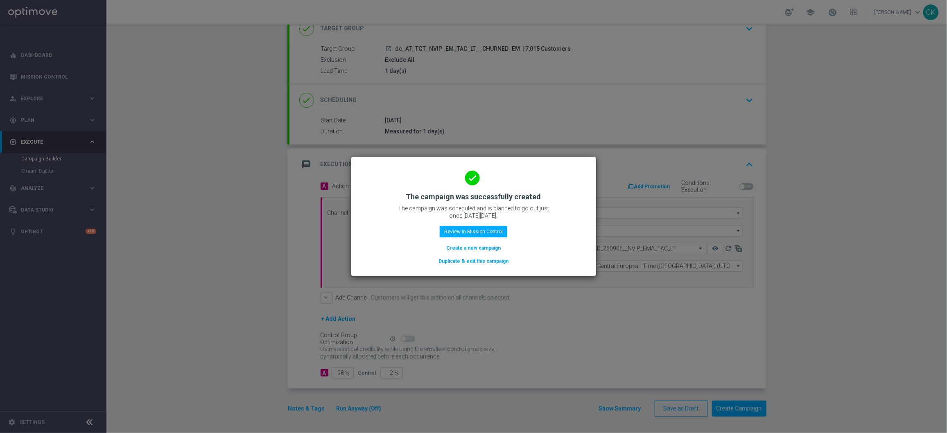
click at [465, 246] on button "Create a new campaign" at bounding box center [473, 248] width 56 height 9
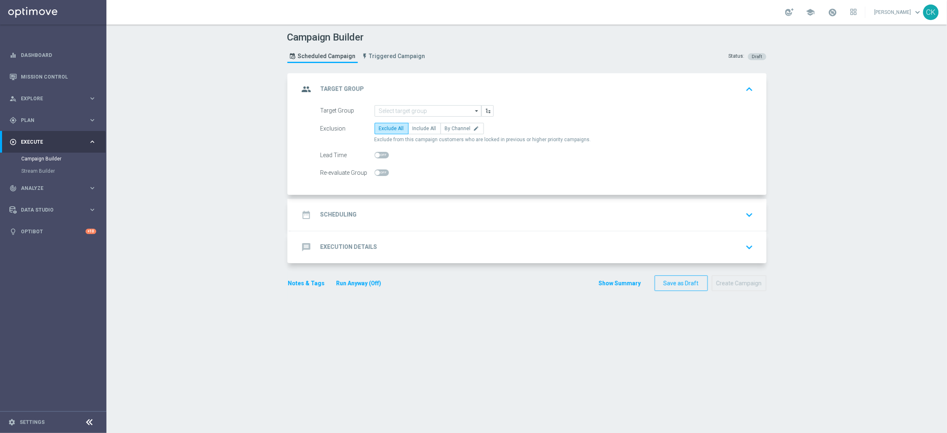
scroll to position [0, 0]
click at [419, 114] on input at bounding box center [427, 110] width 107 height 11
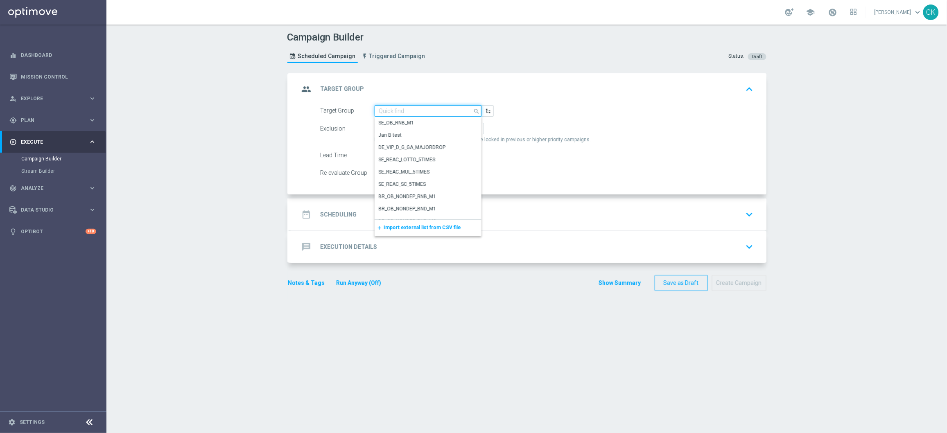
paste input "de_AT_TGT_NVIP_EM_TAC_LT__ACTIVE_645"
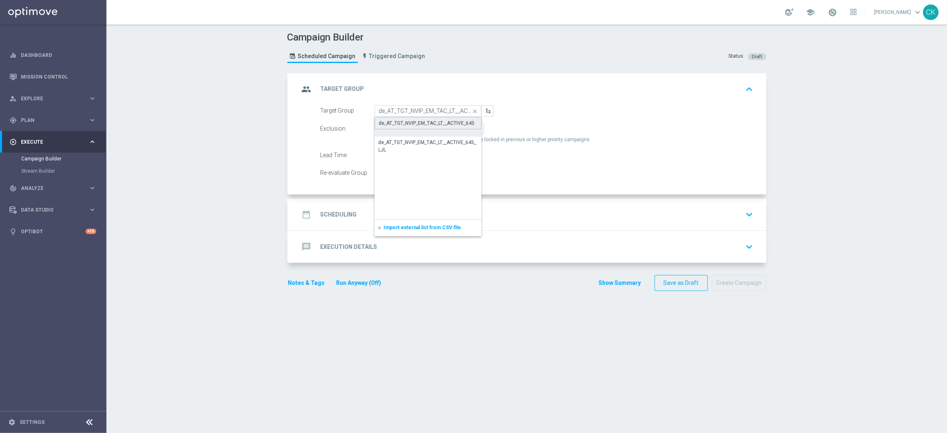
click at [417, 123] on div "de_AT_TGT_NVIP_EM_TAC_LT__ACTIVE_645" at bounding box center [427, 123] width 96 height 7
type input "de_AT_TGT_NVIP_EM_TAC_LT__ACTIVE_645"
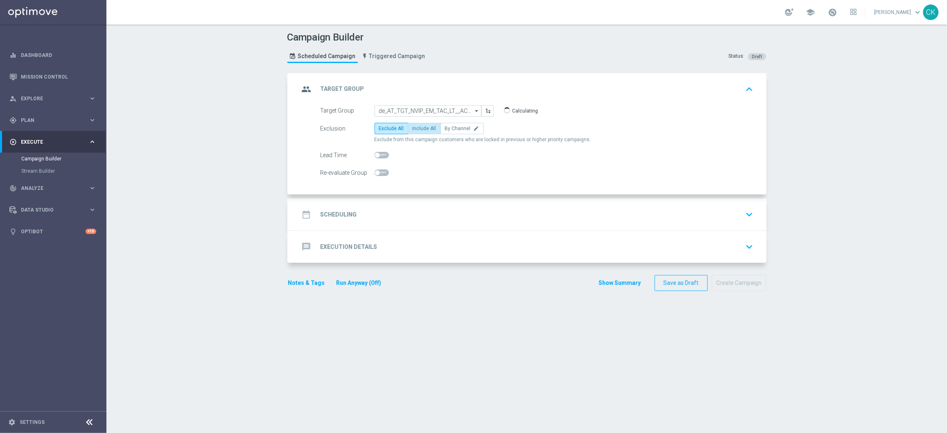
click at [418, 130] on span "Include All" at bounding box center [425, 129] width 24 height 6
click at [418, 130] on input "Include All" at bounding box center [415, 129] width 5 height 5
radio input "true"
click at [375, 153] on span at bounding box center [377, 155] width 5 height 5
click at [375, 153] on input "checkbox" at bounding box center [381, 155] width 14 height 7
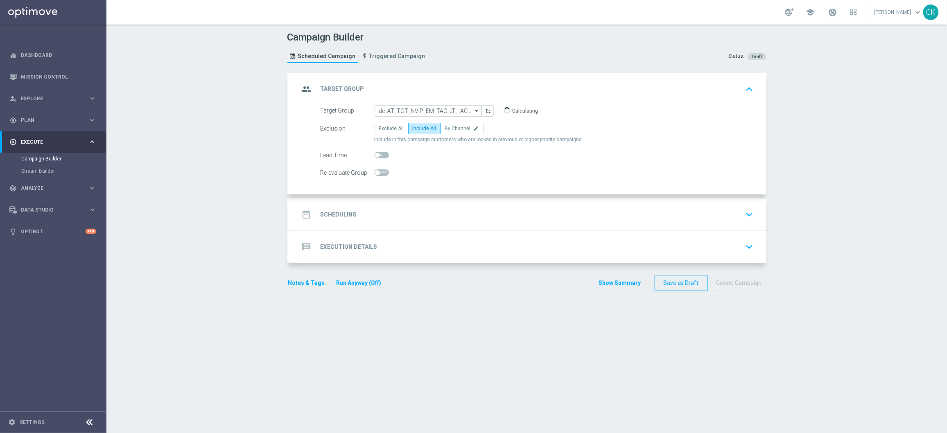
checkbox input "true"
click at [330, 209] on div "date_range Scheduling" at bounding box center [328, 214] width 58 height 15
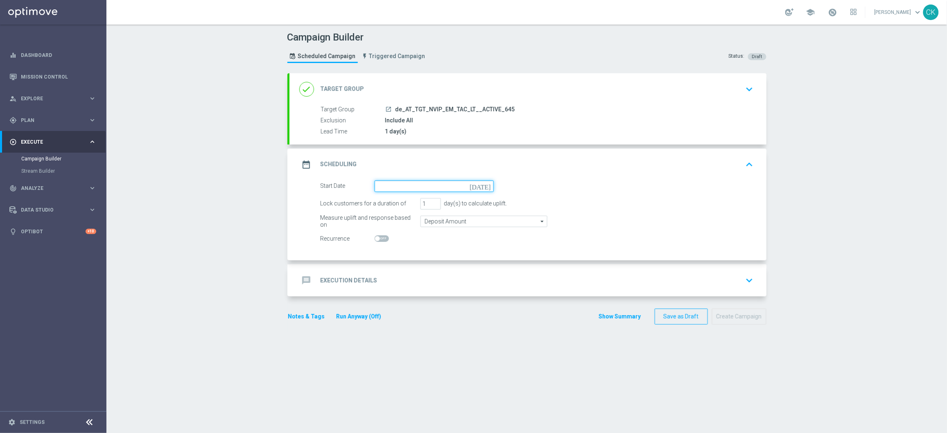
click at [408, 185] on input at bounding box center [433, 185] width 119 height 11
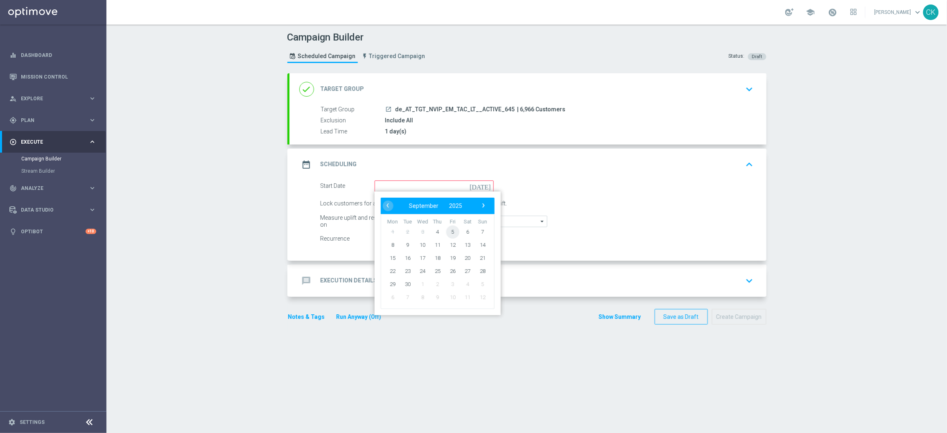
click at [451, 231] on span "5" at bounding box center [452, 231] width 13 height 13
type input "[DATE]"
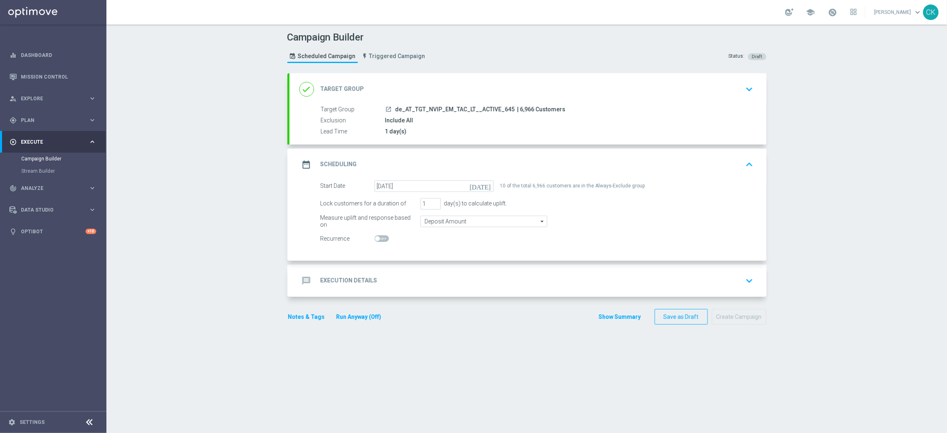
click at [329, 277] on h2 "Execution Details" at bounding box center [348, 281] width 57 height 8
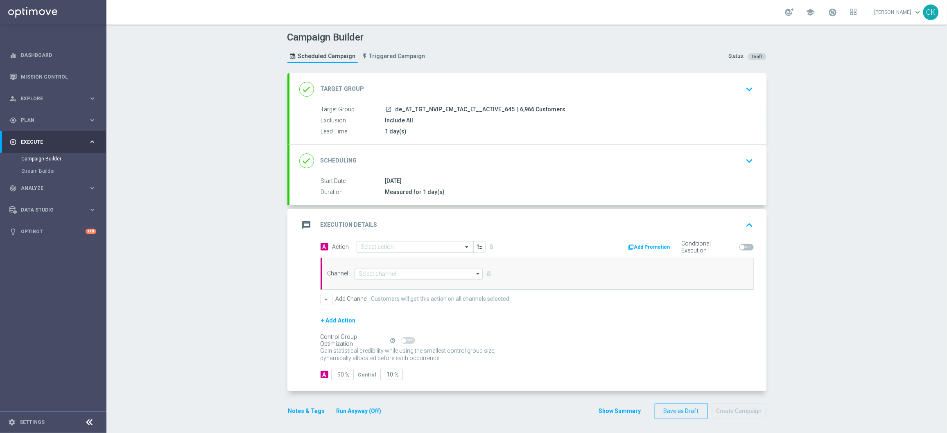
click at [408, 243] on div "Select action" at bounding box center [414, 246] width 117 height 11
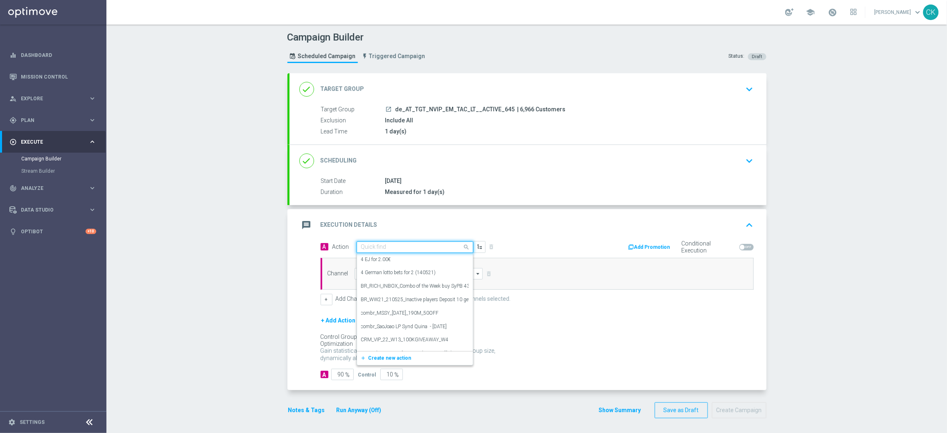
paste input "9 lines AT Lotto & extra game + 50 FS on Legacy of Dead"
type input "9 lines AT Lotto & extra game + 50 FS on Legacy of Dead"
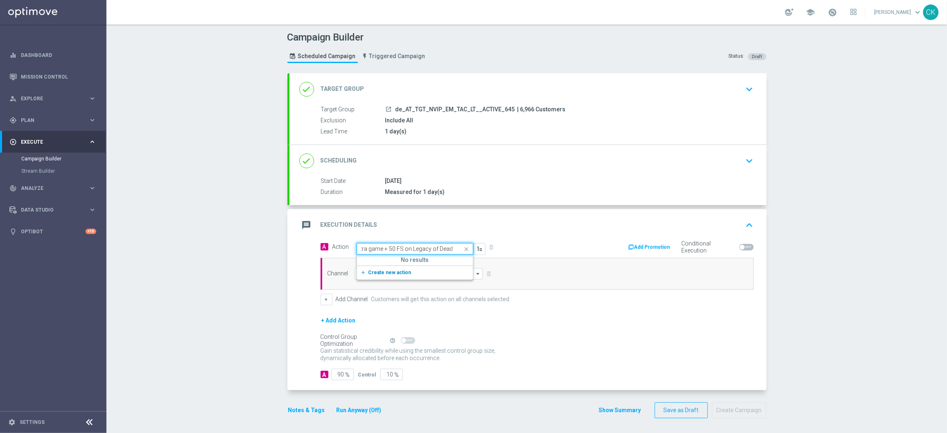
click at [377, 273] on span "Create new action" at bounding box center [389, 273] width 43 height 6
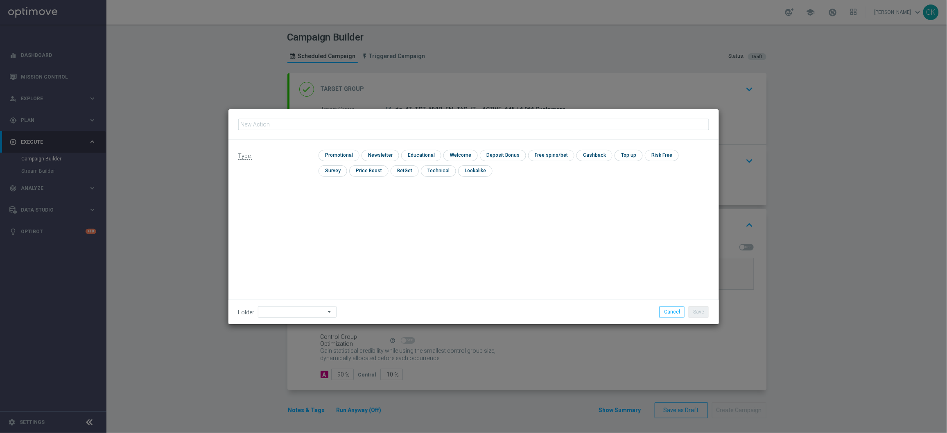
type input "9 lines AT Lotto & extra game + 50 FS on Legacy of Dead"
click at [336, 154] on input "checkbox" at bounding box center [337, 155] width 39 height 11
checkbox input "true"
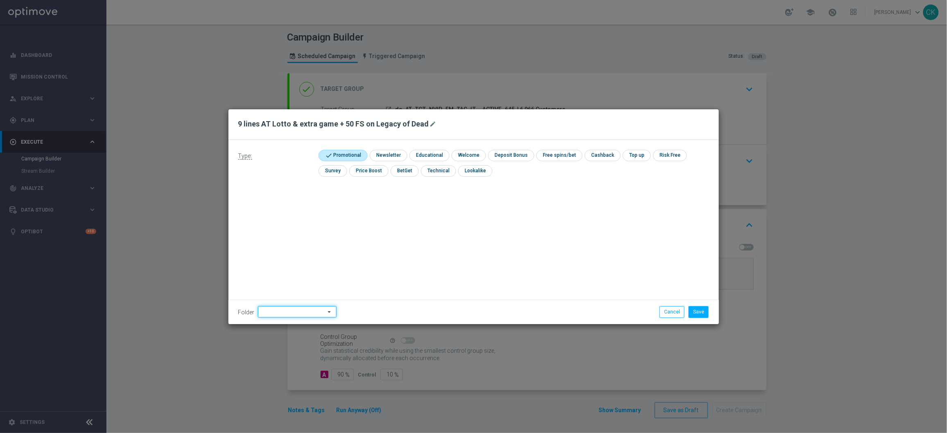
click at [281, 311] on input at bounding box center [297, 311] width 79 height 11
click at [294, 238] on div "DE" at bounding box center [290, 237] width 65 height 12
type input "DE"
click at [704, 313] on button "Save" at bounding box center [698, 311] width 20 height 11
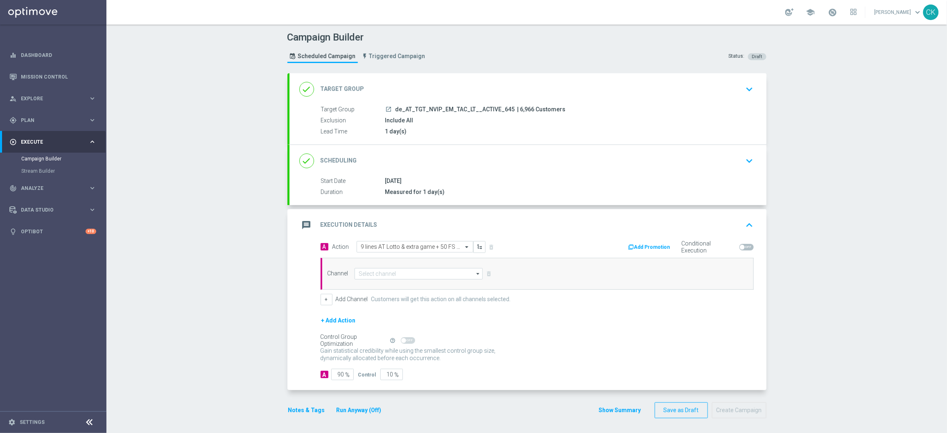
click at [374, 267] on div "Channel arrow_drop_down Show Selected 0 of NaN Silverpop" at bounding box center [536, 274] width 433 height 32
click at [374, 271] on input at bounding box center [418, 273] width 129 height 11
click at [387, 312] on div "Optimail" at bounding box center [415, 309] width 122 height 11
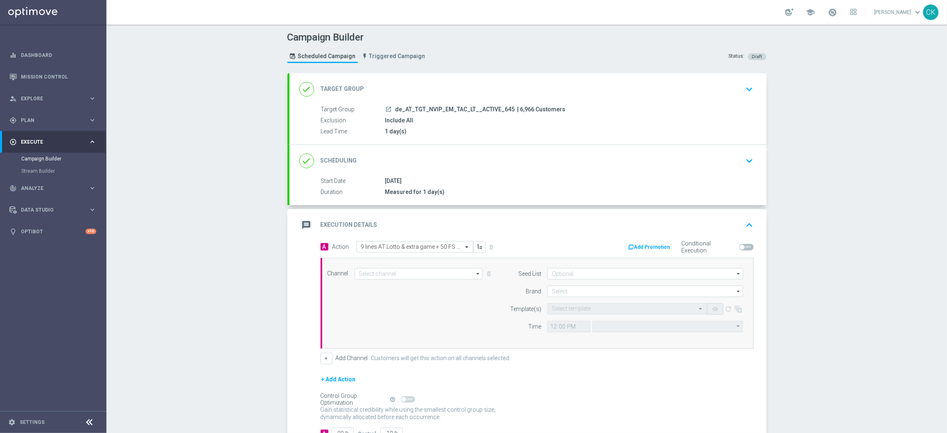
type input "Optimail"
type input "Coordinated Universal Time (UTC 00:00)"
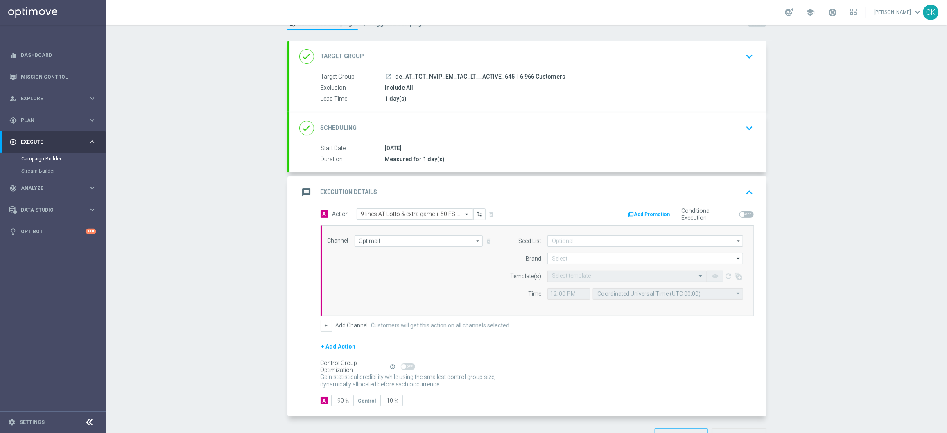
scroll to position [61, 0]
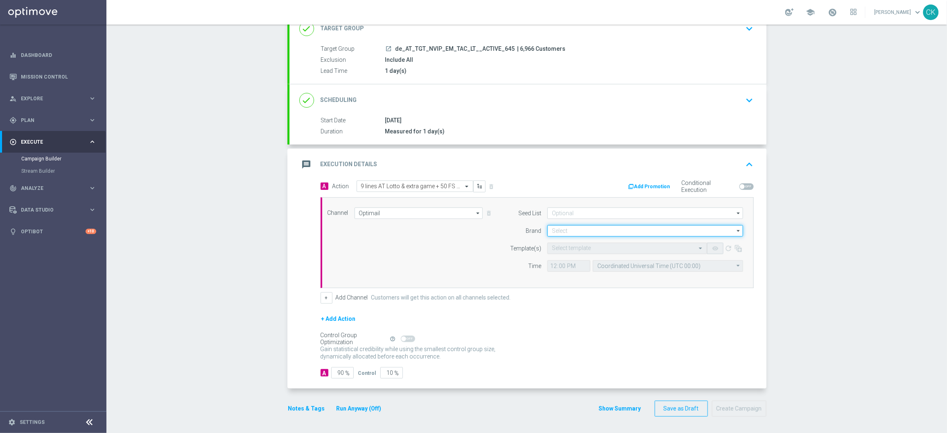
click at [599, 234] on input at bounding box center [645, 230] width 196 height 11
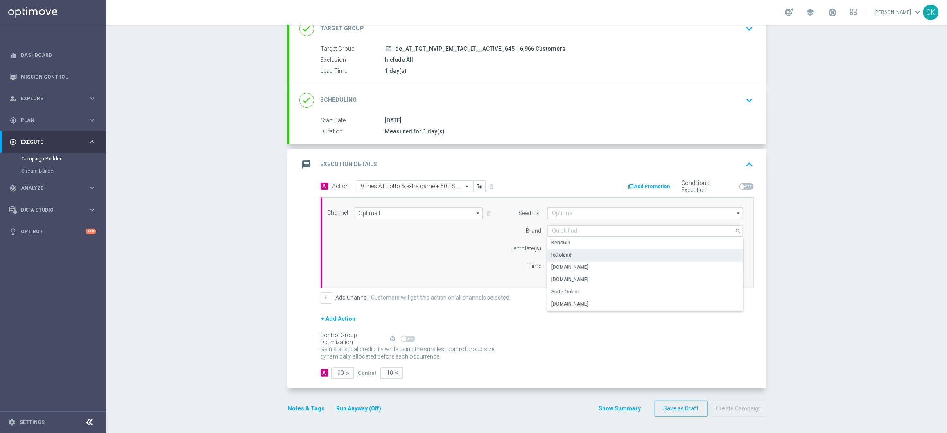
click at [579, 257] on div "lottoland" at bounding box center [645, 254] width 196 height 11
type input "lottoland"
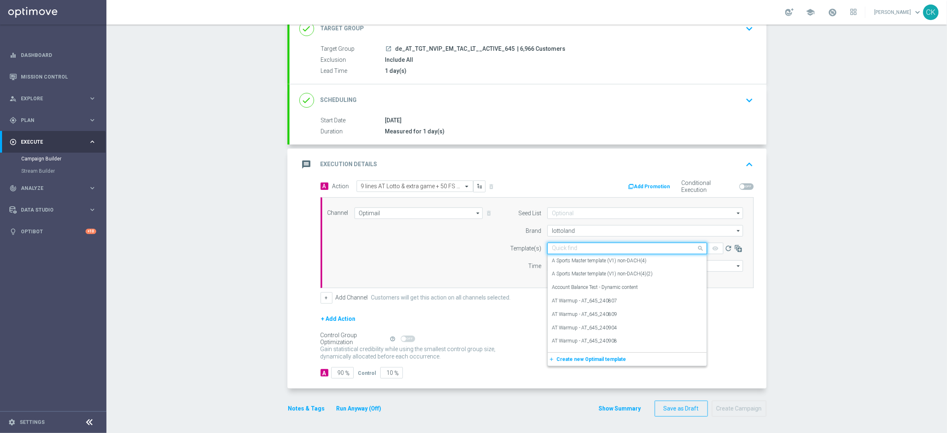
click at [570, 244] on div "Quick find" at bounding box center [627, 248] width 160 height 11
paste input "AT__645_ACTIVE_250905__NVIP_EMA_TAC_LT"
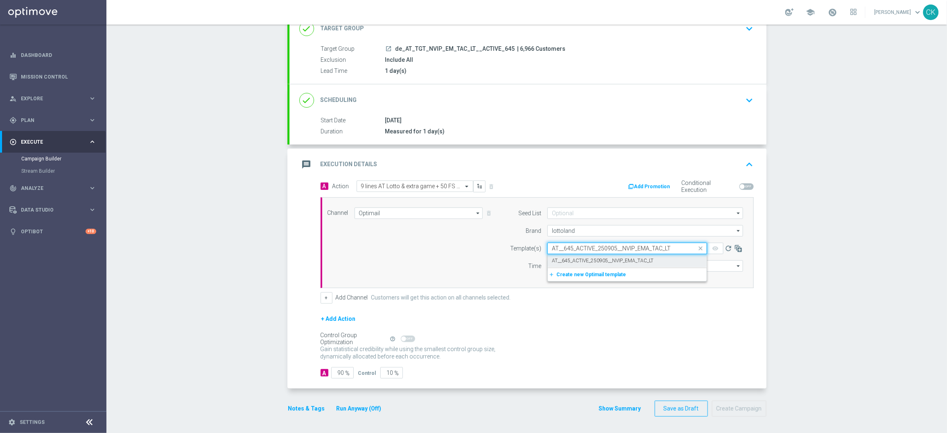
click at [567, 261] on label "AT__645_ACTIVE_250905__NVIP_EMA_TAC_LT" at bounding box center [602, 260] width 101 height 7
type input "AT__645_ACTIVE_250905__NVIP_EMA_TAC_LT"
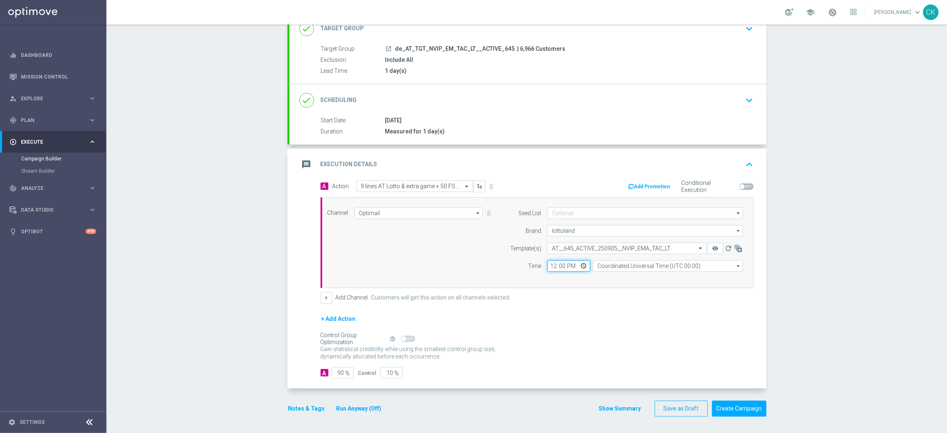
click at [549, 266] on input "12:00" at bounding box center [568, 265] width 43 height 11
type input "06:00"
click at [643, 266] on input "Coordinated Universal Time (UTC 00:00)" at bounding box center [668, 265] width 150 height 11
click at [647, 277] on div "Central European Time ([GEOGRAPHIC_DATA]) (UTC +02:00)" at bounding box center [664, 278] width 134 height 7
type input "Central European Time ([GEOGRAPHIC_DATA]) (UTC +02:00)"
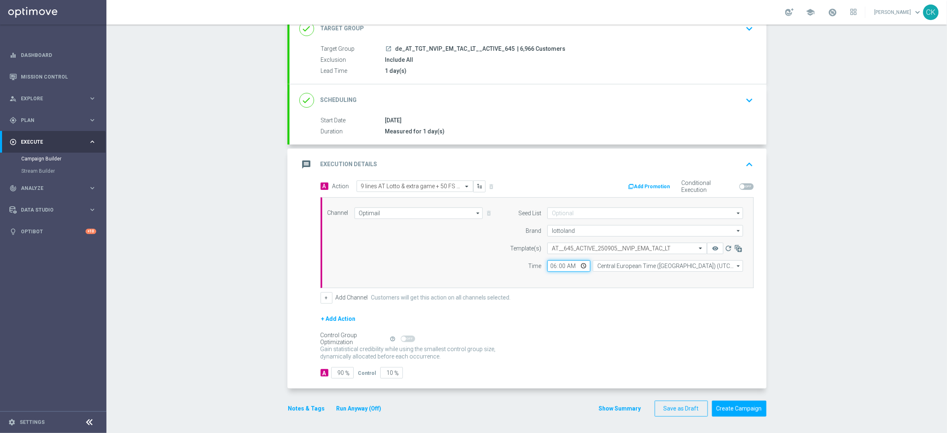
click at [548, 269] on input "06:00" at bounding box center [568, 265] width 43 height 11
type input "08:00"
click at [548, 284] on div "Channel Optimail Optimail arrow_drop_down Show Selected 1 of 26 Silverpop" at bounding box center [536, 242] width 433 height 91
click at [341, 346] on input "90" at bounding box center [342, 372] width 23 height 11
type input "9"
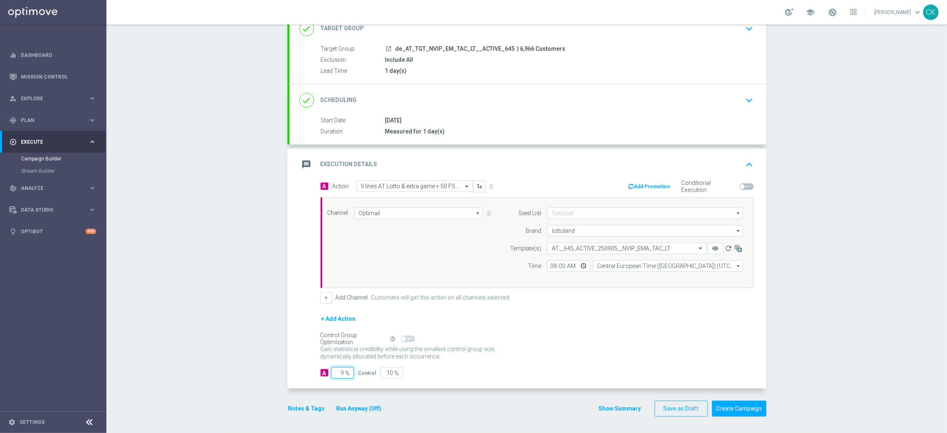
type input "91"
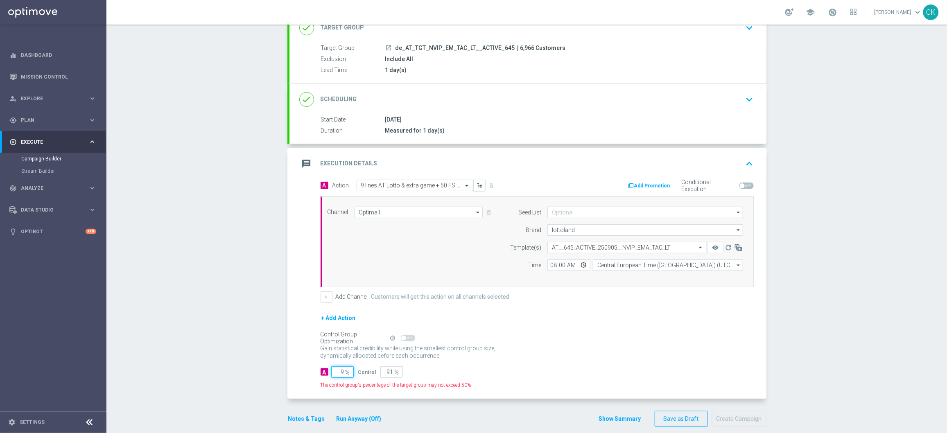
type input "98"
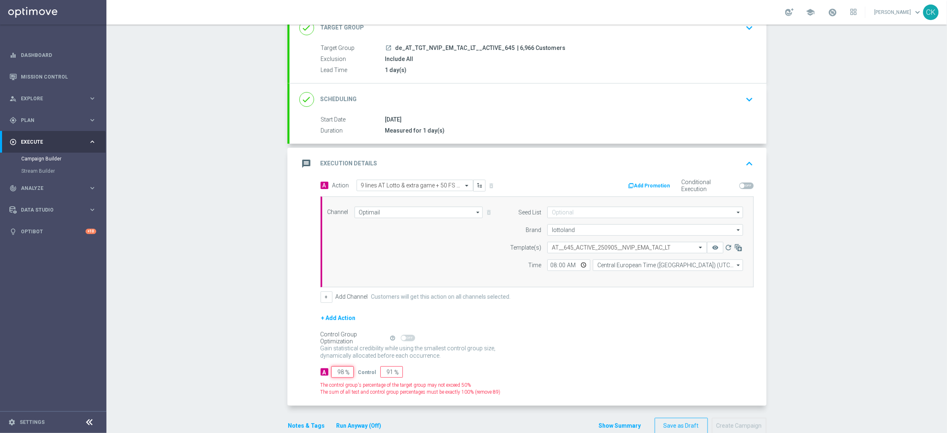
type input "2"
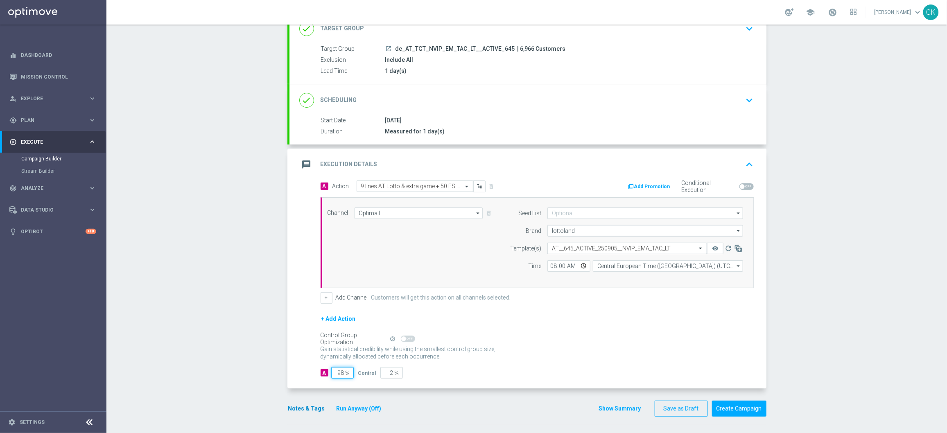
type input "98"
click at [300, 346] on button "Notes & Tags" at bounding box center [306, 409] width 38 height 10
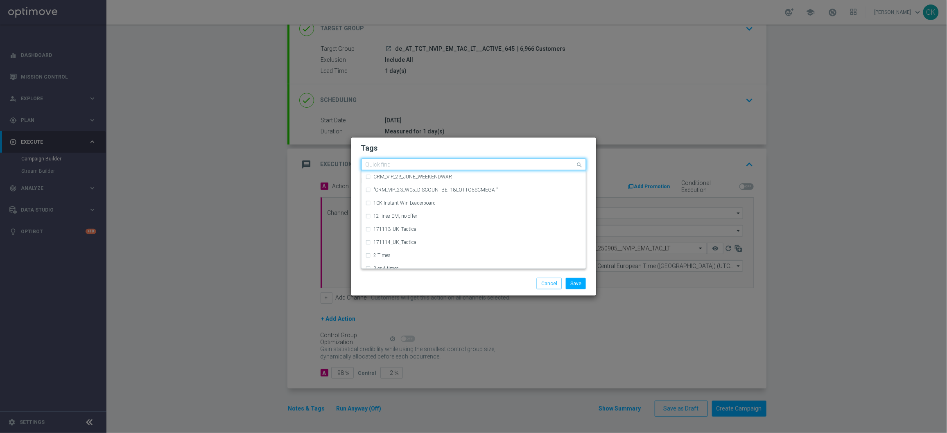
click at [399, 165] on input "text" at bounding box center [470, 165] width 210 height 7
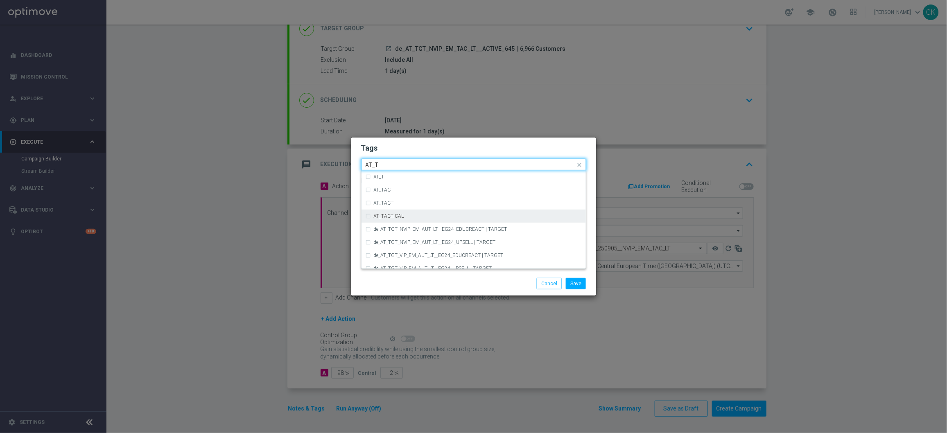
click at [424, 214] on div "AT_TACTICAL" at bounding box center [478, 216] width 208 height 5
type input "AT_T"
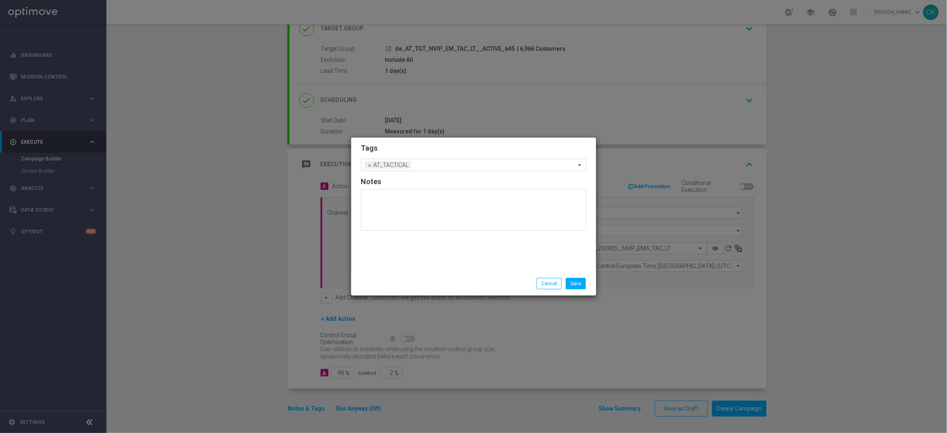
click at [424, 292] on div "Save Cancel" at bounding box center [473, 284] width 245 height 24
click at [567, 289] on button "Save" at bounding box center [576, 283] width 20 height 11
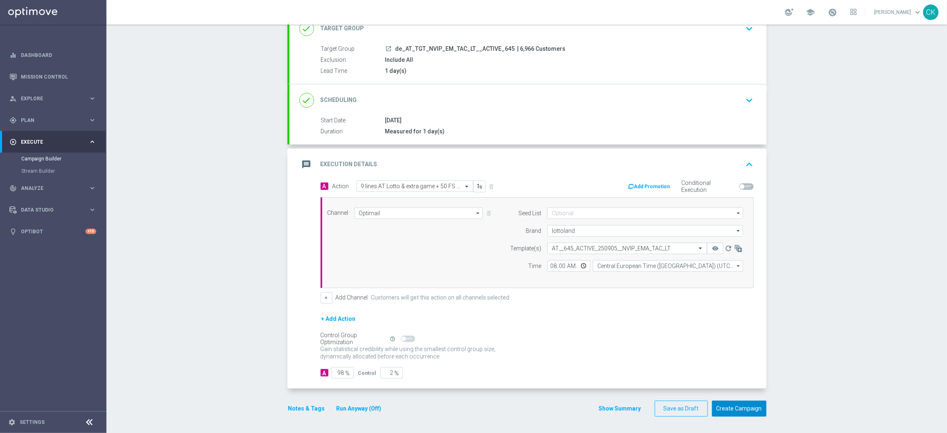
click at [735, 346] on button "Create Campaign" at bounding box center [739, 409] width 54 height 16
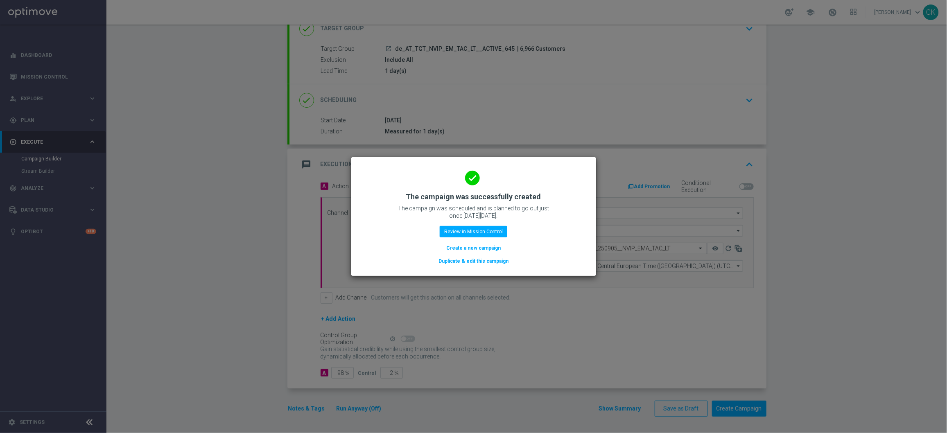
click at [469, 250] on button "Create a new campaign" at bounding box center [473, 248] width 56 height 9
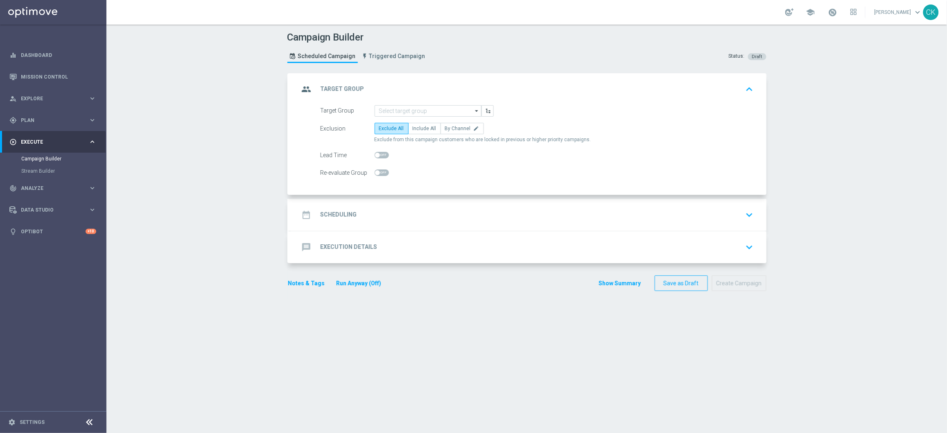
scroll to position [0, 0]
click at [418, 108] on input at bounding box center [427, 110] width 107 height 11
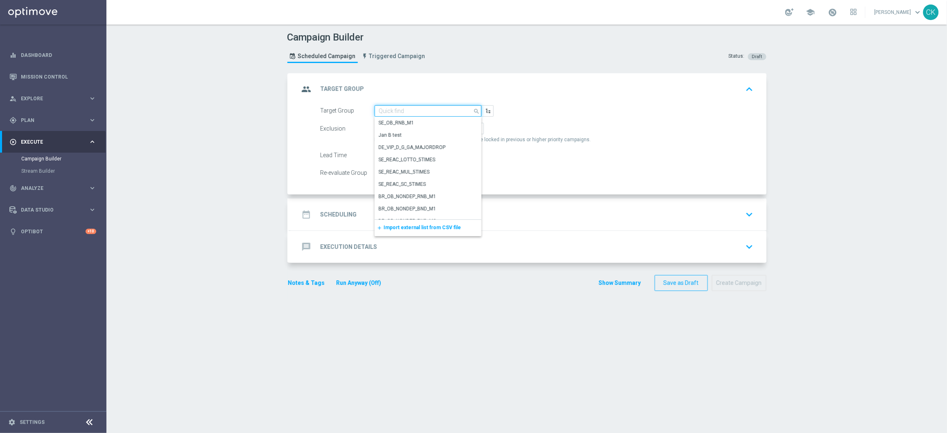
paste input "de_AT_TGT_NVIP_EM_TAC_LT__REACTIVATED_645"
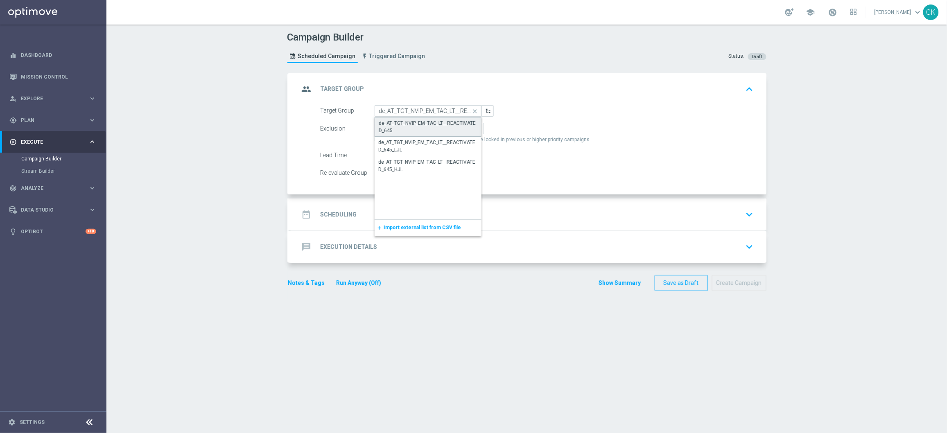
click at [418, 121] on div "de_AT_TGT_NVIP_EM_TAC_LT__REACTIVATED_645" at bounding box center [428, 127] width 98 height 15
type input "de_AT_TGT_NVIP_EM_TAC_LT__REACTIVATED_645"
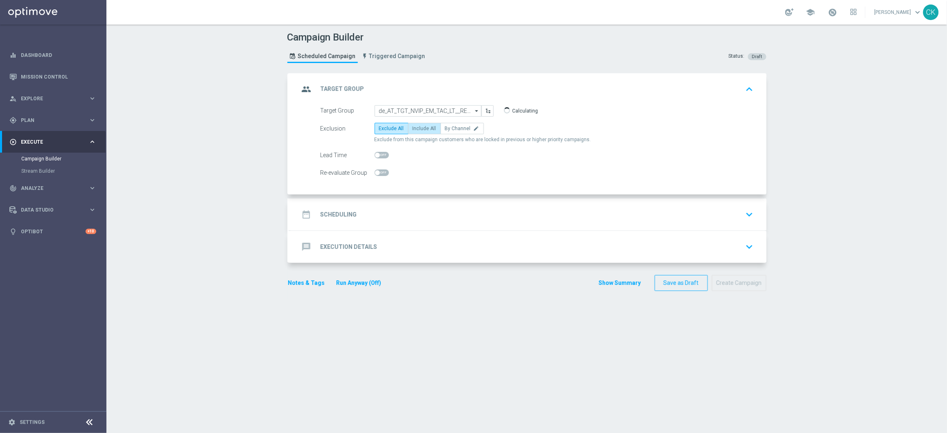
click at [420, 131] on label "Include All" at bounding box center [424, 128] width 33 height 11
click at [418, 131] on input "Include All" at bounding box center [415, 129] width 5 height 5
radio input "true"
click at [375, 153] on span at bounding box center [377, 155] width 5 height 5
click at [374, 153] on input "checkbox" at bounding box center [381, 155] width 14 height 7
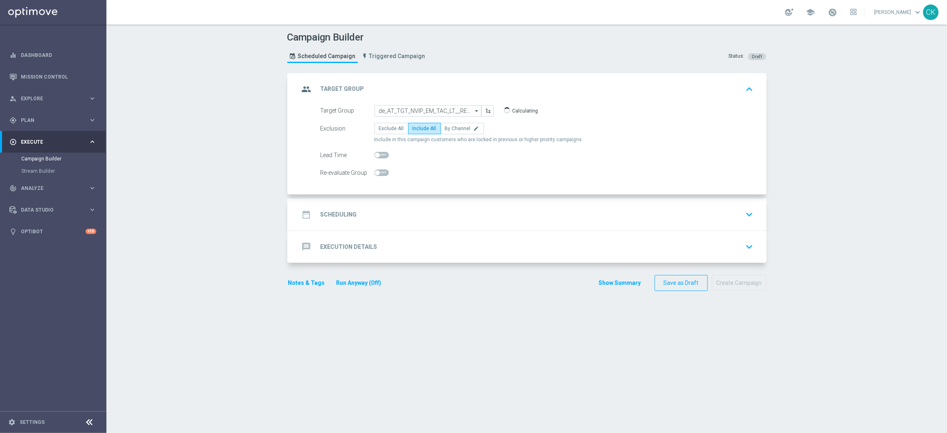
checkbox input "true"
click at [335, 212] on h2 "Scheduling" at bounding box center [338, 215] width 36 height 8
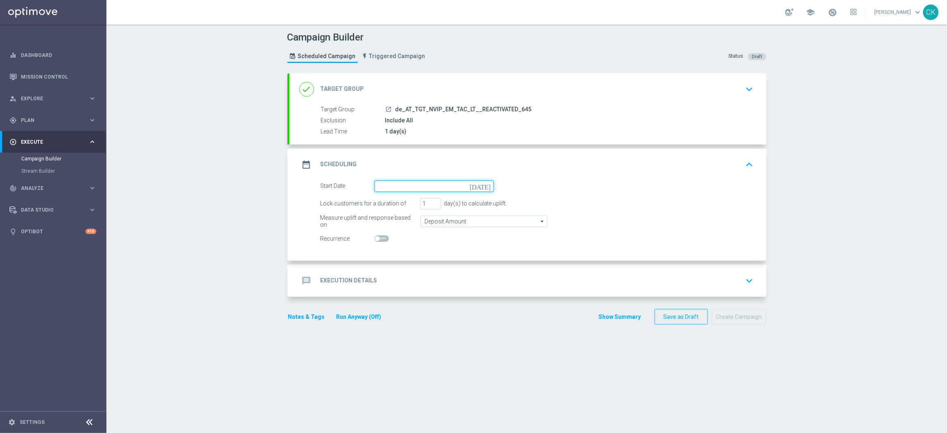
click at [413, 187] on input at bounding box center [433, 185] width 119 height 11
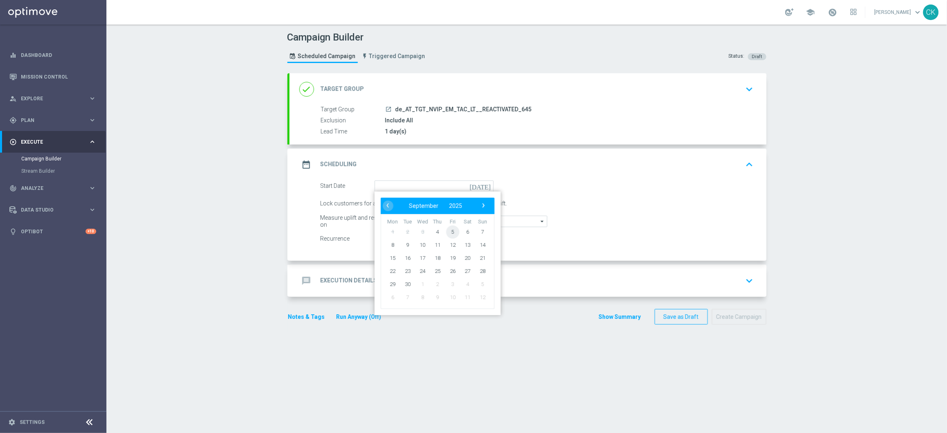
click at [447, 227] on span "5" at bounding box center [452, 231] width 13 height 13
type input "[DATE]"
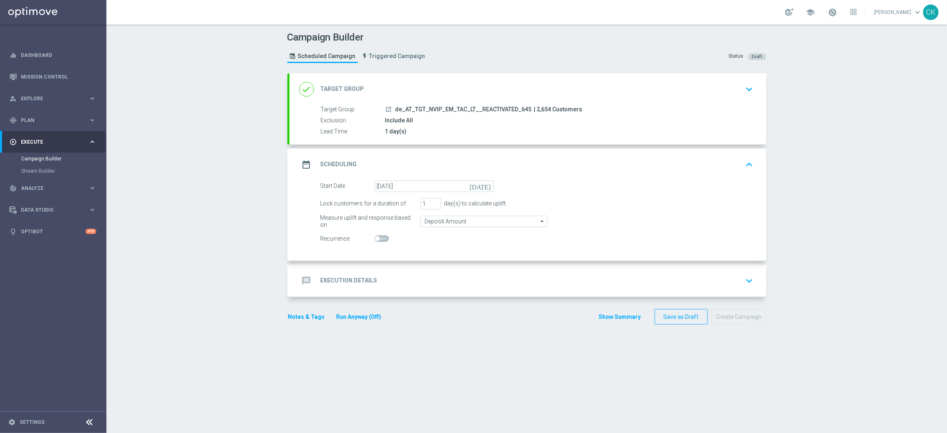
click at [334, 283] on h2 "Execution Details" at bounding box center [348, 281] width 57 height 8
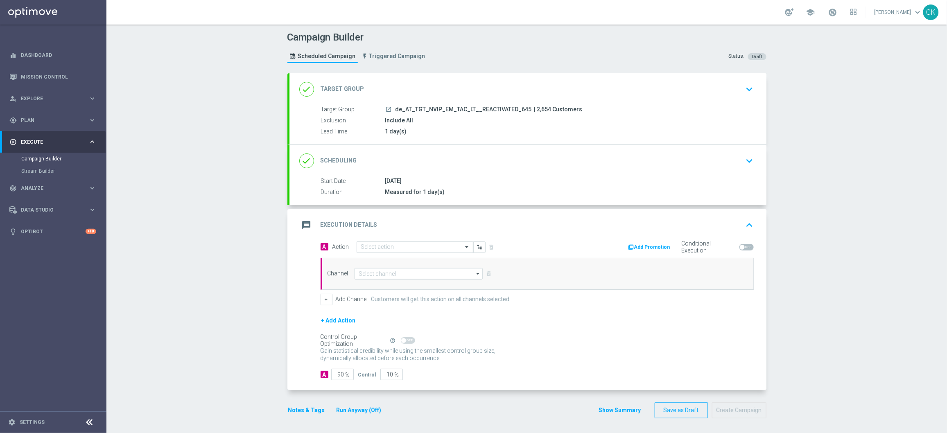
click at [389, 240] on div "message Execution Details keyboard_arrow_up" at bounding box center [527, 225] width 477 height 32
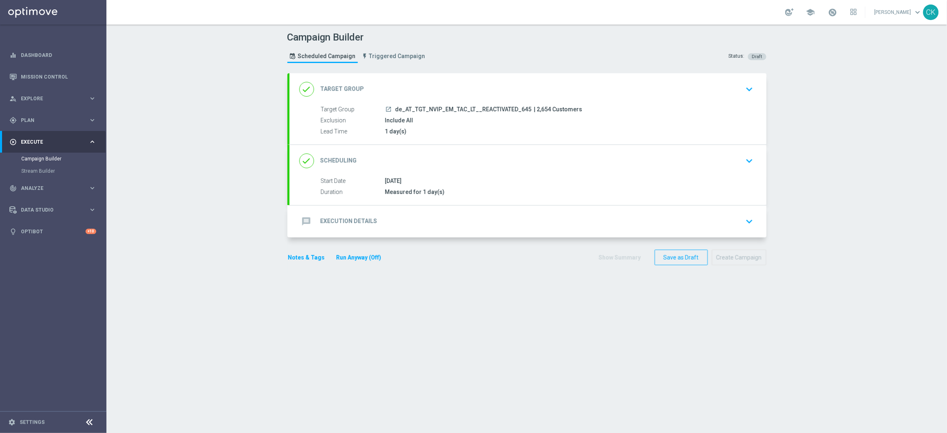
click at [359, 218] on h2 "Execution Details" at bounding box center [348, 221] width 57 height 8
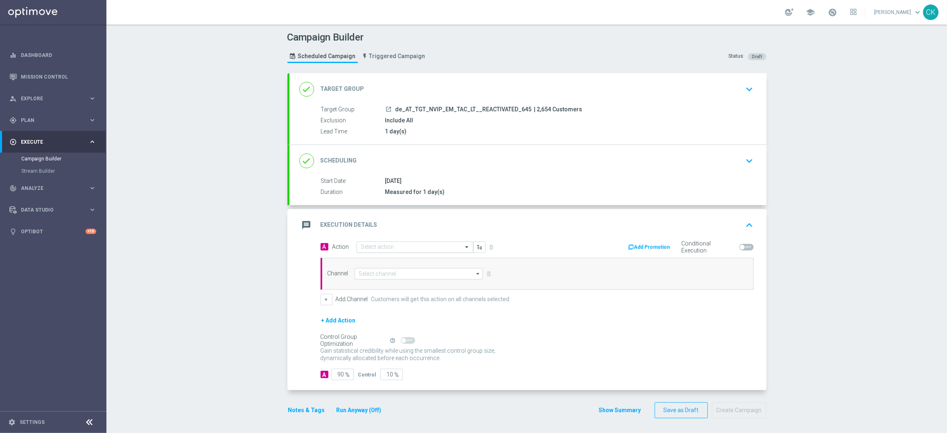
click at [397, 246] on input "text" at bounding box center [406, 247] width 91 height 7
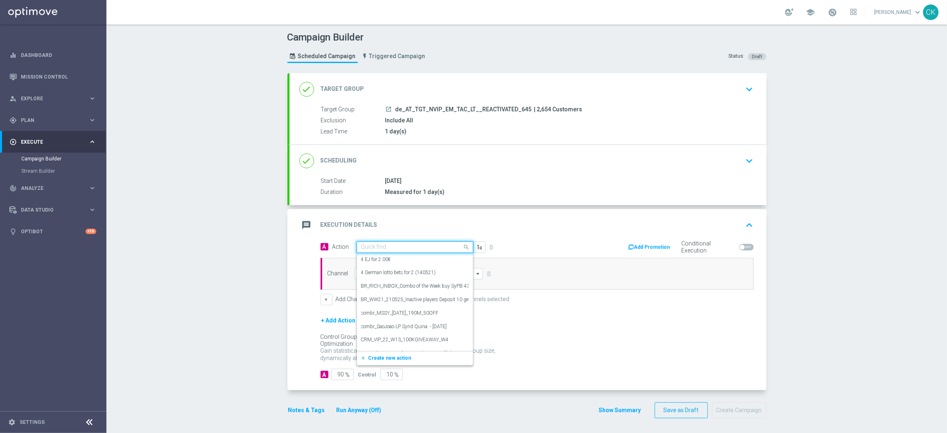
paste input "6 lines AT Lotto & extra game + 30 FS on Legacy of Dead"
type input "6 lines AT Lotto & extra game + 30 FS on Legacy of Dead"
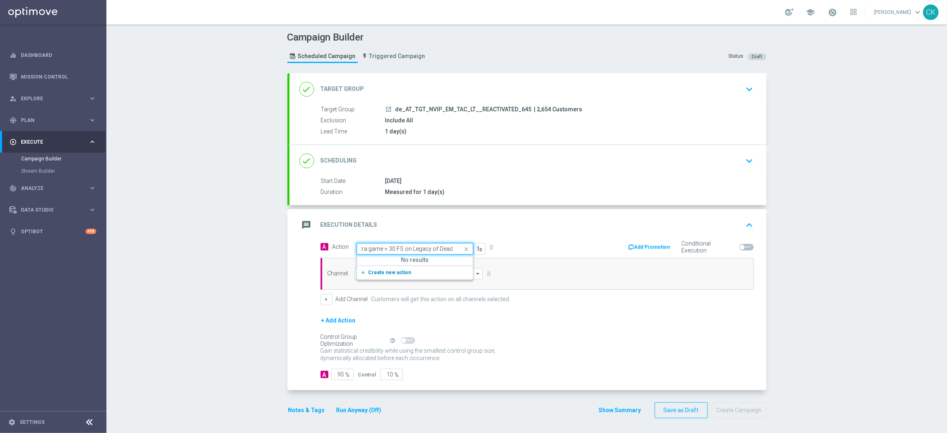
click at [368, 273] on span "Create new action" at bounding box center [389, 273] width 43 height 6
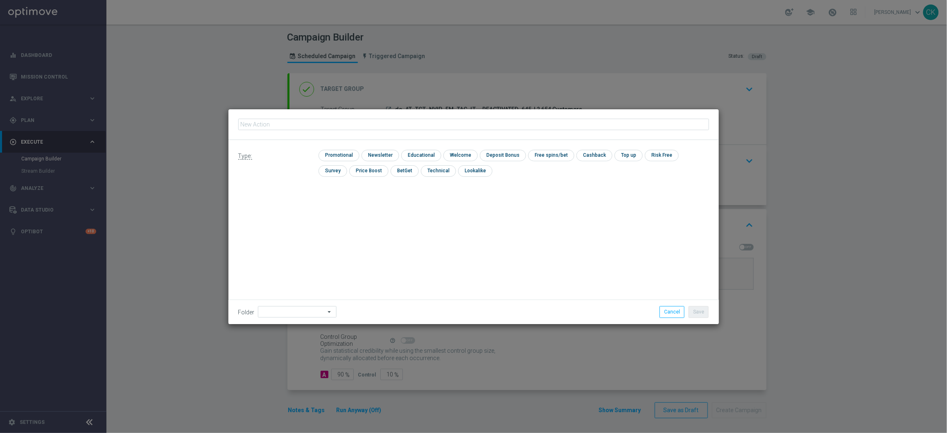
type input "6 lines AT Lotto & extra game + 30 FS on Legacy of Dead"
click at [339, 156] on input "checkbox" at bounding box center [337, 155] width 39 height 11
checkbox input "true"
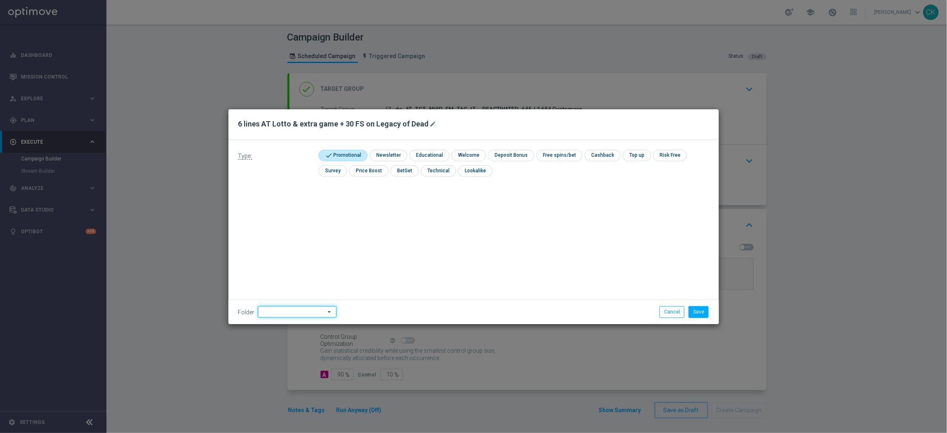
click at [286, 307] on input at bounding box center [297, 311] width 79 height 11
click at [277, 225] on div "DE" at bounding box center [290, 222] width 65 height 11
type input "DE"
click at [701, 306] on button "Save" at bounding box center [698, 311] width 20 height 11
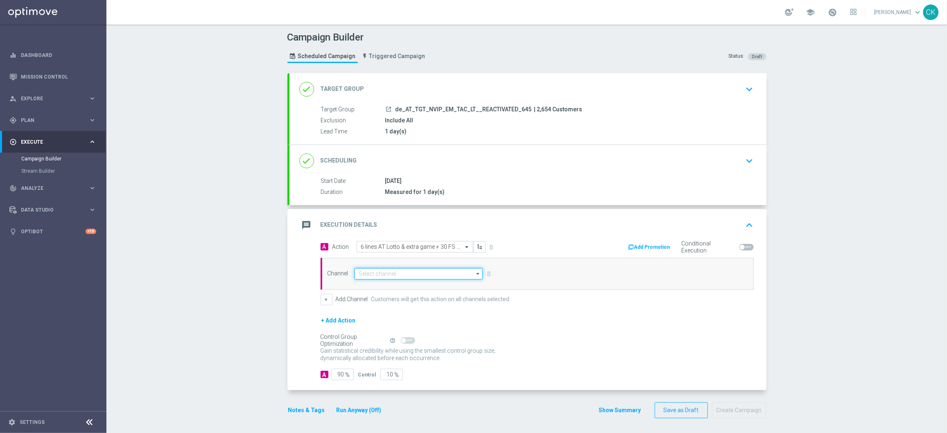
click at [404, 275] on input at bounding box center [418, 273] width 129 height 11
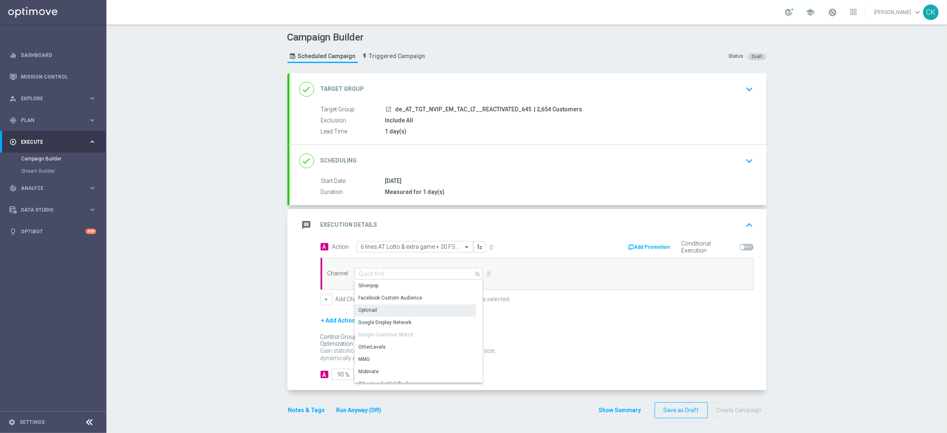
click at [366, 309] on div "Optimail" at bounding box center [368, 310] width 19 height 7
type input "Optimail"
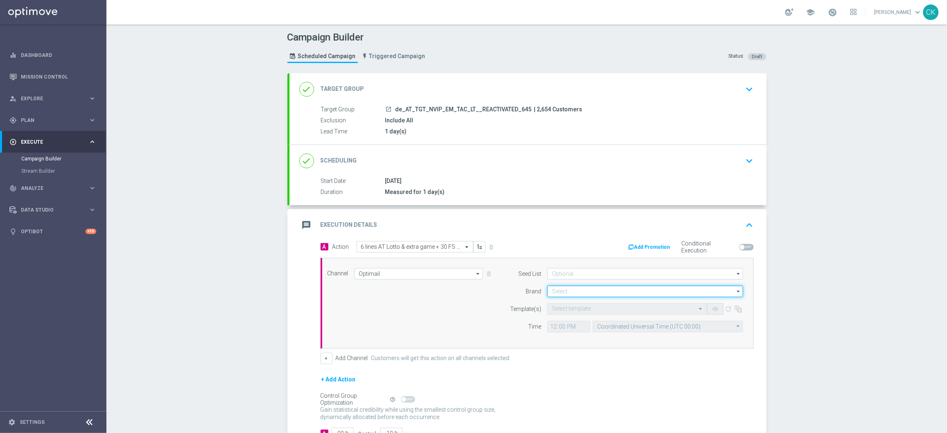
click at [566, 291] on input at bounding box center [645, 291] width 196 height 11
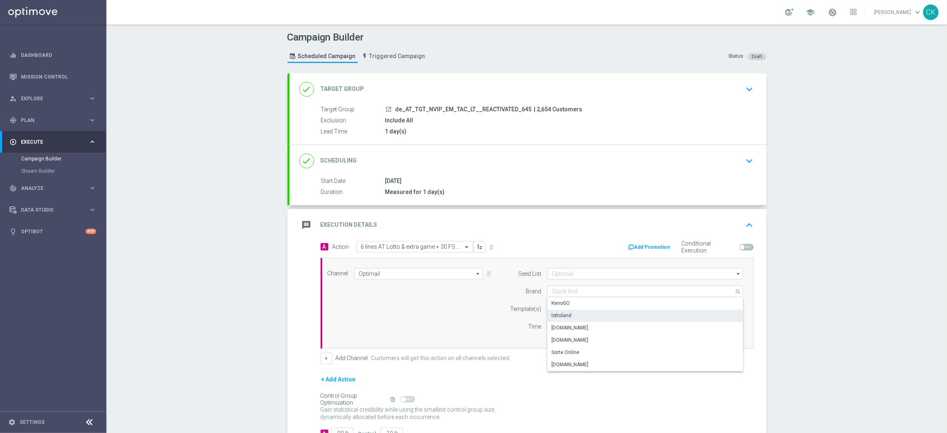
click at [565, 317] on div "lottoland" at bounding box center [561, 315] width 20 height 7
type input "lottoland"
click at [560, 309] on input "text" at bounding box center [619, 309] width 134 height 7
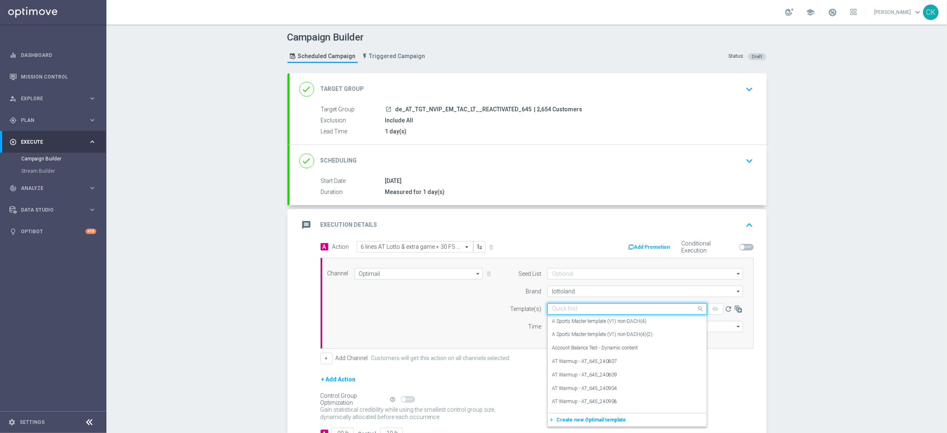
paste input "AT__645_REACT_250905__NVIP_EMA_TAC_LT"
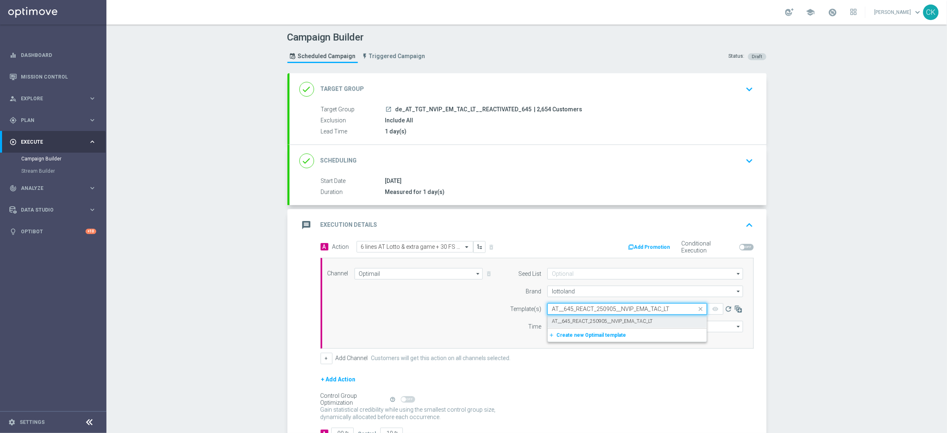
click at [562, 317] on div "AT__645_REACT_250905__NVIP_EMA_TAC_LT" at bounding box center [627, 322] width 151 height 14
type input "AT__645_REACT_250905__NVIP_EMA_TAC_LT"
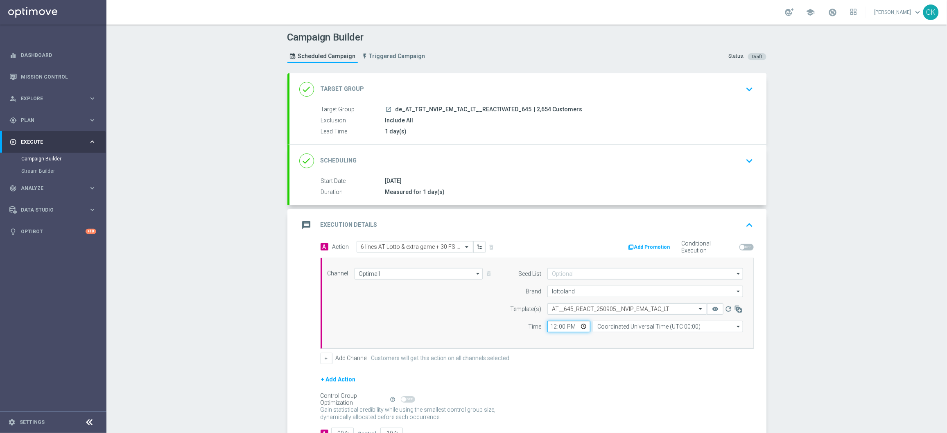
click at [548, 327] on input "12:00" at bounding box center [568, 326] width 43 height 11
type input "06:00"
click at [666, 327] on input "Coordinated Universal Time (UTC 00:00)" at bounding box center [668, 326] width 150 height 11
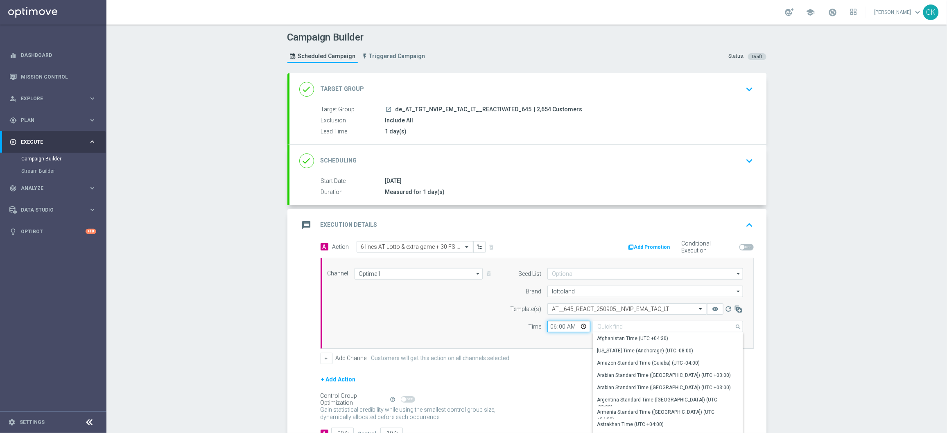
click at [550, 326] on input "06:00" at bounding box center [568, 326] width 43 height 11
type input "Coordinated Universal Time (UTC 00:00)"
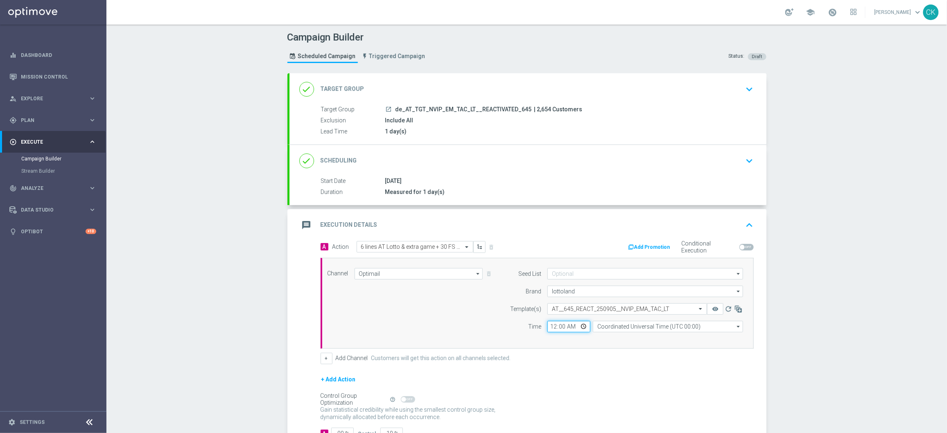
type input "08:00"
click at [640, 328] on input "Coordinated Universal Time (UTC 00:00)" at bounding box center [668, 326] width 150 height 11
click at [640, 340] on div "Central European Time ([GEOGRAPHIC_DATA]) (UTC +02:00)" at bounding box center [664, 338] width 134 height 7
type input "Central European Time ([GEOGRAPHIC_DATA]) (UTC +02:00)"
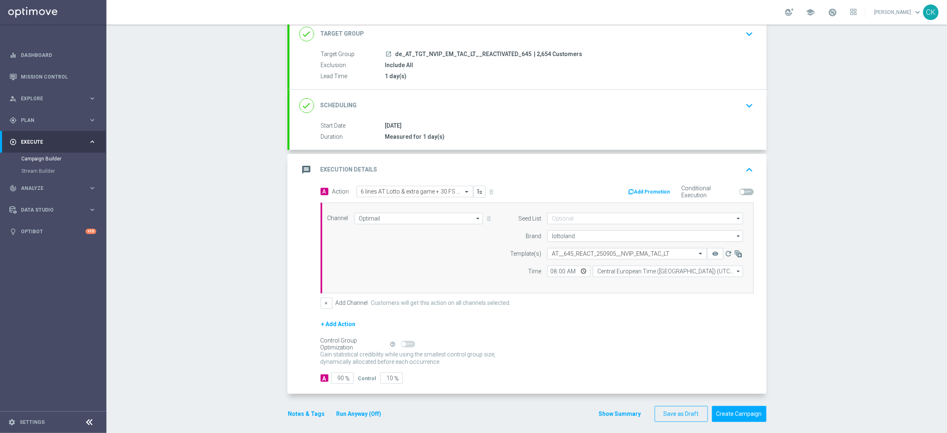
scroll to position [61, 0]
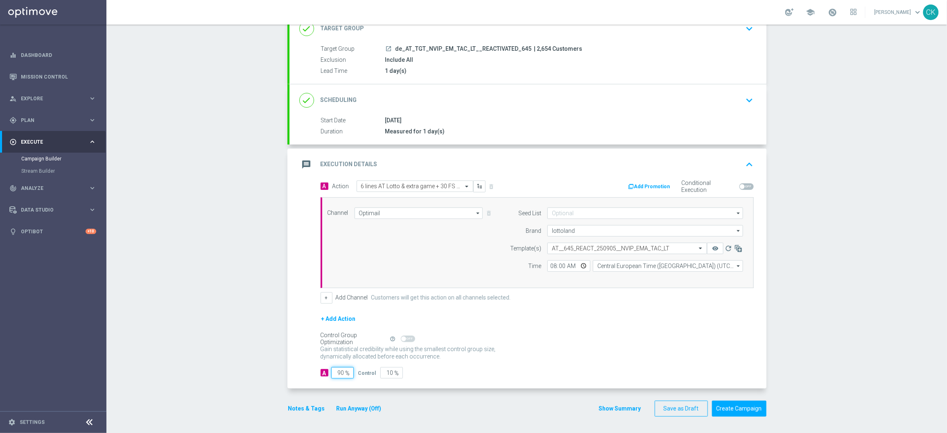
click at [340, 346] on input "90" at bounding box center [342, 372] width 23 height 11
type input "9"
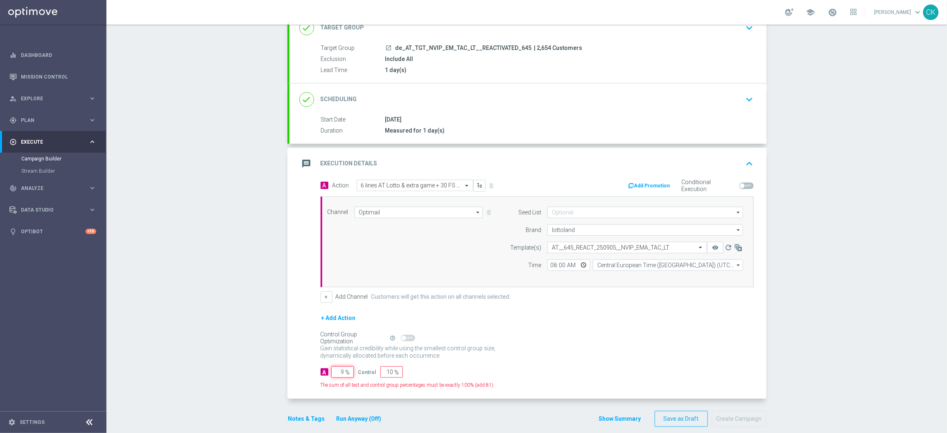
type input "91"
type input "98"
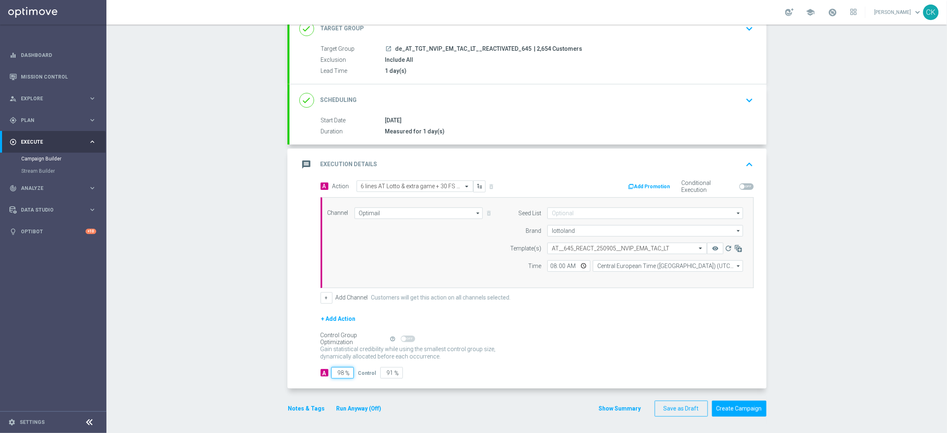
type input "2"
type input "98"
click at [302, 346] on button "Notes & Tags" at bounding box center [306, 409] width 38 height 10
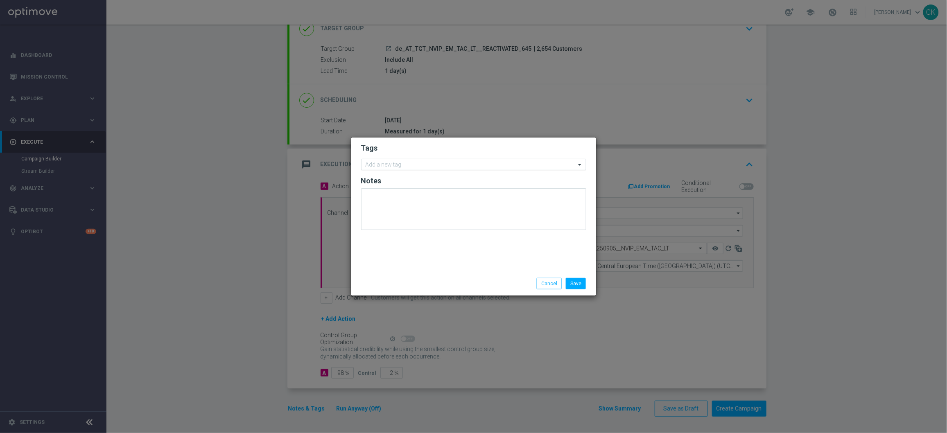
click at [380, 168] on input "text" at bounding box center [470, 165] width 210 height 7
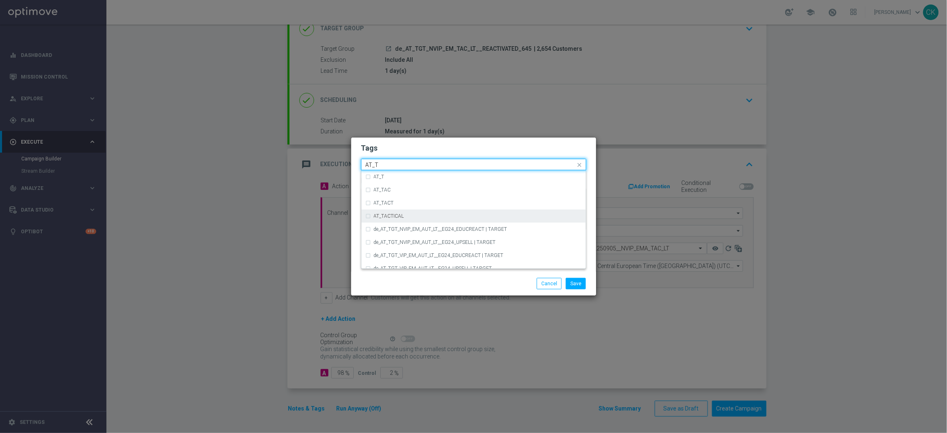
click at [389, 214] on label "AT_TACTICAL" at bounding box center [389, 216] width 30 height 5
type input "AT_T"
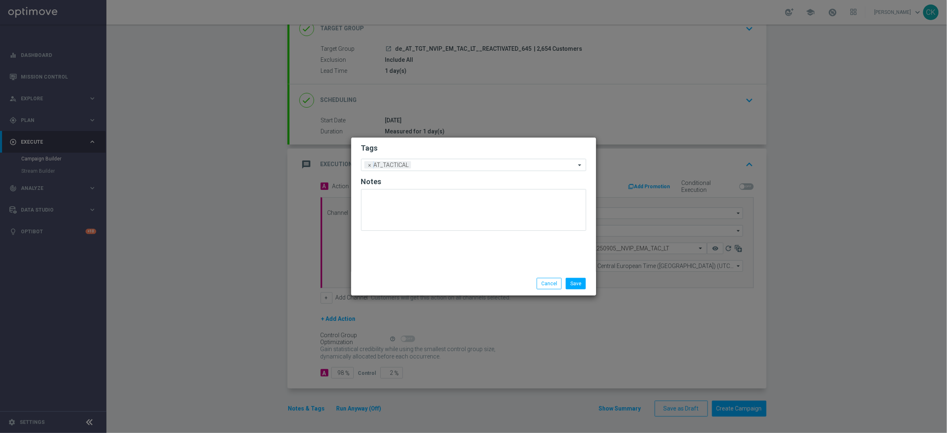
click at [395, 280] on div "Save Cancel" at bounding box center [473, 283] width 237 height 11
click at [582, 280] on button "Save" at bounding box center [576, 283] width 20 height 11
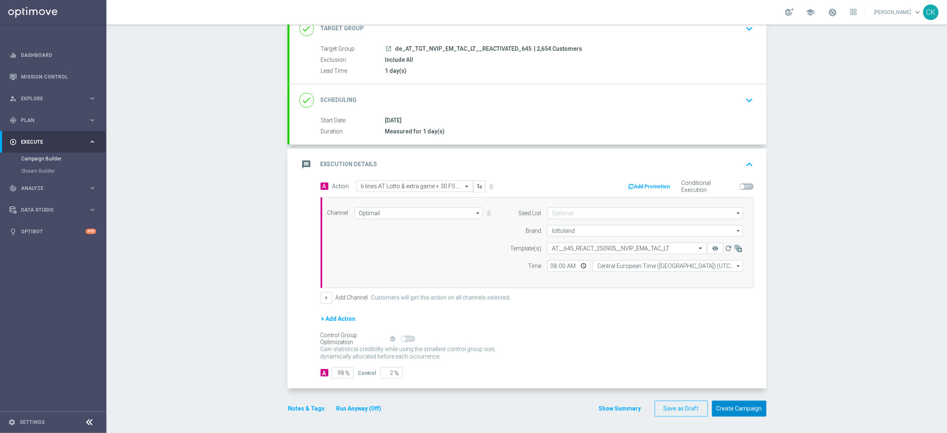
click at [741, 346] on button "Create Campaign" at bounding box center [739, 409] width 54 height 16
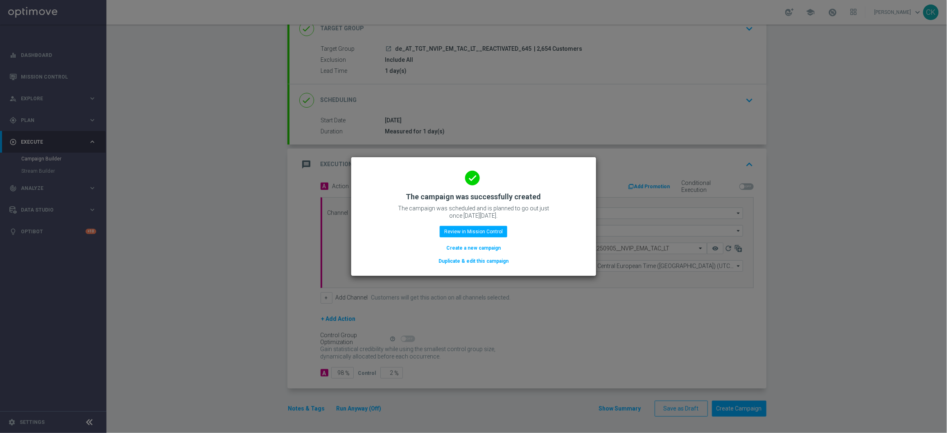
drag, startPoint x: 459, startPoint y: 247, endPoint x: 513, endPoint y: 12, distance: 241.5
click at [459, 247] on button "Create a new campaign" at bounding box center [473, 248] width 56 height 9
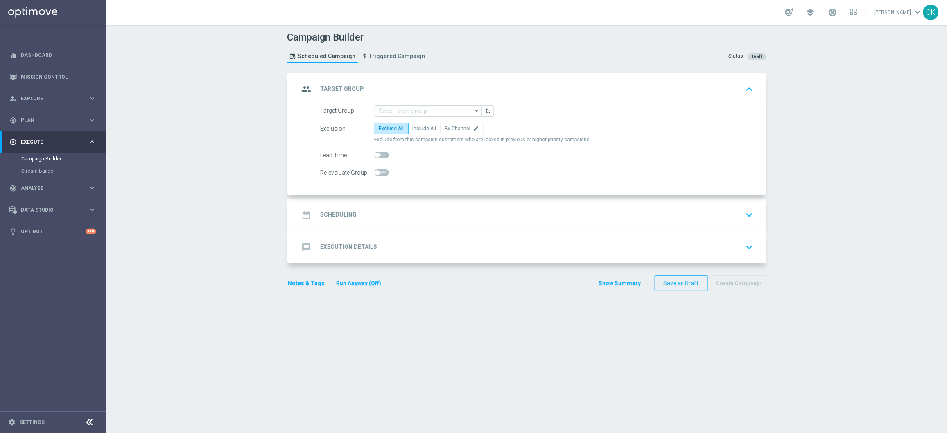
scroll to position [0, 0]
click at [417, 117] on form "Target Group arrow_drop_down Show Selected 0 of NaN SE_OB_RNB_M1" at bounding box center [536, 142] width 433 height 74
click at [422, 111] on input at bounding box center [427, 110] width 107 height 11
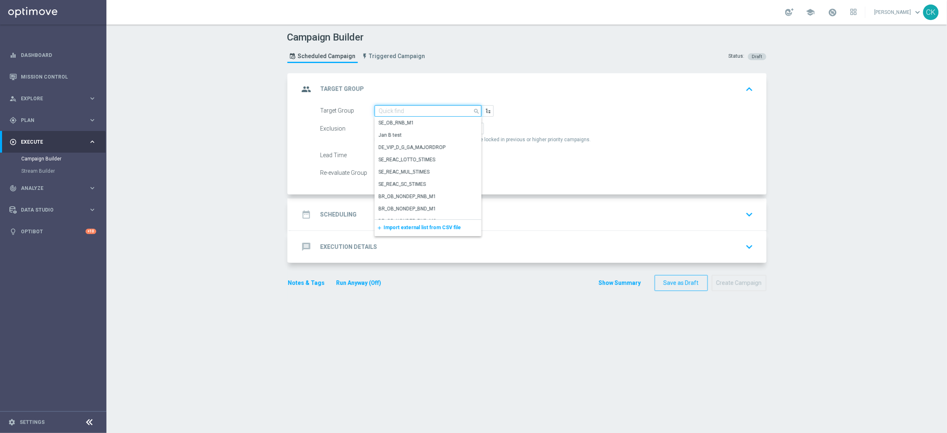
paste input "de_AT_TGT_NVIP_EM_TAC_LT__CHURNED_645"
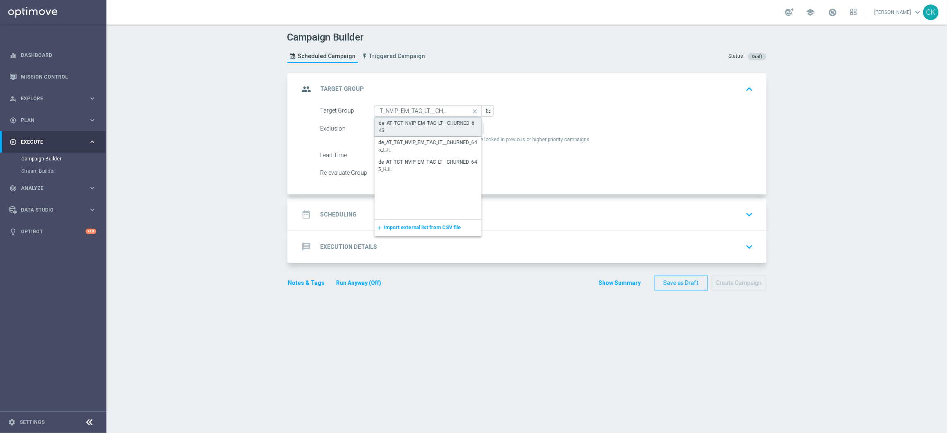
click at [413, 128] on div "de_AT_TGT_NVIP_EM_TAC_LT__CHURNED_645" at bounding box center [428, 127] width 98 height 15
type input "de_AT_TGT_NVIP_EM_TAC_LT__CHURNED_645"
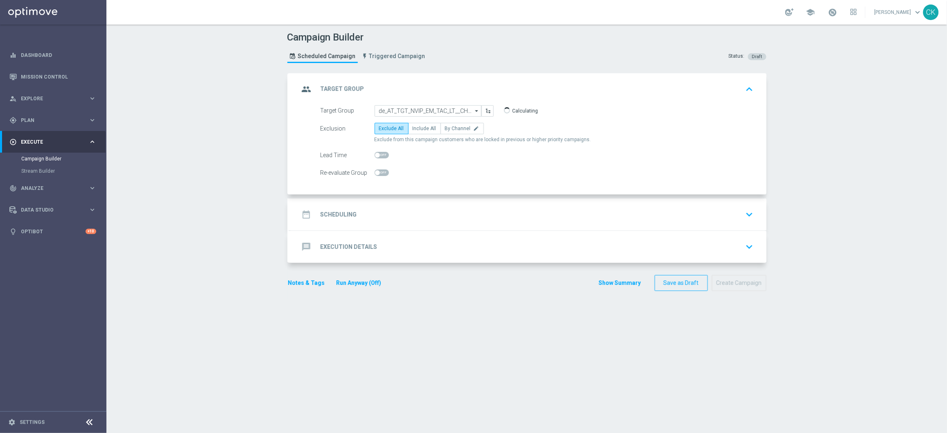
click at [413, 128] on span "Include All" at bounding box center [425, 129] width 24 height 6
click at [413, 128] on input "Include All" at bounding box center [415, 129] width 5 height 5
radio input "true"
click at [375, 153] on span at bounding box center [377, 155] width 5 height 5
click at [375, 153] on input "checkbox" at bounding box center [381, 155] width 14 height 7
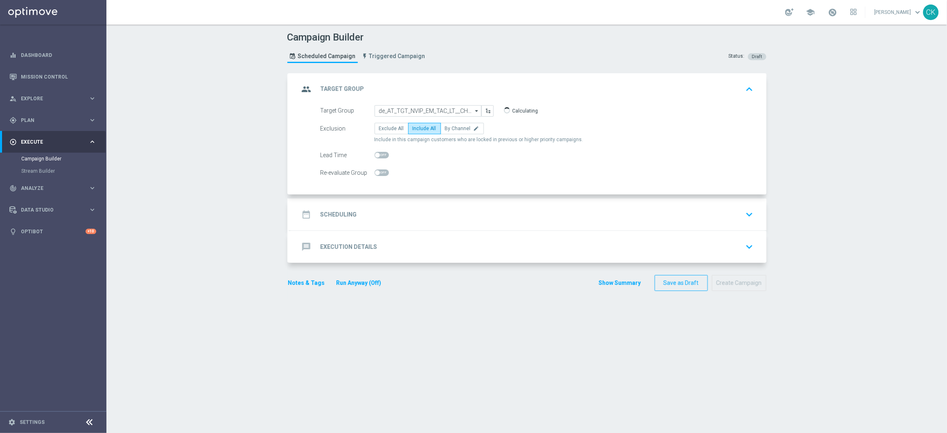
checkbox input "true"
click at [342, 211] on h2 "Scheduling" at bounding box center [338, 215] width 36 height 8
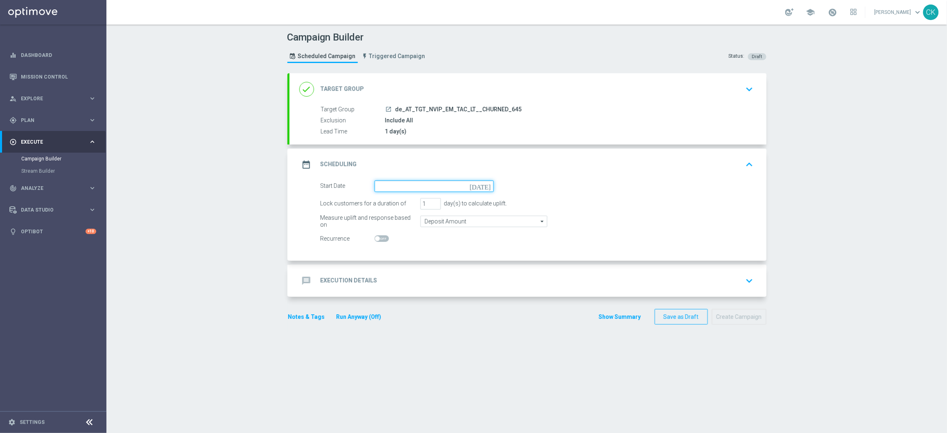
click at [409, 185] on input at bounding box center [433, 185] width 119 height 11
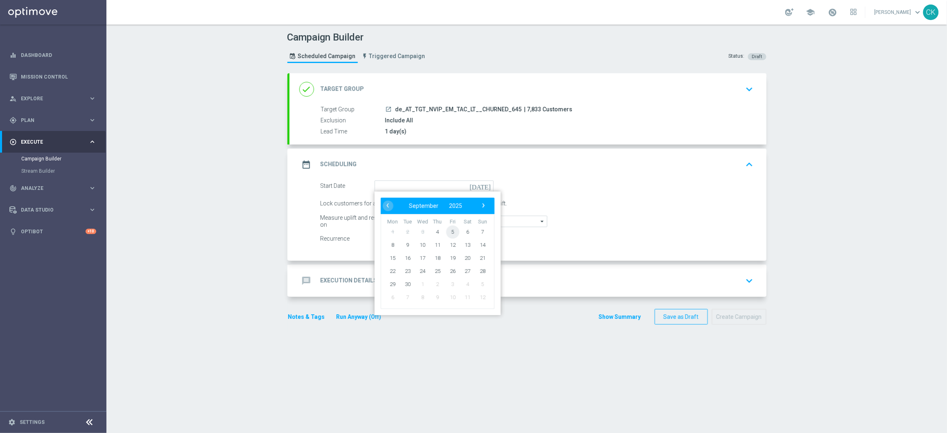
click at [449, 228] on span "5" at bounding box center [452, 231] width 13 height 13
type input "[DATE]"
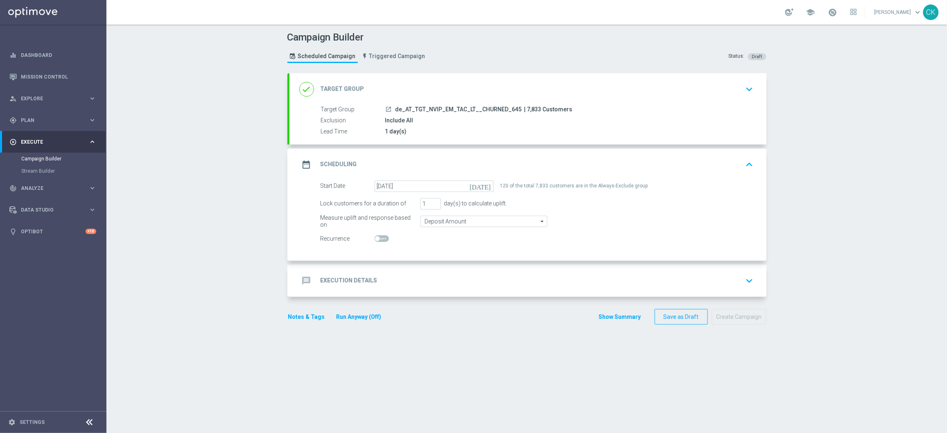
click at [339, 280] on h2 "Execution Details" at bounding box center [348, 281] width 57 height 8
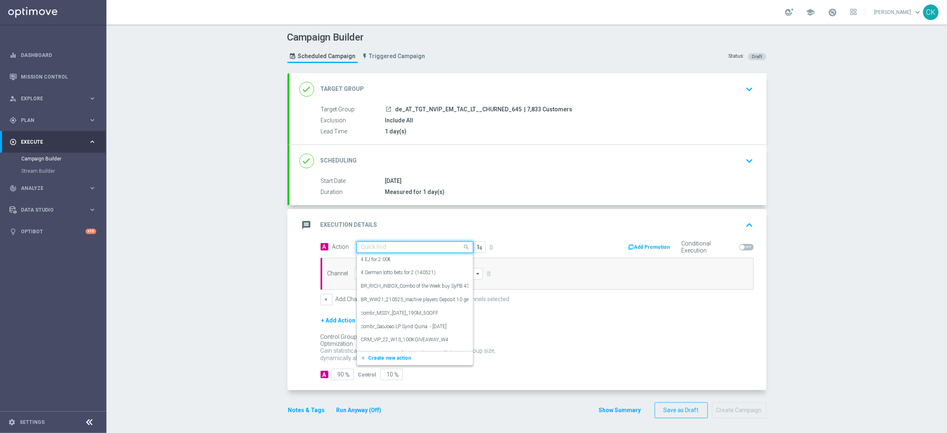
click at [421, 245] on input "text" at bounding box center [406, 247] width 91 height 7
paste input "3 lines AT Lotto & extra game + 30 FS on Legacy of Dead"
type input "3 lines AT Lotto & extra game + 30 FS on Legacy of Dead"
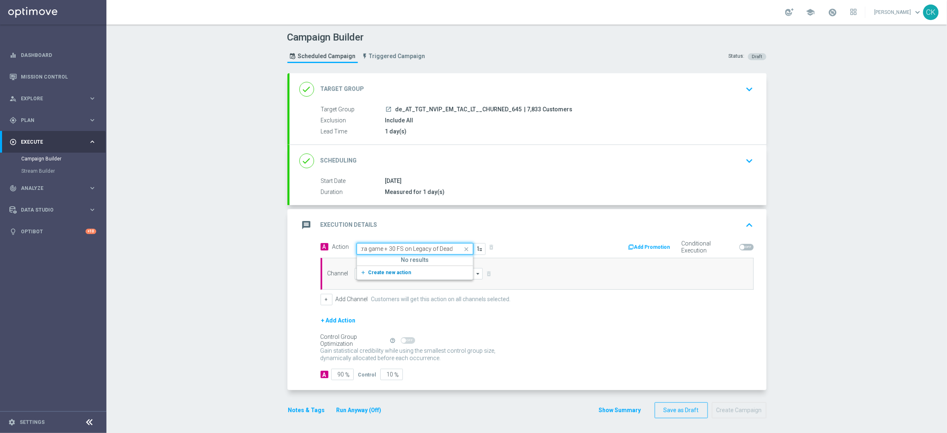
click at [363, 273] on icon "add_new" at bounding box center [365, 273] width 8 height 6
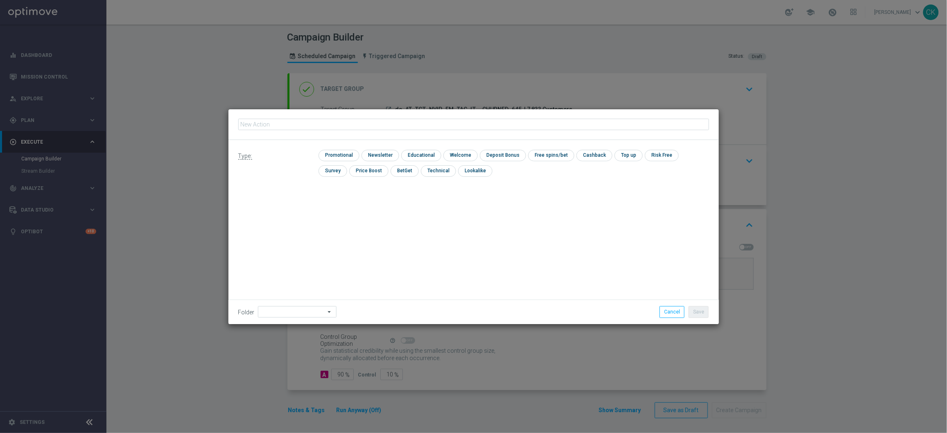
type input "3 lines AT Lotto & extra game + 30 FS on Legacy of Dead"
click at [345, 154] on input "checkbox" at bounding box center [337, 155] width 39 height 11
checkbox input "true"
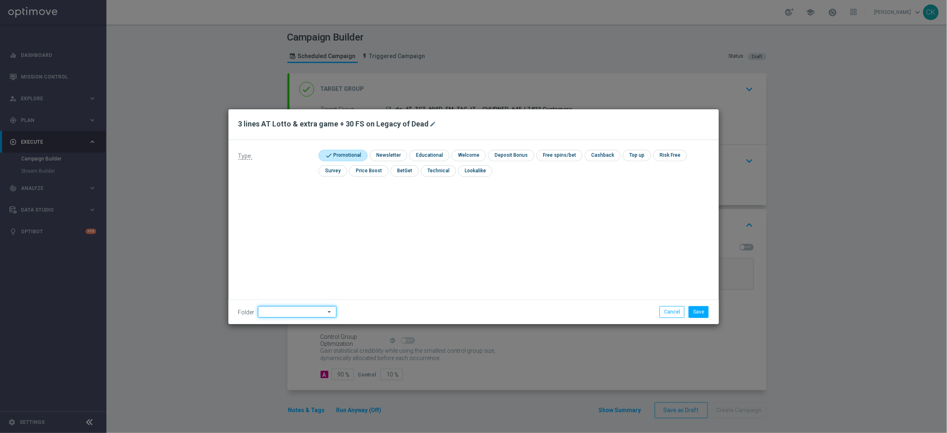
click at [290, 307] on input at bounding box center [297, 311] width 79 height 11
type input "A"
click at [278, 260] on div "DE" at bounding box center [290, 261] width 65 height 12
type input "DE"
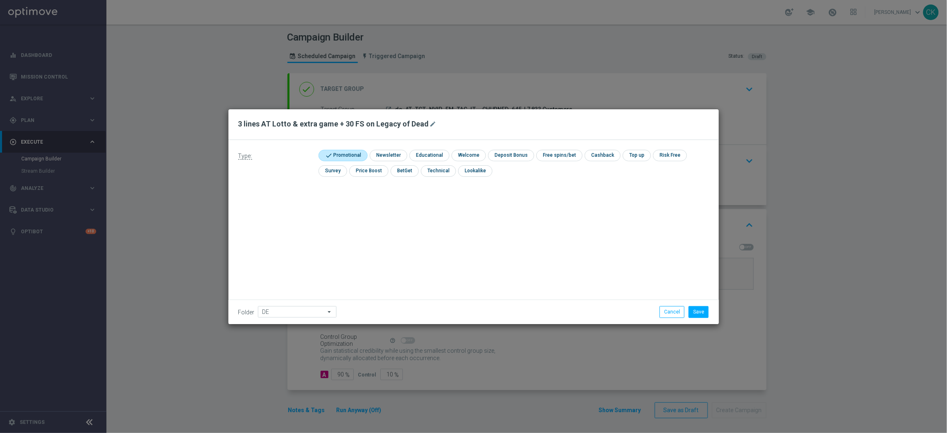
click at [429, 245] on div "Type: check Promotional check Newsletter check Educational check Welcome check …" at bounding box center [473, 232] width 490 height 184
click at [701, 310] on button "Save" at bounding box center [698, 311] width 20 height 11
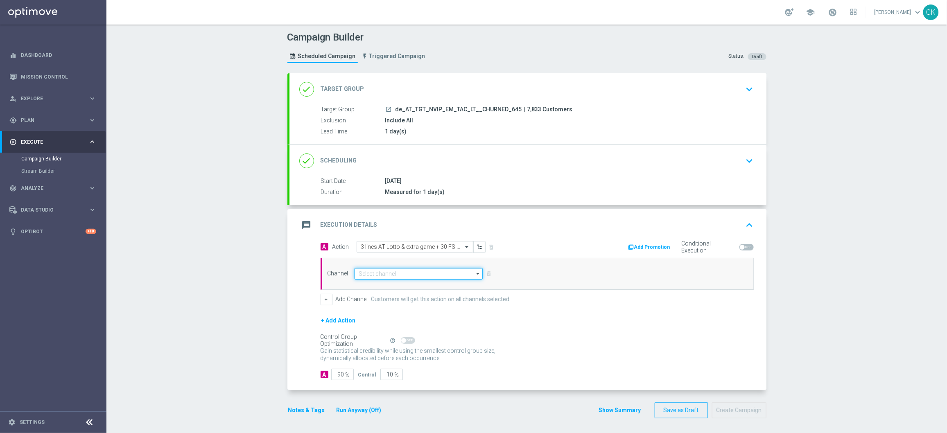
click at [396, 275] on input at bounding box center [418, 273] width 129 height 11
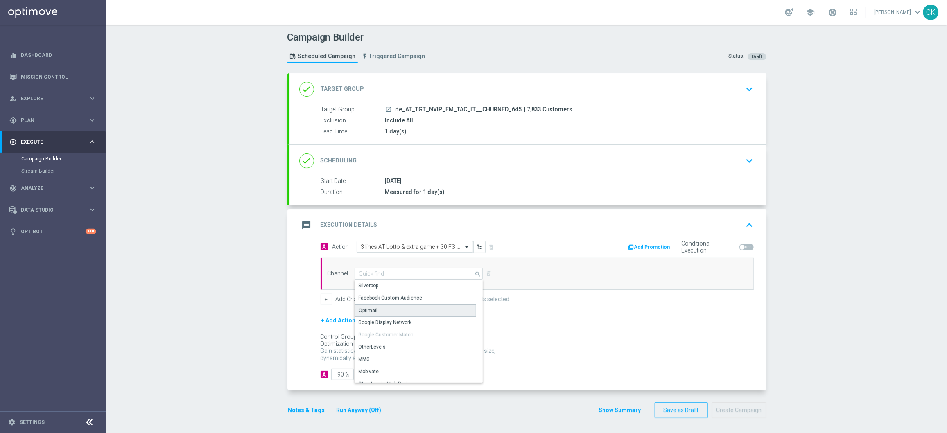
click at [390, 313] on div "Optimail" at bounding box center [415, 310] width 122 height 12
type input "Optimail"
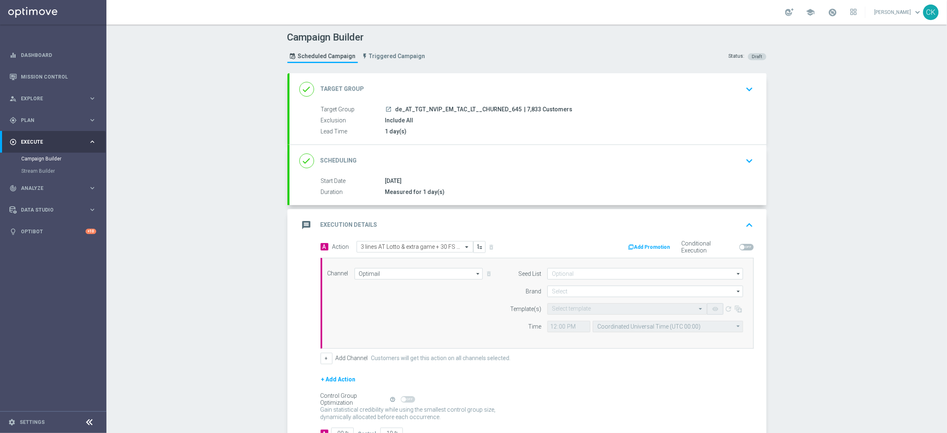
scroll to position [61, 0]
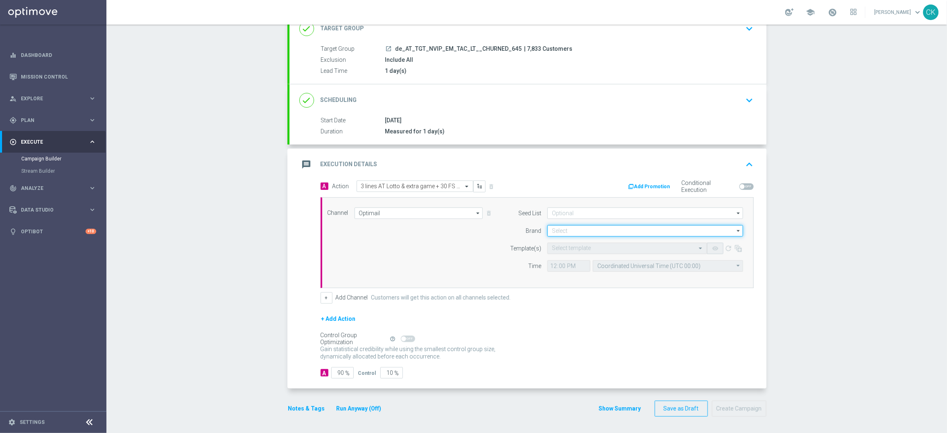
click at [579, 232] on input at bounding box center [645, 230] width 196 height 11
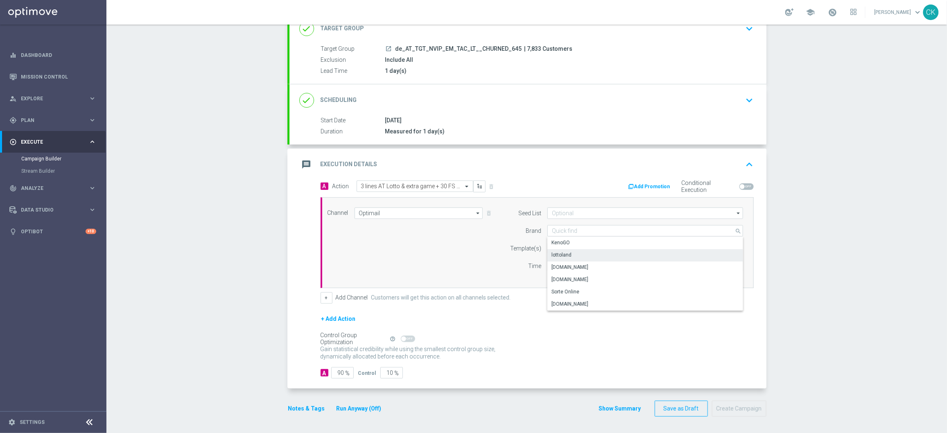
click at [572, 255] on div "lottoland" at bounding box center [645, 254] width 196 height 11
type input "lottoland"
click at [566, 248] on input "text" at bounding box center [619, 248] width 134 height 7
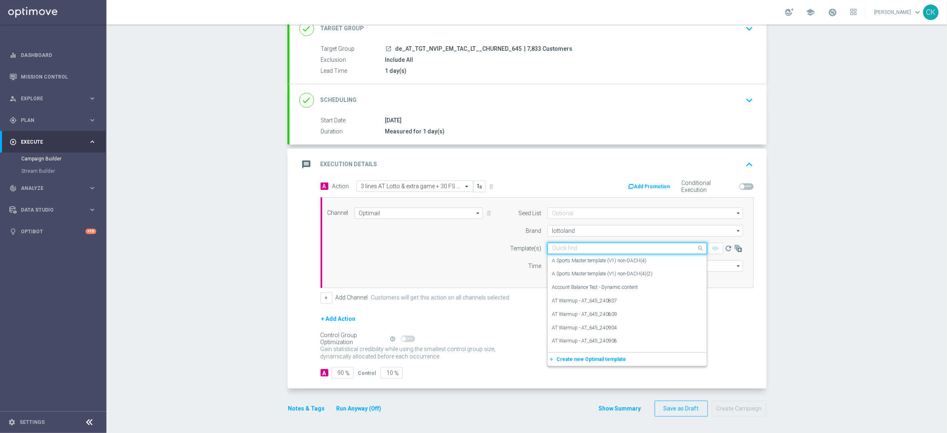
paste input "AT__645_CHURNED_250905__NVIP_EMA_TAC_LT"
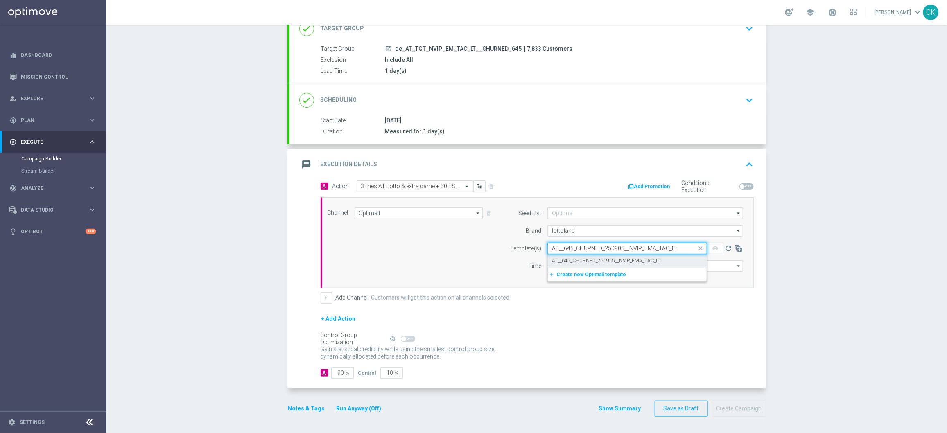
click at [562, 262] on label "AT__645_CHURNED_250905__NVIP_EMA_TAC_LT" at bounding box center [606, 260] width 108 height 7
type input "AT__645_CHURNED_250905__NVIP_EMA_TAC_LT"
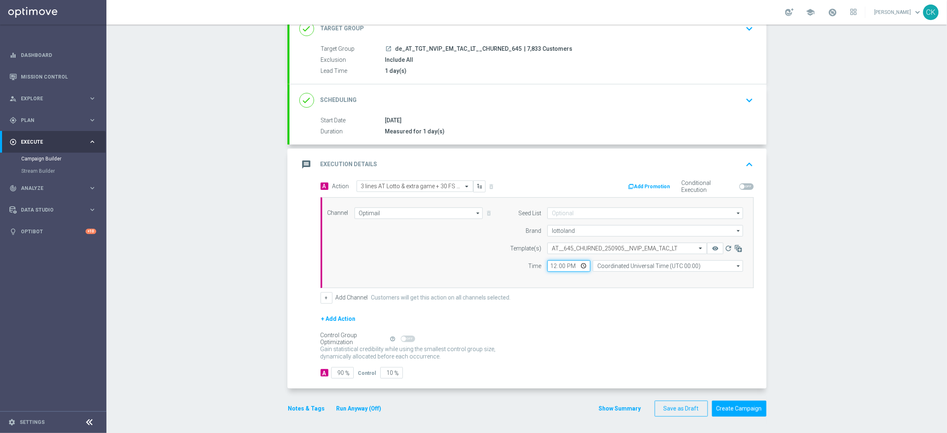
click at [550, 265] on input "12:00" at bounding box center [568, 265] width 43 height 11
type input "08:00"
click at [629, 264] on input "Coordinated Universal Time (UTC 00:00)" at bounding box center [668, 265] width 150 height 11
click at [633, 279] on div "Central European Time ([GEOGRAPHIC_DATA]) (UTC +02:00)" at bounding box center [664, 277] width 134 height 7
type input "Central European Time ([GEOGRAPHIC_DATA]) (UTC +02:00)"
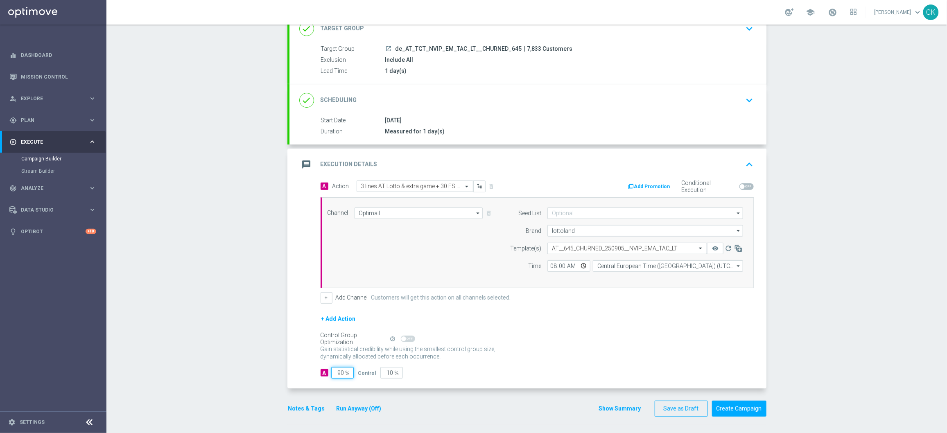
click at [341, 346] on input "90" at bounding box center [342, 372] width 23 height 11
type input "9"
type input "91"
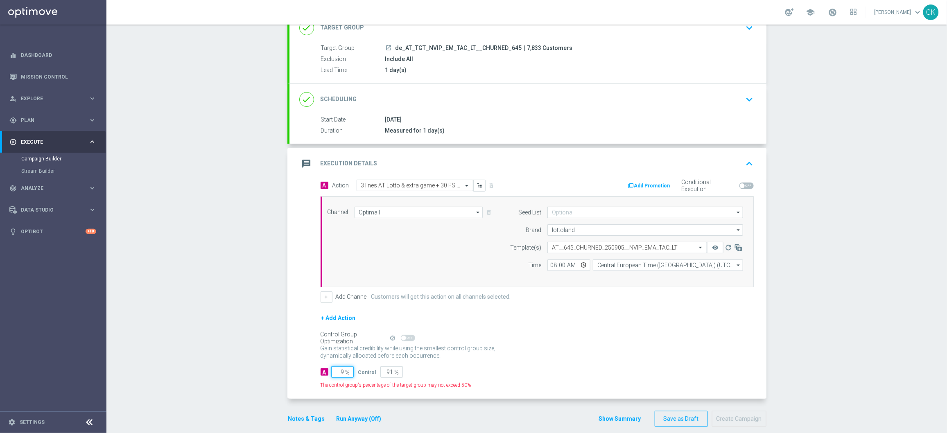
type input "98"
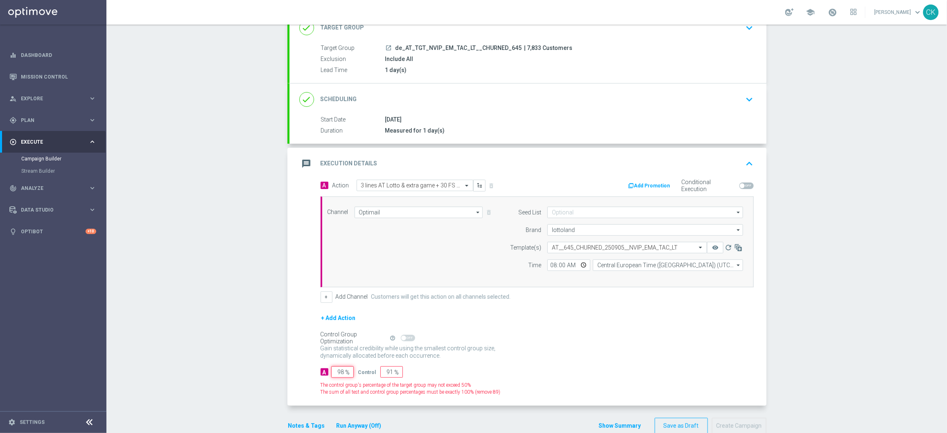
type input "2"
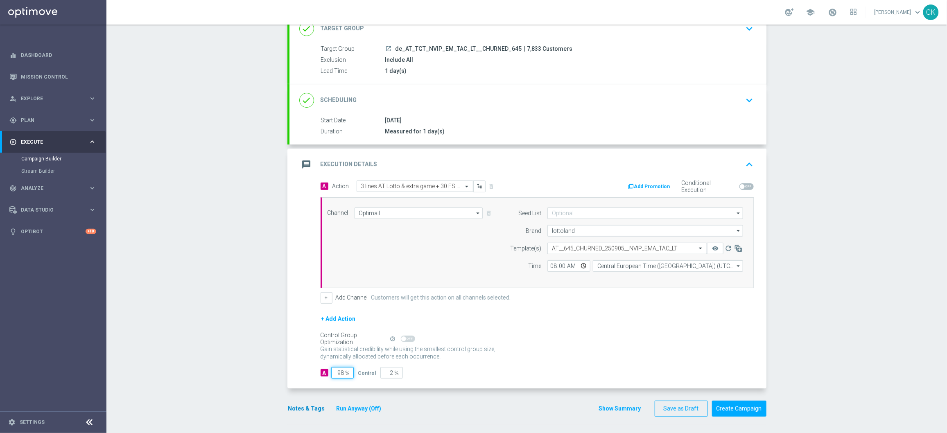
type input "98"
click at [298, 346] on button "Notes & Tags" at bounding box center [306, 409] width 38 height 10
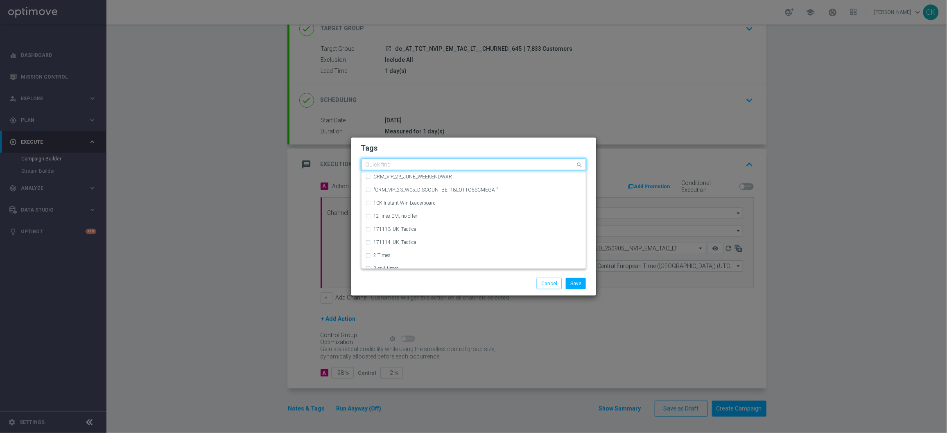
click at [384, 165] on input "text" at bounding box center [470, 165] width 210 height 7
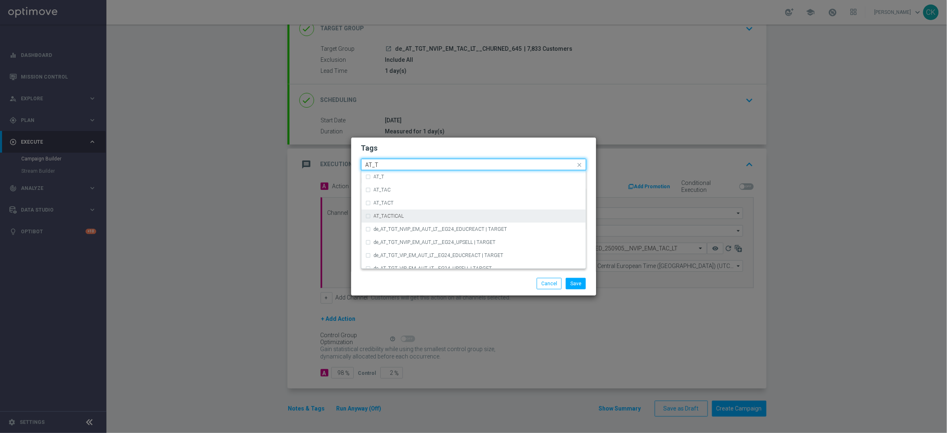
click at [397, 215] on label "AT_TACTICAL" at bounding box center [389, 216] width 30 height 5
type input "AT_T"
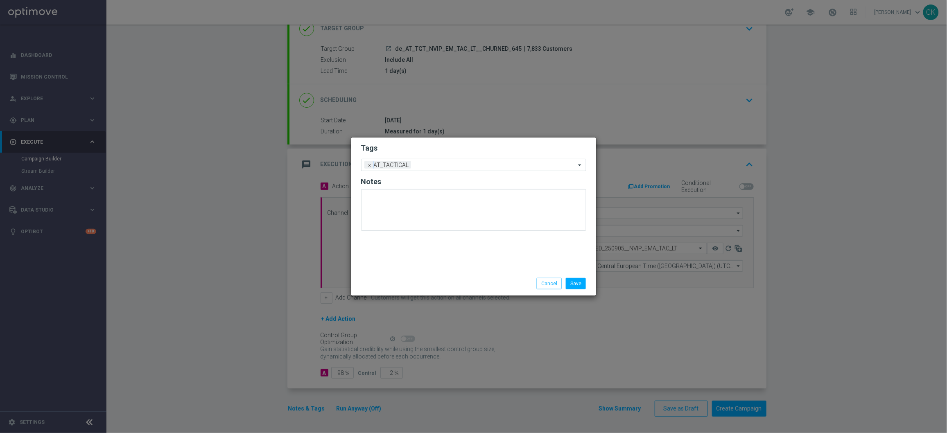
click at [435, 285] on div "Save Cancel" at bounding box center [513, 283] width 158 height 11
click at [581, 280] on button "Save" at bounding box center [576, 283] width 20 height 11
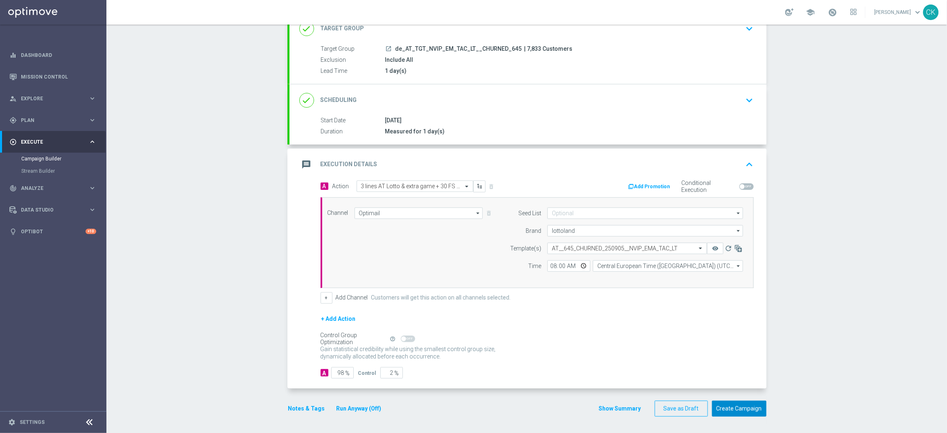
click at [740, 346] on button "Create Campaign" at bounding box center [739, 409] width 54 height 16
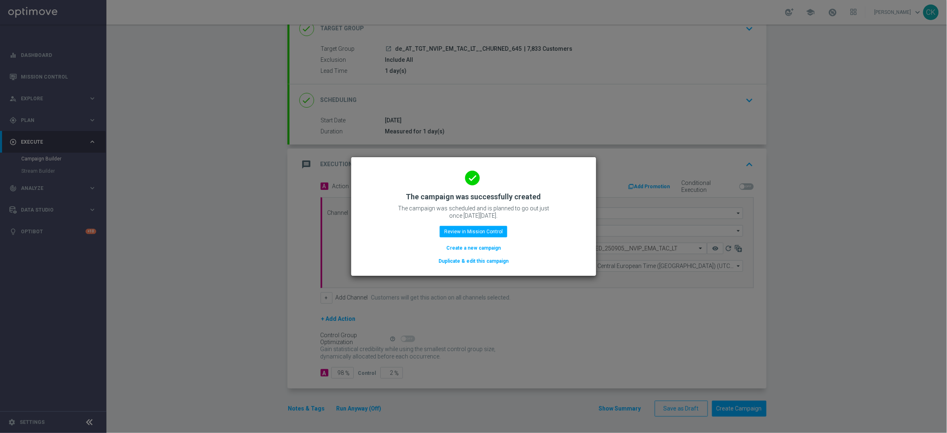
click at [462, 241] on div "done The campaign was successfully created The campaign was scheduled and is pl…" at bounding box center [473, 215] width 225 height 101
click at [454, 246] on button "Create a new campaign" at bounding box center [473, 248] width 56 height 9
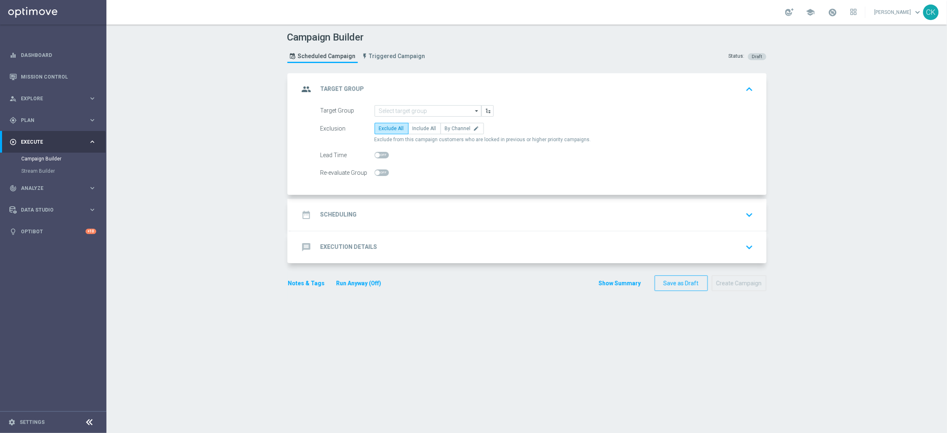
scroll to position [0, 0]
click at [429, 112] on input at bounding box center [427, 110] width 107 height 11
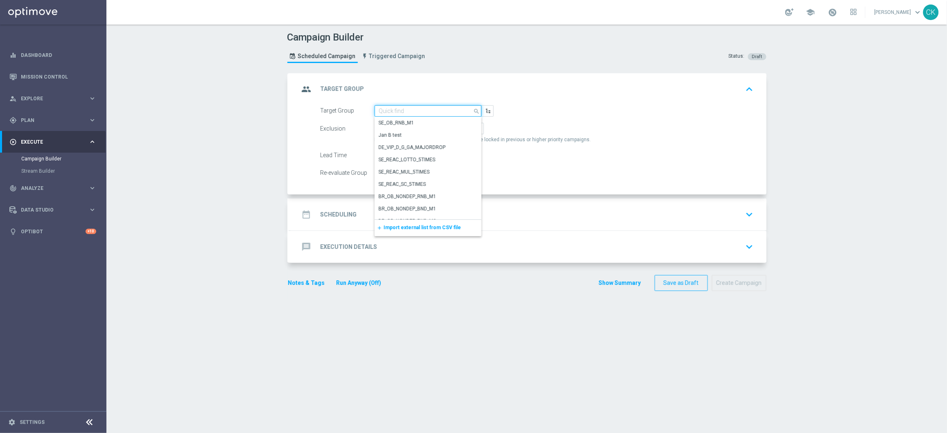
paste input "DE_ALL__ACTIVE_PB__NVIP_EMA_TAC_LT"
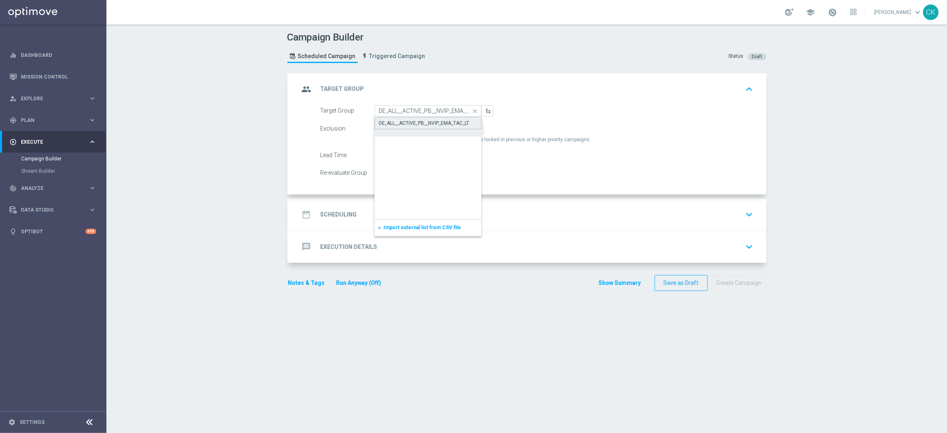
click at [428, 120] on div "DE_ALL__ACTIVE_PB__NVIP_EMA_TAC_LT" at bounding box center [424, 123] width 90 height 7
type input "DE_ALL__ACTIVE_PB__NVIP_EMA_TAC_LT"
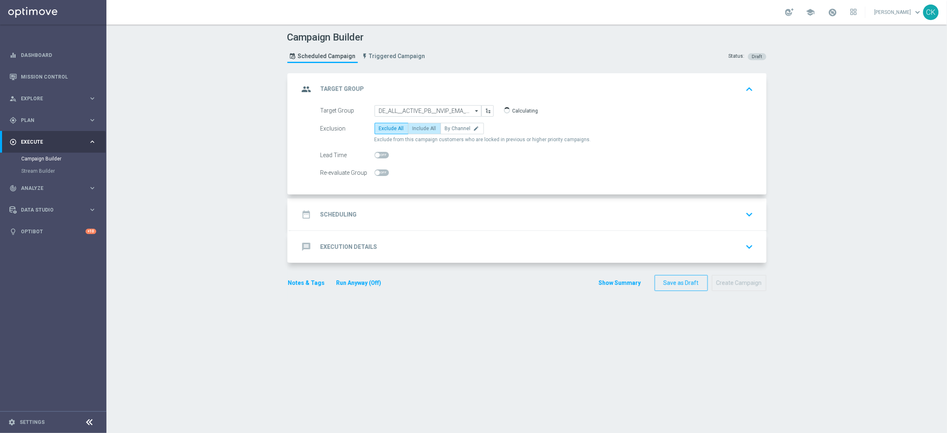
click at [428, 124] on label "Include All" at bounding box center [424, 128] width 33 height 11
click at [418, 127] on input "Include All" at bounding box center [415, 129] width 5 height 5
radio input "true"
click at [376, 154] on span at bounding box center [381, 155] width 14 height 7
click at [376, 154] on input "checkbox" at bounding box center [381, 155] width 14 height 7
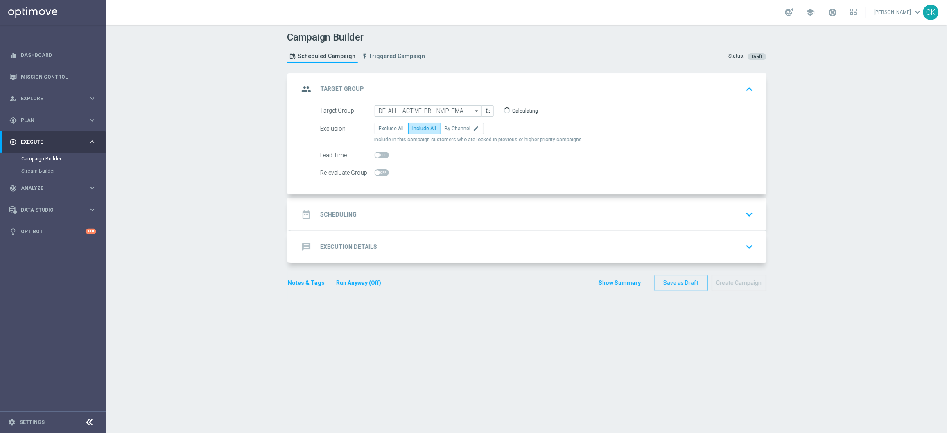
checkbox input "true"
click at [329, 212] on h2 "Scheduling" at bounding box center [338, 215] width 36 height 8
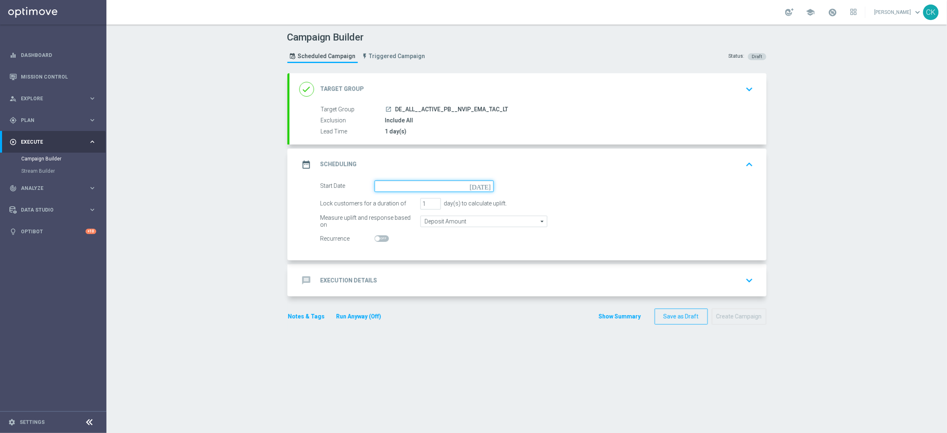
click at [399, 181] on input at bounding box center [433, 185] width 119 height 11
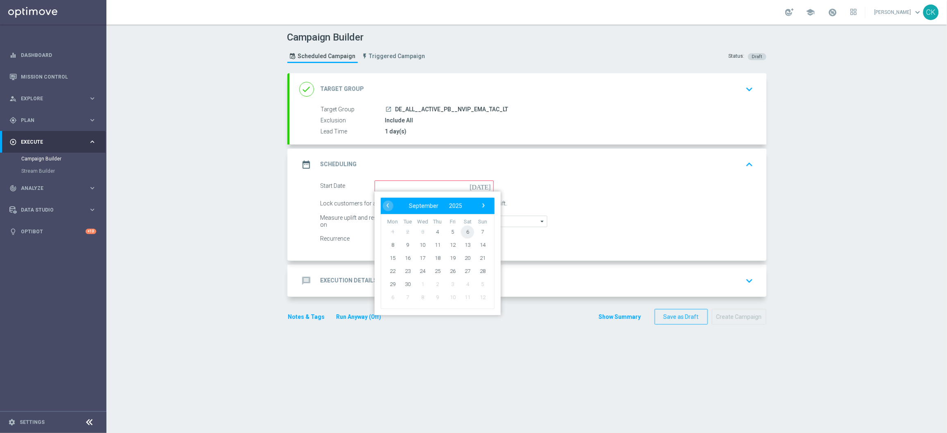
click at [462, 228] on span "6" at bounding box center [467, 231] width 13 height 13
type input "06 Sep 2025"
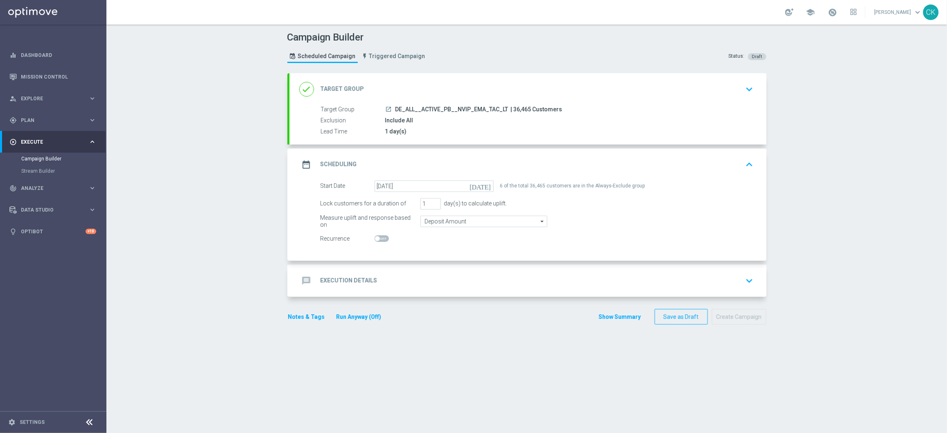
click at [343, 281] on h2 "Execution Details" at bounding box center [348, 281] width 57 height 8
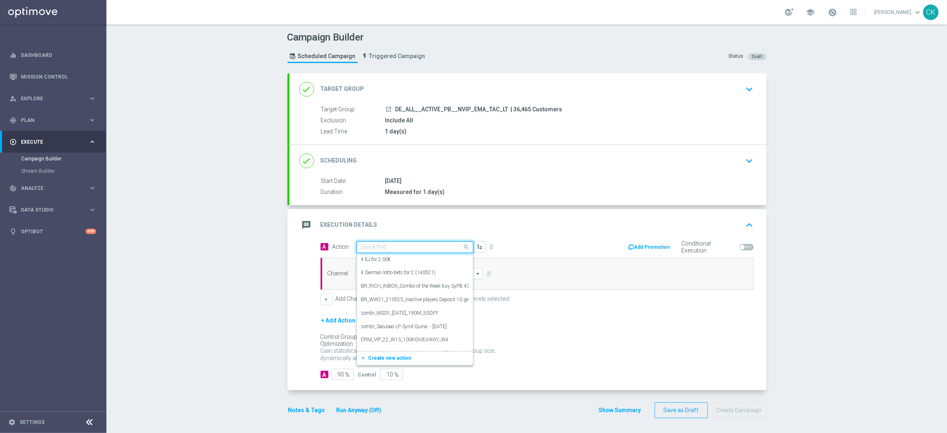
click at [380, 247] on input "text" at bounding box center [406, 247] width 91 height 7
paste input "2€ Voucher for PB, OfferBundle"
type input "2€ Voucher for PB, OfferBundle"
click at [376, 269] on button "add_new Create new action" at bounding box center [413, 272] width 113 height 9
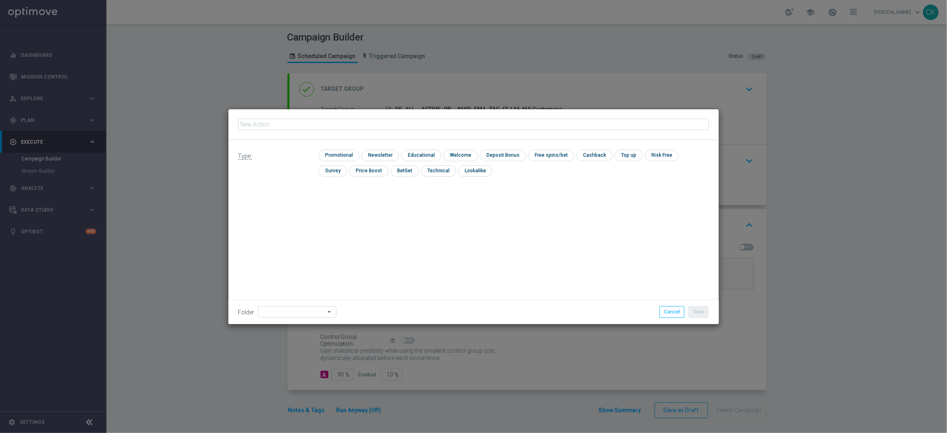
type input "2€ Voucher for PB, OfferBundle"
click at [337, 150] on input "checkbox" at bounding box center [337, 155] width 39 height 11
checkbox input "true"
click at [273, 311] on input at bounding box center [297, 311] width 79 height 11
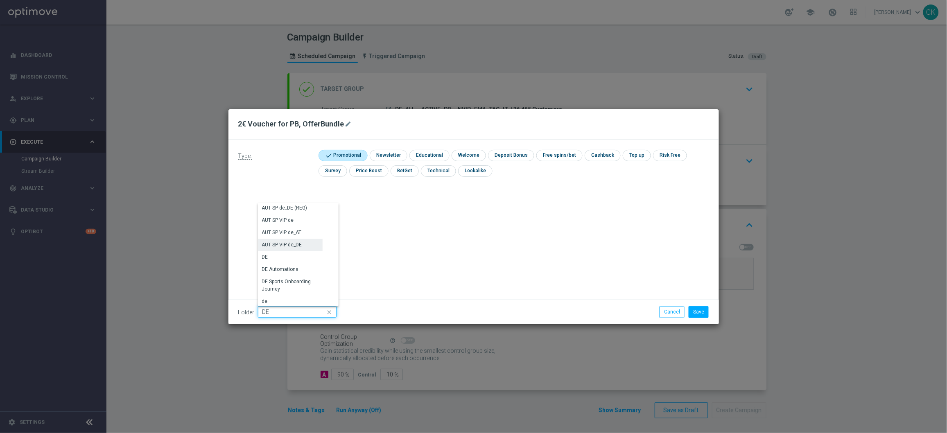
scroll to position [812, 0]
click at [277, 258] on div "DE" at bounding box center [290, 257] width 65 height 12
type input "DE"
click at [277, 258] on div "Type: check Promotional check Newsletter check Educational check Welcome check …" at bounding box center [473, 232] width 490 height 184
click at [605, 223] on div "Type: check Promotional check Newsletter check Educational check Welcome check …" at bounding box center [473, 232] width 490 height 184
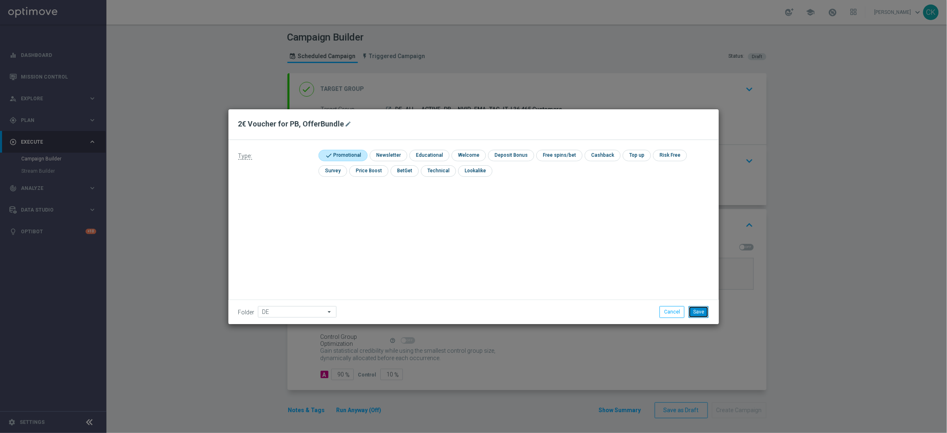
click at [701, 309] on button "Save" at bounding box center [698, 311] width 20 height 11
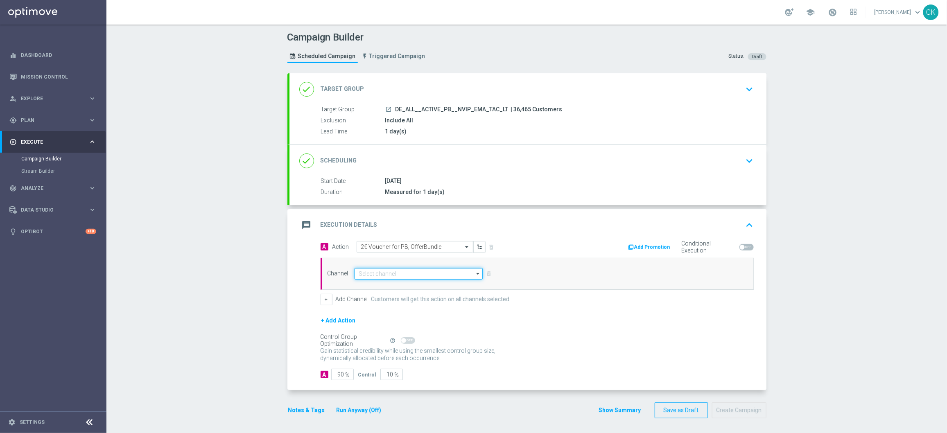
click at [392, 273] on input at bounding box center [418, 273] width 129 height 11
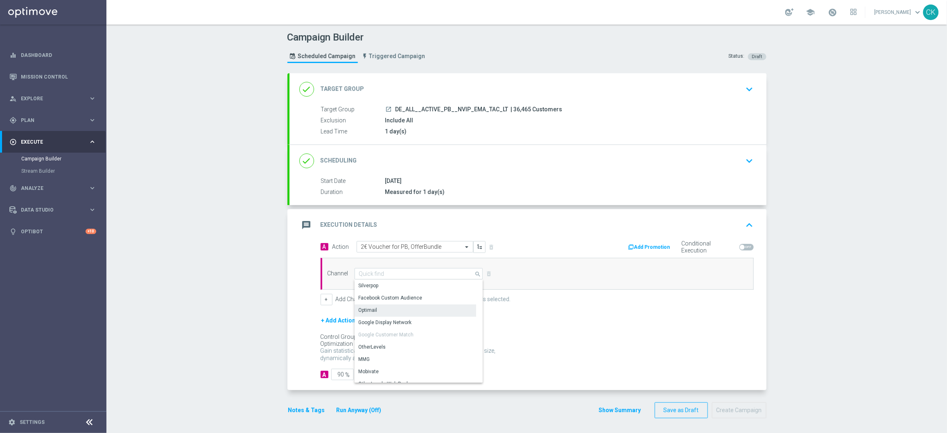
click at [379, 309] on div "Optimail" at bounding box center [415, 309] width 122 height 11
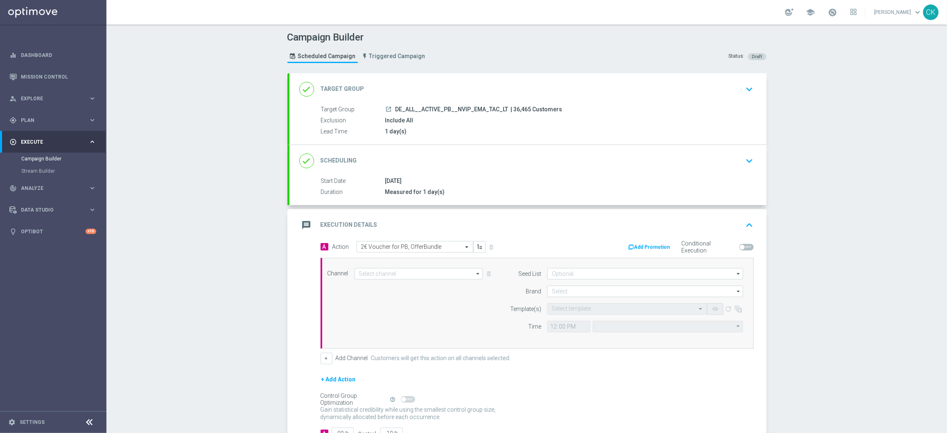
type input "Optimail"
type input "Coordinated Universal Time (UTC 00:00)"
click at [569, 289] on input at bounding box center [645, 291] width 196 height 11
click at [562, 316] on div "lottoland" at bounding box center [562, 315] width 20 height 7
type input "lottoland"
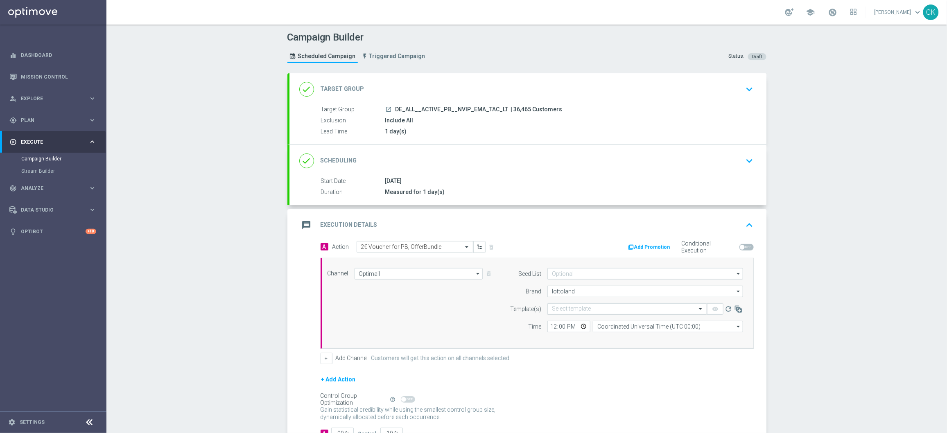
click at [576, 308] on input "text" at bounding box center [619, 309] width 134 height 7
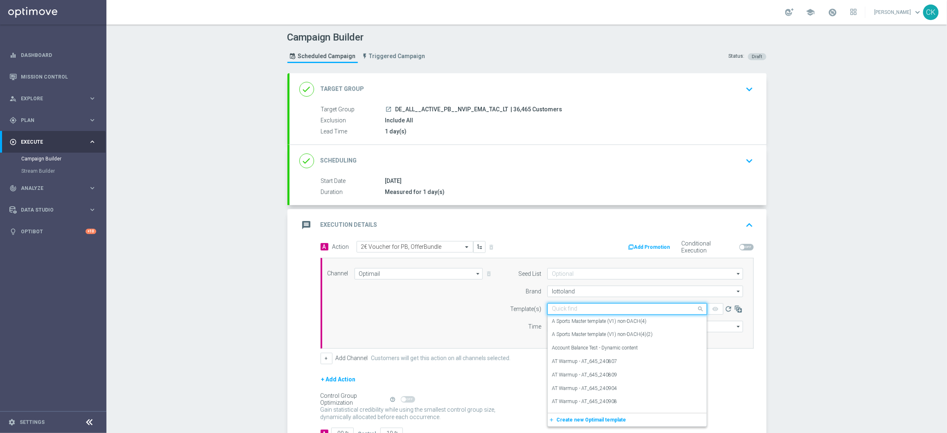
paste input "DE_ALL__PB_ACTIVE_250906__NVIP_EMA_TAC_LT"
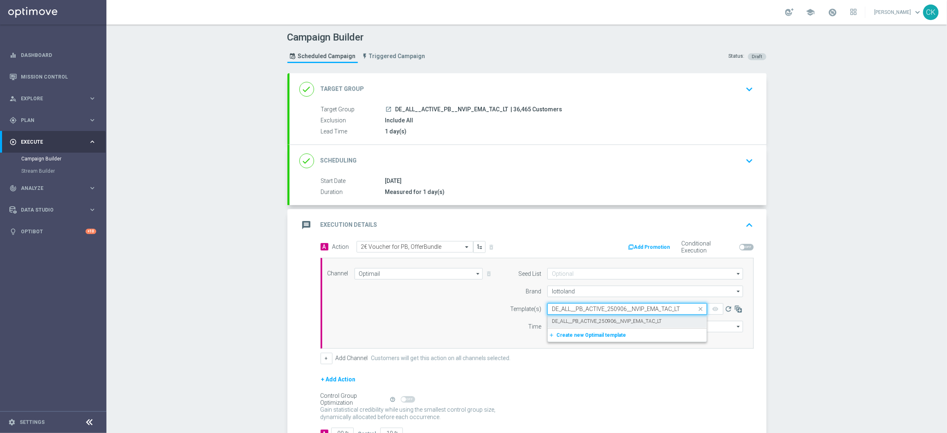
click at [575, 319] on label "DE_ALL__PB_ACTIVE_250906__NVIP_EMA_TAC_LT" at bounding box center [607, 321] width 110 height 7
type input "DE_ALL__PB_ACTIVE_250906__NVIP_EMA_TAC_LT"
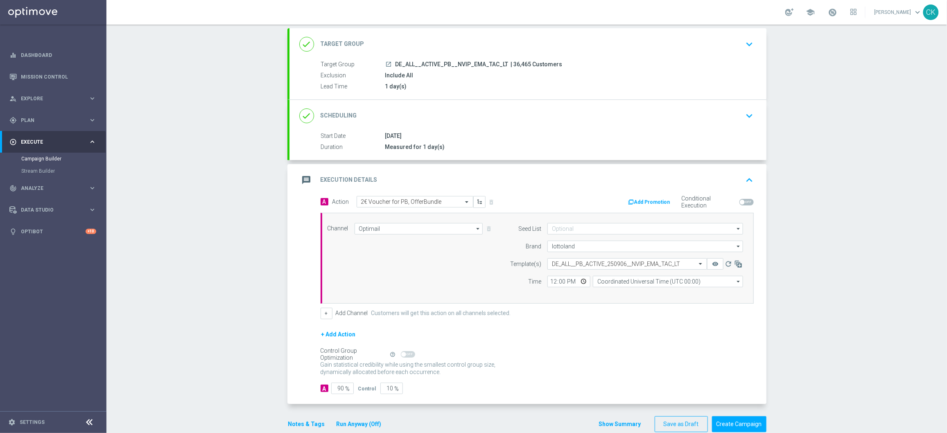
scroll to position [45, 0]
click at [741, 200] on span at bounding box center [746, 201] width 14 height 7
click at [741, 200] on input "checkbox" at bounding box center [746, 201] width 14 height 7
checkbox input "true"
click at [646, 200] on button "Add Promotion" at bounding box center [649, 201] width 45 height 9
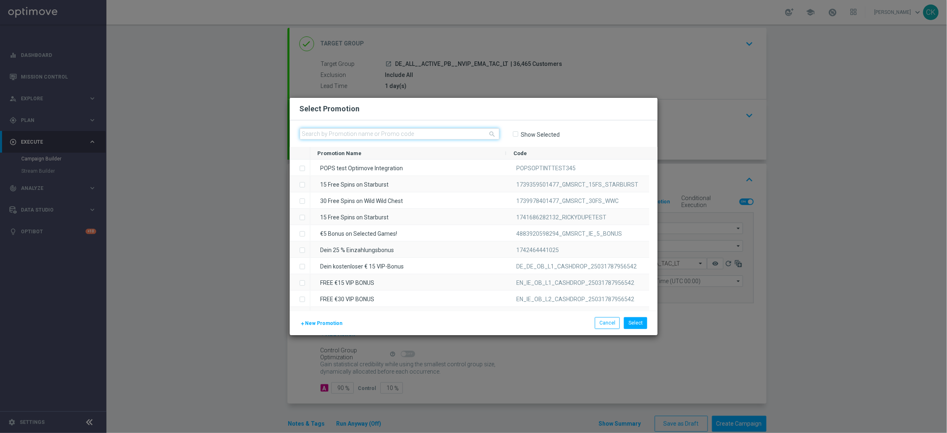
click at [410, 134] on input "text" at bounding box center [400, 133] width 200 height 11
paste input "OMBXRLOI3RRRQYGD0ZNXIYI"
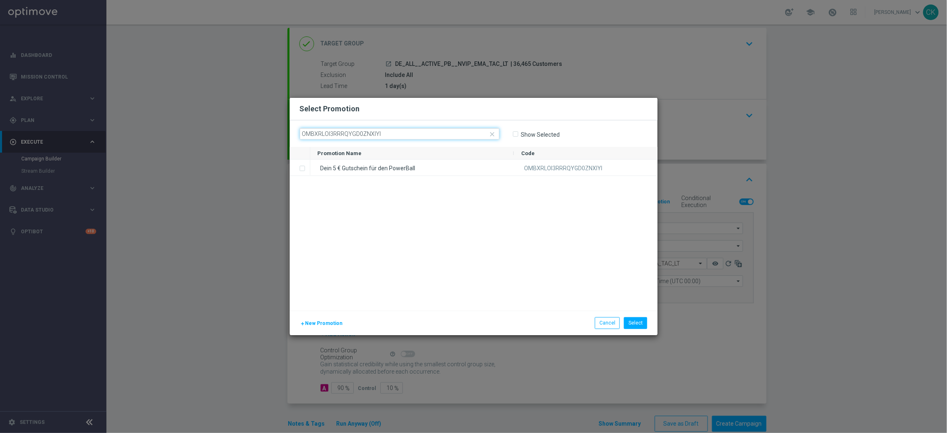
type input "OMBXRLOI3RRRQYGD0ZNXIYI"
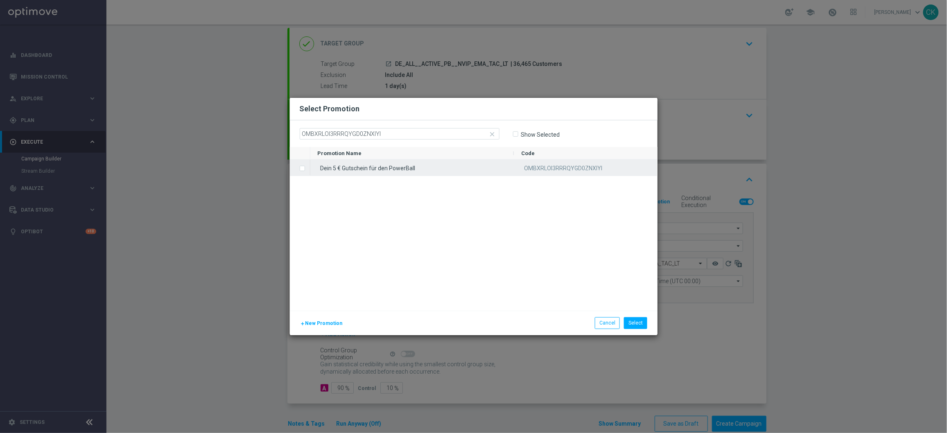
click at [303, 166] on input "Press SPACE to select this row." at bounding box center [301, 164] width 5 height 5
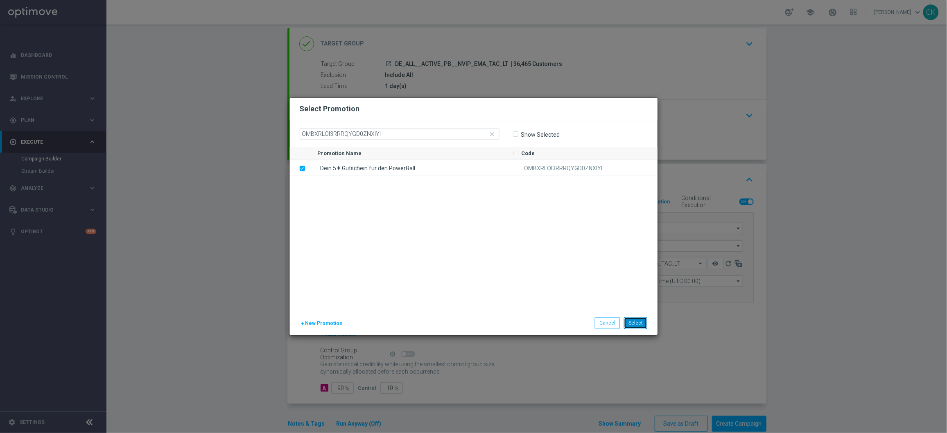
click at [637, 326] on button "Select" at bounding box center [635, 322] width 23 height 11
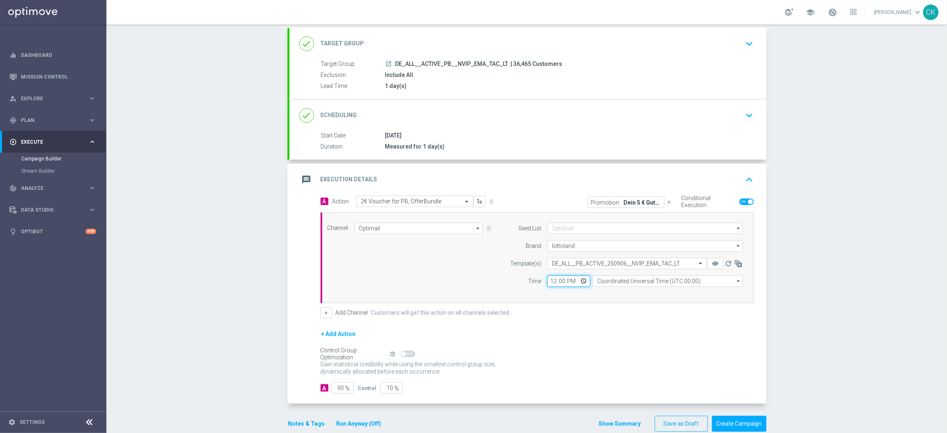
click at [547, 280] on input "12:00" at bounding box center [568, 280] width 43 height 11
type input "08:00"
click at [625, 284] on input "Coordinated Universal Time (UTC 00:00)" at bounding box center [668, 280] width 150 height 11
click at [614, 292] on div "Central European Time ([GEOGRAPHIC_DATA]) (UTC +02:00)" at bounding box center [664, 293] width 134 height 7
type input "Central European Time ([GEOGRAPHIC_DATA]) (UTC +02:00)"
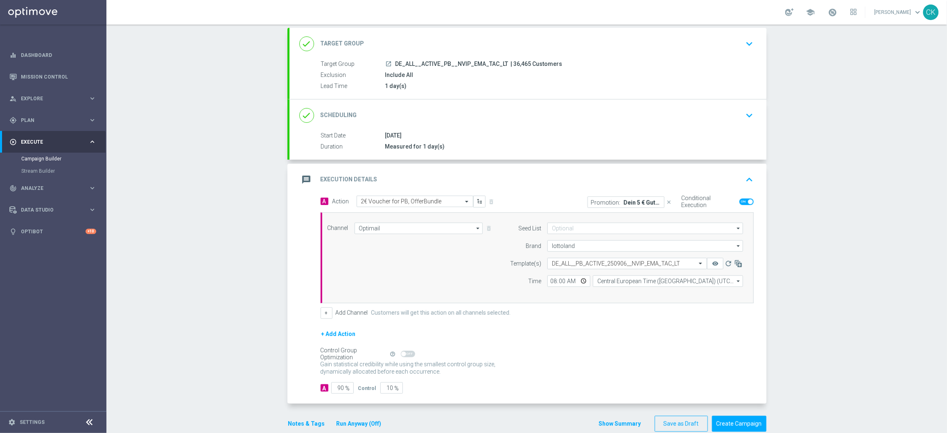
click at [336, 40] on h2 "Target Group" at bounding box center [342, 44] width 44 height 8
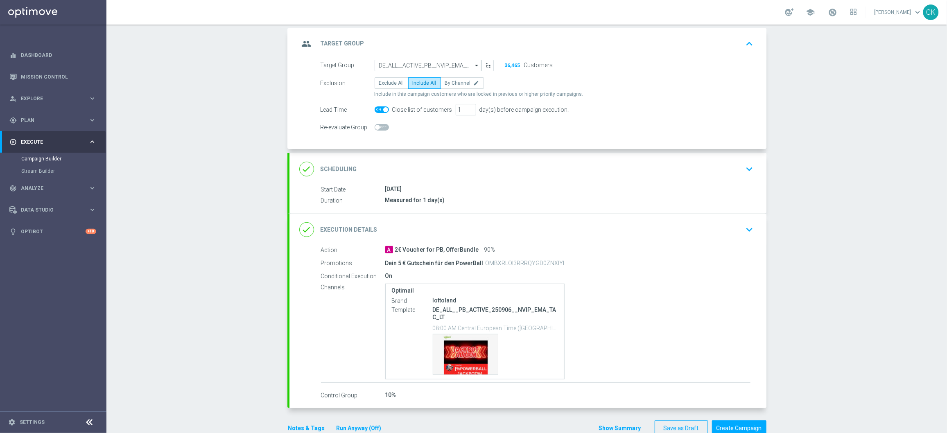
click at [383, 110] on span at bounding box center [385, 109] width 5 height 5
click at [379, 110] on input "checkbox" at bounding box center [381, 109] width 14 height 7
checkbox input "false"
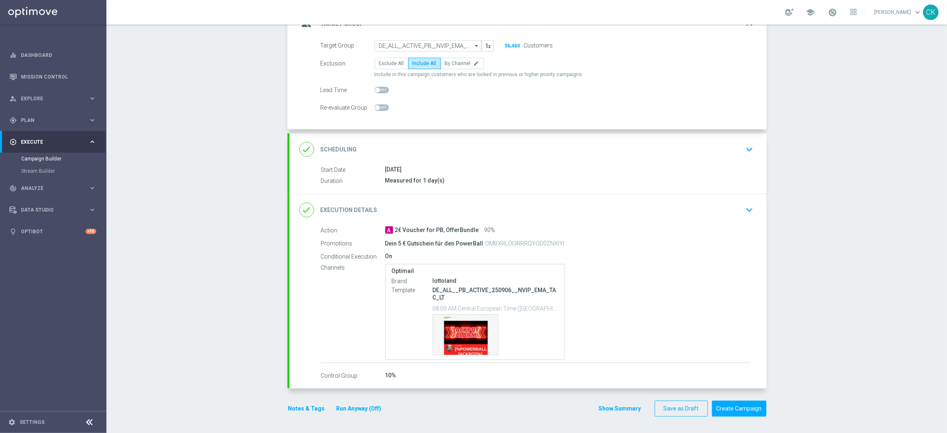
click at [361, 205] on div "done Execution Details" at bounding box center [338, 210] width 78 height 15
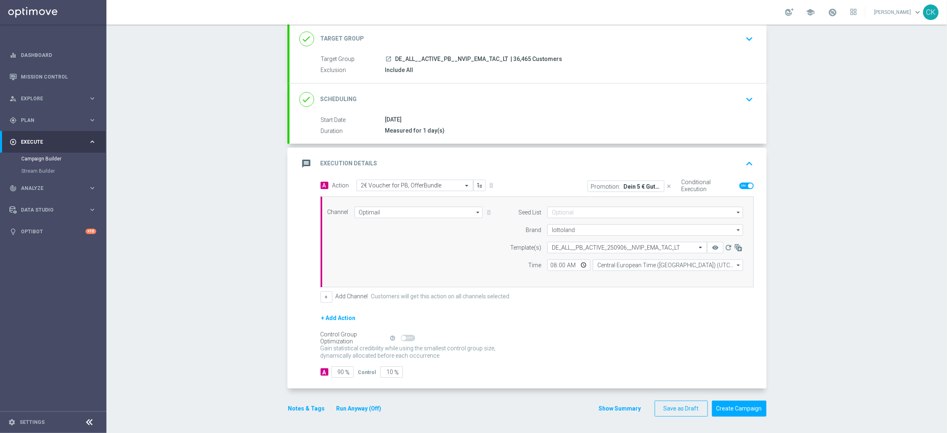
scroll to position [50, 0]
click at [340, 346] on input "90" at bounding box center [342, 372] width 23 height 11
type input "9"
type input "91"
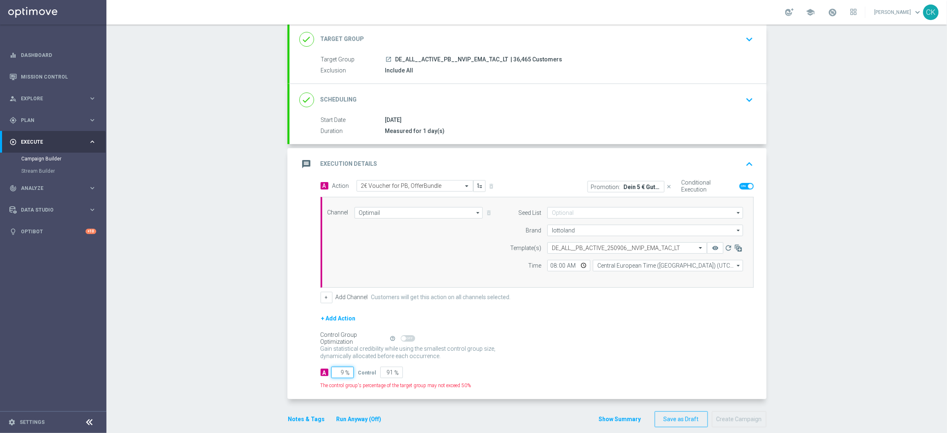
type input "98"
type input "2"
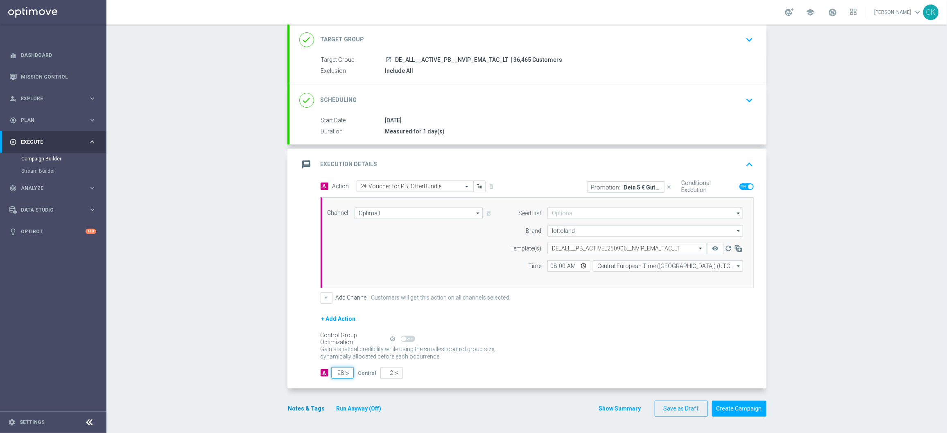
type input "98"
click at [297, 346] on button "Notes & Tags" at bounding box center [306, 409] width 38 height 10
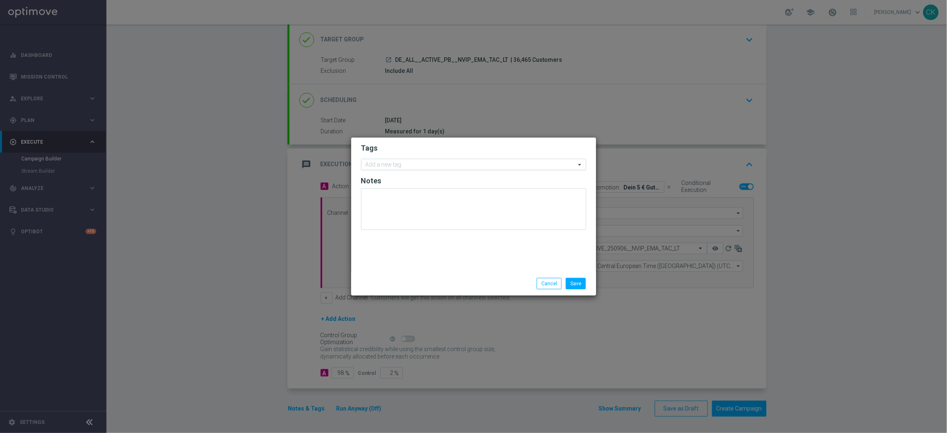
click at [395, 165] on input "text" at bounding box center [470, 165] width 210 height 7
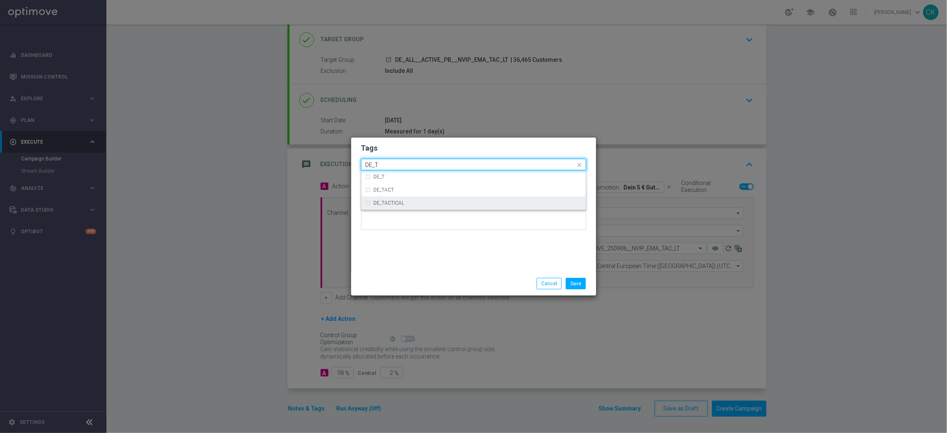
click at [400, 205] on label "DE_TACTICAL" at bounding box center [389, 203] width 31 height 5
type input "DE_T"
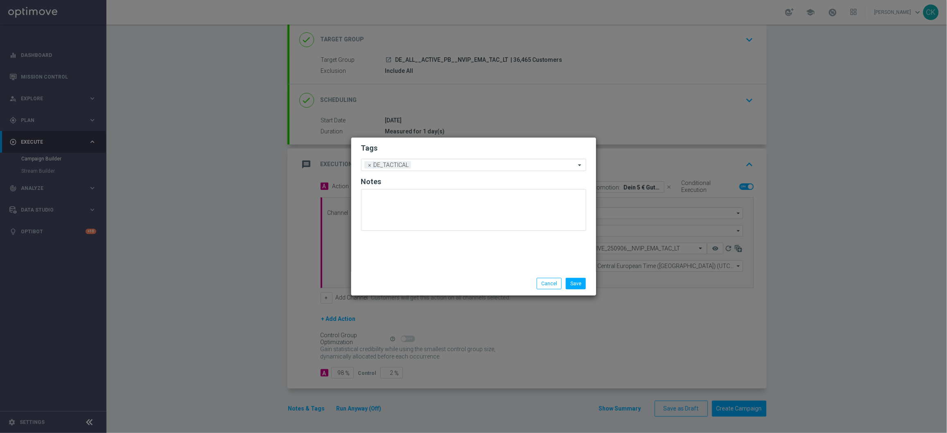
click at [400, 267] on div "Tags Add a new tag × DE_TACTICAL Notes" at bounding box center [473, 205] width 245 height 134
click at [575, 286] on button "Save" at bounding box center [576, 283] width 20 height 11
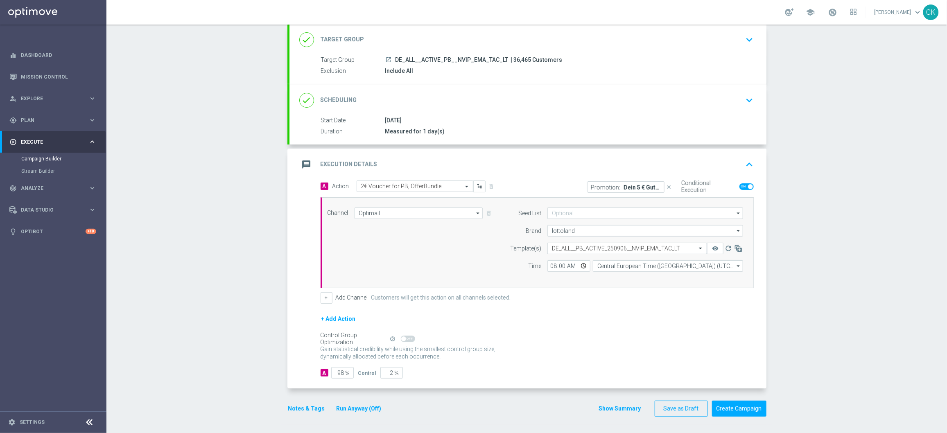
click at [344, 346] on button "Run Anyway (Off)" at bounding box center [359, 409] width 47 height 10
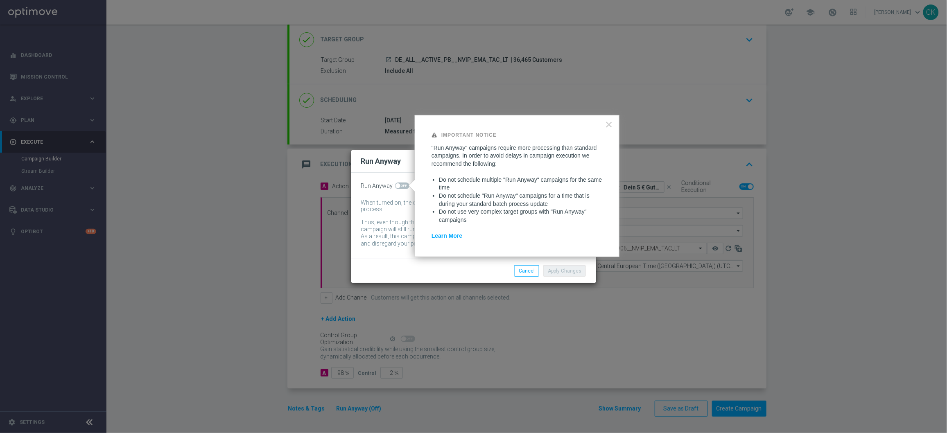
click at [403, 185] on span at bounding box center [402, 186] width 14 height 7
click at [403, 185] on input "checkbox" at bounding box center [402, 186] width 14 height 7
checkbox input "true"
click at [571, 271] on button "Apply Changes" at bounding box center [564, 270] width 43 height 11
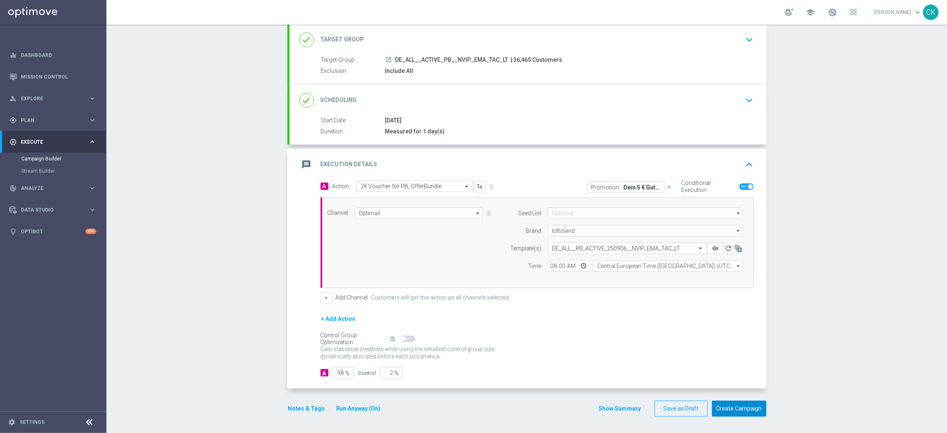
click at [740, 346] on button "Create Campaign" at bounding box center [739, 409] width 54 height 16
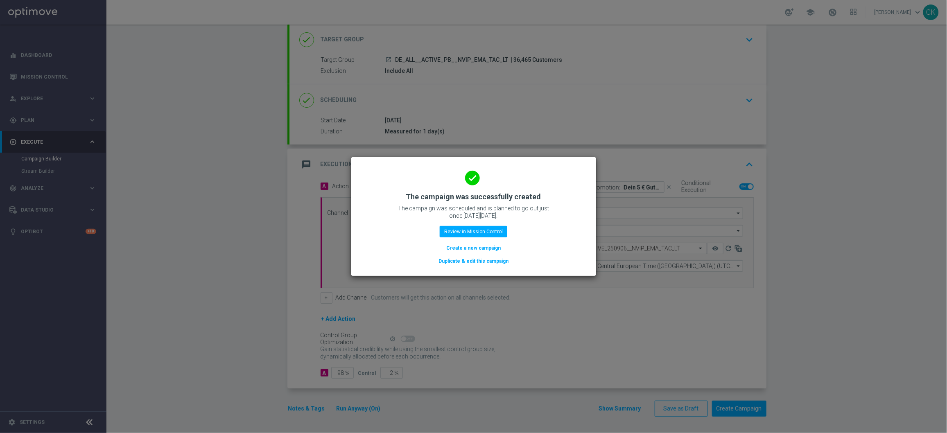
click at [460, 245] on button "Create a new campaign" at bounding box center [473, 248] width 56 height 9
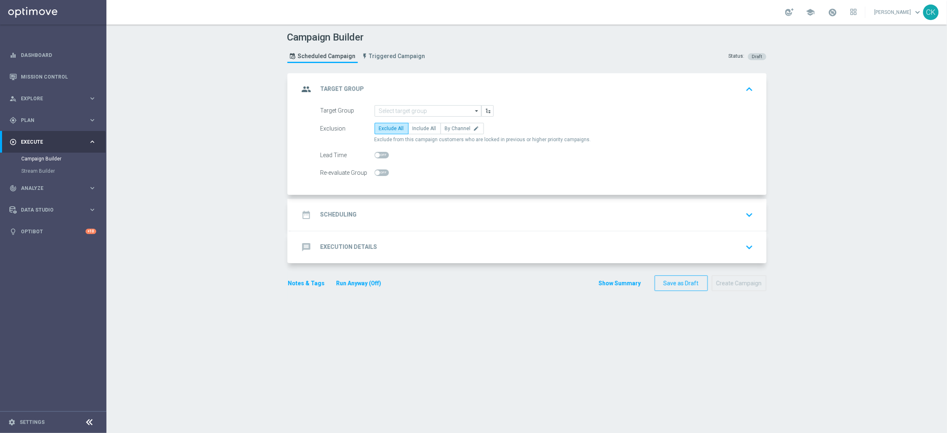
scroll to position [0, 0]
click at [408, 108] on input at bounding box center [427, 110] width 107 height 11
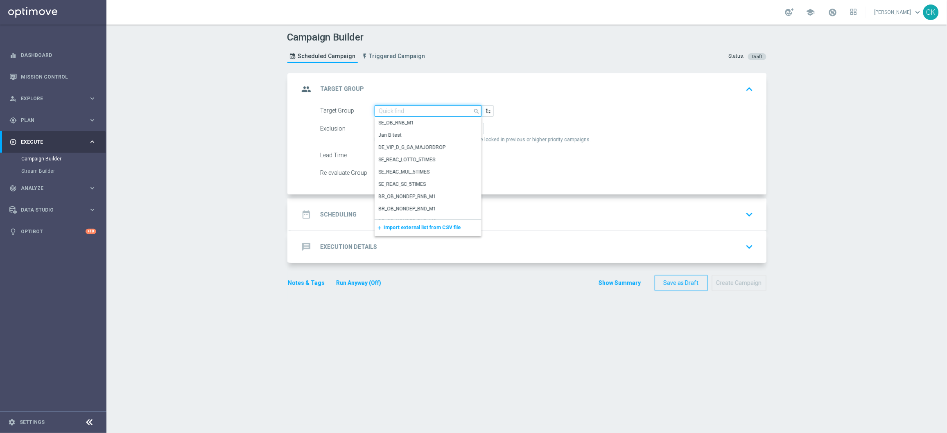
paste input "DE_ALL__REACTIVATED_PB__NVIP_EMA_TAC_LT"
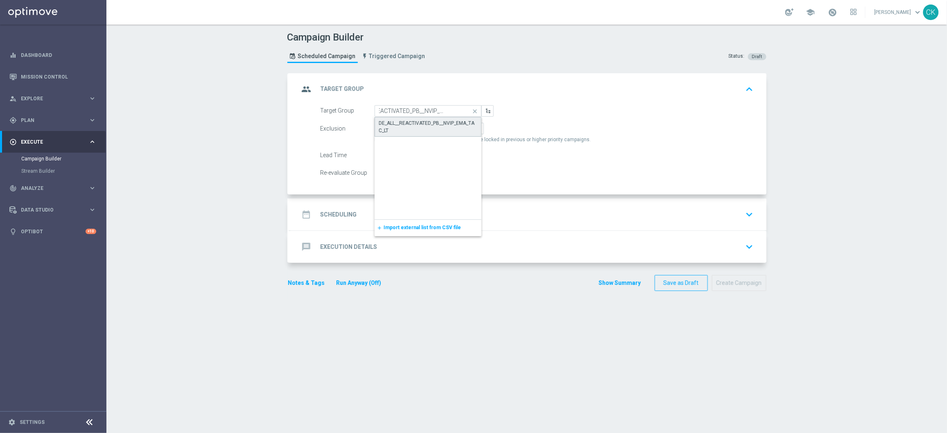
click at [403, 123] on div "DE_ALL__REACTIVATED_PB__NVIP_EMA_TAC_LT" at bounding box center [428, 127] width 98 height 15
type input "DE_ALL__REACTIVATED_PB__NVIP_EMA_TAC_LT"
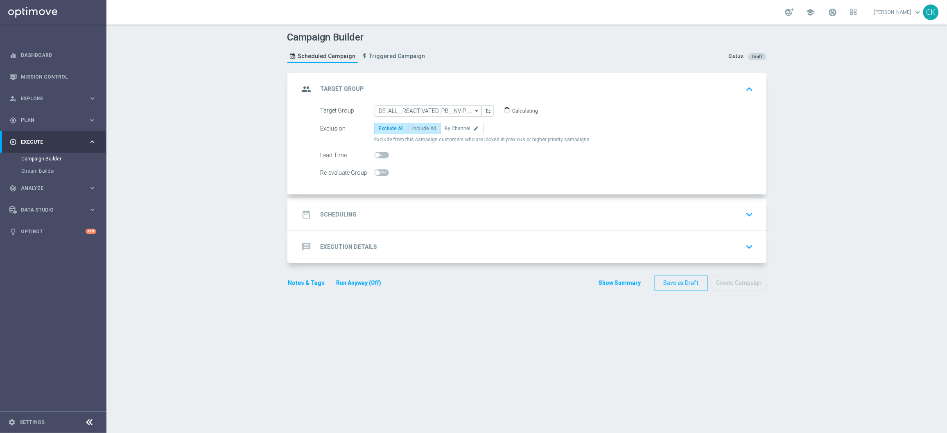
click at [424, 127] on span "Include All" at bounding box center [425, 129] width 24 height 6
click at [418, 127] on input "Include All" at bounding box center [415, 129] width 5 height 5
radio input "true"
click at [327, 210] on div "date_range Scheduling" at bounding box center [328, 214] width 58 height 15
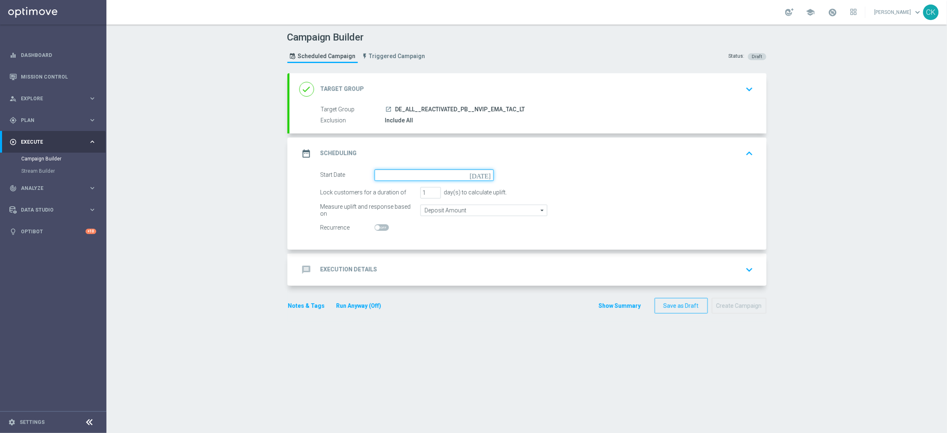
click at [400, 170] on input at bounding box center [433, 174] width 119 height 11
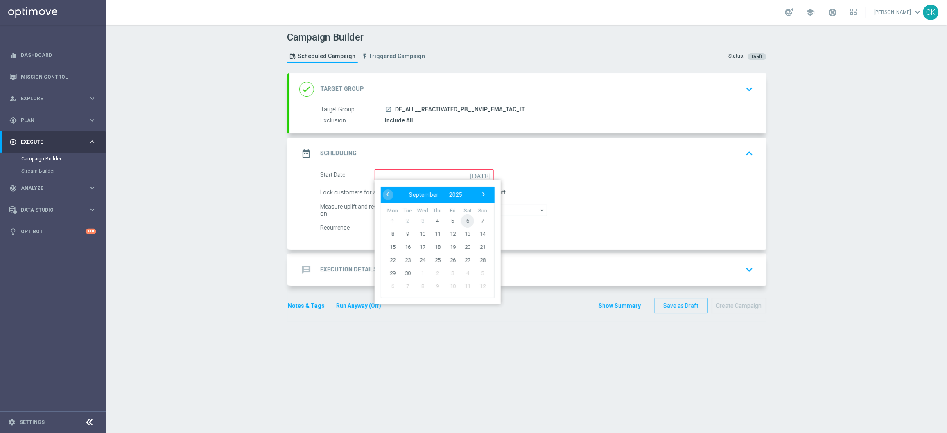
click at [466, 216] on span "6" at bounding box center [467, 220] width 13 height 13
type input "06 Sep 2025"
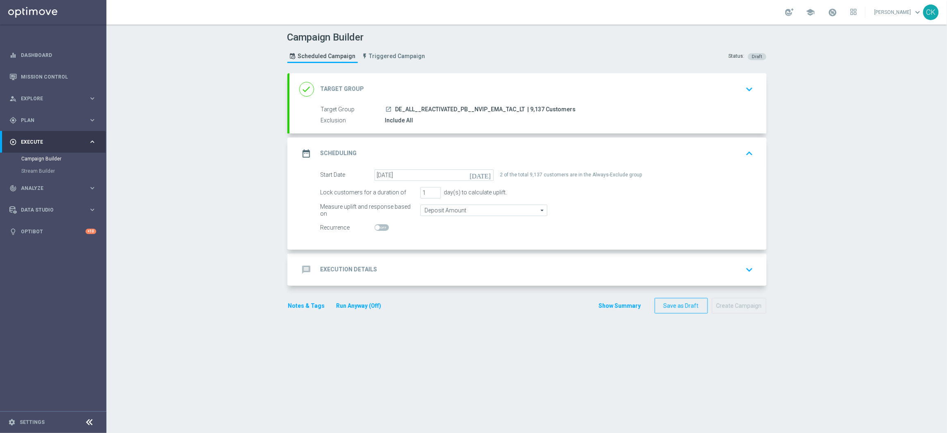
click at [338, 267] on h2 "Execution Details" at bounding box center [348, 270] width 57 height 8
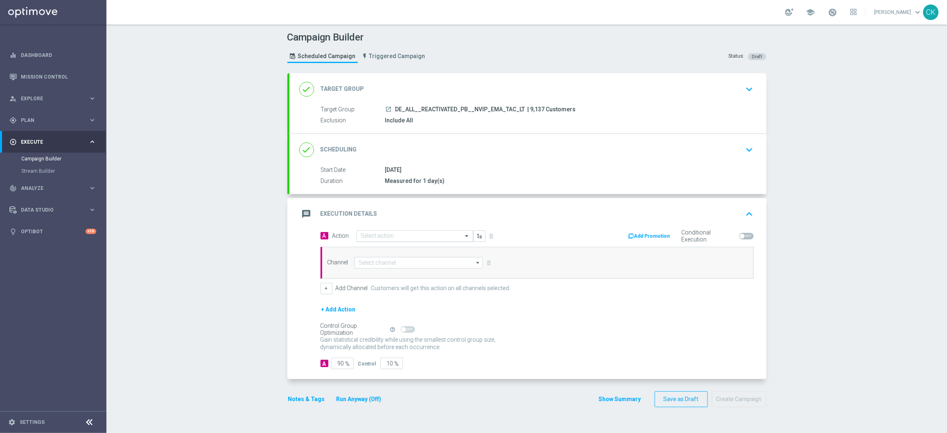
click at [421, 236] on input "text" at bounding box center [406, 236] width 91 height 7
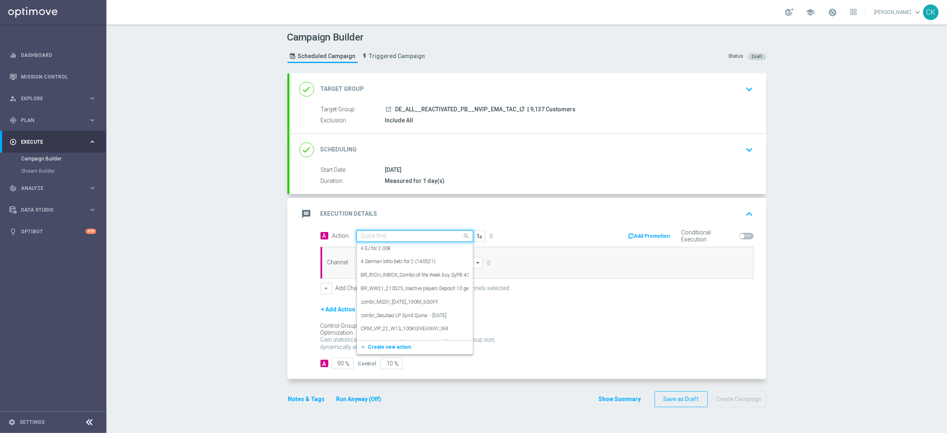
paste input "2€ Voucher for PB, OfferBundle"
type input "2€ Voucher for PB, OfferBundle"
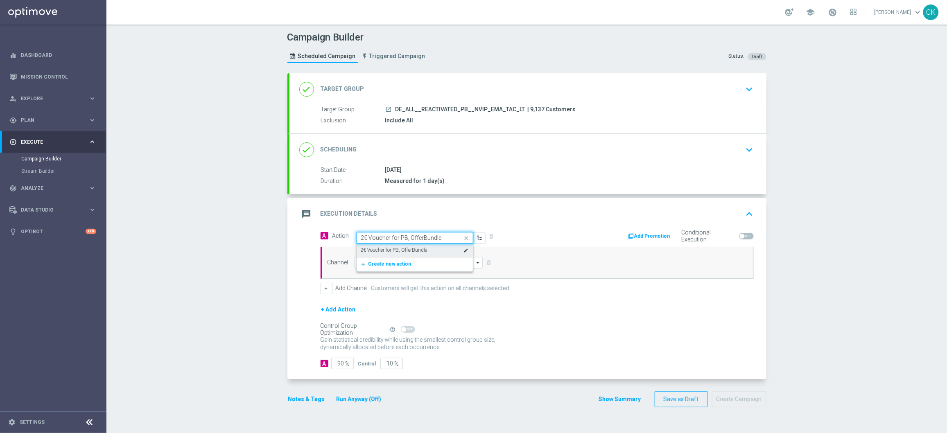
click at [417, 249] on label "2€ Voucher for PB, OfferBundle" at bounding box center [394, 250] width 66 height 7
click at [399, 261] on input at bounding box center [418, 262] width 129 height 11
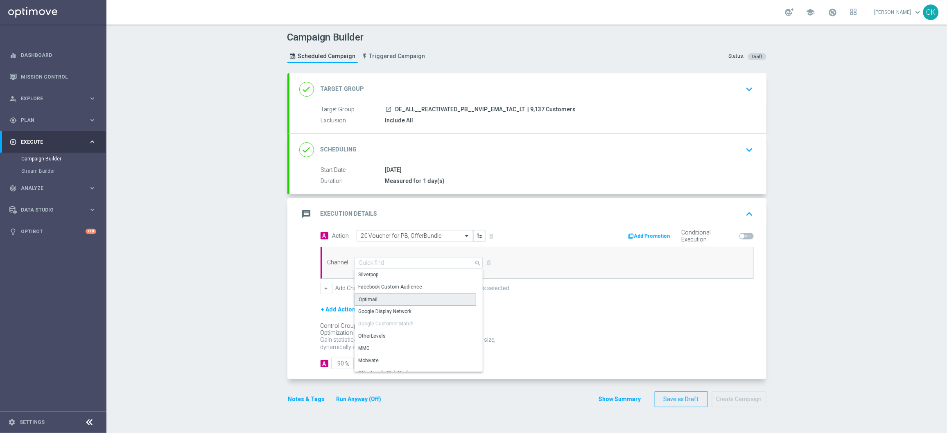
click at [382, 302] on div "Optimail" at bounding box center [415, 299] width 122 height 12
type input "Optimail"
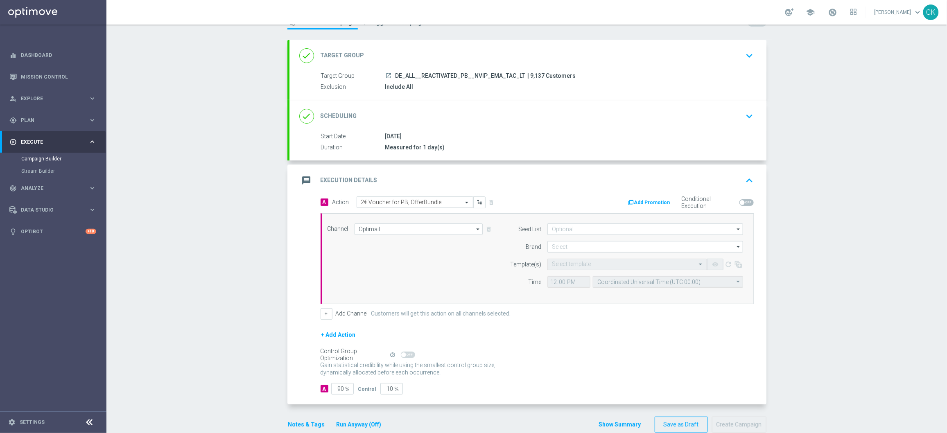
scroll to position [35, 0]
click at [558, 244] on input at bounding box center [645, 244] width 196 height 11
click at [565, 268] on div "lottoland" at bounding box center [562, 269] width 20 height 7
type input "lottoland"
click at [650, 200] on button "Add Promotion" at bounding box center [649, 200] width 45 height 9
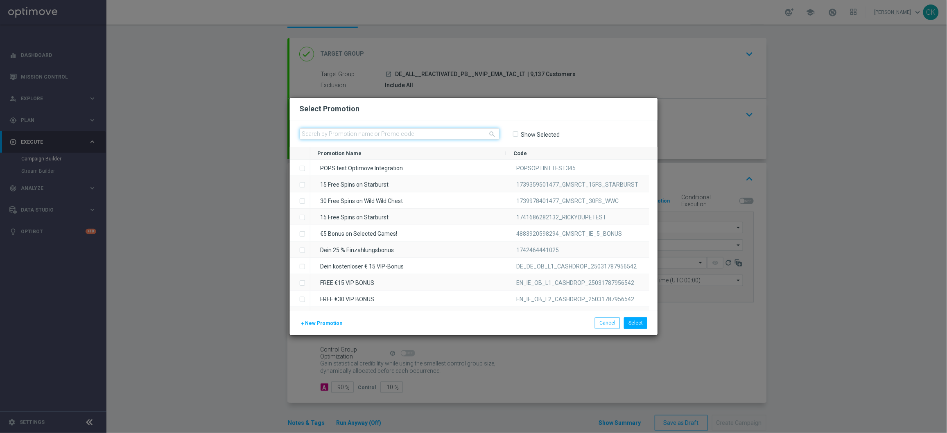
click at [368, 133] on input "text" at bounding box center [400, 133] width 200 height 11
paste input "JC9KSJFCLHNP2ME48RFKSH5"
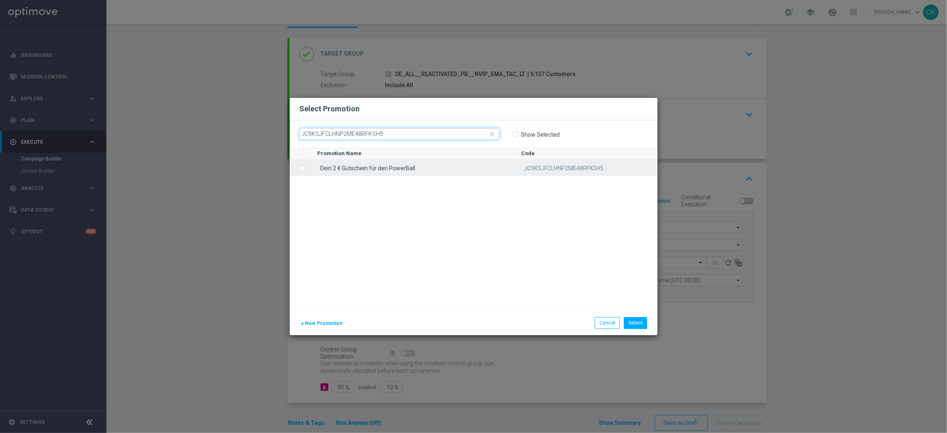
type input "JC9KSJFCLHNP2ME48RFKSH5"
click at [307, 167] on label "Press SPACE to select this row." at bounding box center [308, 168] width 3 height 7
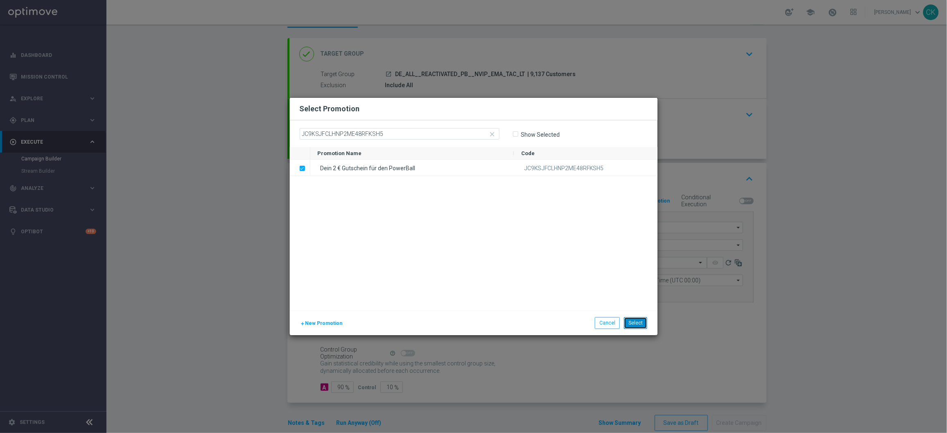
click at [634, 319] on button "Select" at bounding box center [635, 322] width 23 height 11
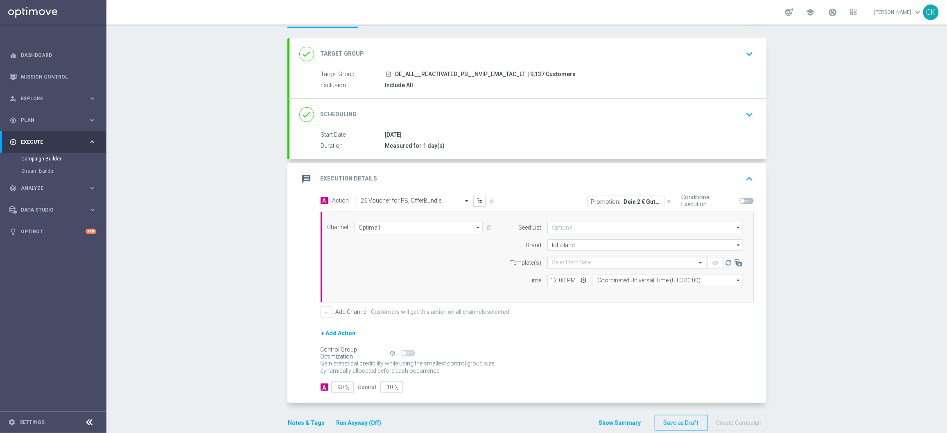
click at [740, 199] on span at bounding box center [742, 200] width 5 height 5
click at [739, 199] on input "checkbox" at bounding box center [746, 201] width 14 height 7
checkbox input "true"
click at [567, 263] on input "text" at bounding box center [619, 262] width 134 height 7
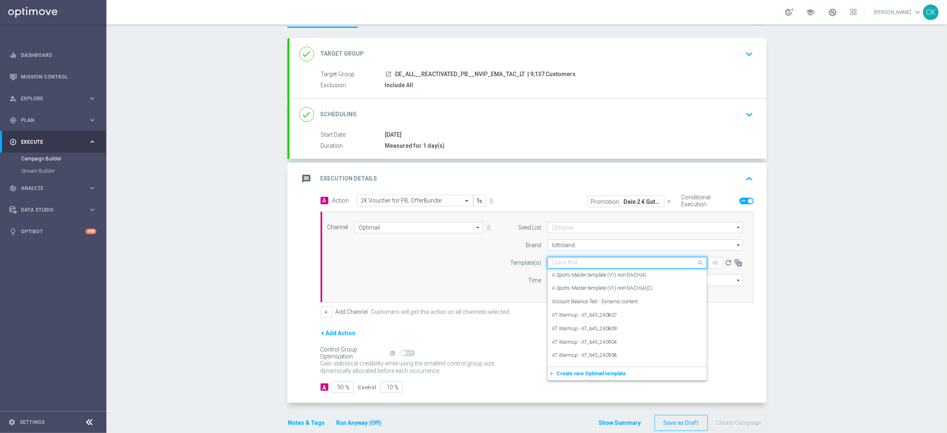
paste input "DE_ALL__PB_REACT_250906__NVIP_EMA_TAC_LT"
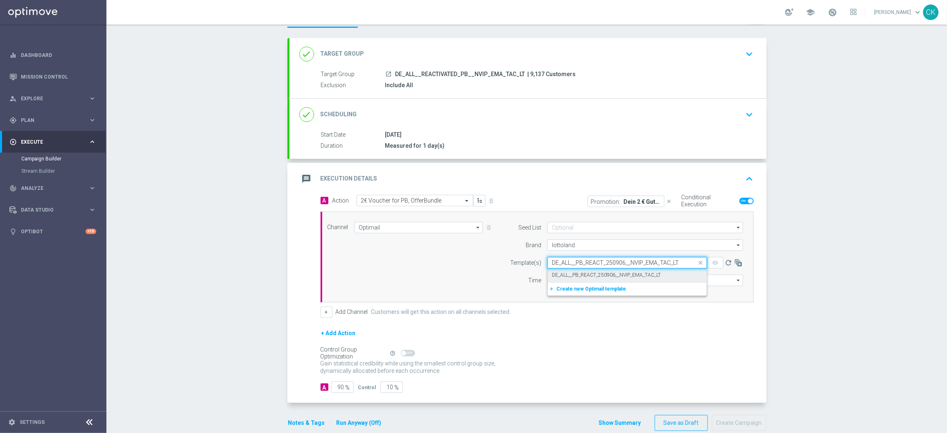
click at [562, 273] on label "DE_ALL__PB_REACT_250906__NVIP_EMA_TAC_LT" at bounding box center [606, 275] width 109 height 7
type input "DE_ALL__PB_REACT_250906__NVIP_EMA_TAC_LT"
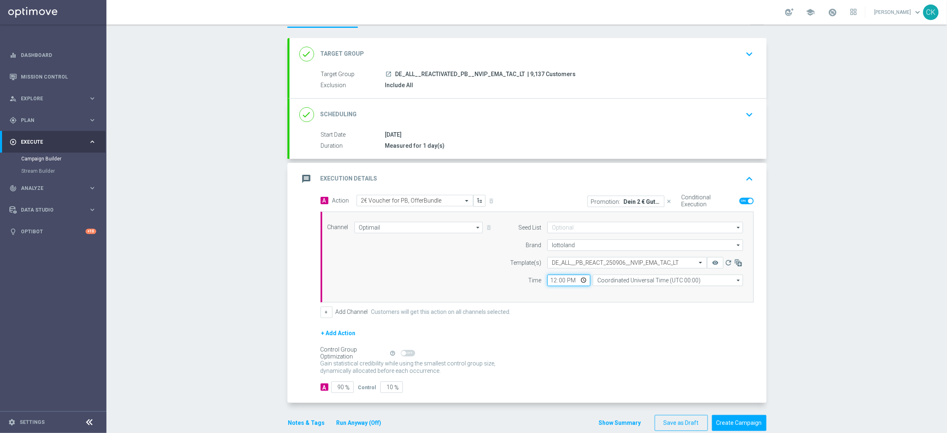
click at [548, 280] on input "12:00" at bounding box center [568, 280] width 43 height 11
type input "08:00"
click at [650, 280] on input "Coordinated Universal Time (UTC 00:00)" at bounding box center [668, 280] width 150 height 11
click at [647, 298] on div "Central European Time ([GEOGRAPHIC_DATA]) (UTC +02:00)" at bounding box center [668, 291] width 150 height 11
type input "Central European Time ([GEOGRAPHIC_DATA]) (UTC +02:00)"
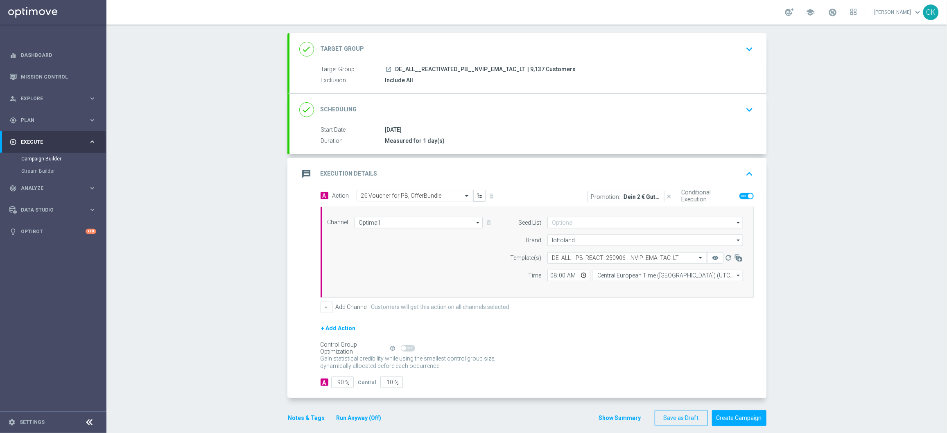
scroll to position [41, 0]
click at [341, 346] on input "90" at bounding box center [342, 380] width 23 height 11
type input "9"
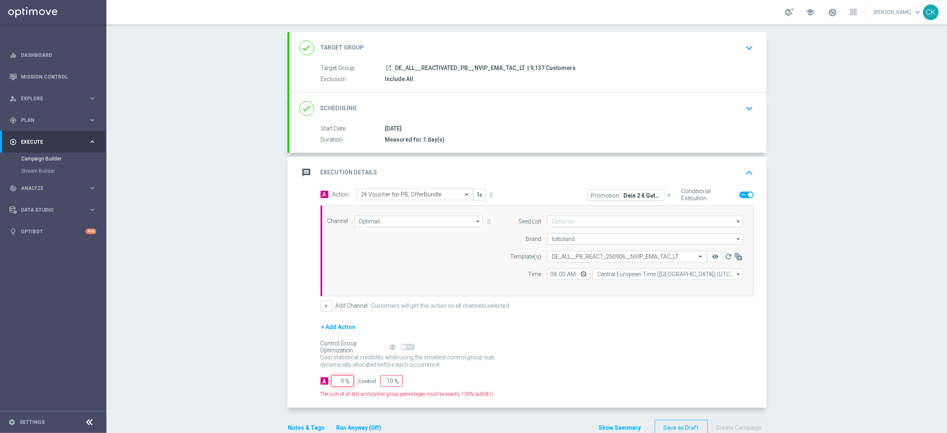
type input "91"
type input "98"
type input "2"
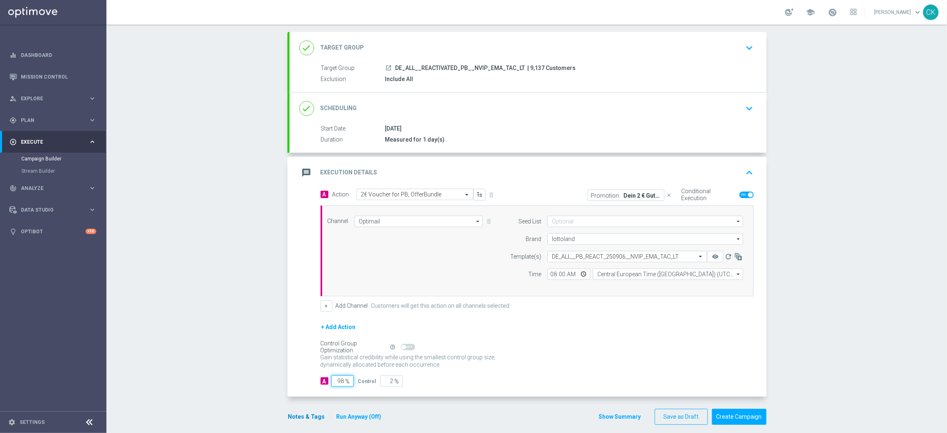
type input "98"
click at [298, 346] on button "Notes & Tags" at bounding box center [306, 417] width 38 height 10
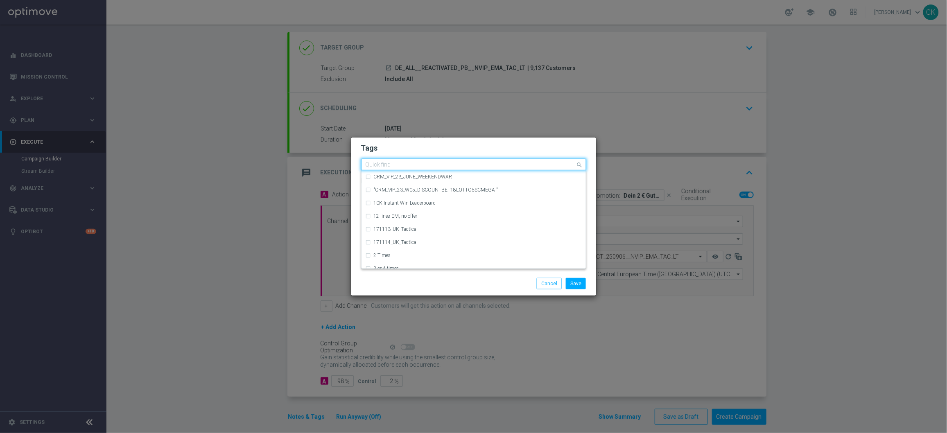
click at [387, 165] on input "text" at bounding box center [470, 165] width 210 height 7
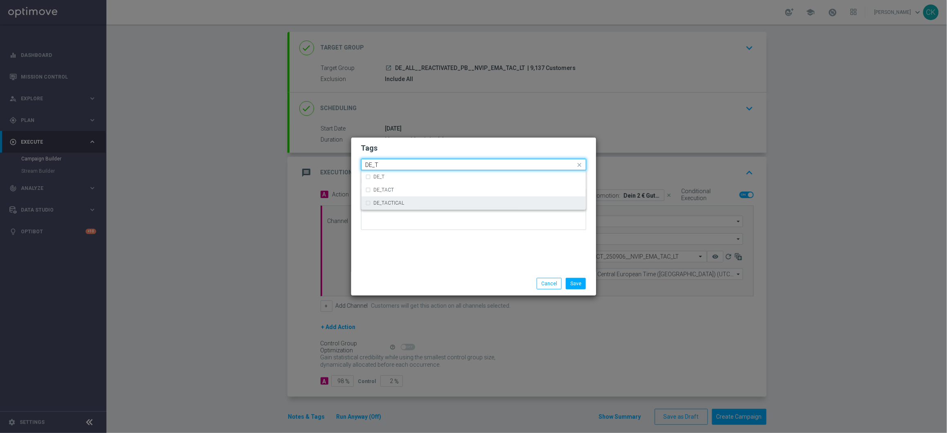
click at [402, 201] on label "DE_TACTICAL" at bounding box center [389, 203] width 31 height 5
type input "DE_T"
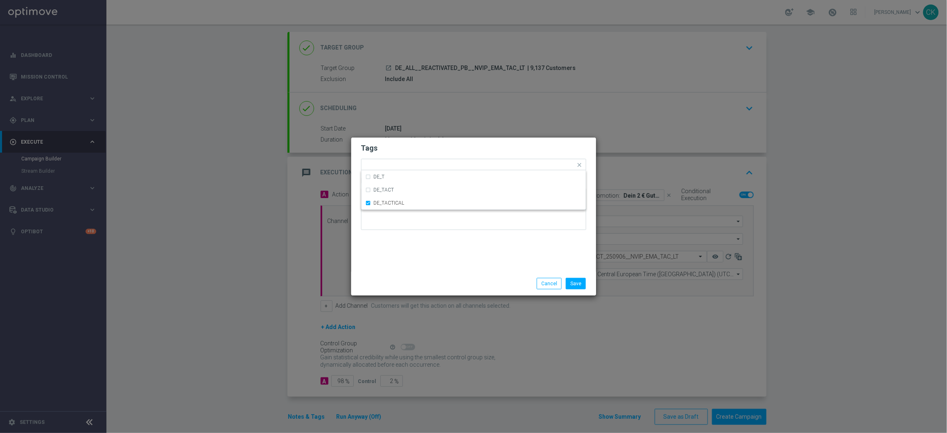
click at [402, 250] on div "Tags Quick find × DE_TACTICAL DE_T DE_TACT DE_TACTICAL Notes" at bounding box center [473, 205] width 245 height 134
click at [571, 282] on button "Save" at bounding box center [576, 283] width 20 height 11
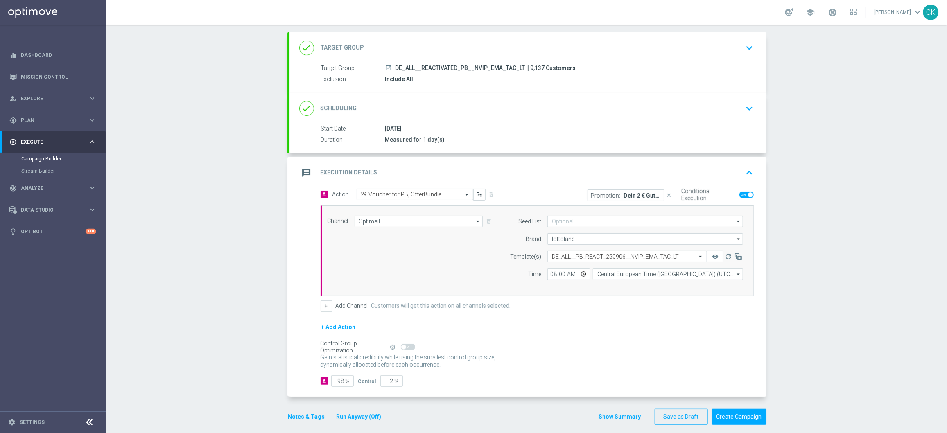
click at [347, 346] on button "Run Anyway (Off)" at bounding box center [359, 417] width 47 height 10
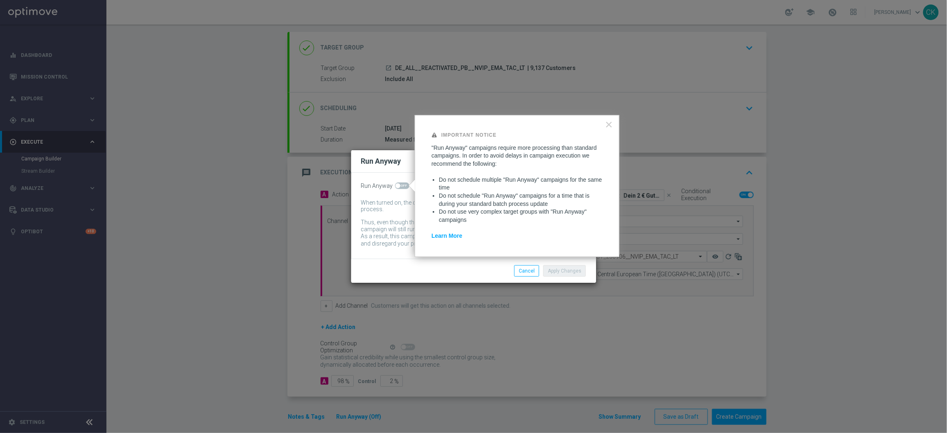
click at [399, 185] on span at bounding box center [397, 185] width 5 height 5
click at [399, 185] on input "checkbox" at bounding box center [402, 186] width 14 height 7
checkbox input "true"
click at [567, 269] on button "Apply Changes" at bounding box center [564, 270] width 43 height 11
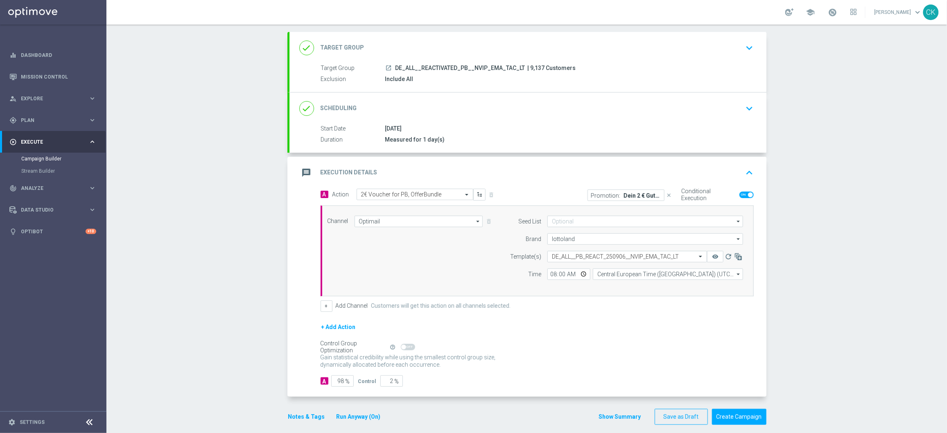
click at [297, 346] on button "Notes & Tags" at bounding box center [306, 417] width 38 height 10
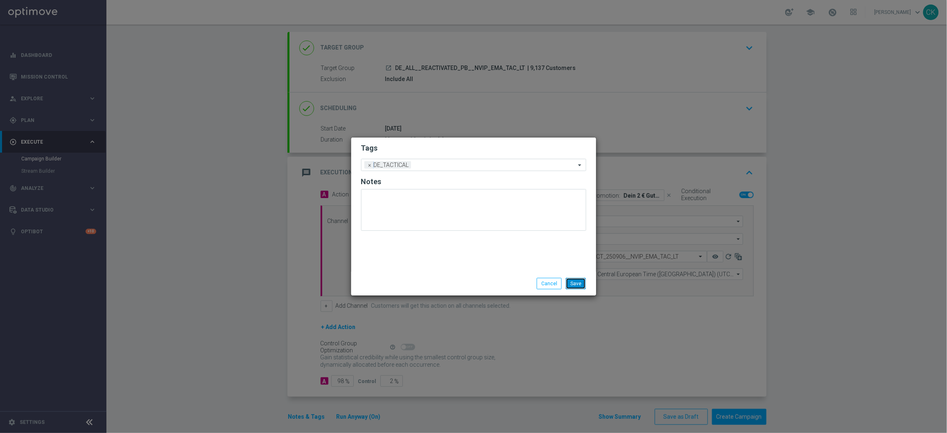
click at [579, 287] on button "Save" at bounding box center [576, 283] width 20 height 11
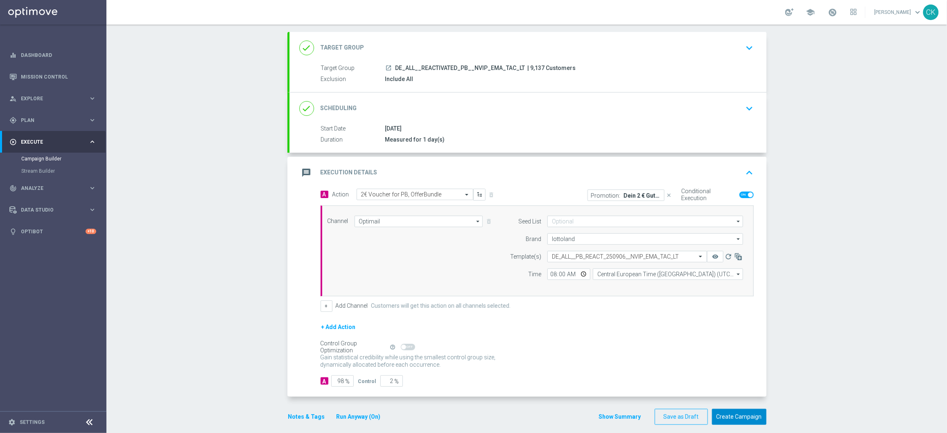
click at [738, 346] on button "Create Campaign" at bounding box center [739, 417] width 54 height 16
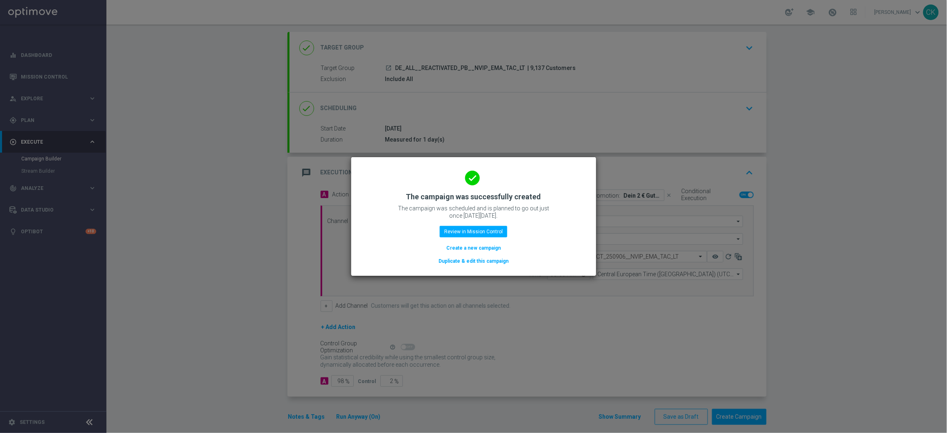
click at [468, 246] on button "Create a new campaign" at bounding box center [473, 248] width 56 height 9
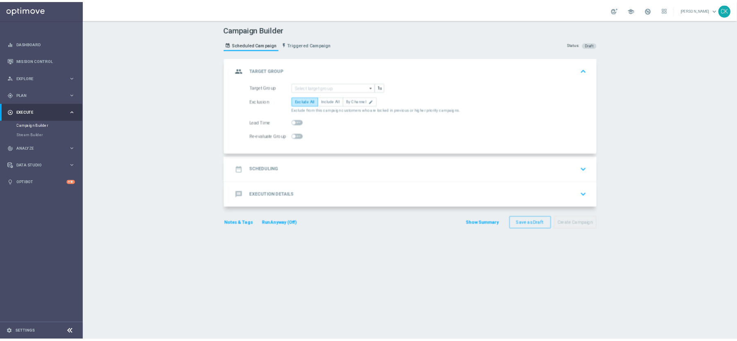
scroll to position [0, 0]
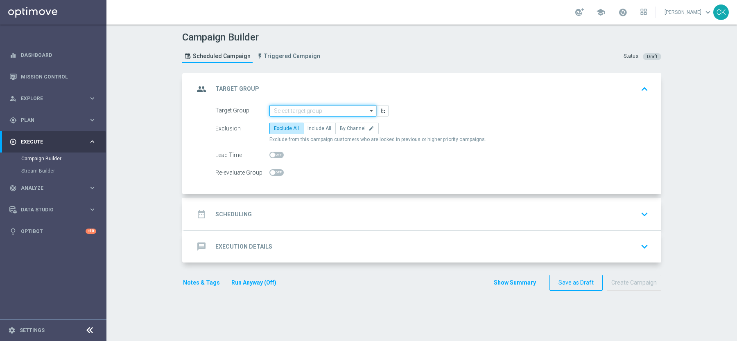
click at [319, 111] on input at bounding box center [322, 110] width 107 height 11
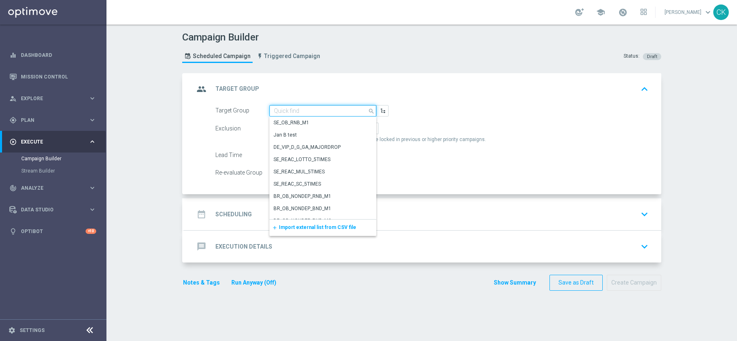
paste input "DE_ALL__CHURNED_PB__NVIP_EMA_TAC_LT"
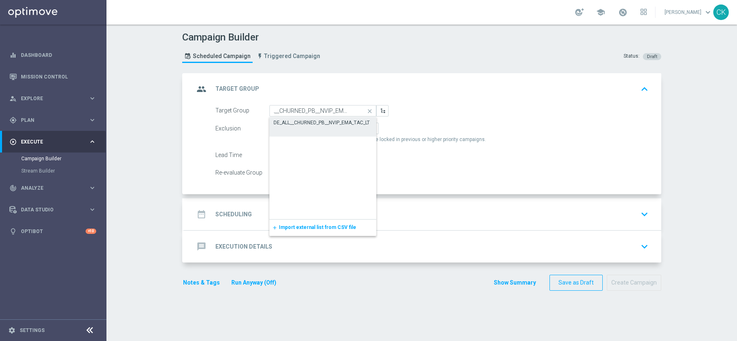
click at [317, 120] on div "DE_ALL__CHURNED_PB__NVIP_EMA_TAC_LT" at bounding box center [321, 122] width 96 height 7
type input "DE_ALL__CHURNED_PB__NVIP_EMA_TAC_LT"
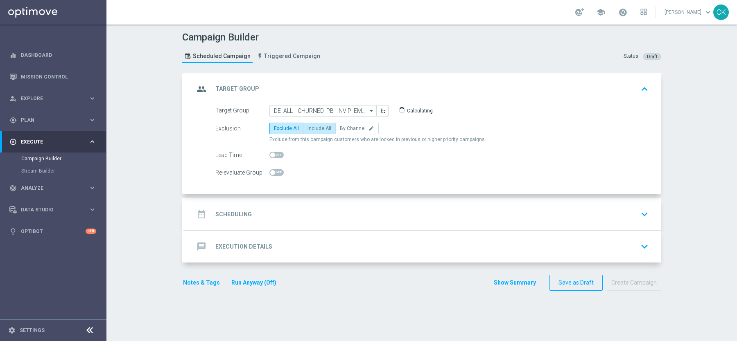
click at [316, 126] on span "Include All" at bounding box center [319, 129] width 24 height 6
click at [313, 127] on input "Include All" at bounding box center [309, 129] width 5 height 5
radio input "true"
click at [234, 211] on h2 "Scheduling" at bounding box center [233, 215] width 36 height 8
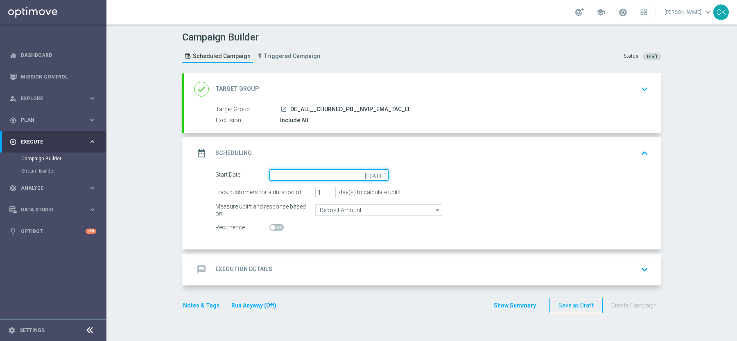
click at [320, 173] on input at bounding box center [328, 174] width 119 height 11
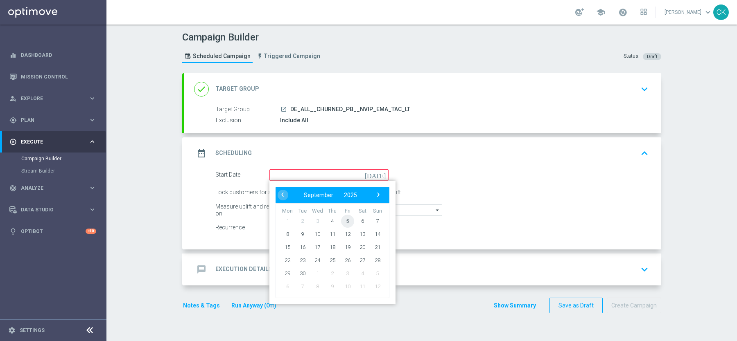
click at [346, 217] on span "5" at bounding box center [347, 220] width 13 height 13
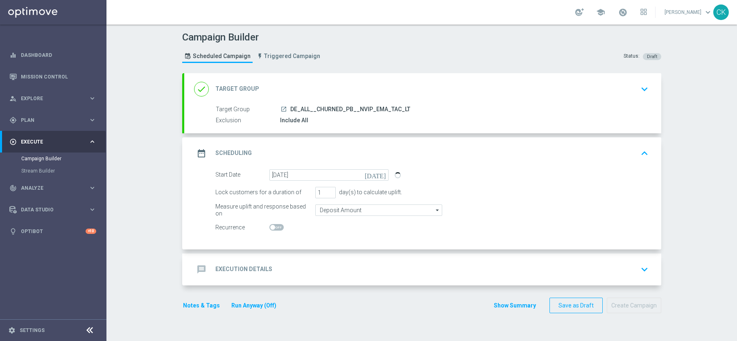
click at [322, 180] on form "Start Date 05 Sep 2025 today Lock customers for a duration of 1 day(s) to calcu…" at bounding box center [431, 201] width 433 height 64
click at [322, 177] on input "[DATE]" at bounding box center [328, 174] width 119 height 11
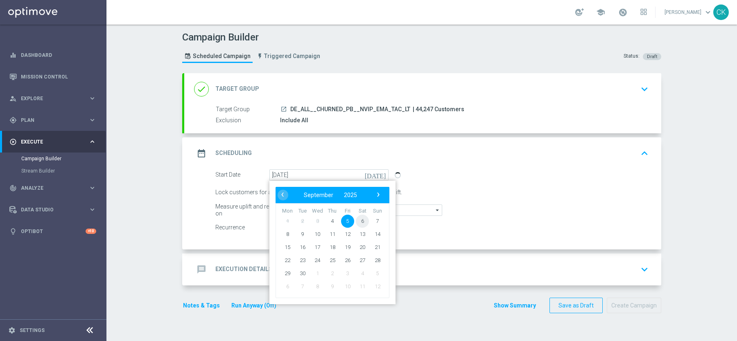
click at [362, 222] on span "6" at bounding box center [362, 220] width 13 height 13
type input "06 Sep 2025"
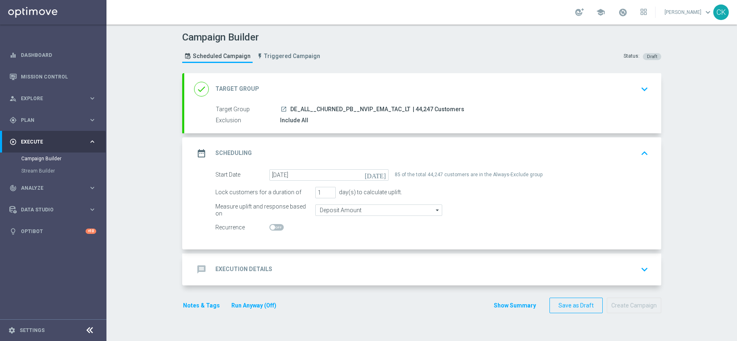
click at [228, 271] on h2 "Execution Details" at bounding box center [243, 270] width 57 height 8
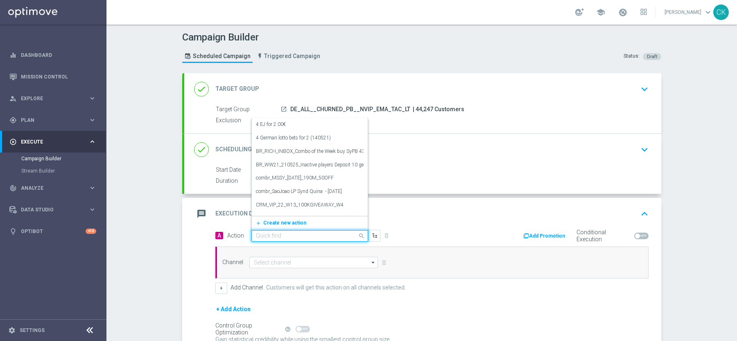
click at [295, 235] on input "text" at bounding box center [301, 236] width 91 height 7
paste input "2€ Voucher for PB, OfferBundle"
type input "2€ Voucher for PB, OfferBundle"
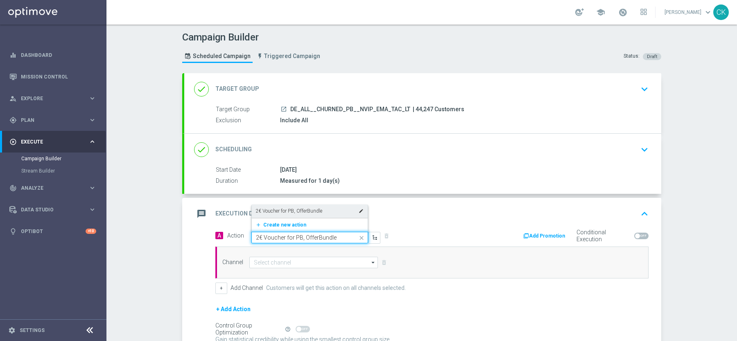
click at [291, 208] on label "2€ Voucher for PB, OfferBundle" at bounding box center [289, 211] width 66 height 7
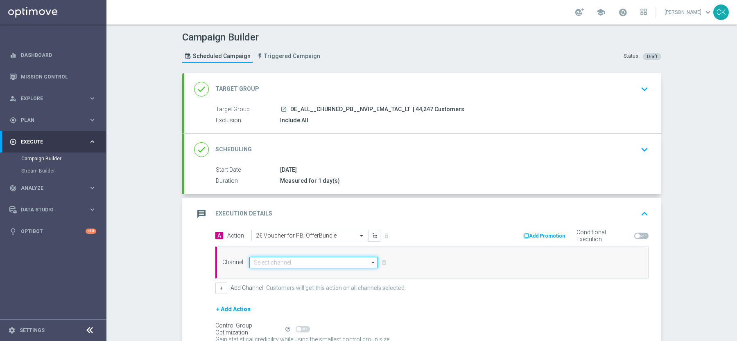
click at [277, 264] on input at bounding box center [313, 262] width 129 height 11
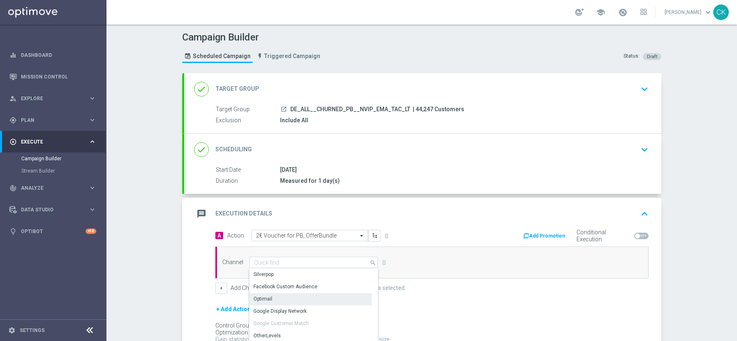
click at [276, 293] on div "Optimail" at bounding box center [310, 298] width 122 height 11
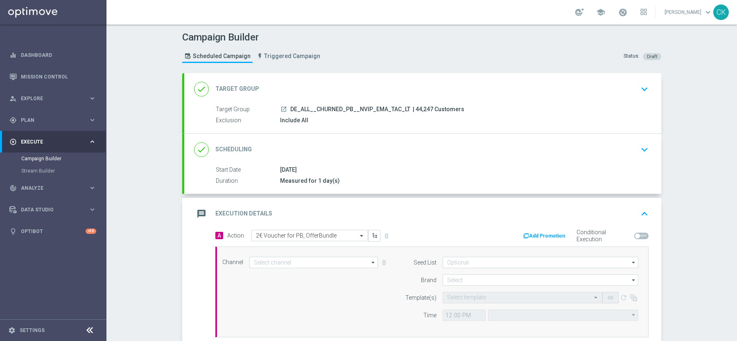
type input "Optimail"
type input "Coordinated Universal Time (UTC 00:00)"
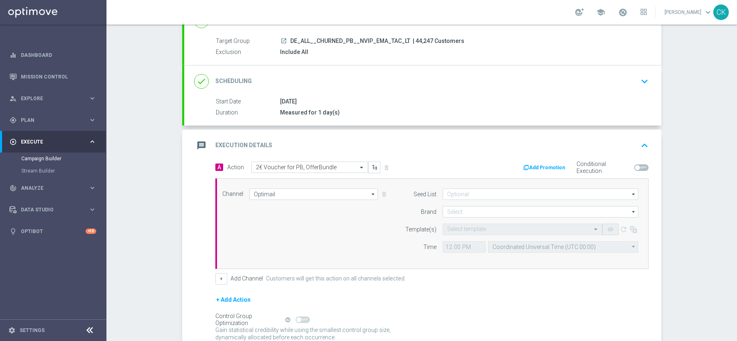
scroll to position [121, 0]
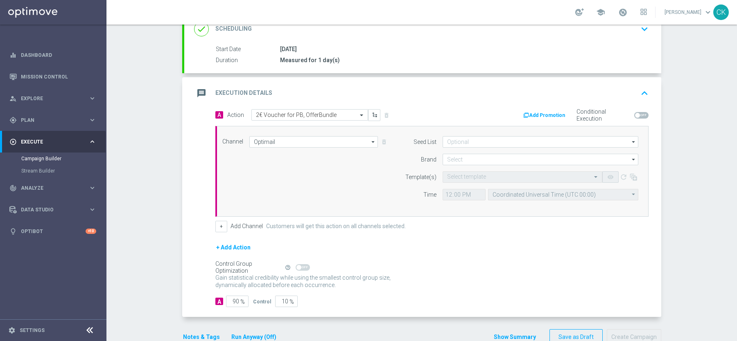
click at [549, 117] on button "Add Promotion" at bounding box center [544, 115] width 45 height 9
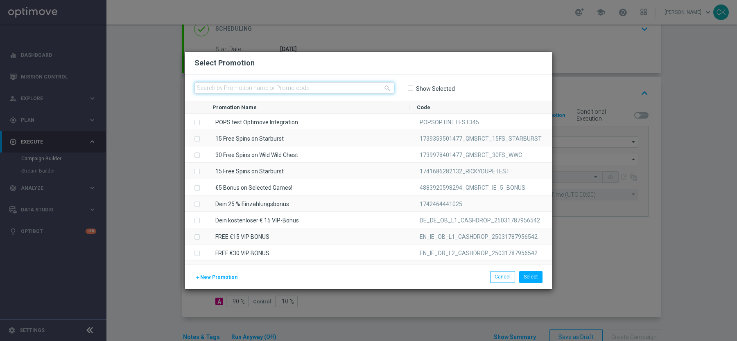
click at [297, 89] on input "text" at bounding box center [294, 87] width 200 height 11
paste input "JC9KSJFCLHNP2ME48RFKSH5"
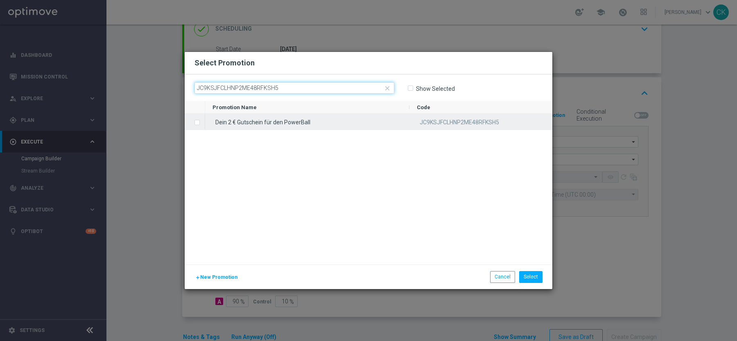
type input "JC9KSJFCLHNP2ME48RFKSH5"
click at [202, 121] on label "Press SPACE to select this row." at bounding box center [203, 123] width 3 height 7
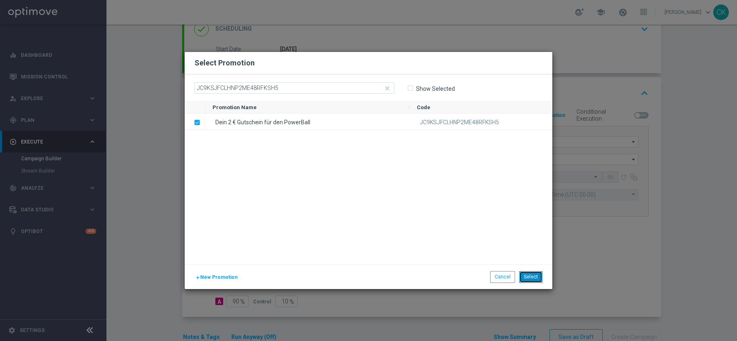
click at [530, 279] on button "Select" at bounding box center [530, 276] width 23 height 11
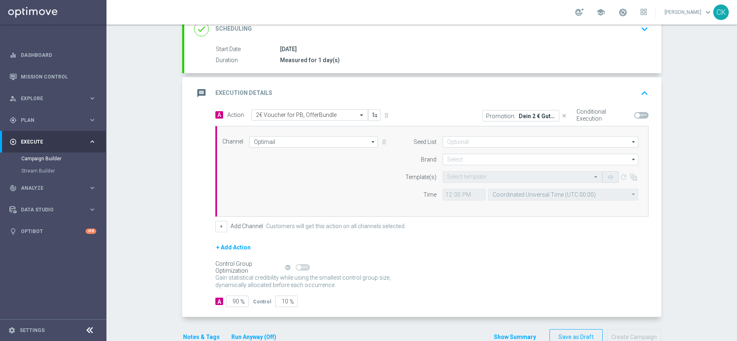
click at [641, 113] on span at bounding box center [641, 115] width 14 height 7
click at [641, 113] on input "checkbox" at bounding box center [641, 115] width 14 height 7
checkbox input "true"
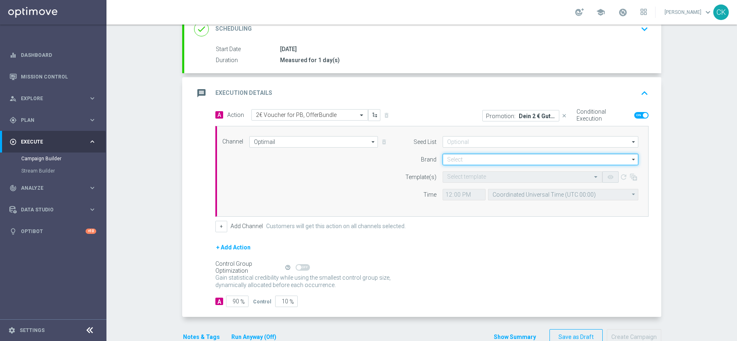
click at [511, 155] on input at bounding box center [540, 159] width 196 height 11
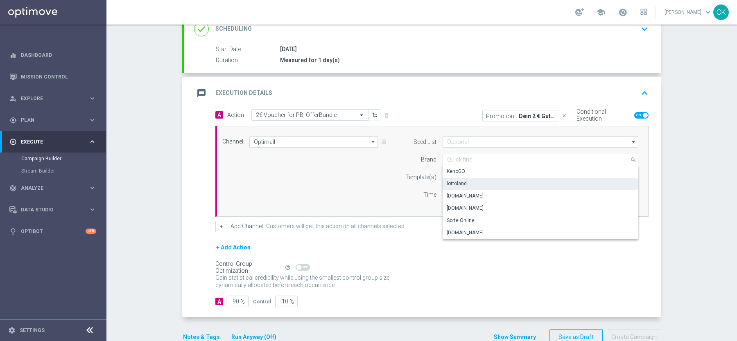
click at [486, 186] on div "lottoland" at bounding box center [540, 183] width 196 height 11
type input "lottoland"
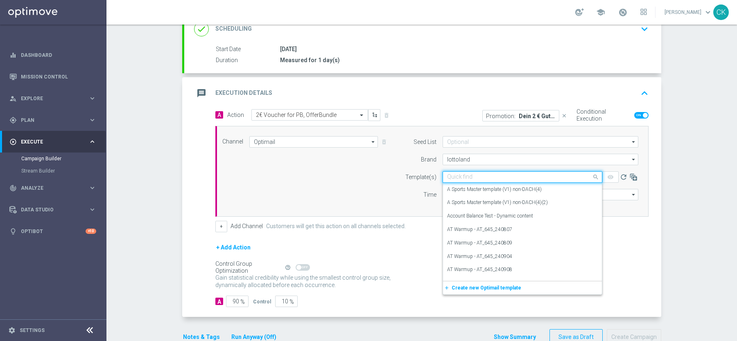
click at [481, 176] on input "text" at bounding box center [514, 177] width 134 height 7
paste input "DE_ALL__PB_REACT_250906__NVIP_EMA_TAC_LT"
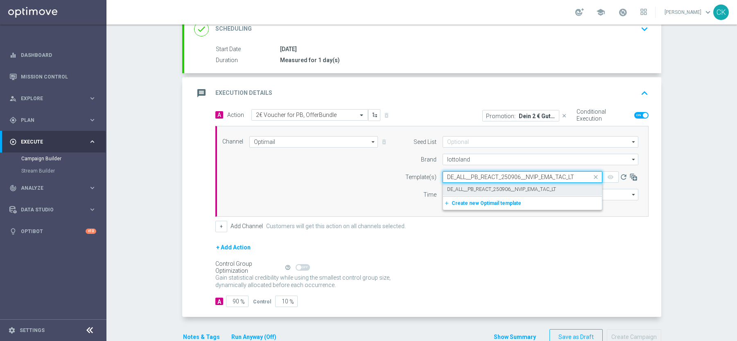
click at [461, 188] on label "DE_ALL__PB_REACT_250906__NVIP_EMA_TAC_LT" at bounding box center [501, 189] width 109 height 7
type input "DE_ALL__PB_REACT_250906__NVIP_EMA_TAC_LT"
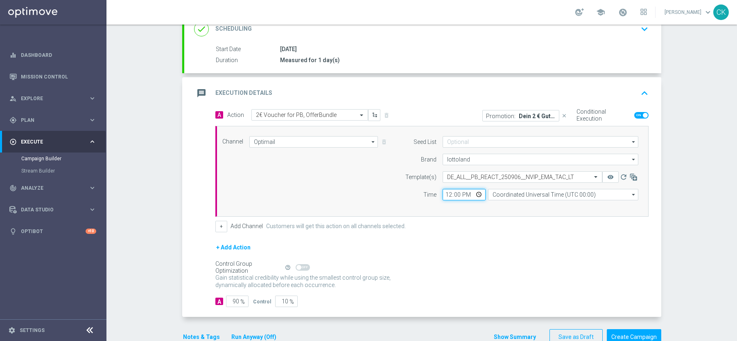
click at [447, 193] on input "12:00" at bounding box center [463, 194] width 43 height 11
type input "08:00"
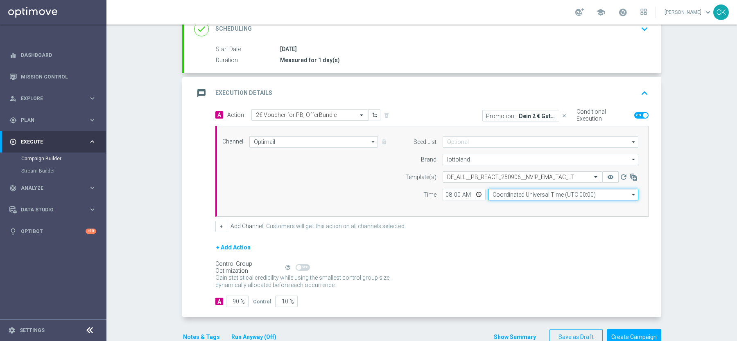
click at [515, 194] on input "Coordinated Universal Time (UTC 00:00)" at bounding box center [563, 194] width 150 height 11
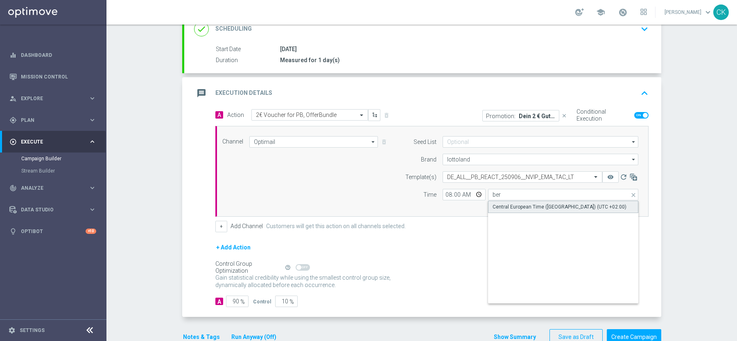
click at [502, 207] on div "Central European Time ([GEOGRAPHIC_DATA]) (UTC +02:00)" at bounding box center [559, 206] width 134 height 7
type input "Central European Time ([GEOGRAPHIC_DATA]) (UTC +02:00)"
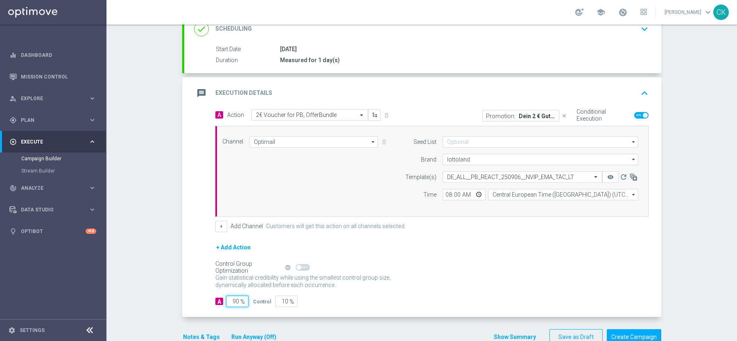
click at [240, 299] on input "90" at bounding box center [237, 301] width 23 height 11
type input "9"
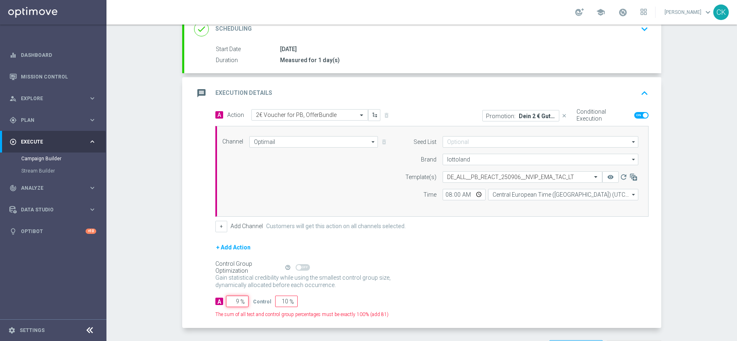
type input "91"
type input "98"
type input "2"
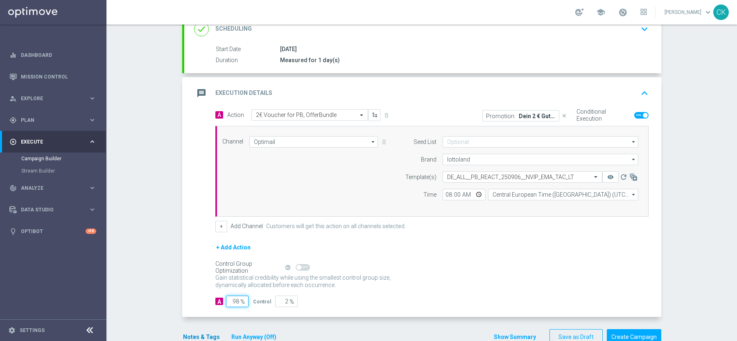
type input "98"
click at [196, 332] on button "Notes & Tags" at bounding box center [201, 337] width 38 height 10
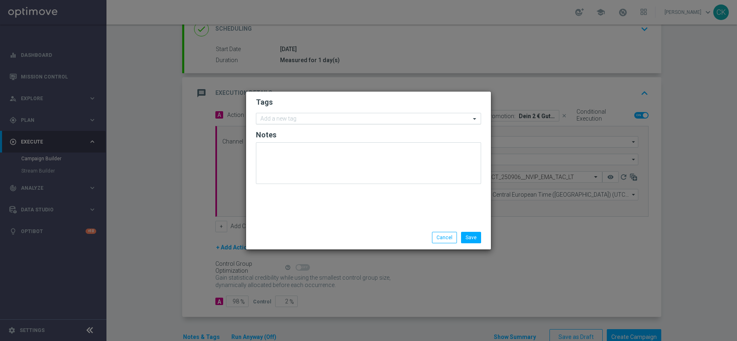
click at [300, 120] on input "text" at bounding box center [365, 119] width 210 height 7
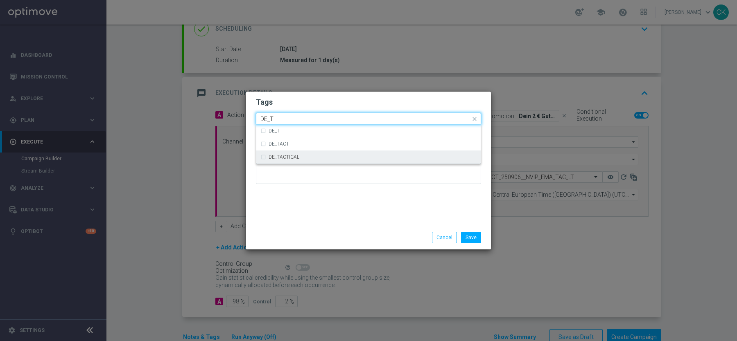
click at [286, 159] on label "DE_TACTICAL" at bounding box center [283, 157] width 31 height 5
type input "DE_T"
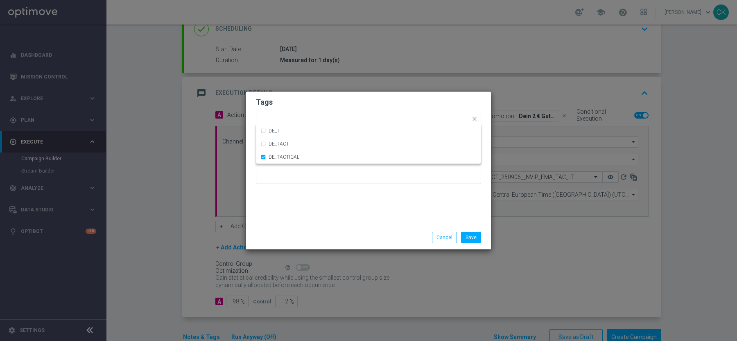
click at [286, 192] on div "Tags Quick find × DE_TACTICAL DE_T DE_TACT DE_TACTICAL Notes" at bounding box center [368, 159] width 245 height 134
click at [473, 234] on button "Save" at bounding box center [471, 237] width 20 height 11
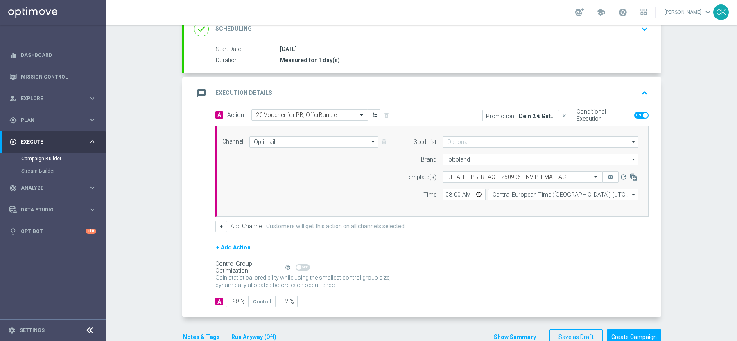
scroll to position [138, 0]
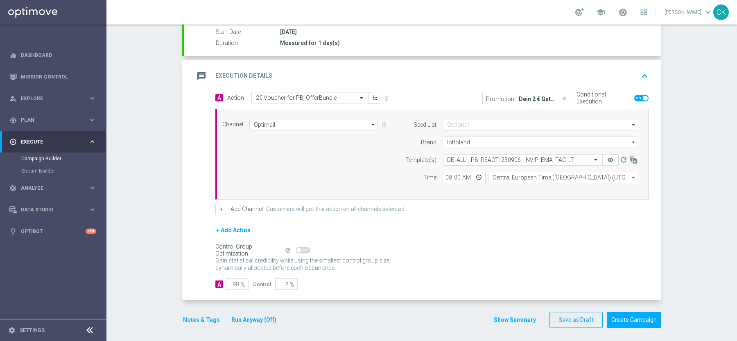
click at [193, 315] on button "Notes & Tags" at bounding box center [201, 320] width 38 height 10
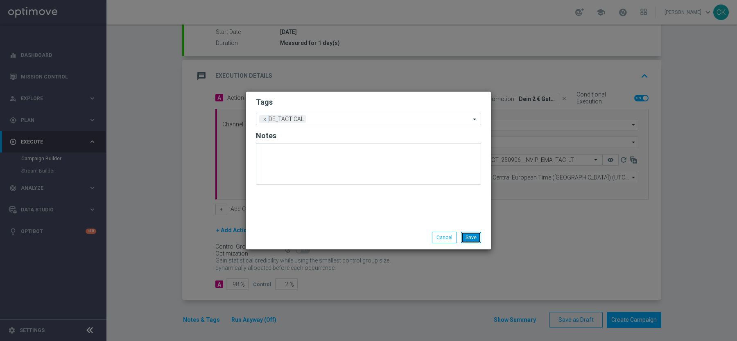
click at [476, 234] on button "Save" at bounding box center [471, 237] width 20 height 11
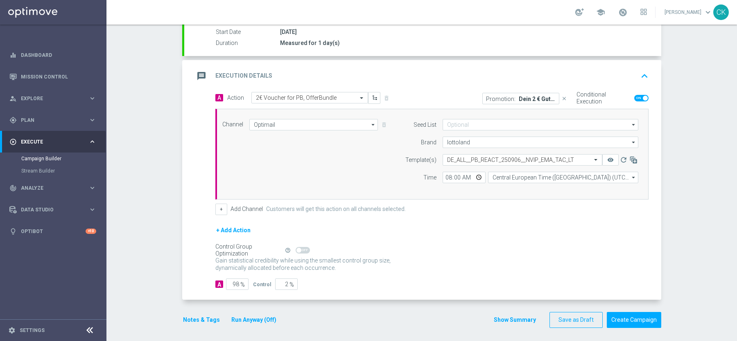
scroll to position [136, 0]
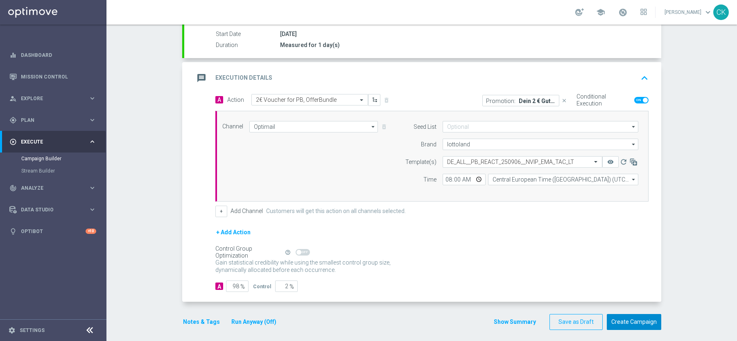
click at [626, 317] on button "Create Campaign" at bounding box center [634, 322] width 54 height 16
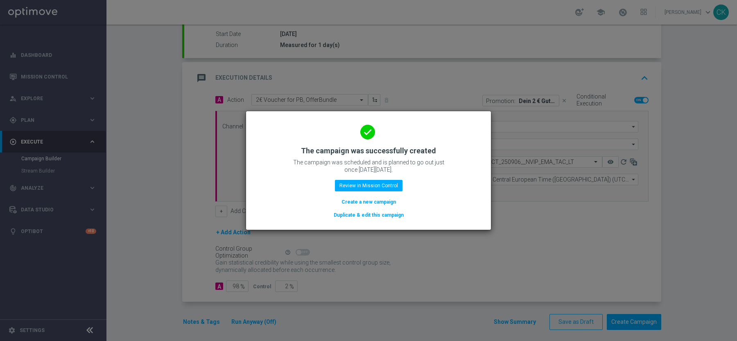
click at [357, 202] on button "Create a new campaign" at bounding box center [369, 202] width 56 height 9
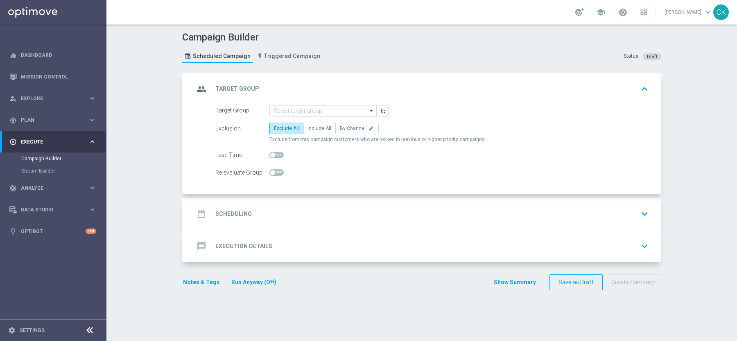
scroll to position [0, 0]
click at [315, 109] on input at bounding box center [322, 110] width 107 height 11
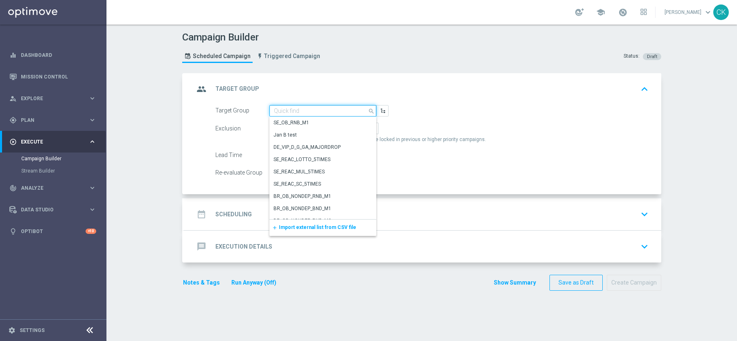
paste input "AT__ACTIVE_PB__NVIP_EMA_TAC_LT"
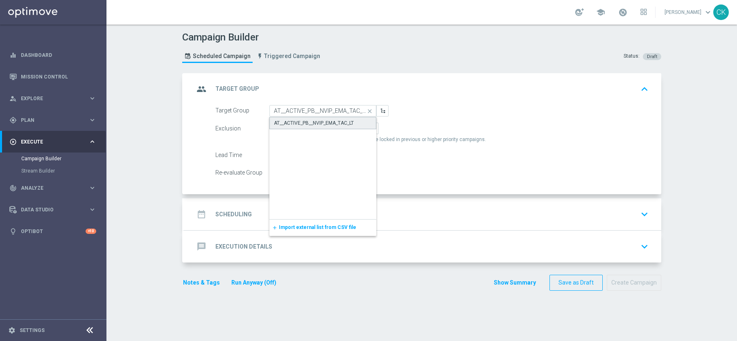
click at [313, 122] on div "AT__ACTIVE_PB__NVIP_EMA_TAC_LT" at bounding box center [314, 123] width 80 height 7
type input "AT__ACTIVE_PB__NVIP_EMA_TAC_LT"
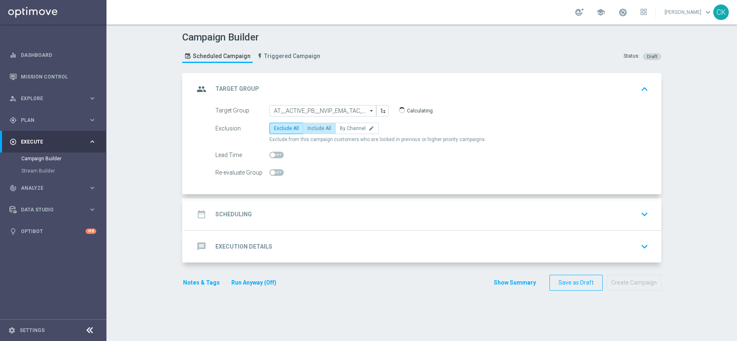
click at [316, 126] on span "Include All" at bounding box center [319, 129] width 24 height 6
click at [313, 127] on input "Include All" at bounding box center [309, 129] width 5 height 5
radio input "true"
click at [220, 211] on h2 "Scheduling" at bounding box center [233, 215] width 36 height 8
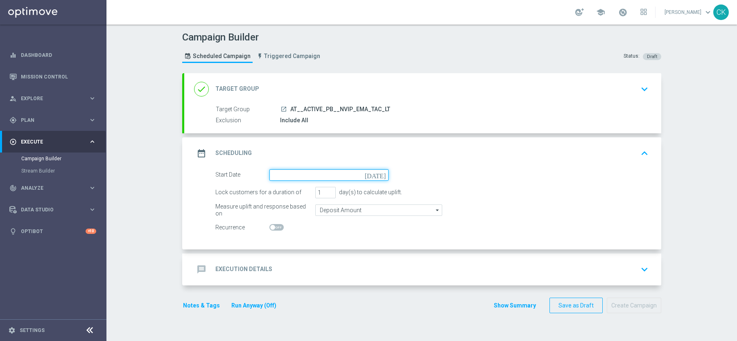
click at [297, 175] on input at bounding box center [328, 174] width 119 height 11
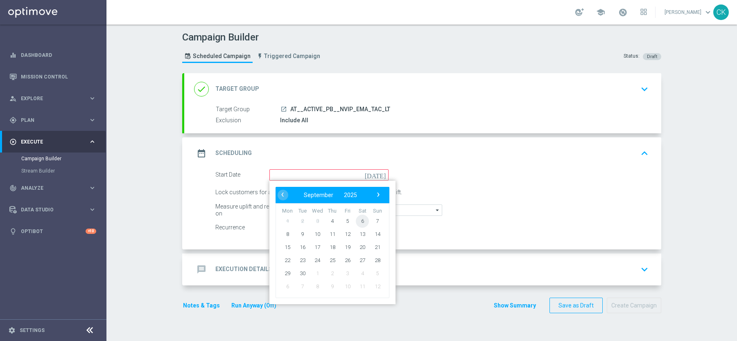
click at [363, 220] on span "6" at bounding box center [362, 220] width 13 height 13
type input "06 Sep 2025"
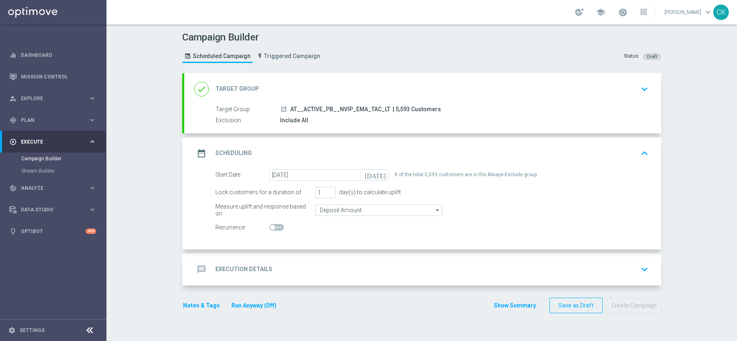
click at [219, 275] on div "message Execution Details" at bounding box center [233, 269] width 78 height 15
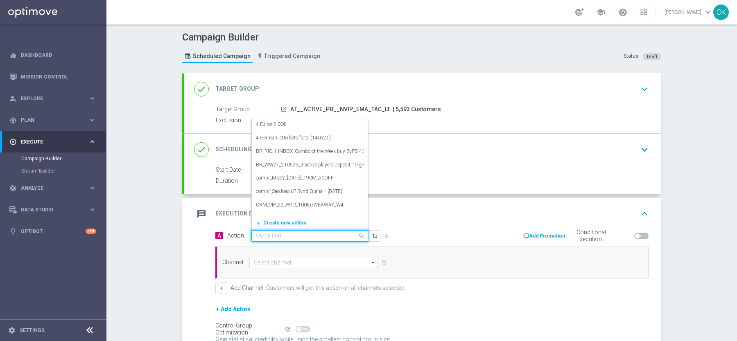
click at [284, 230] on div "Quick find" at bounding box center [309, 235] width 117 height 11
paste input "2€ Voucher for PB, OfferBundle"
type input "2€ Voucher for PB, OfferBundle"
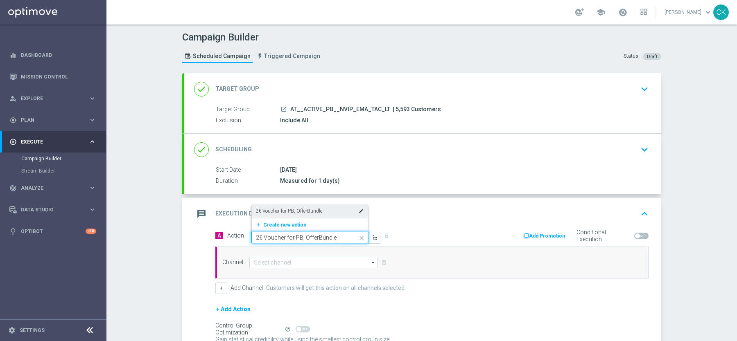
click at [300, 208] on label "2€ Voucher for PB, OfferBundle" at bounding box center [289, 211] width 66 height 7
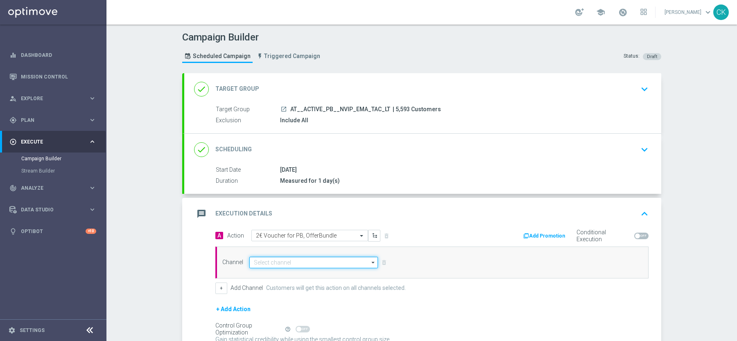
click at [284, 262] on input at bounding box center [313, 262] width 129 height 11
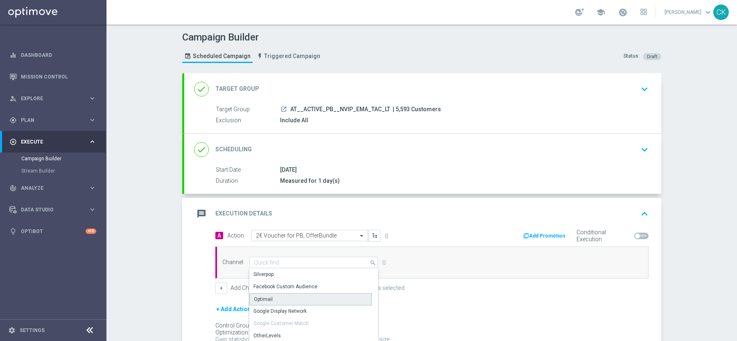
click at [276, 298] on div "Optimail" at bounding box center [310, 299] width 122 height 12
type input "Optimail"
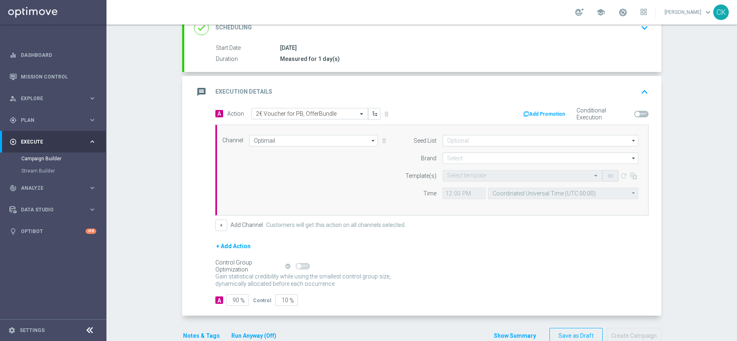
scroll to position [125, 0]
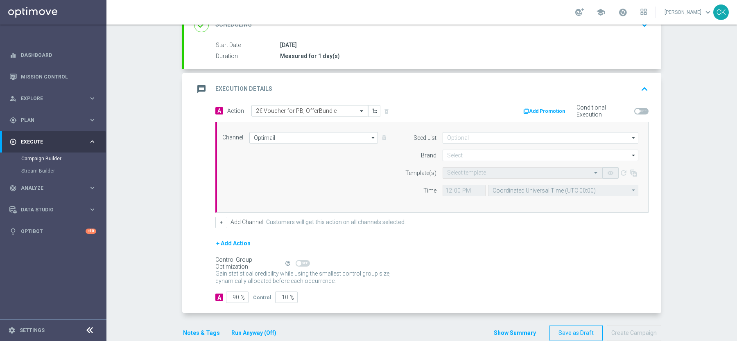
click at [548, 109] on button "Add Promotion" at bounding box center [544, 111] width 45 height 9
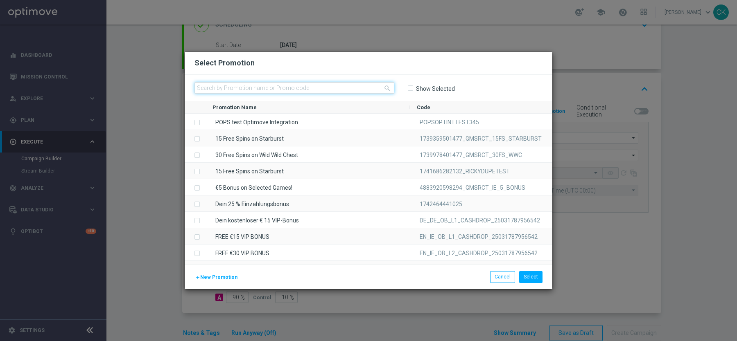
click at [293, 87] on input "text" at bounding box center [294, 87] width 200 height 11
paste input "W3VGBJL5KBVNOV03XMFOVNE"
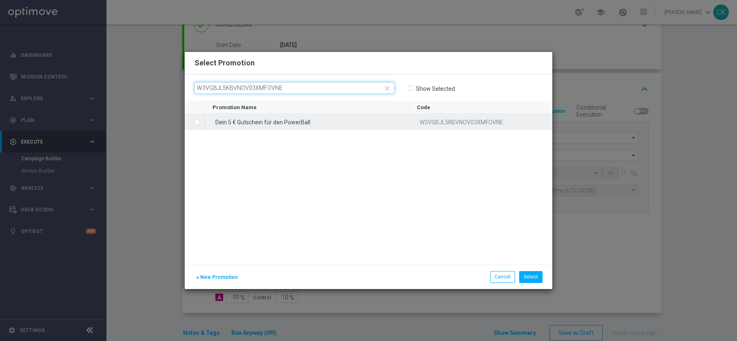
type input "W3VGBJL5KBVNOV03XMFOVNE"
click at [202, 122] on label "Press SPACE to select this row." at bounding box center [203, 123] width 3 height 7
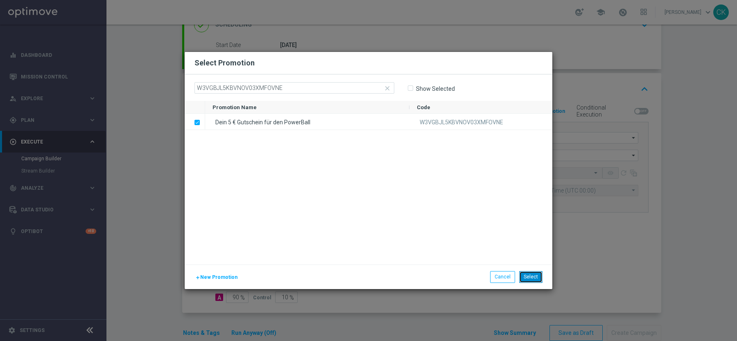
click at [537, 275] on button "Select" at bounding box center [530, 276] width 23 height 11
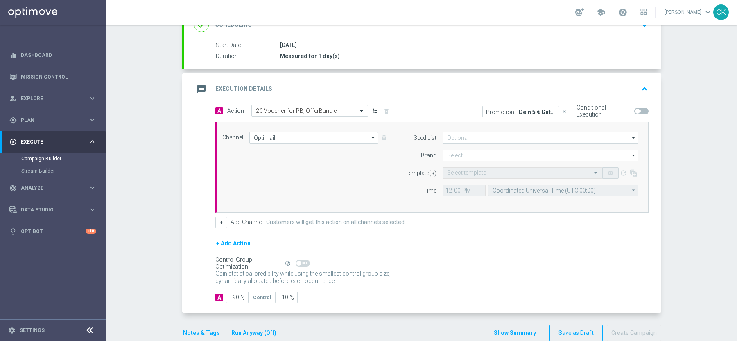
click at [640, 109] on span at bounding box center [641, 111] width 14 height 7
click at [640, 109] on input "checkbox" at bounding box center [641, 111] width 14 height 7
checkbox input "true"
click at [516, 158] on input at bounding box center [540, 155] width 196 height 11
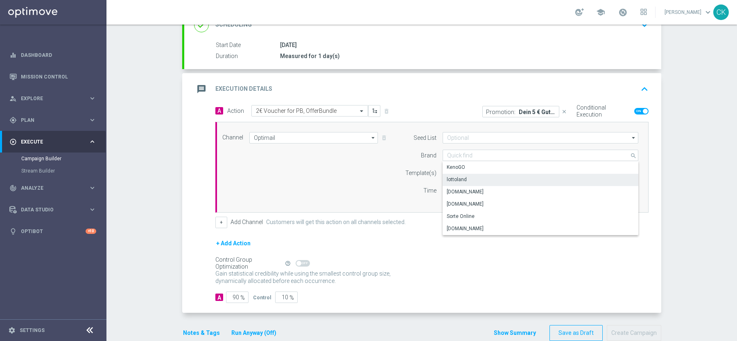
click at [472, 179] on div "lottoland" at bounding box center [540, 179] width 196 height 11
type input "lottoland"
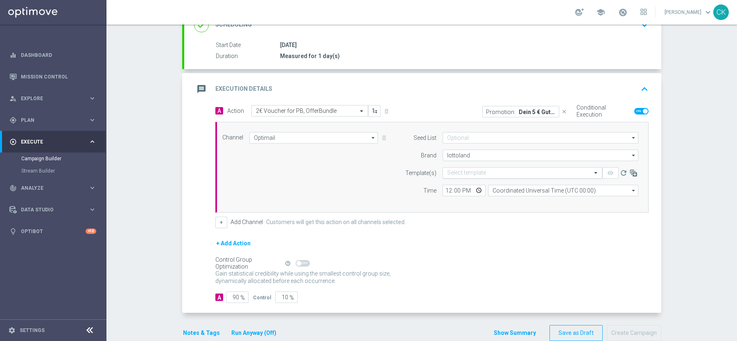
click at [465, 170] on input "text" at bounding box center [514, 173] width 134 height 7
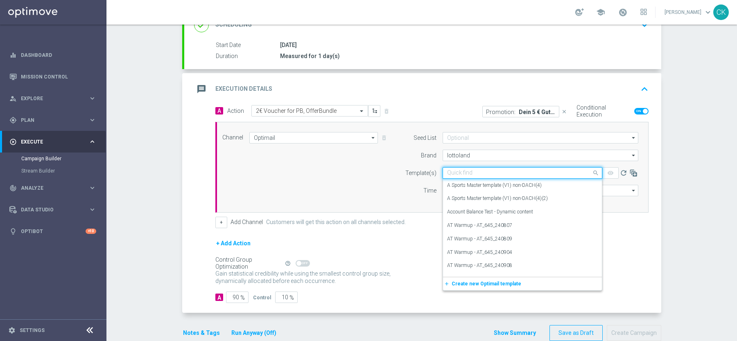
paste input "AT__PB_ACTIVE_250906__NVIP_EMA_TAC_LT"
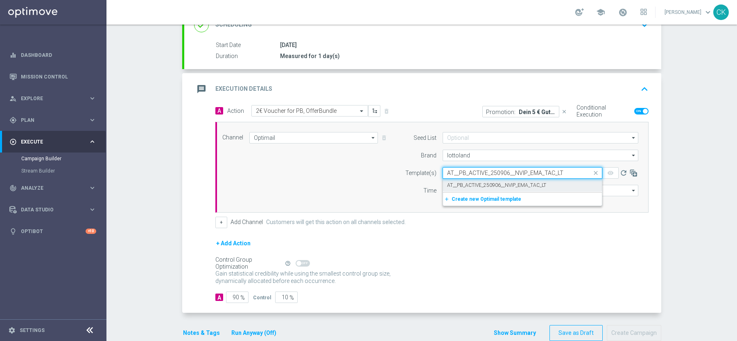
click at [454, 184] on label "AT__PB_ACTIVE_250906__NVIP_EMA_TAC_LT" at bounding box center [496, 185] width 99 height 7
type input "AT__PB_ACTIVE_250906__NVIP_EMA_TAC_LT"
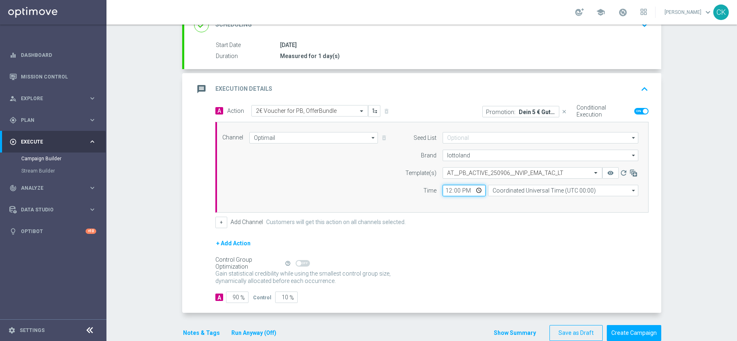
click at [447, 190] on input "12:00" at bounding box center [463, 190] width 43 height 11
type input "08:00"
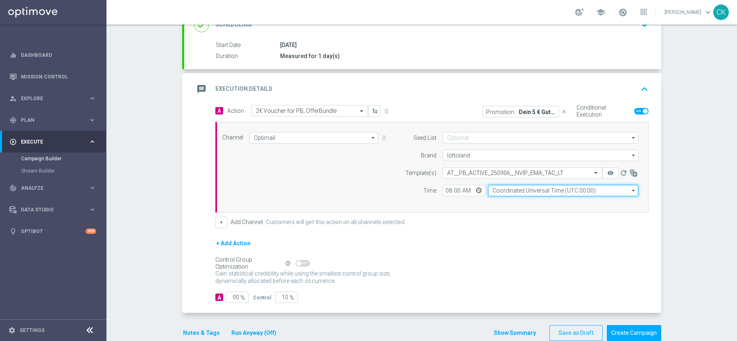
click at [525, 189] on input "Coordinated Universal Time (UTC 00:00)" at bounding box center [563, 190] width 150 height 11
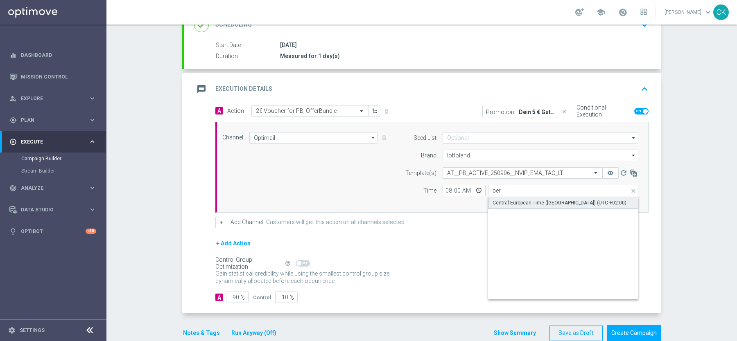
click at [530, 200] on div "Central European Time ([GEOGRAPHIC_DATA]) (UTC +02:00)" at bounding box center [559, 202] width 134 height 7
type input "Central European Time ([GEOGRAPHIC_DATA]) (UTC +02:00)"
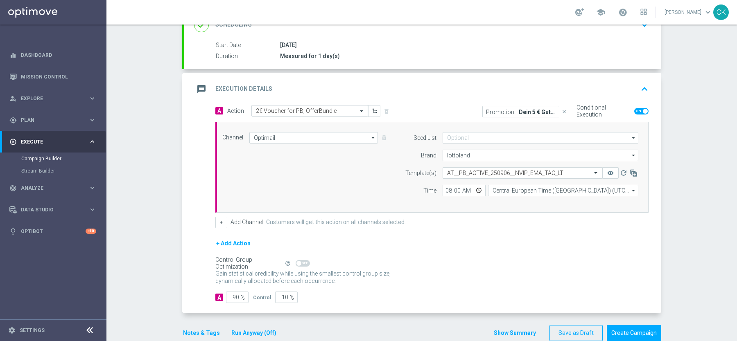
scroll to position [138, 0]
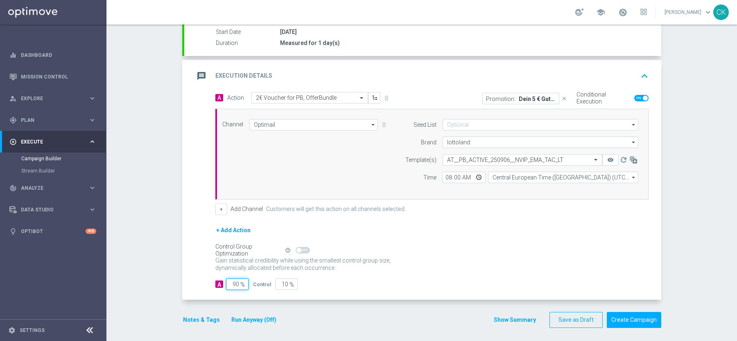
click at [240, 280] on input "90" at bounding box center [237, 284] width 23 height 11
type input "9"
type input "91"
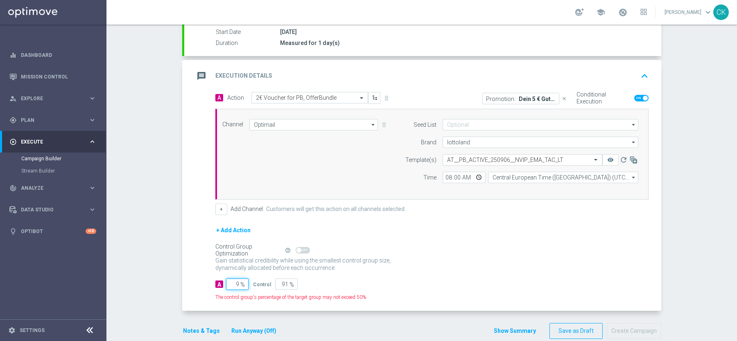
type input "98"
type input "2"
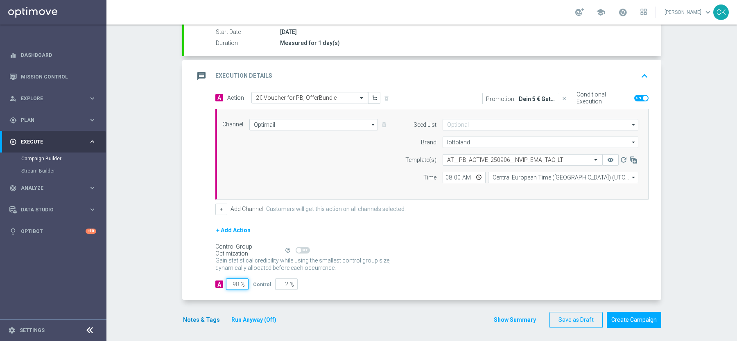
type input "98"
click at [192, 315] on button "Notes & Tags" at bounding box center [201, 320] width 38 height 10
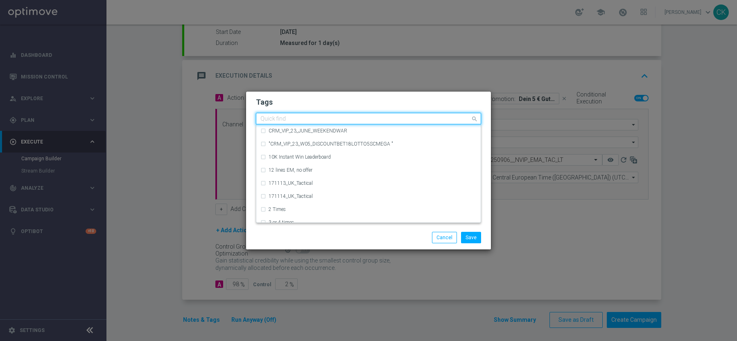
click at [295, 116] on input "text" at bounding box center [365, 119] width 210 height 7
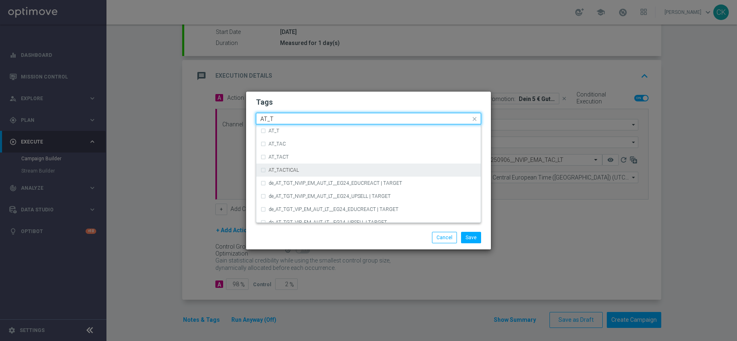
click at [291, 168] on label "AT_TACTICAL" at bounding box center [283, 170] width 30 height 5
type input "AT_T"
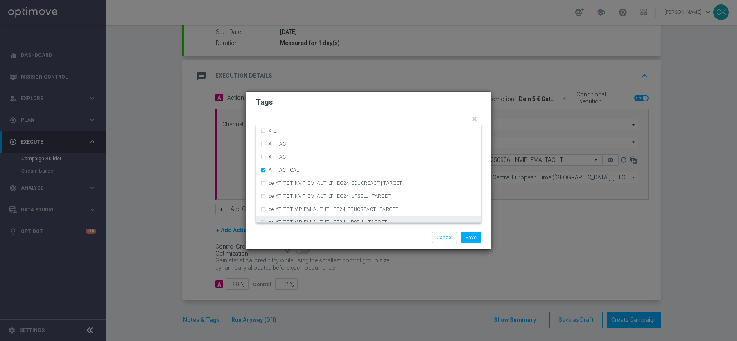
click at [284, 240] on div "Save Cancel" at bounding box center [368, 237] width 237 height 11
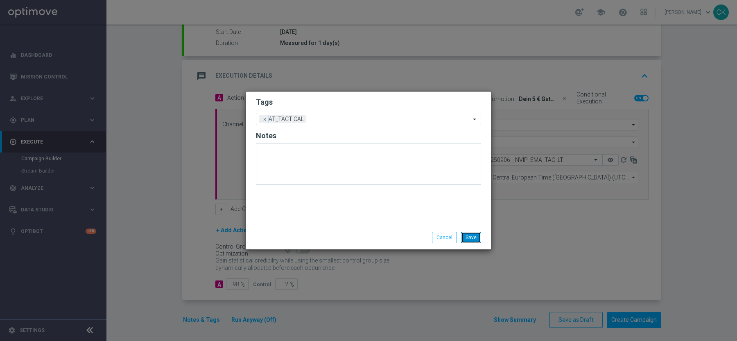
click at [471, 236] on button "Save" at bounding box center [471, 237] width 20 height 11
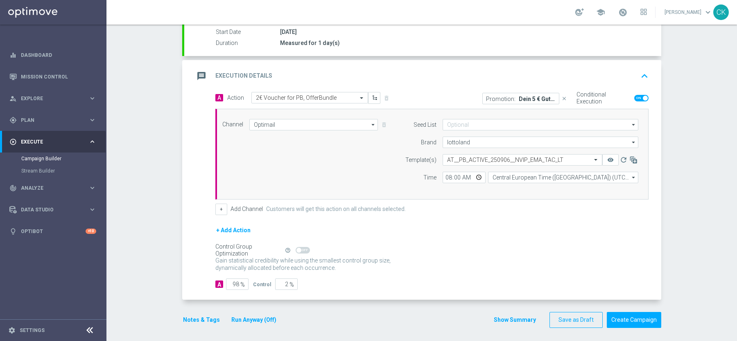
click at [198, 315] on button "Notes & Tags" at bounding box center [201, 320] width 38 height 10
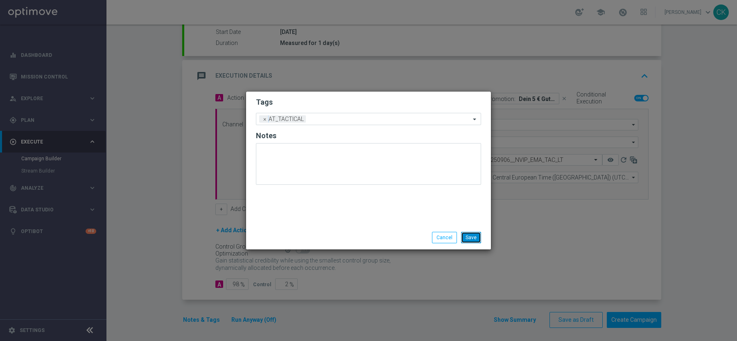
click at [474, 237] on button "Save" at bounding box center [471, 237] width 20 height 11
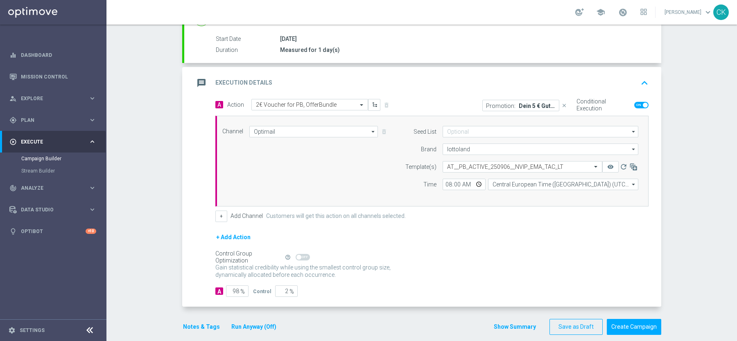
scroll to position [137, 0]
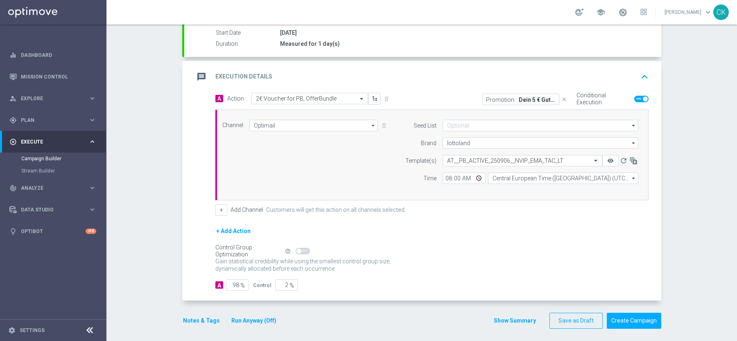
click at [195, 318] on button "Notes & Tags" at bounding box center [201, 321] width 38 height 10
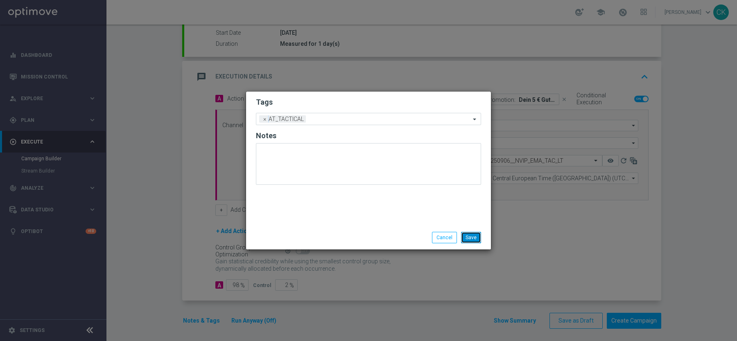
click at [469, 239] on button "Save" at bounding box center [471, 237] width 20 height 11
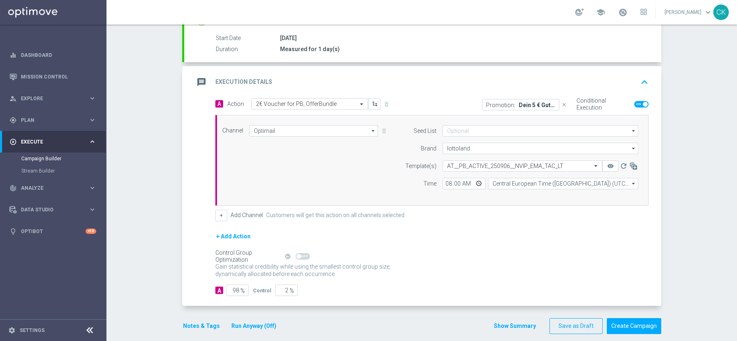
scroll to position [129, 0]
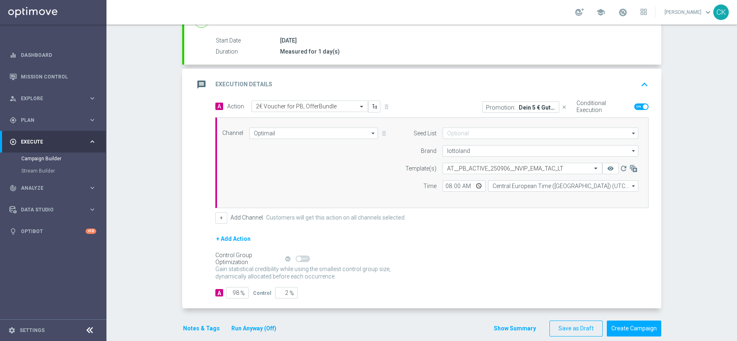
click at [196, 324] on button "Notes & Tags" at bounding box center [201, 329] width 38 height 10
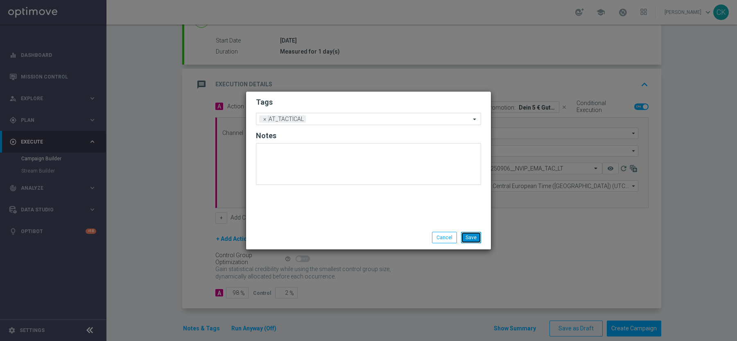
click at [478, 239] on button "Save" at bounding box center [471, 237] width 20 height 11
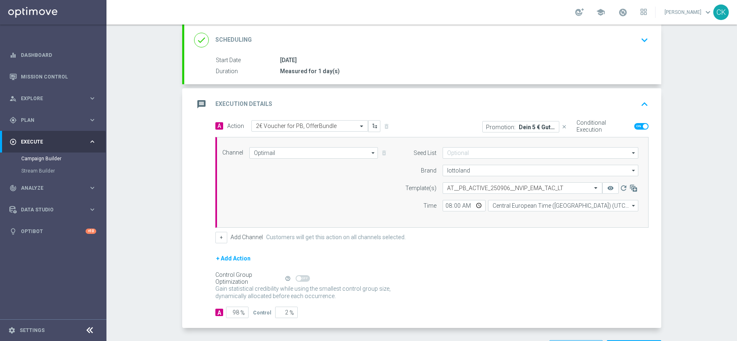
scroll to position [138, 0]
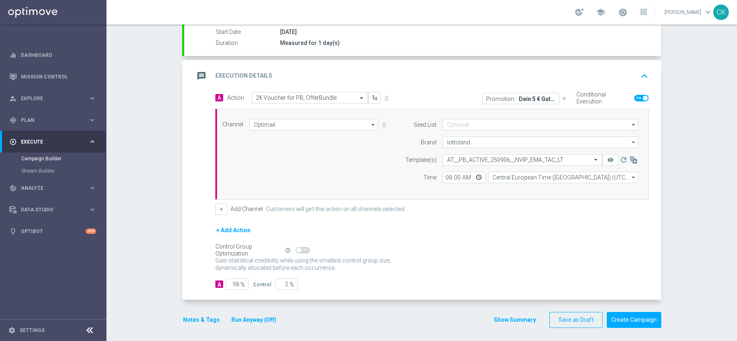
click at [251, 315] on button "Run Anyway (Off)" at bounding box center [253, 320] width 47 height 10
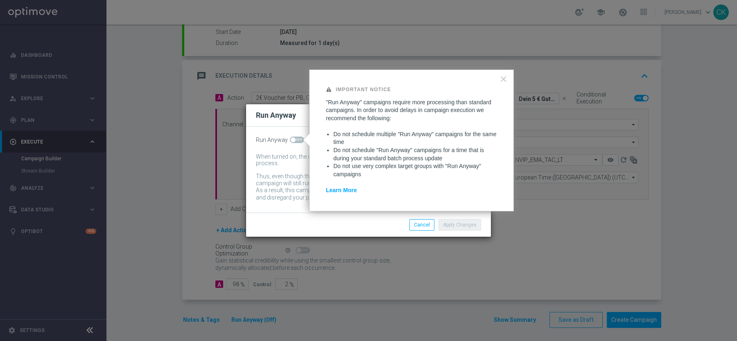
click at [294, 139] on span at bounding box center [297, 140] width 14 height 7
click at [294, 139] on input "checkbox" at bounding box center [297, 140] width 14 height 7
checkbox input "true"
click at [466, 225] on button "Apply Changes" at bounding box center [459, 224] width 43 height 11
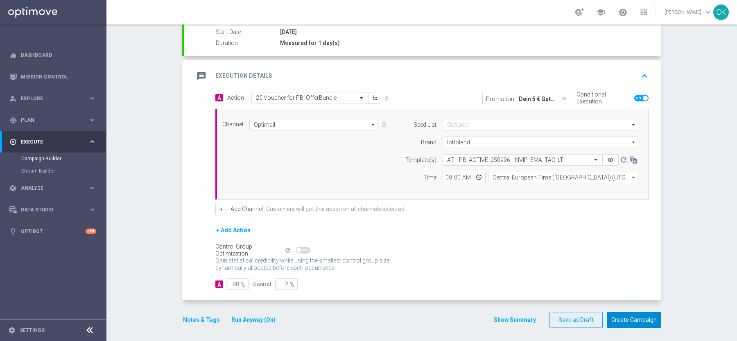
click at [633, 317] on button "Create Campaign" at bounding box center [634, 320] width 54 height 16
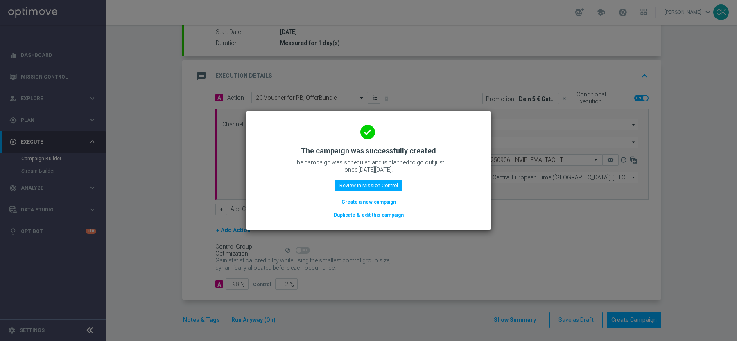
click at [363, 201] on button "Create a new campaign" at bounding box center [369, 202] width 56 height 9
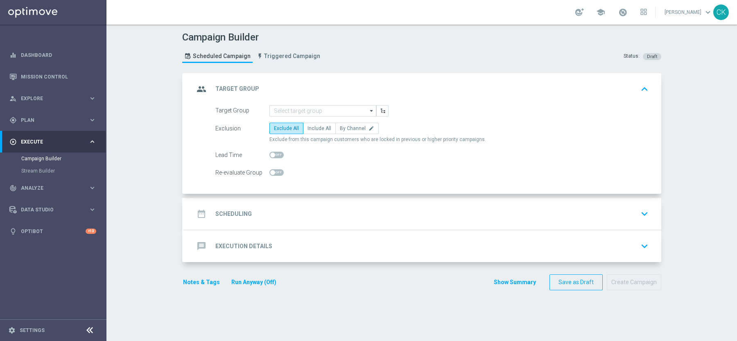
scroll to position [0, 0]
click at [301, 110] on input at bounding box center [322, 110] width 107 height 11
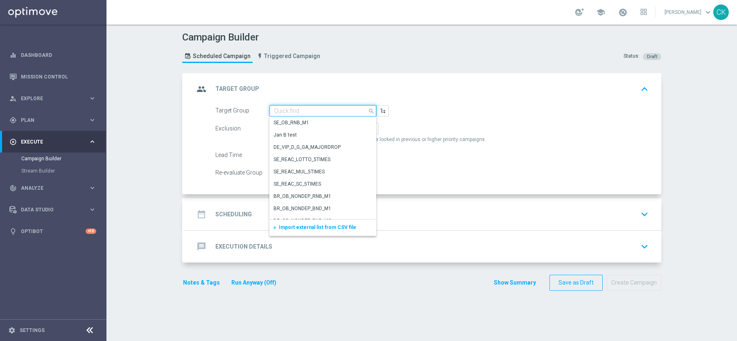
paste input "AT__REACTIVATED_PB__NVIP_EMA_TAC_LT"
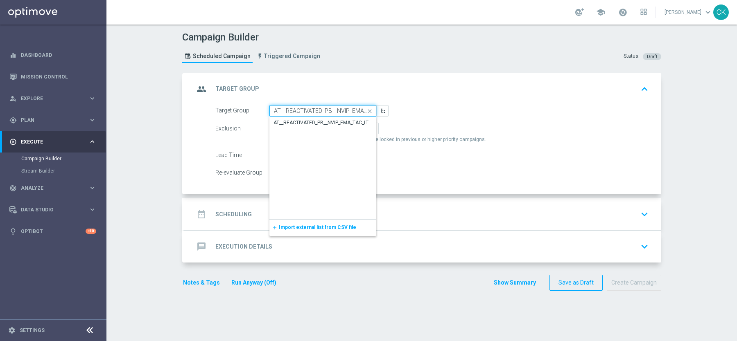
scroll to position [0, 16]
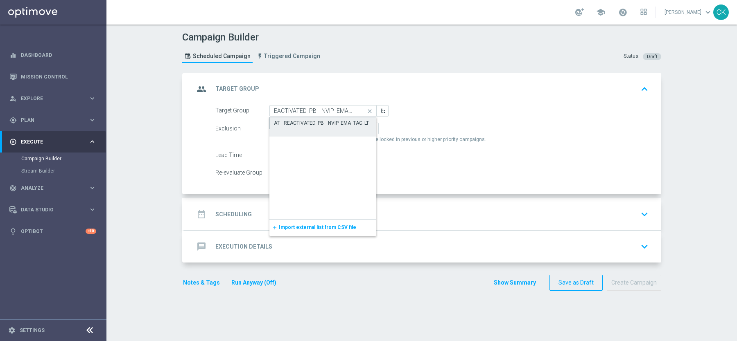
click at [297, 124] on div "AT__REACTIVATED_PB__NVIP_EMA_TAC_LT" at bounding box center [321, 123] width 95 height 7
type input "AT__REACTIVATED_PB__NVIP_EMA_TAC_LT"
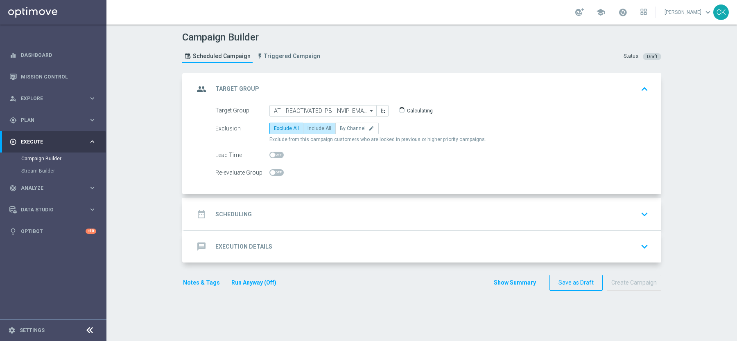
click at [318, 127] on span "Include All" at bounding box center [319, 129] width 24 height 6
click at [313, 127] on input "Include All" at bounding box center [309, 129] width 5 height 5
radio input "true"
click at [230, 211] on h2 "Scheduling" at bounding box center [233, 215] width 36 height 8
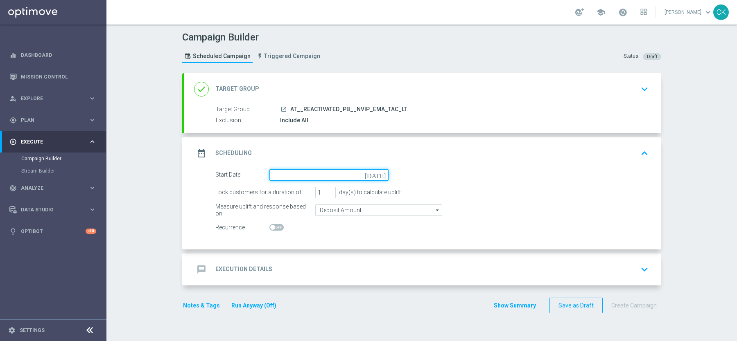
click at [343, 175] on input at bounding box center [328, 174] width 119 height 11
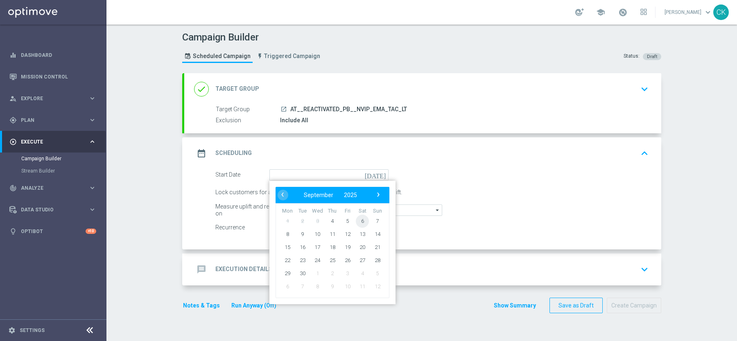
click at [362, 217] on span "6" at bounding box center [362, 220] width 13 height 13
type input "06 Sep 2025"
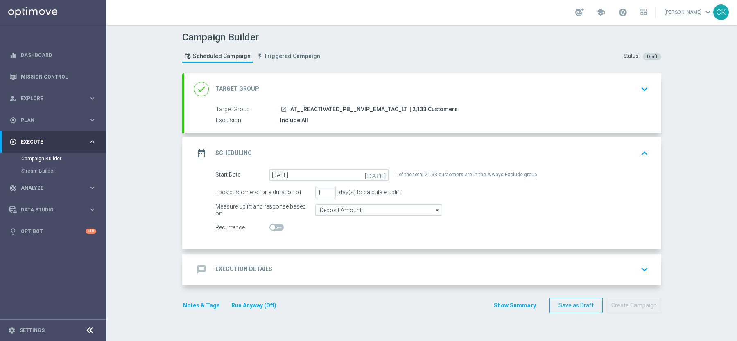
click at [239, 262] on div "message Execution Details" at bounding box center [233, 269] width 78 height 15
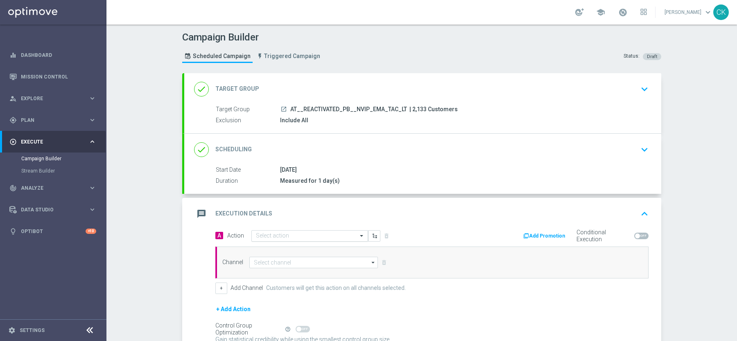
click at [285, 237] on input "text" at bounding box center [301, 236] width 91 height 7
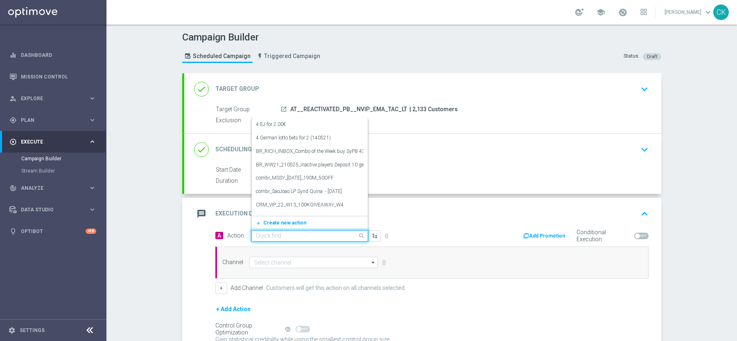
paste input "2€ Voucher for PB, OfferBundle"
type input "2€ Voucher for PB, OfferBundle"
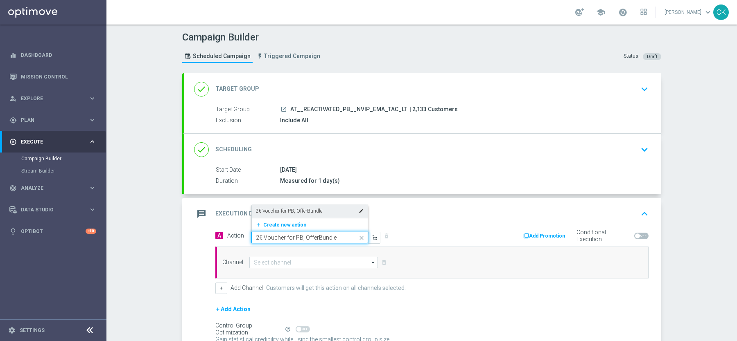
click at [289, 210] on label "2€ Voucher for PB, OfferBundle" at bounding box center [289, 211] width 66 height 7
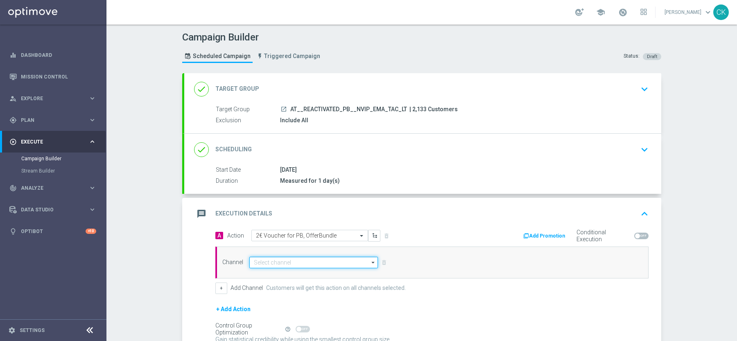
click at [308, 261] on input at bounding box center [313, 262] width 129 height 11
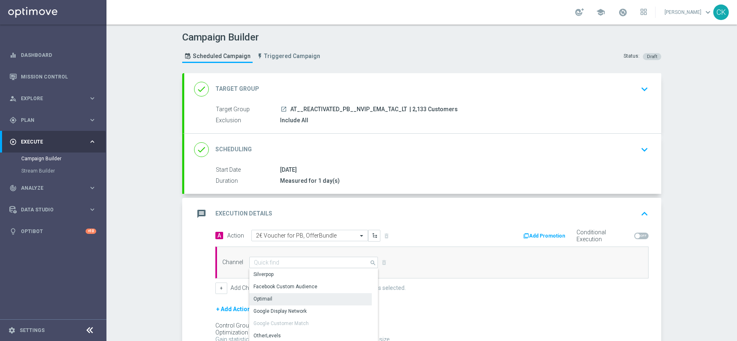
click at [291, 294] on div "Optimail" at bounding box center [310, 298] width 122 height 11
type input "Optimail"
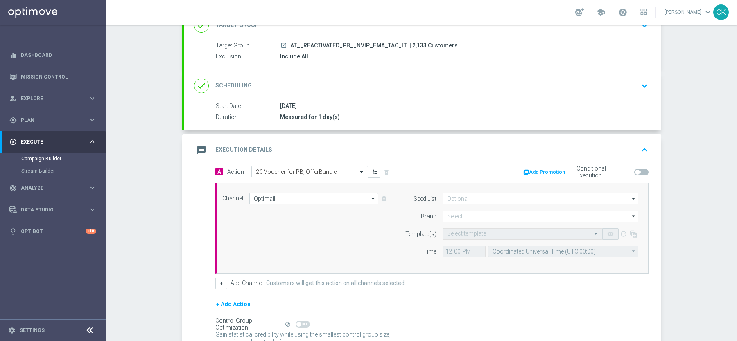
scroll to position [81, 0]
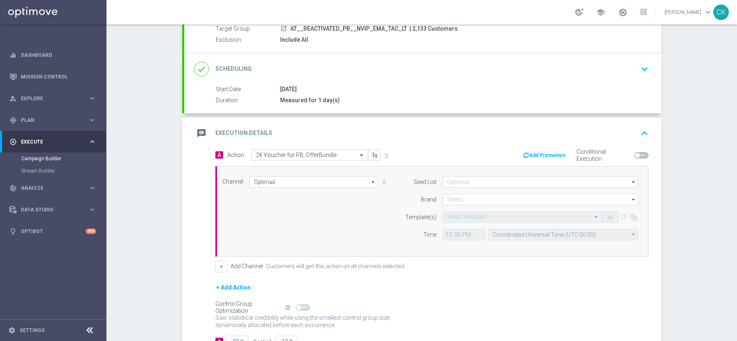
click at [546, 151] on button "Add Promotion" at bounding box center [544, 155] width 45 height 9
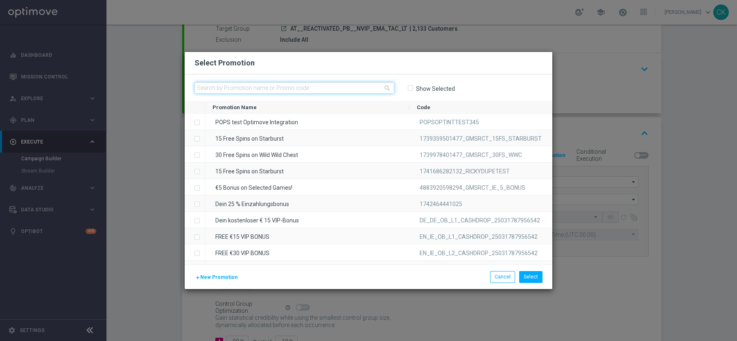
click at [255, 86] on input "text" at bounding box center [294, 87] width 200 height 11
paste input "90300DVUG5GBZ1HPFG4Y1AS"
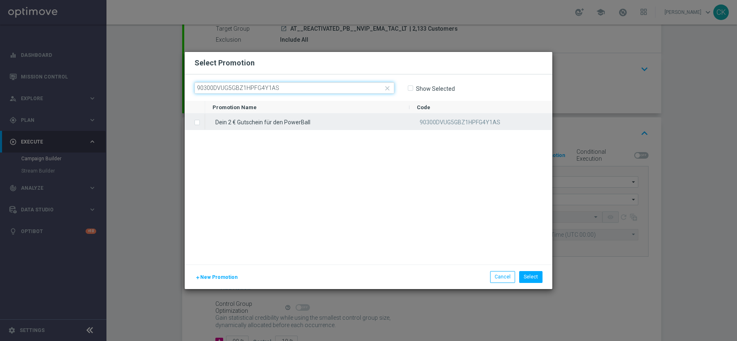
type input "90300DVUG5GBZ1HPFG4Y1AS"
click at [202, 124] on label "Press SPACE to select this row." at bounding box center [203, 123] width 3 height 7
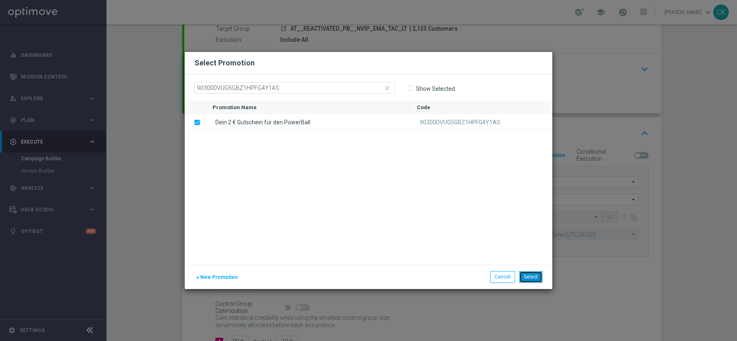
click at [530, 275] on button "Select" at bounding box center [530, 276] width 23 height 11
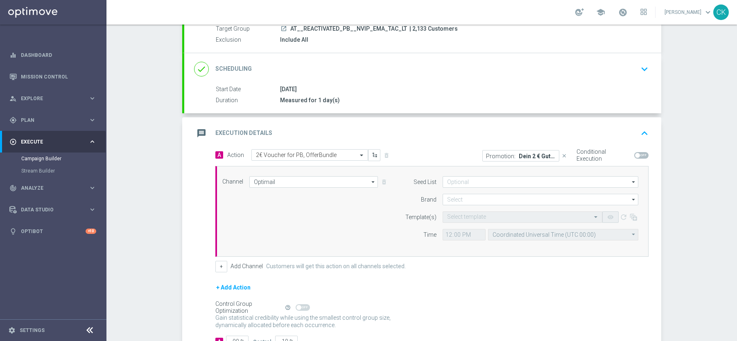
click at [640, 154] on span at bounding box center [641, 155] width 14 height 7
click at [640, 154] on input "checkbox" at bounding box center [641, 155] width 14 height 7
checkbox input "true"
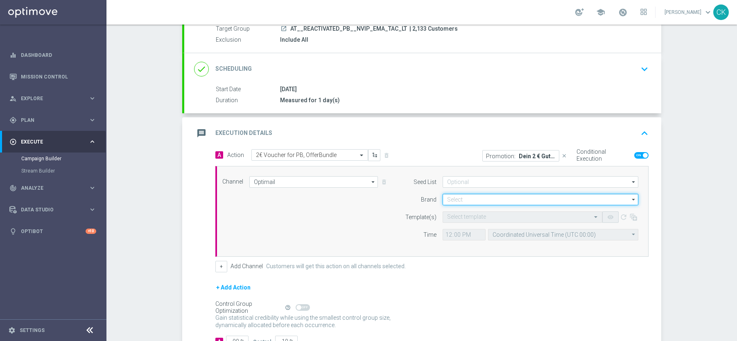
click at [488, 198] on input at bounding box center [540, 199] width 196 height 11
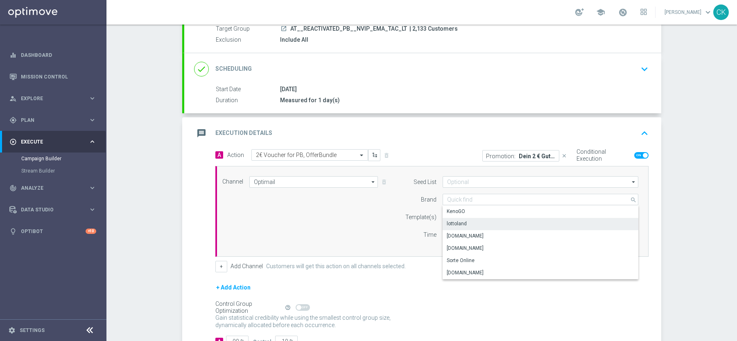
click at [482, 224] on div "lottoland" at bounding box center [540, 223] width 196 height 11
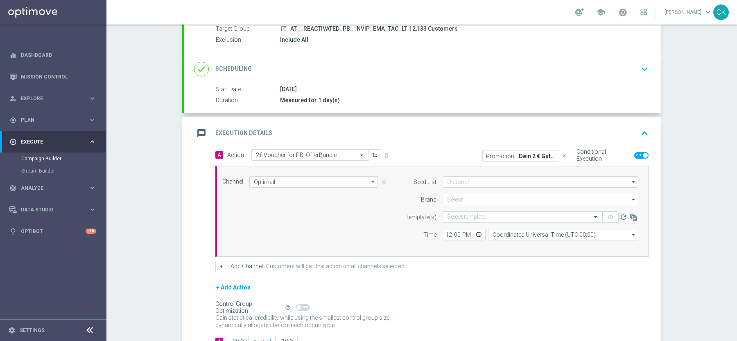
type input "lottoland"
click at [462, 214] on input "text" at bounding box center [514, 217] width 134 height 7
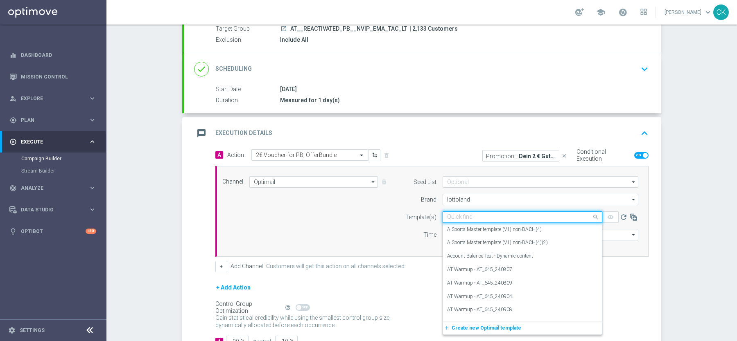
paste input "AT__PB_REACT_250906__NVIP_EMA_TAC_LT"
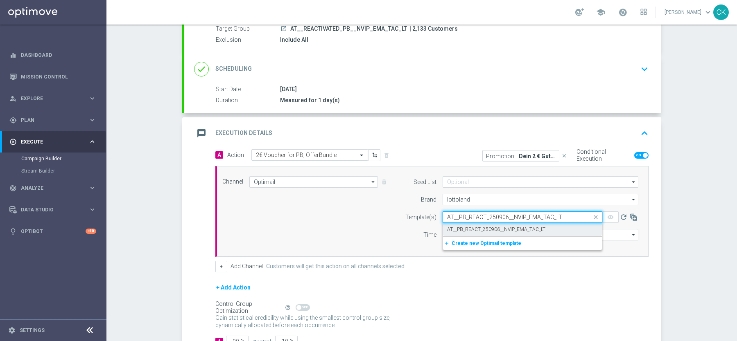
click at [459, 226] on label "AT__PB_REACT_250906__NVIP_EMA_TAC_LT" at bounding box center [496, 229] width 98 height 7
type input "AT__PB_REACT_250906__NVIP_EMA_TAC_LT"
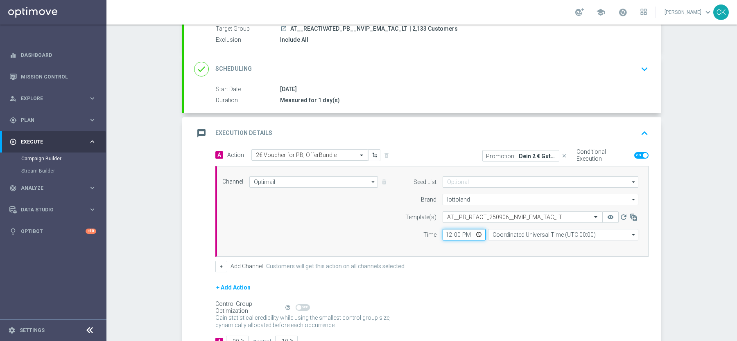
click at [448, 232] on input "12:00" at bounding box center [463, 234] width 43 height 11
type input "08:00"
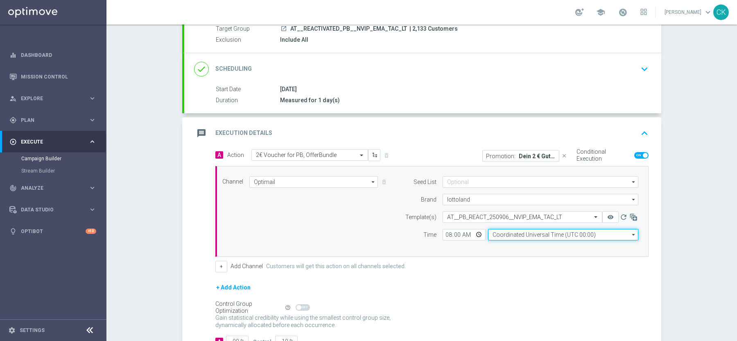
click at [551, 229] on input "Coordinated Universal Time (UTC 00:00)" at bounding box center [563, 234] width 150 height 11
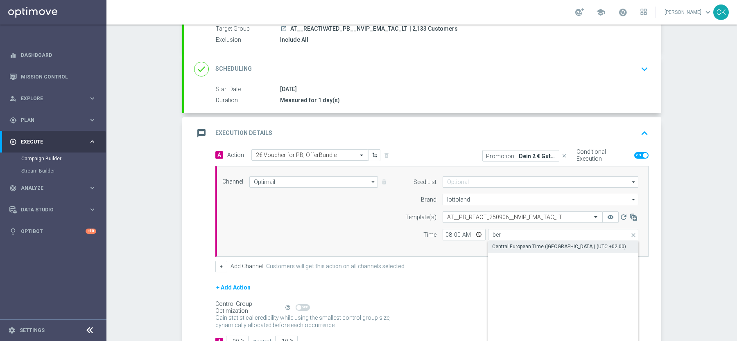
click at [541, 244] on div "Central European Time ([GEOGRAPHIC_DATA]) (UTC +02:00)" at bounding box center [559, 246] width 134 height 7
type input "Central European Time ([GEOGRAPHIC_DATA]) (UTC +02:00)"
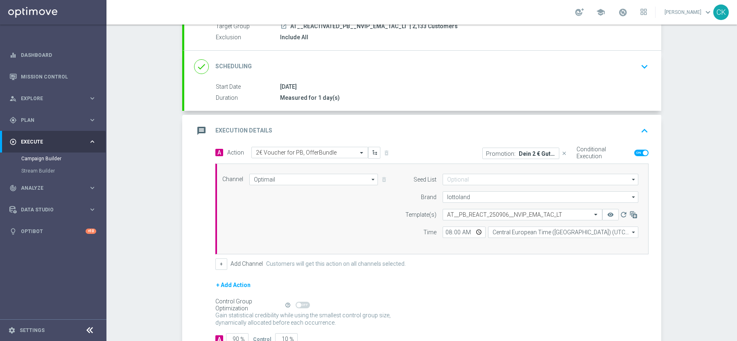
scroll to position [138, 0]
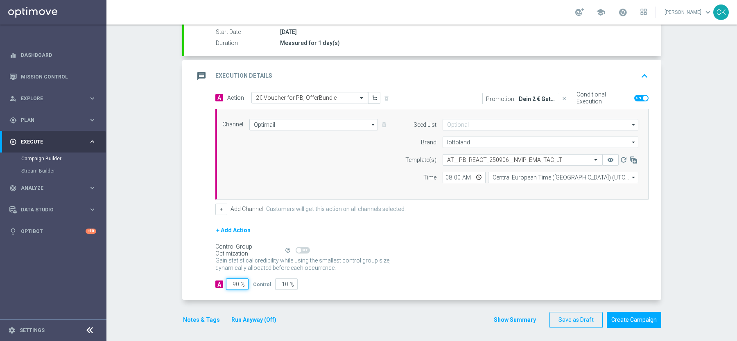
click at [239, 282] on input "90" at bounding box center [237, 284] width 23 height 11
type input "9"
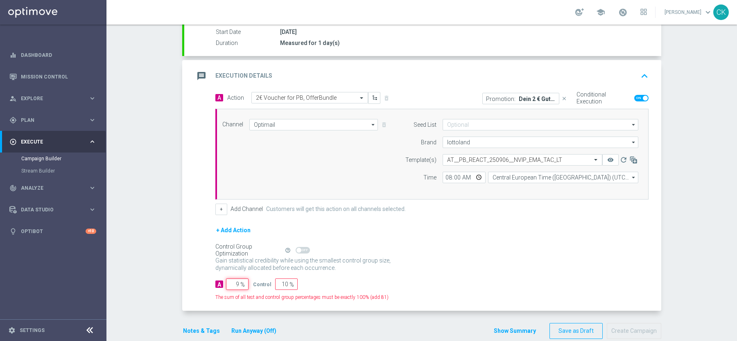
type input "91"
type input "98"
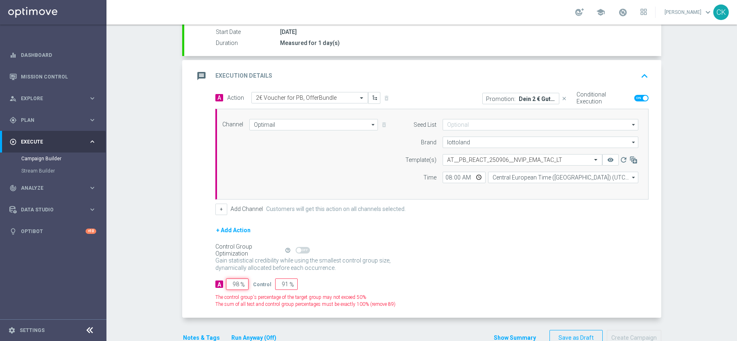
type input "2"
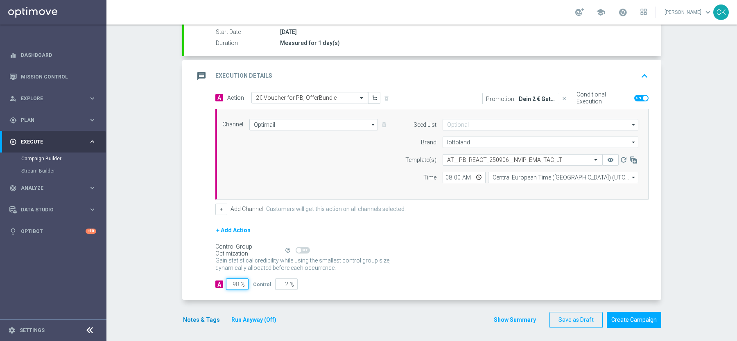
type input "98"
click at [199, 315] on button "Notes & Tags" at bounding box center [201, 320] width 38 height 10
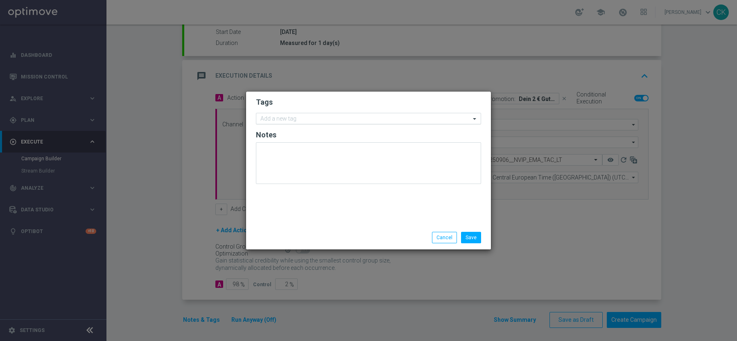
click at [300, 117] on input "text" at bounding box center [365, 119] width 210 height 7
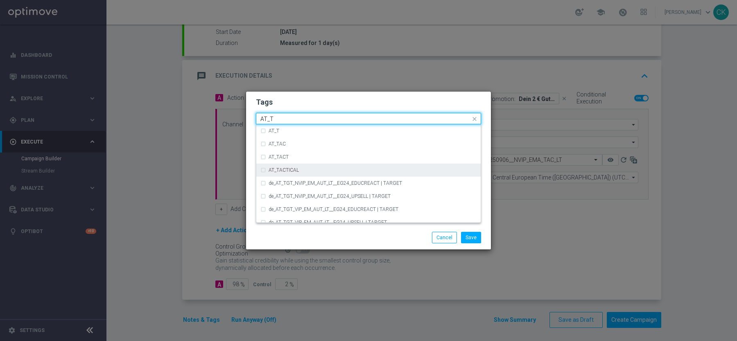
click at [296, 171] on label "AT_TACTICAL" at bounding box center [283, 170] width 30 height 5
type input "AT_T"
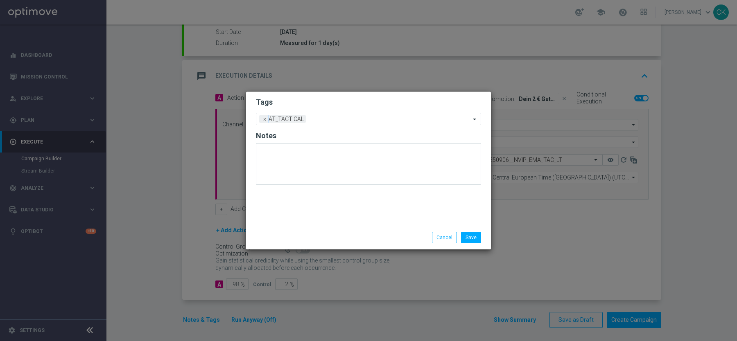
click at [309, 245] on div "Save Cancel" at bounding box center [368, 238] width 245 height 24
click at [474, 234] on button "Save" at bounding box center [471, 237] width 20 height 11
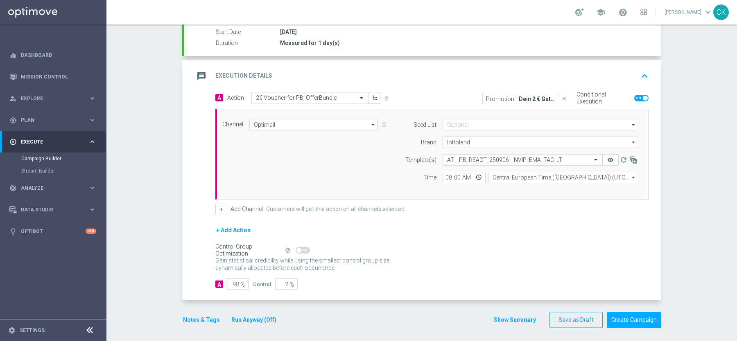
click at [244, 315] on button "Run Anyway (Off)" at bounding box center [253, 320] width 47 height 10
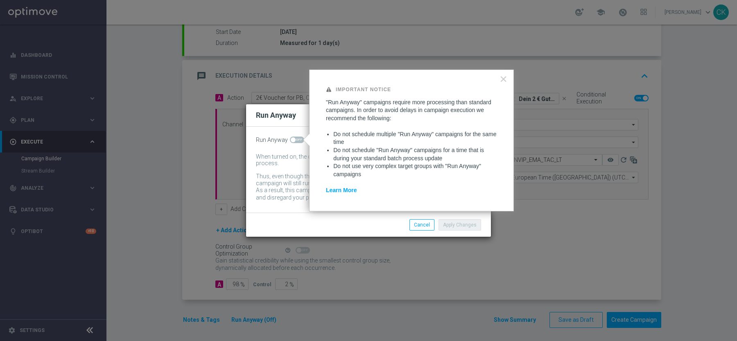
click at [293, 141] on span at bounding box center [293, 140] width 5 height 5
click at [293, 141] on input "checkbox" at bounding box center [297, 140] width 14 height 7
checkbox input "true"
click at [458, 228] on button "Apply Changes" at bounding box center [459, 224] width 43 height 11
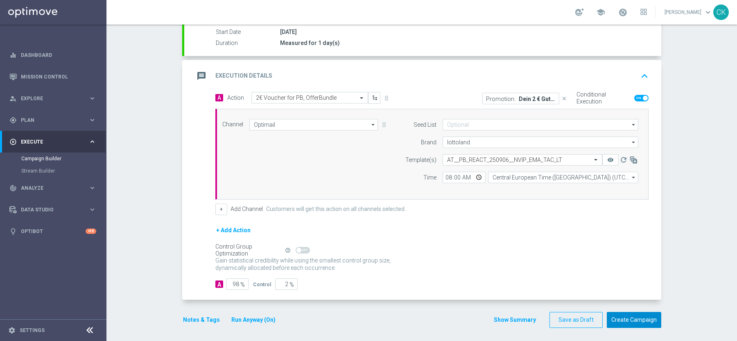
click at [633, 319] on button "Create Campaign" at bounding box center [634, 320] width 54 height 16
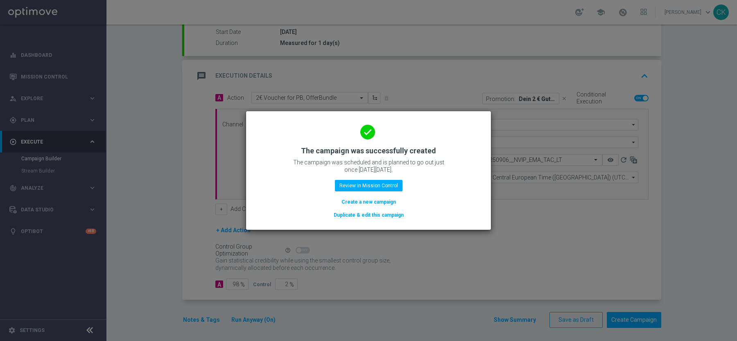
click at [366, 214] on button "Duplicate & edit this campaign" at bounding box center [369, 215] width 72 height 9
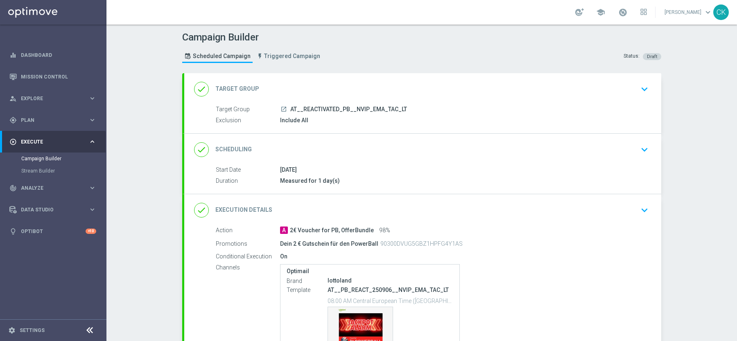
click at [333, 105] on div "launch AT__REACTIVATED_PB__NVIP_EMA_TAC_LT" at bounding box center [462, 109] width 365 height 8
click at [308, 83] on div "done Target Group keyboard_arrow_down" at bounding box center [422, 89] width 457 height 16
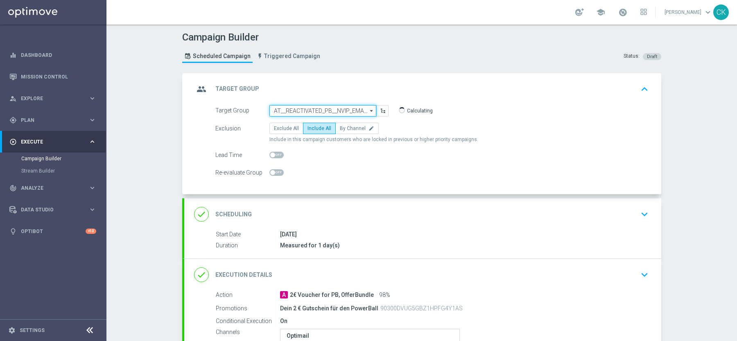
click at [302, 108] on input "AT__REACTIVATED_PB__NVIP_EMA_TAC_LT" at bounding box center [322, 110] width 107 height 11
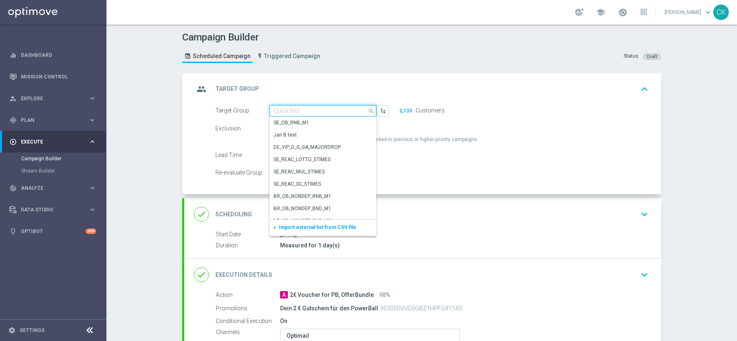
paste input "AT__CHURNED_PB__NVIP_EMA_TAC_LT"
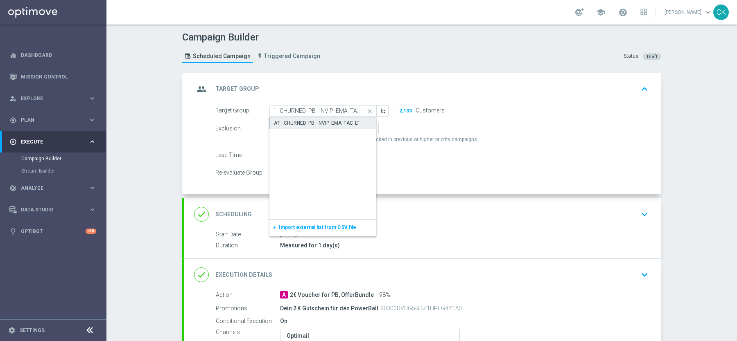
click at [300, 120] on div "AT__CHURNED_PB__NVIP_EMA_TAC_LT" at bounding box center [317, 123] width 86 height 7
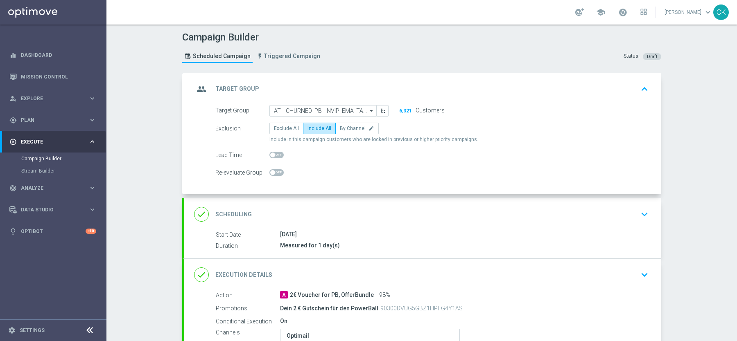
click at [263, 207] on div "done Scheduling keyboard_arrow_down" at bounding box center [422, 215] width 457 height 16
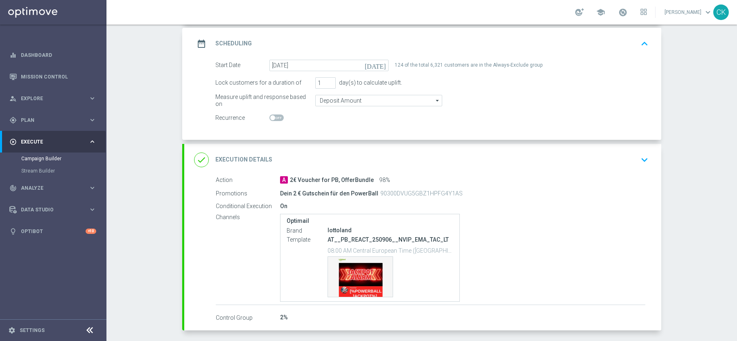
scroll to position [142, 0]
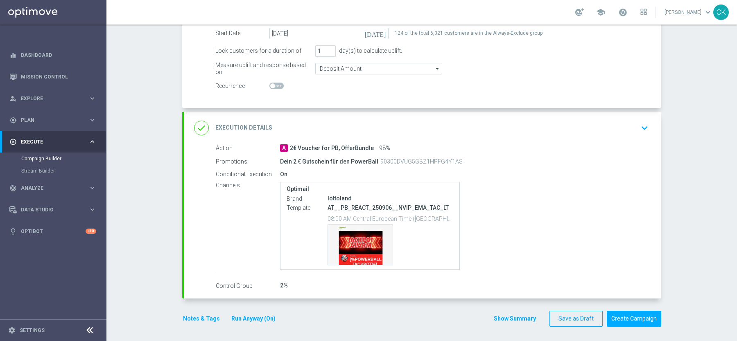
click at [196, 315] on button "Notes & Tags" at bounding box center [201, 319] width 38 height 10
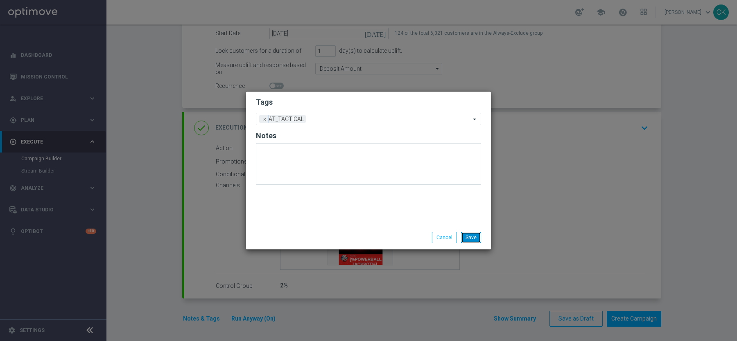
click at [469, 235] on button "Save" at bounding box center [471, 237] width 20 height 11
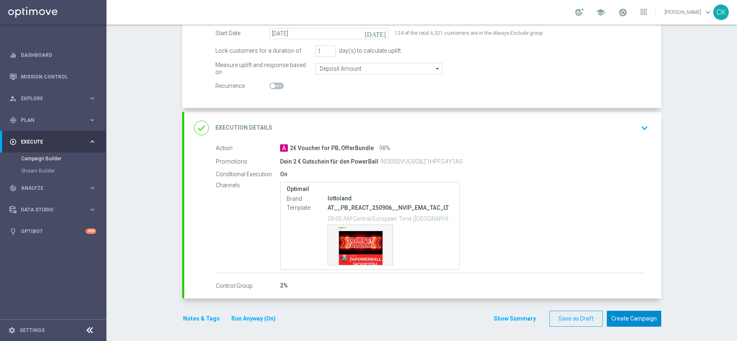
click at [638, 317] on button "Create Campaign" at bounding box center [634, 319] width 54 height 16
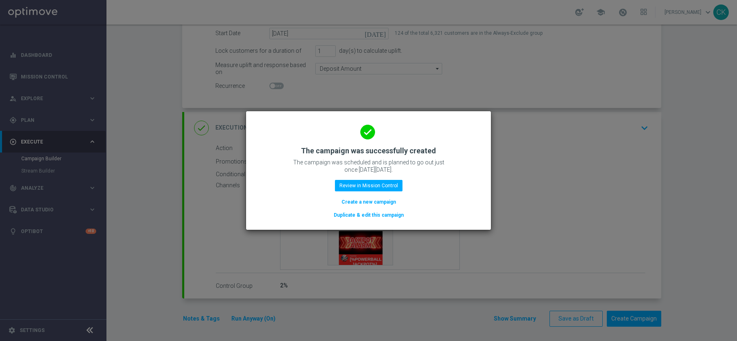
click at [363, 198] on button "Create a new campaign" at bounding box center [369, 202] width 56 height 9
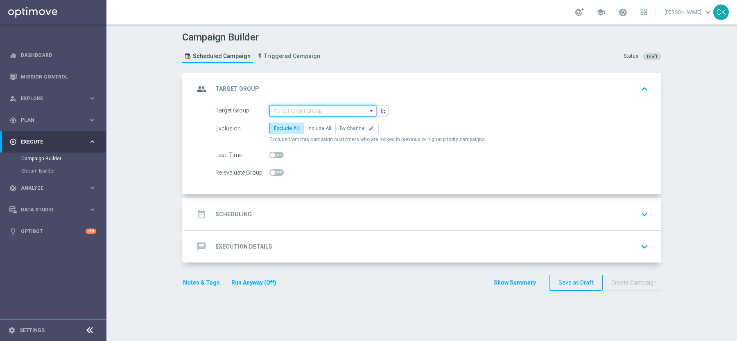
click at [309, 111] on input at bounding box center [322, 110] width 107 height 11
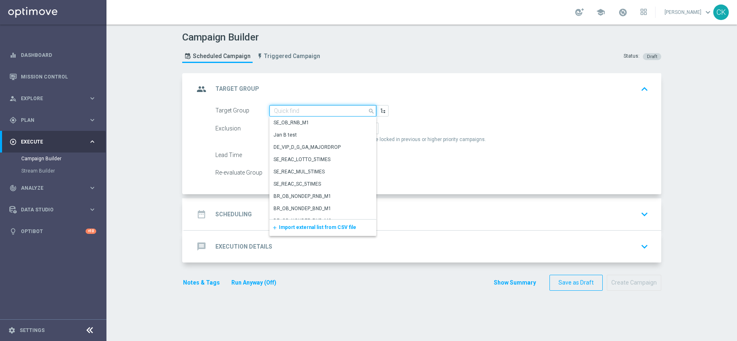
paste input "de_DE_TGT_VIP_EM_TAC_LT_ALL"
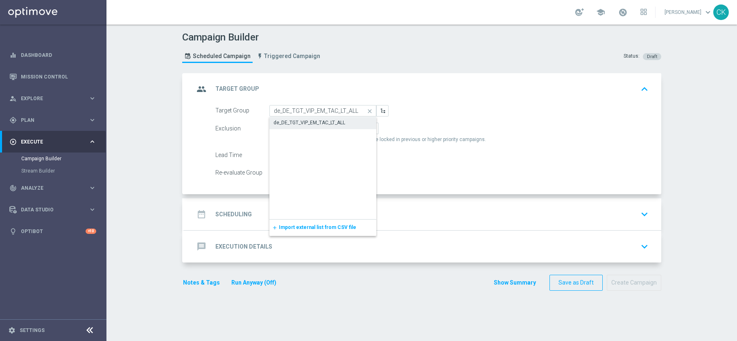
click at [307, 122] on div "de_DE_TGT_VIP_EM_TAC_LT_ALL" at bounding box center [309, 122] width 72 height 7
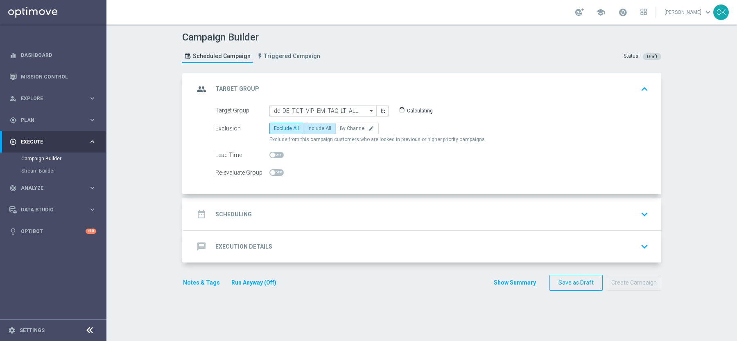
click at [307, 126] on span "Include All" at bounding box center [319, 129] width 24 height 6
click at [307, 127] on input "Include All" at bounding box center [309, 129] width 5 height 5
click at [273, 153] on span at bounding box center [272, 155] width 5 height 5
click at [273, 152] on input "checkbox" at bounding box center [276, 155] width 14 height 7
click at [273, 152] on span at bounding box center [276, 155] width 14 height 7
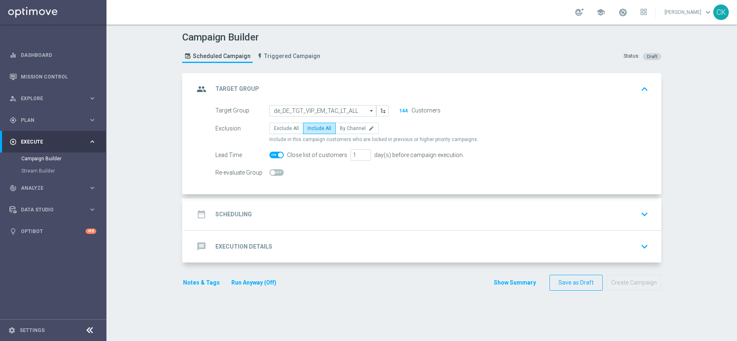
click at [273, 152] on input "checkbox" at bounding box center [276, 155] width 14 height 7
click at [277, 154] on span at bounding box center [276, 155] width 14 height 7
click at [277, 154] on input "checkbox" at bounding box center [276, 155] width 14 height 7
click at [234, 212] on h2 "Scheduling" at bounding box center [233, 215] width 36 height 8
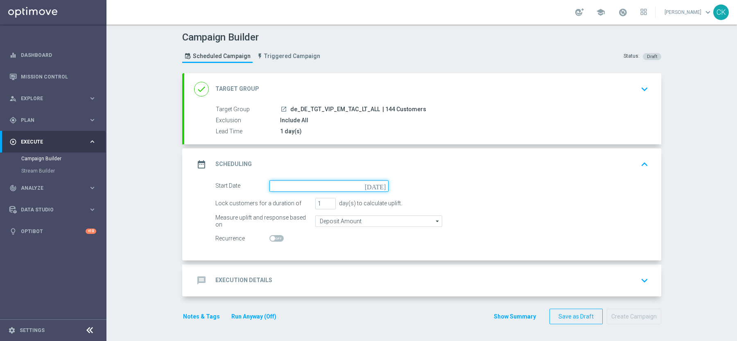
click at [347, 183] on input at bounding box center [328, 185] width 119 height 11
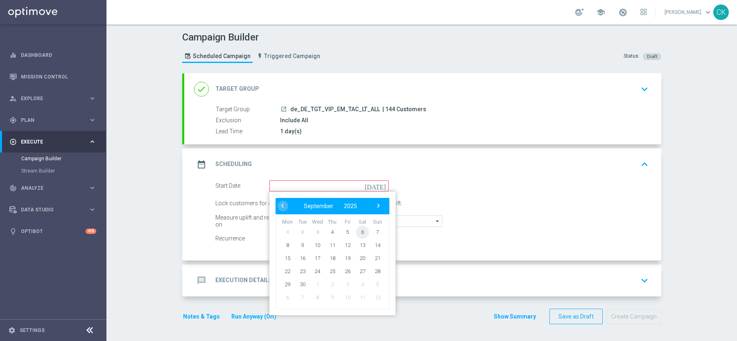
click at [363, 228] on span "6" at bounding box center [362, 232] width 13 height 13
